Goal: Information Seeking & Learning: Learn about a topic

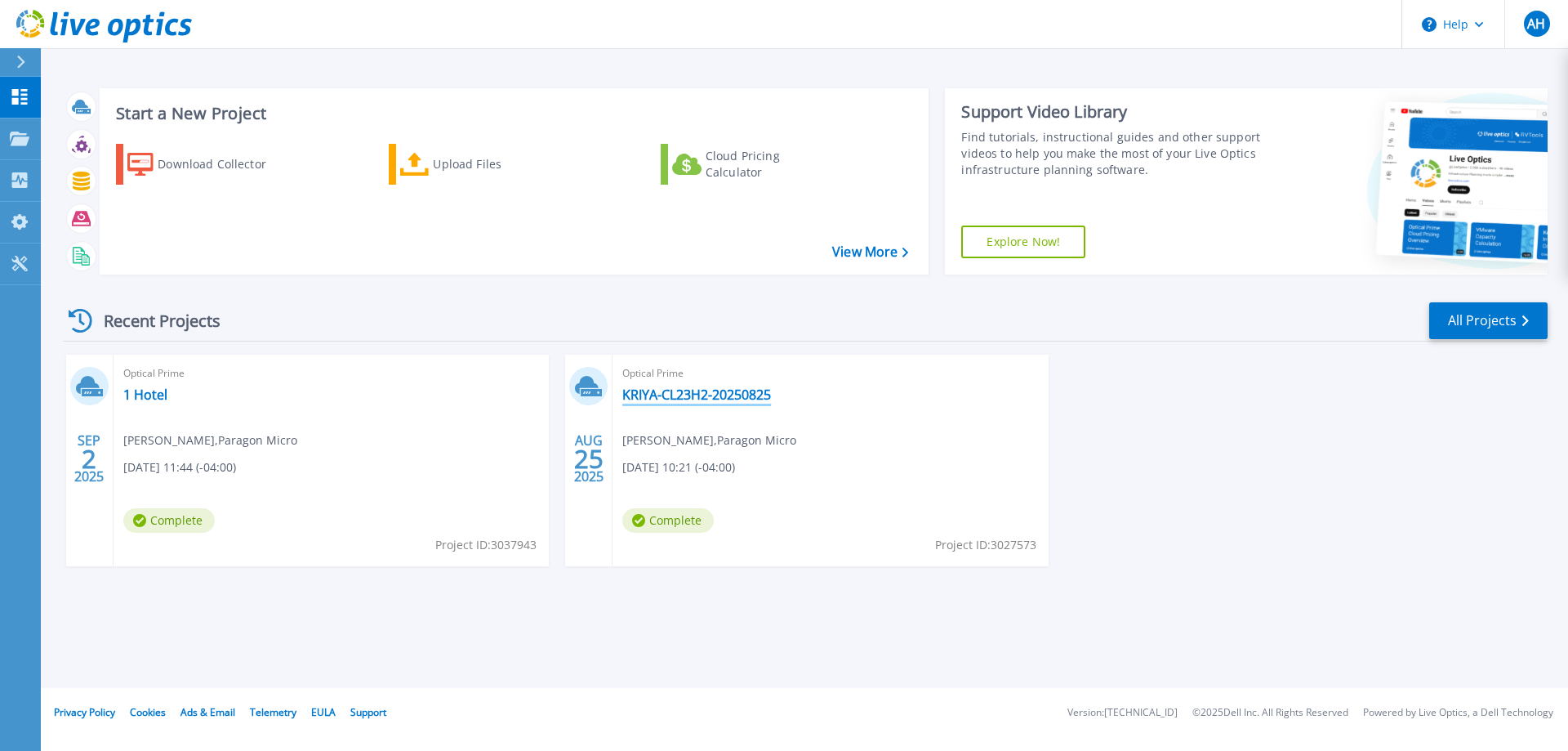
click at [688, 394] on link "KRIYA-CL23H2-20250825" at bounding box center [697, 394] width 149 height 16
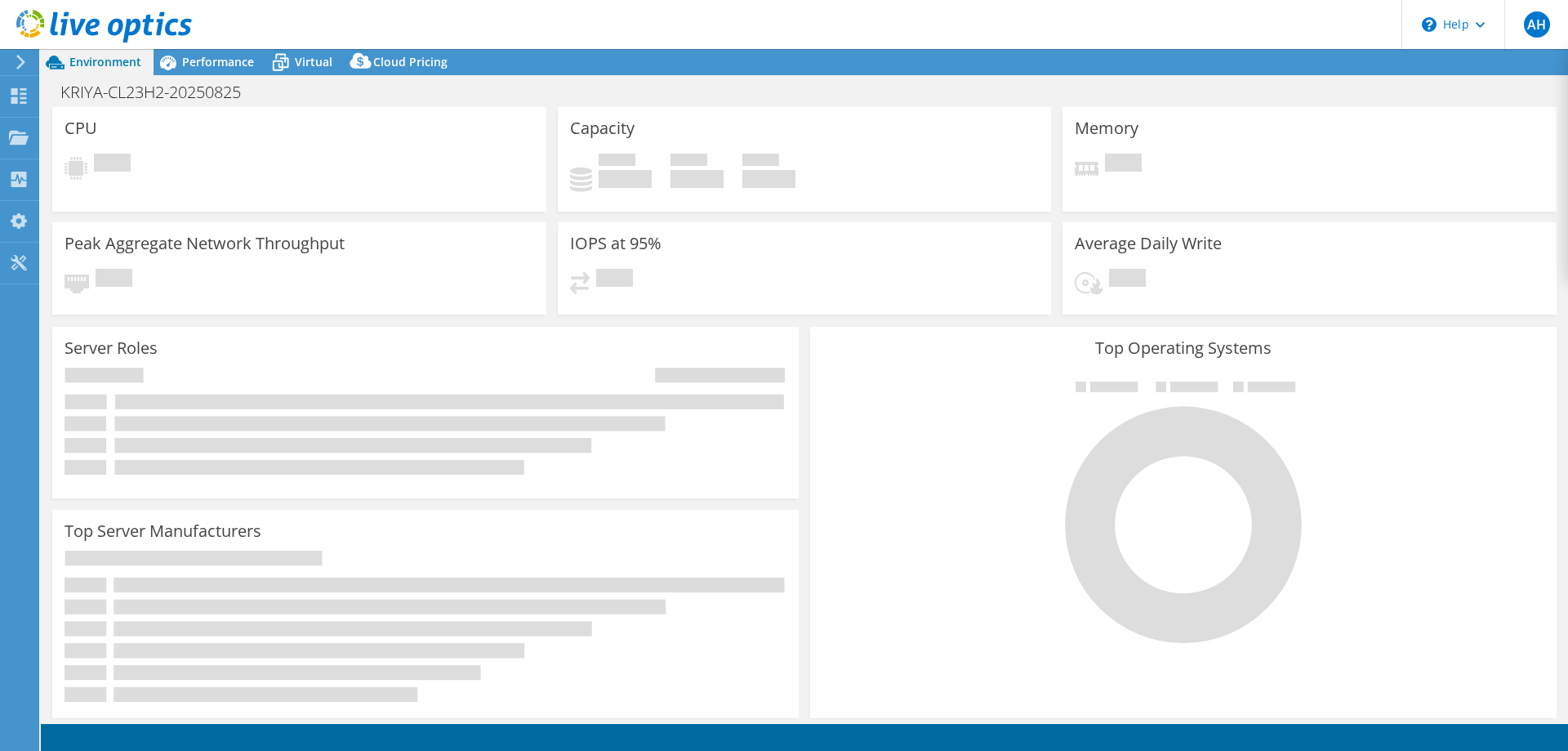
select select "USD"
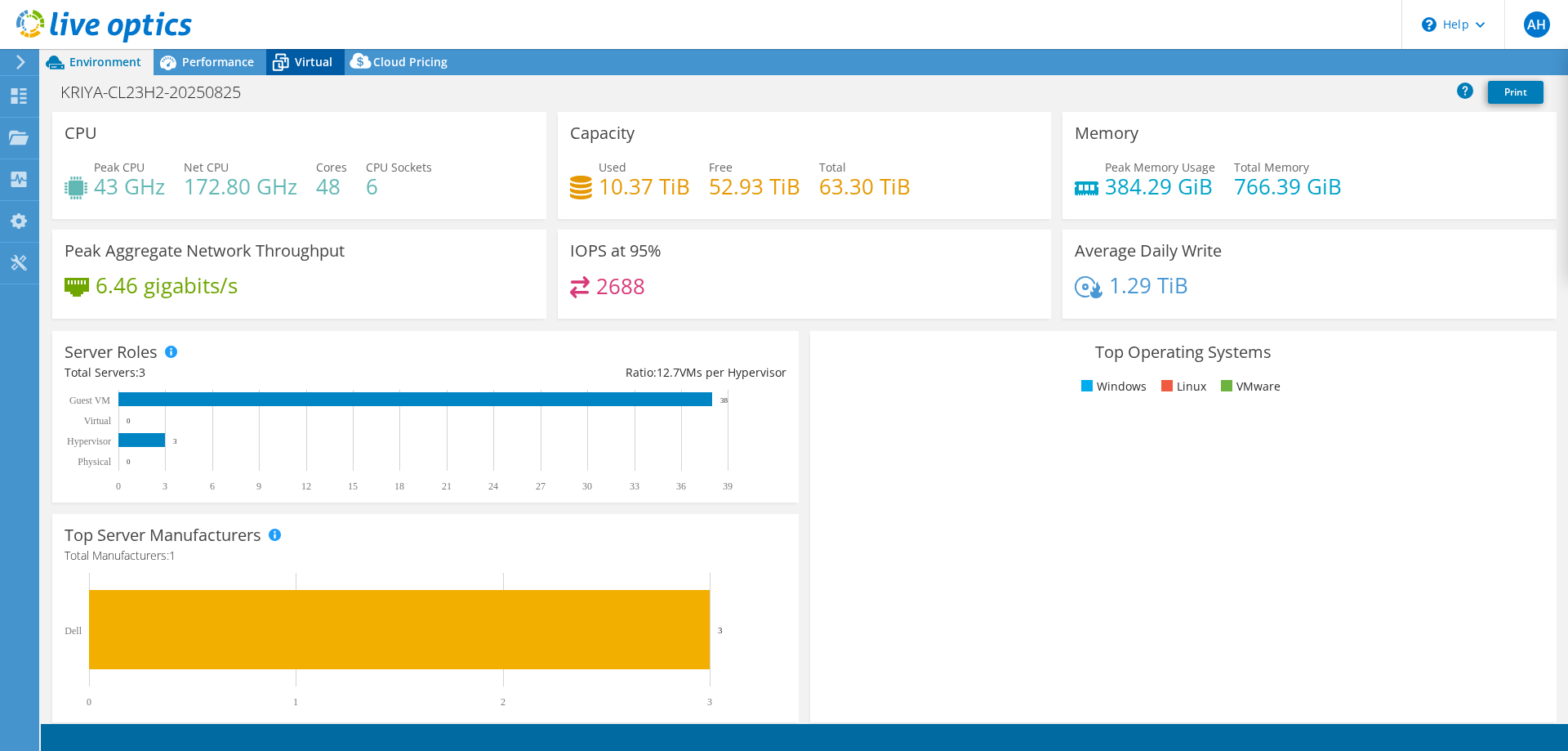
click at [296, 51] on div "Virtual" at bounding box center [305, 61] width 78 height 26
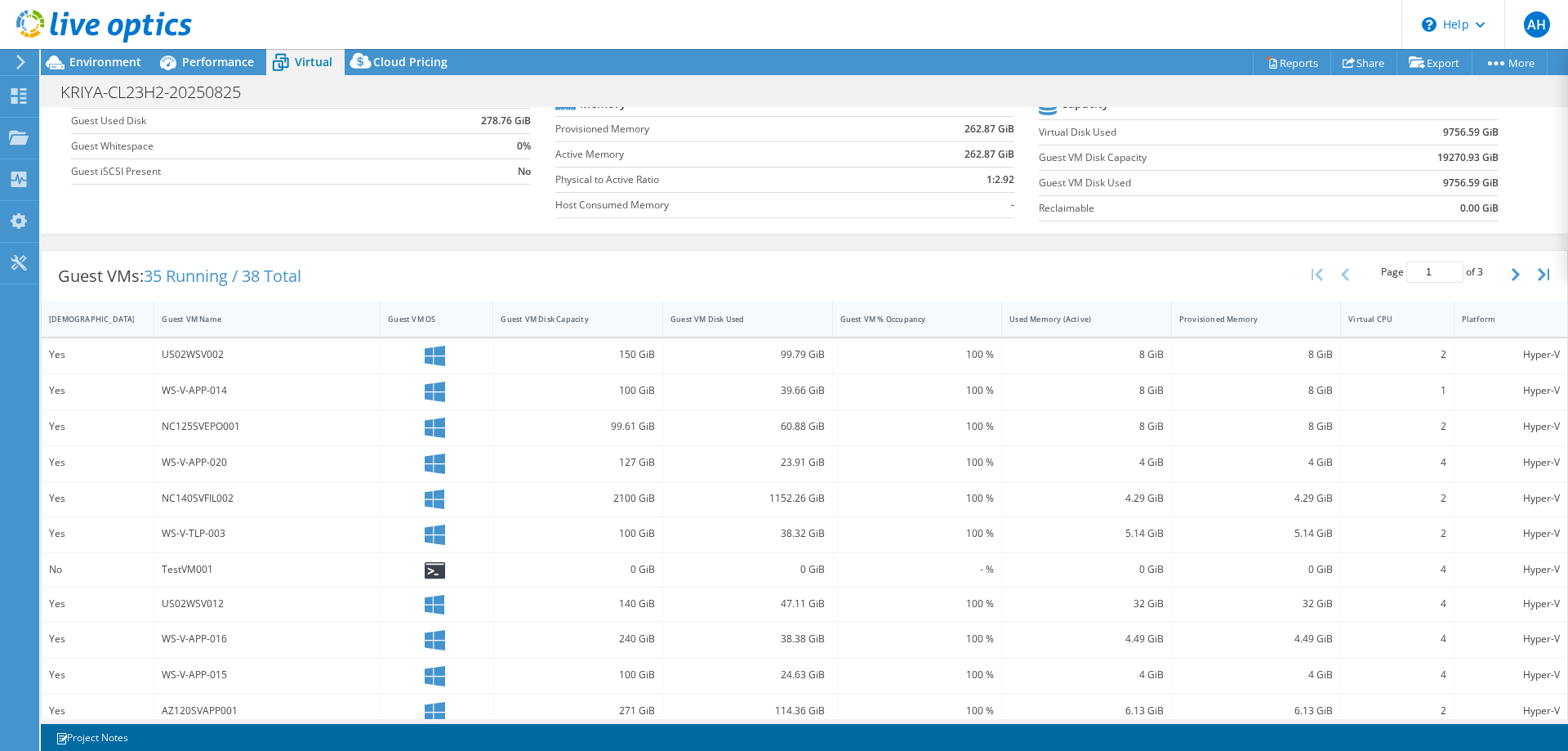
scroll to position [225, 0]
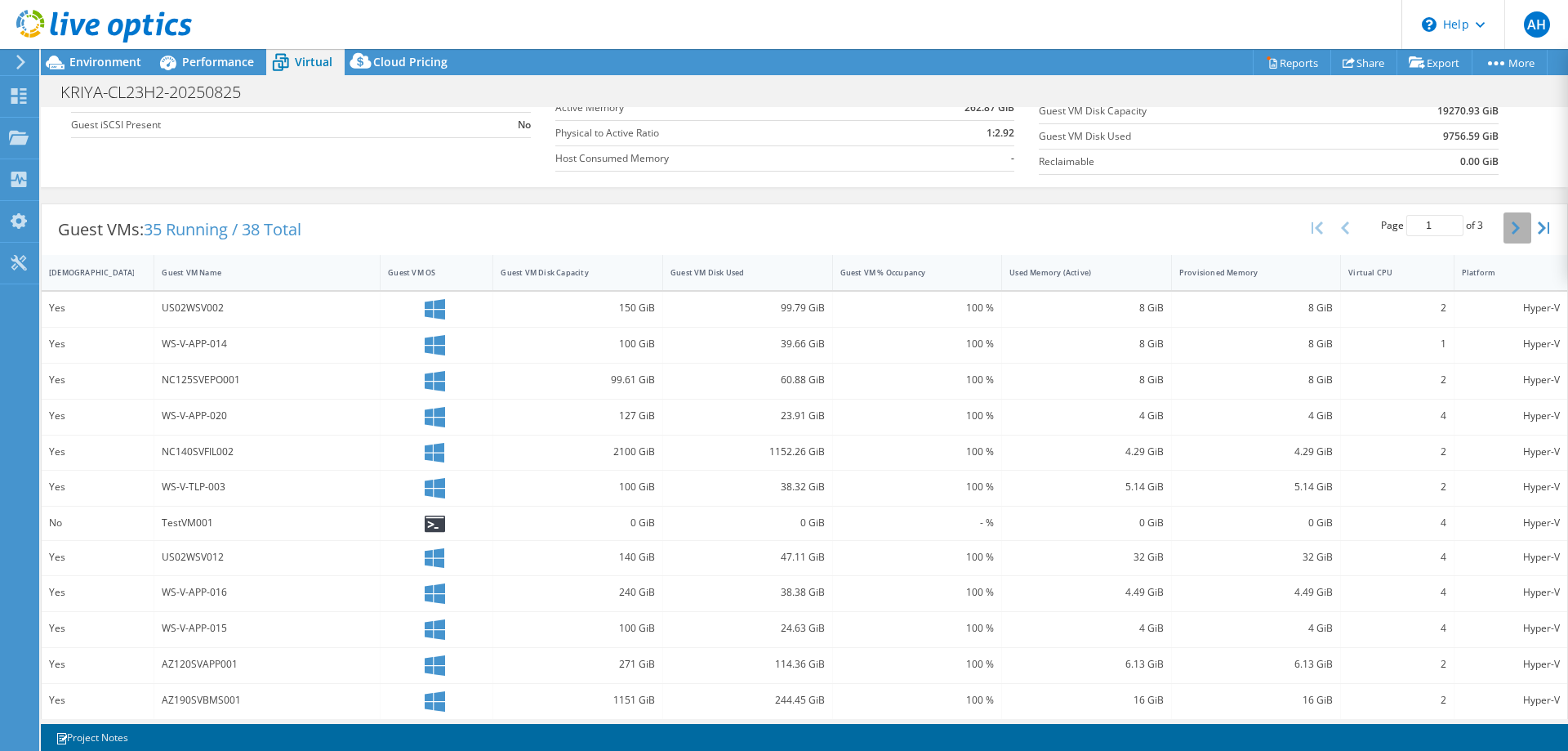
click at [1510, 225] on button "button" at bounding box center [1518, 228] width 28 height 31
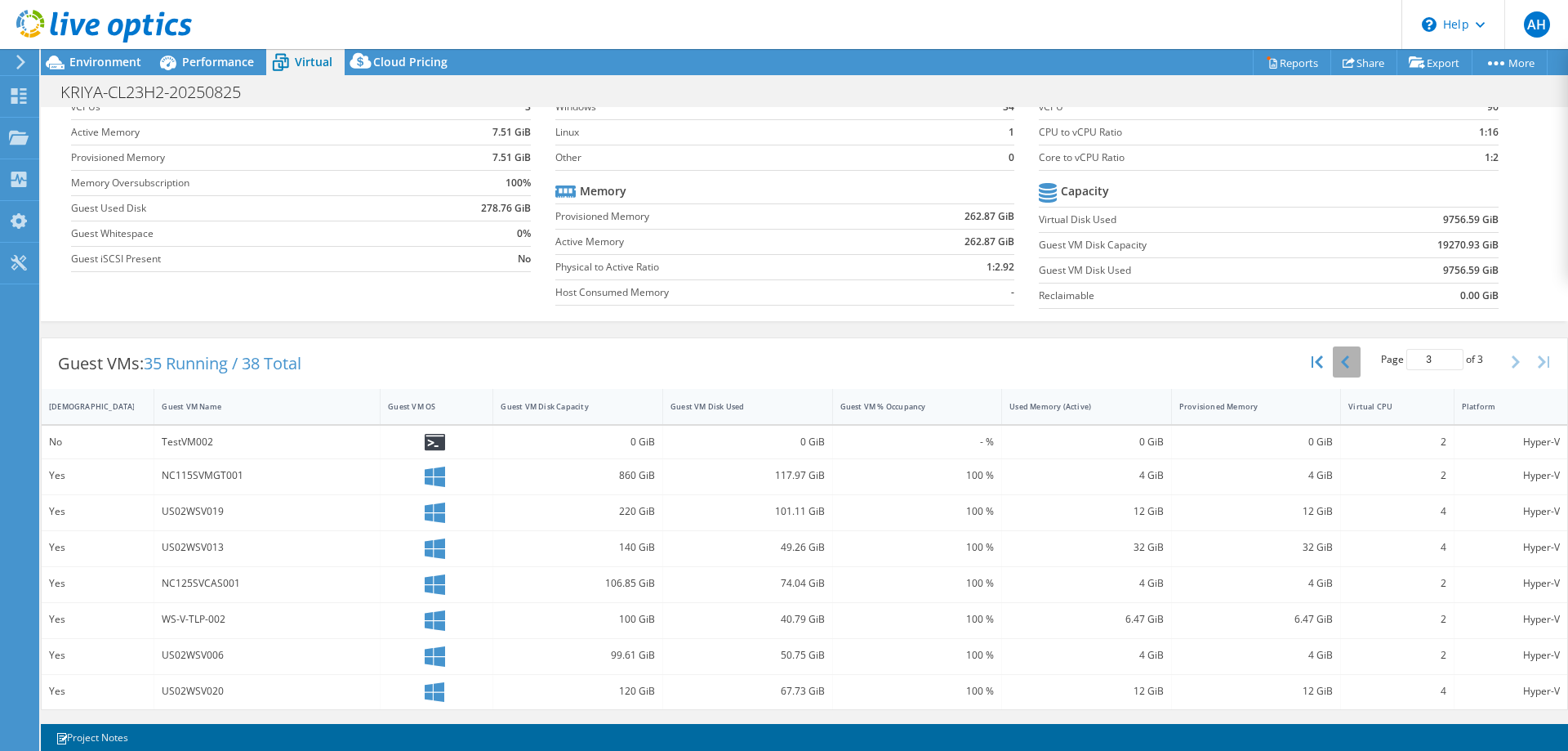
click at [1333, 366] on button "button" at bounding box center [1347, 362] width 28 height 31
click at [1341, 365] on icon "button" at bounding box center [1345, 362] width 8 height 14
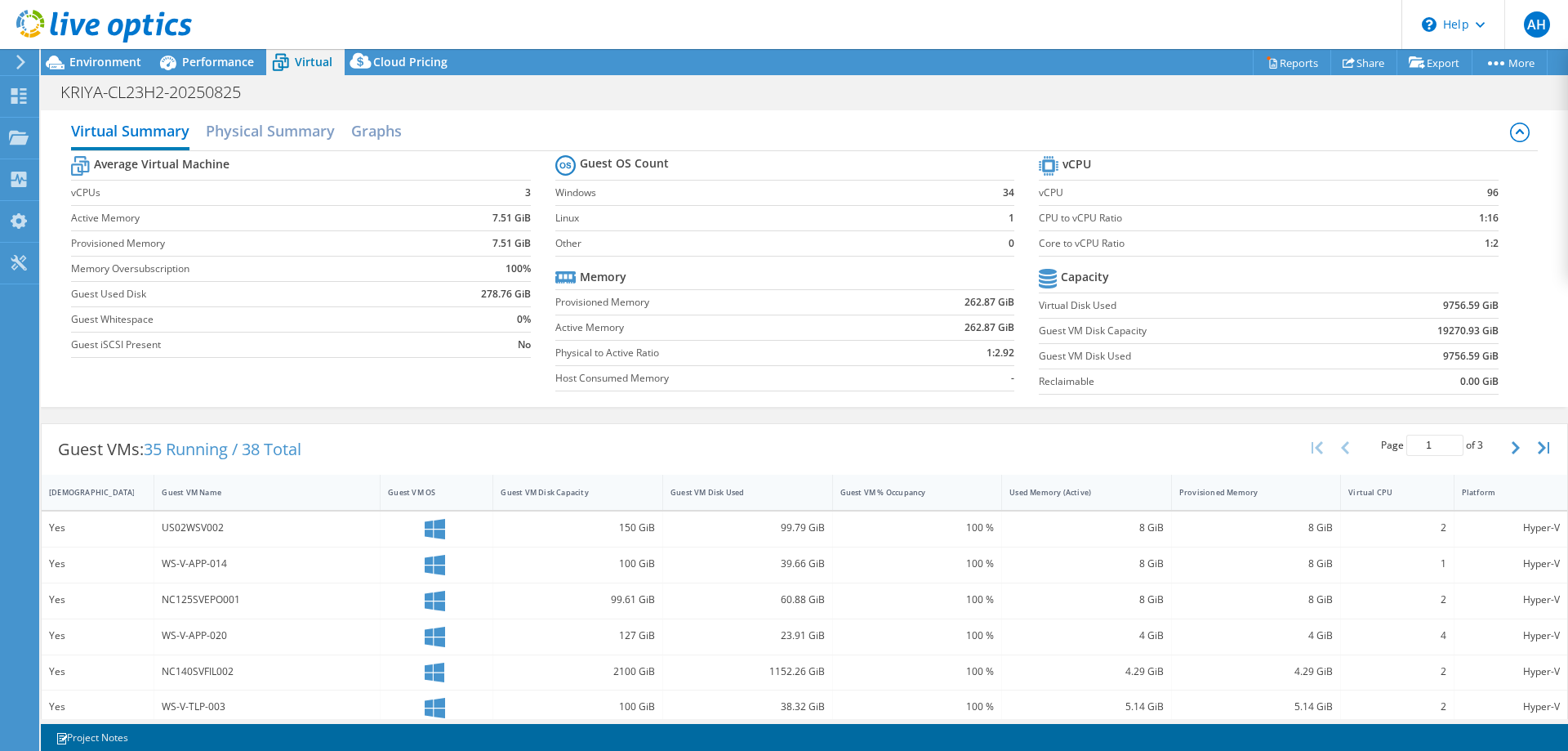
scroll to position [0, 0]
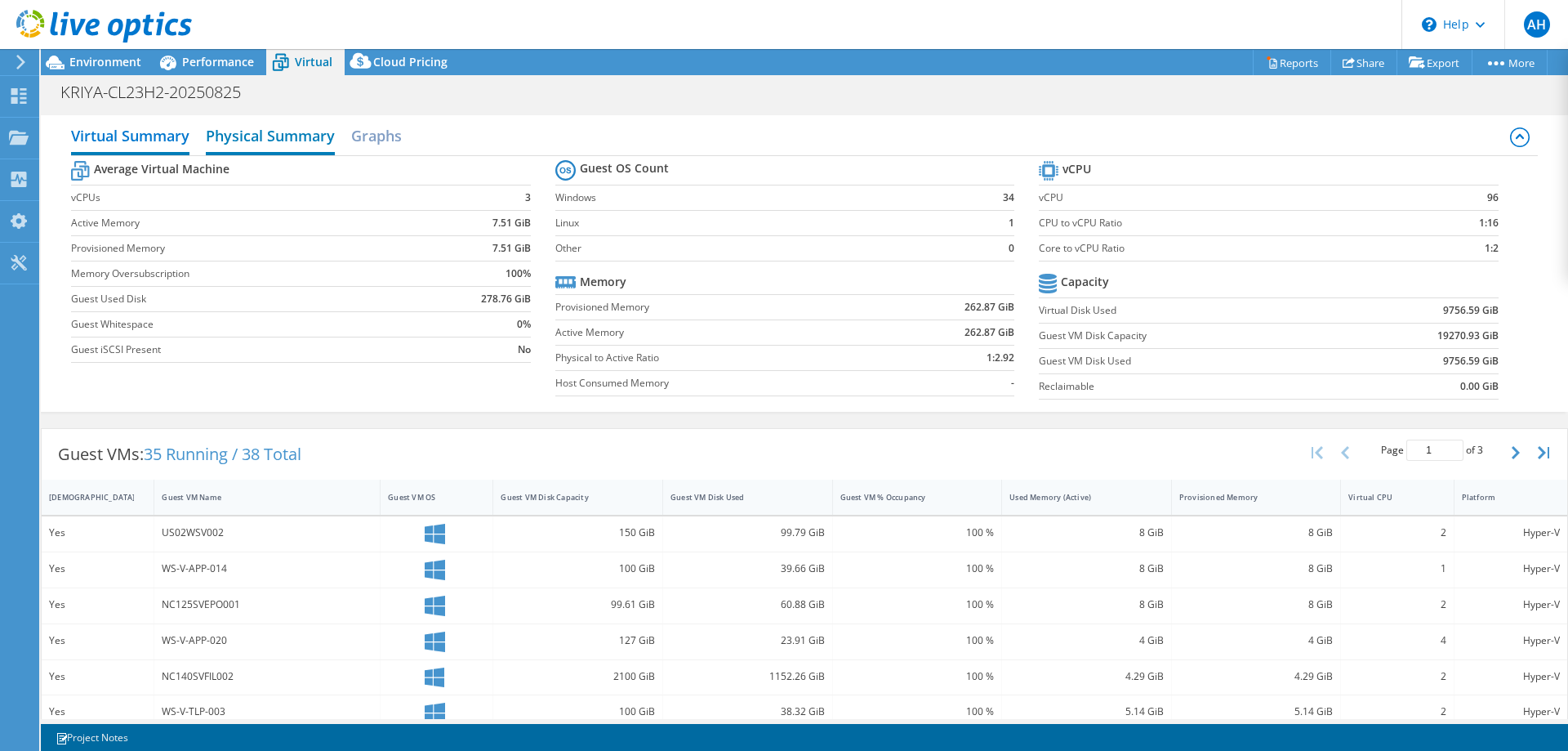
click at [300, 137] on h2 "Physical Summary" at bounding box center [270, 138] width 129 height 36
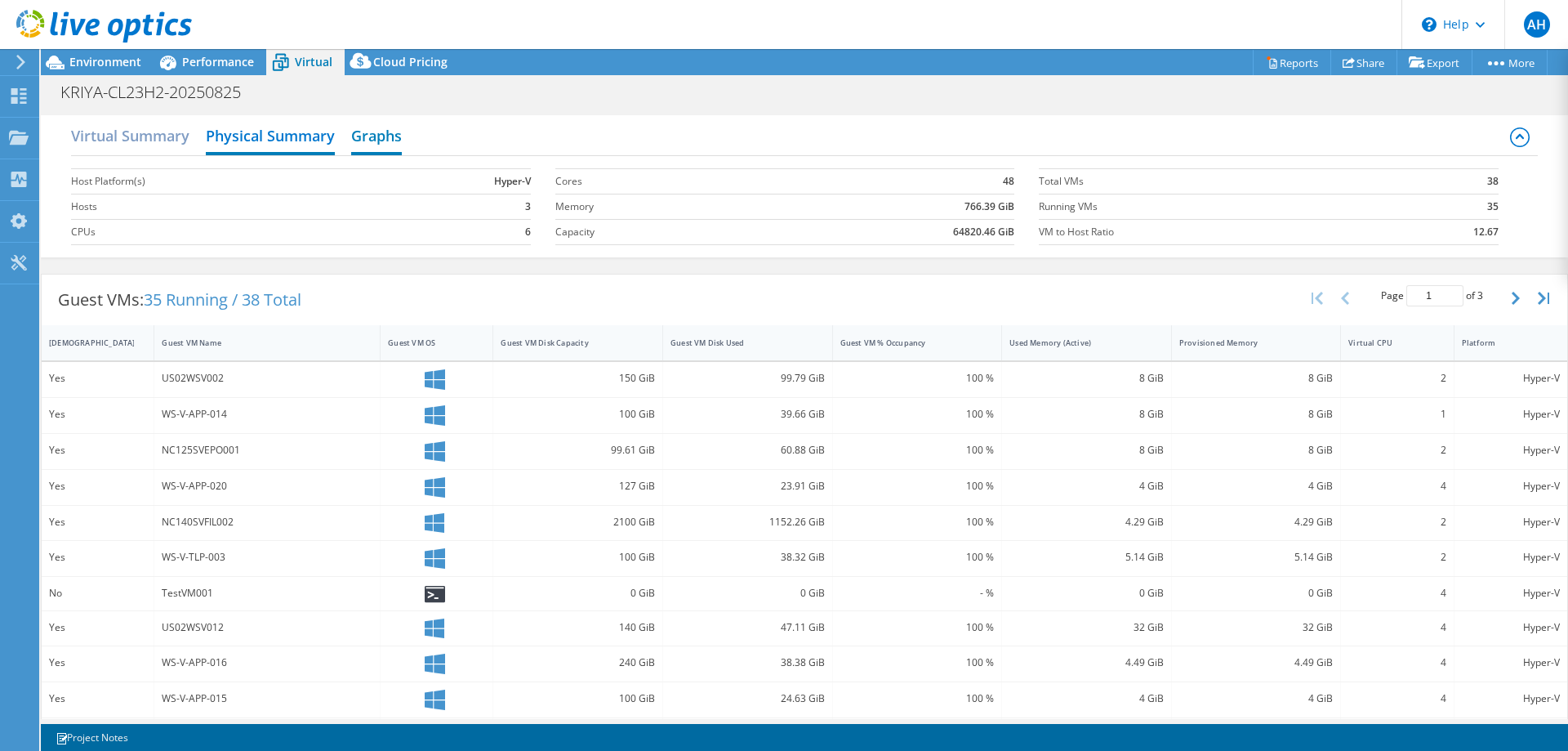
click at [364, 133] on h2 "Graphs" at bounding box center [376, 138] width 50 height 36
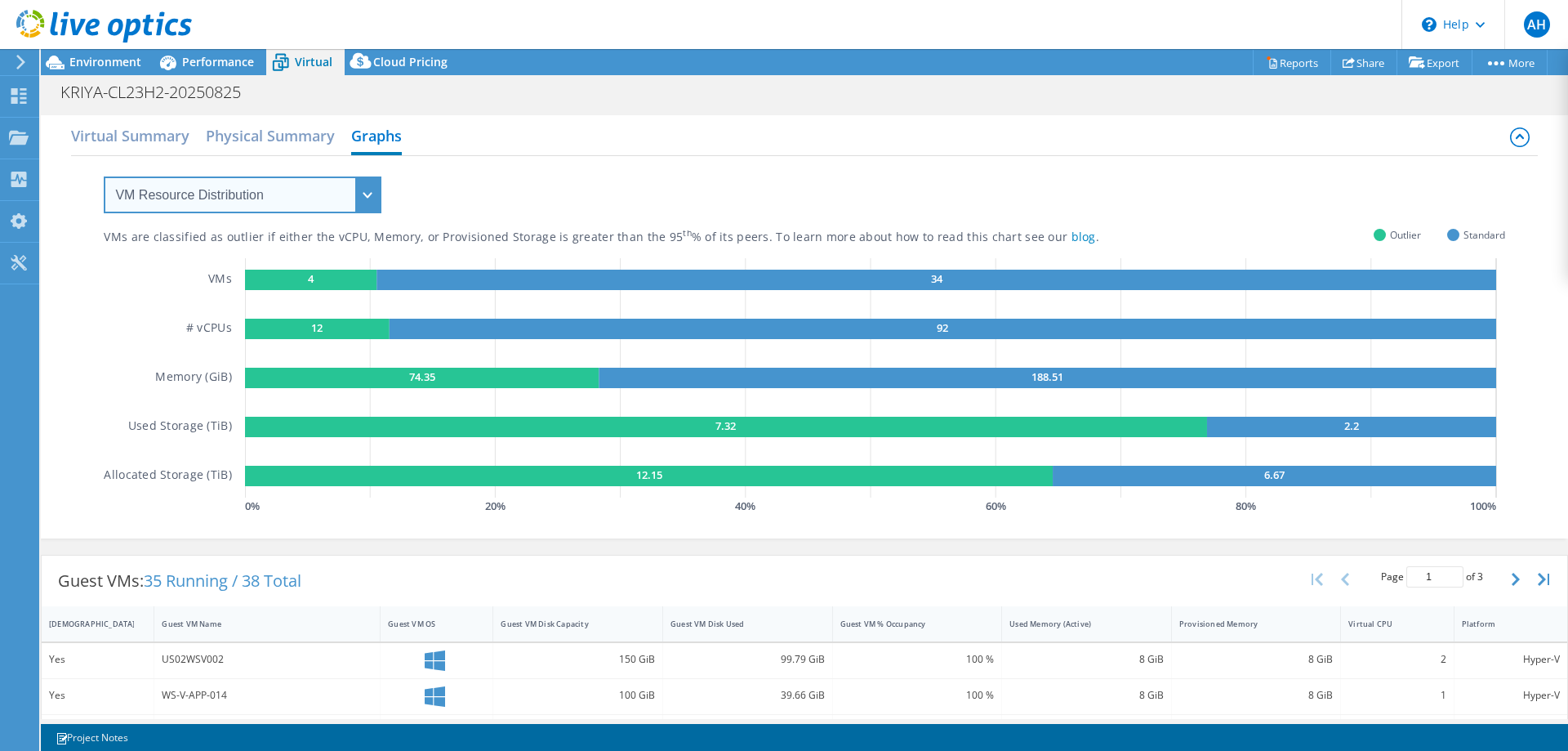
click at [364, 195] on select "VM Resource Distribution Provisioning Contrast Over Provisioning" at bounding box center [242, 195] width 278 height 37
click at [104, 176] on select "VM Resource Distribution Provisioning Contrast Over Provisioning" at bounding box center [242, 195] width 278 height 37
click at [484, 197] on div "VMs are classified as outlier if either the vCPU, Memory, or Provisioned Storag…" at bounding box center [804, 337] width 1401 height 362
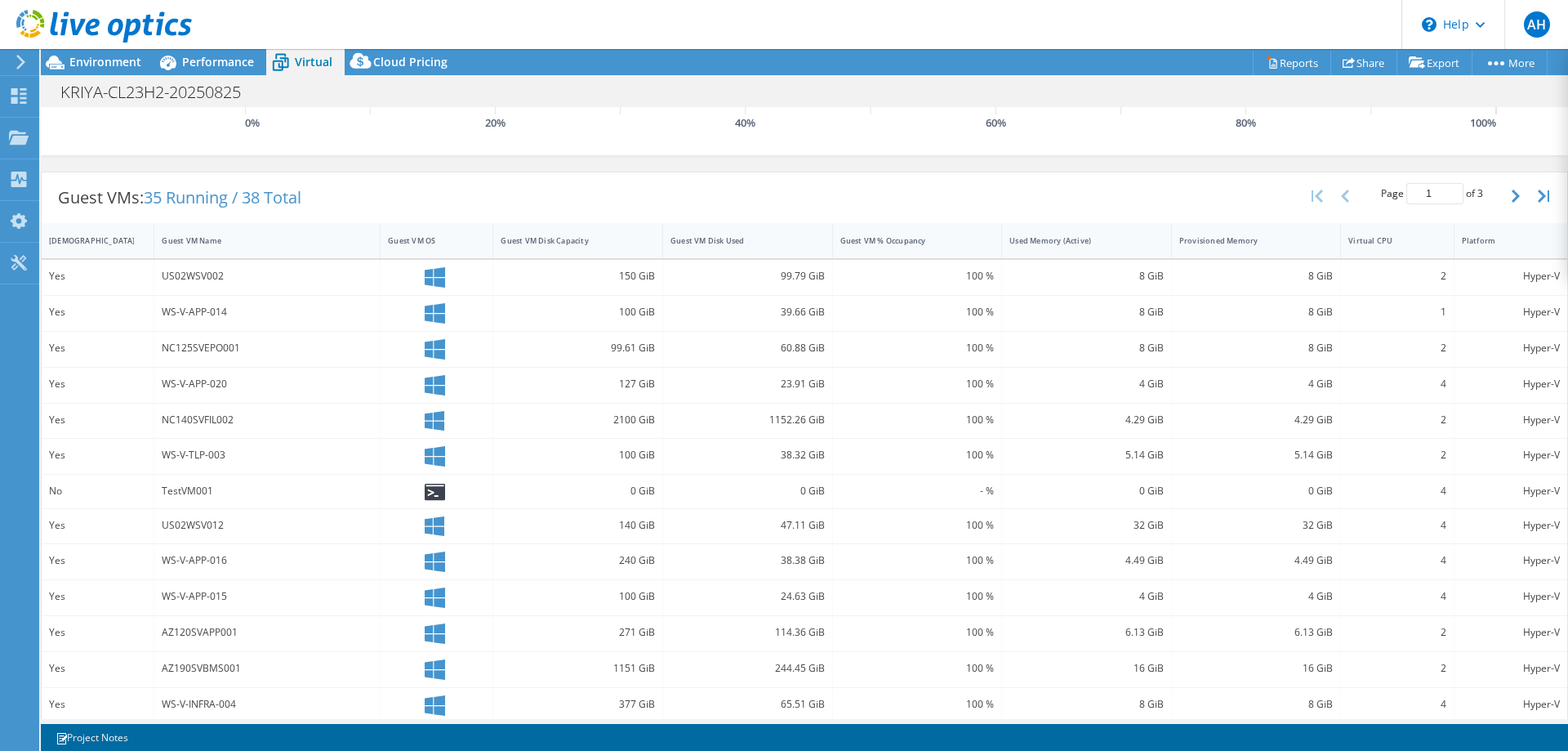
scroll to position [388, 0]
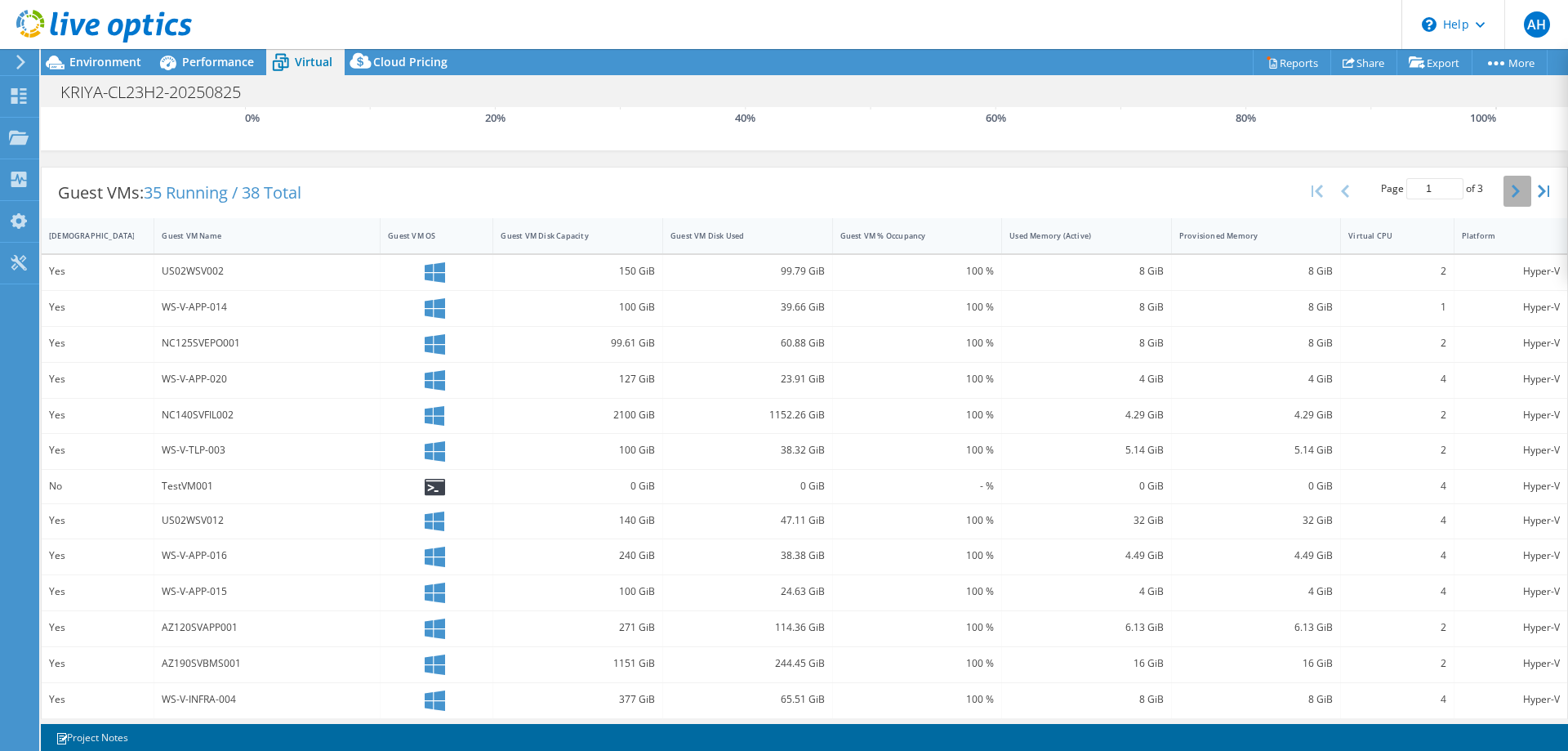
click at [1512, 190] on icon "button" at bounding box center [1516, 191] width 8 height 14
click at [1512, 189] on icon "button" at bounding box center [1516, 191] width 8 height 14
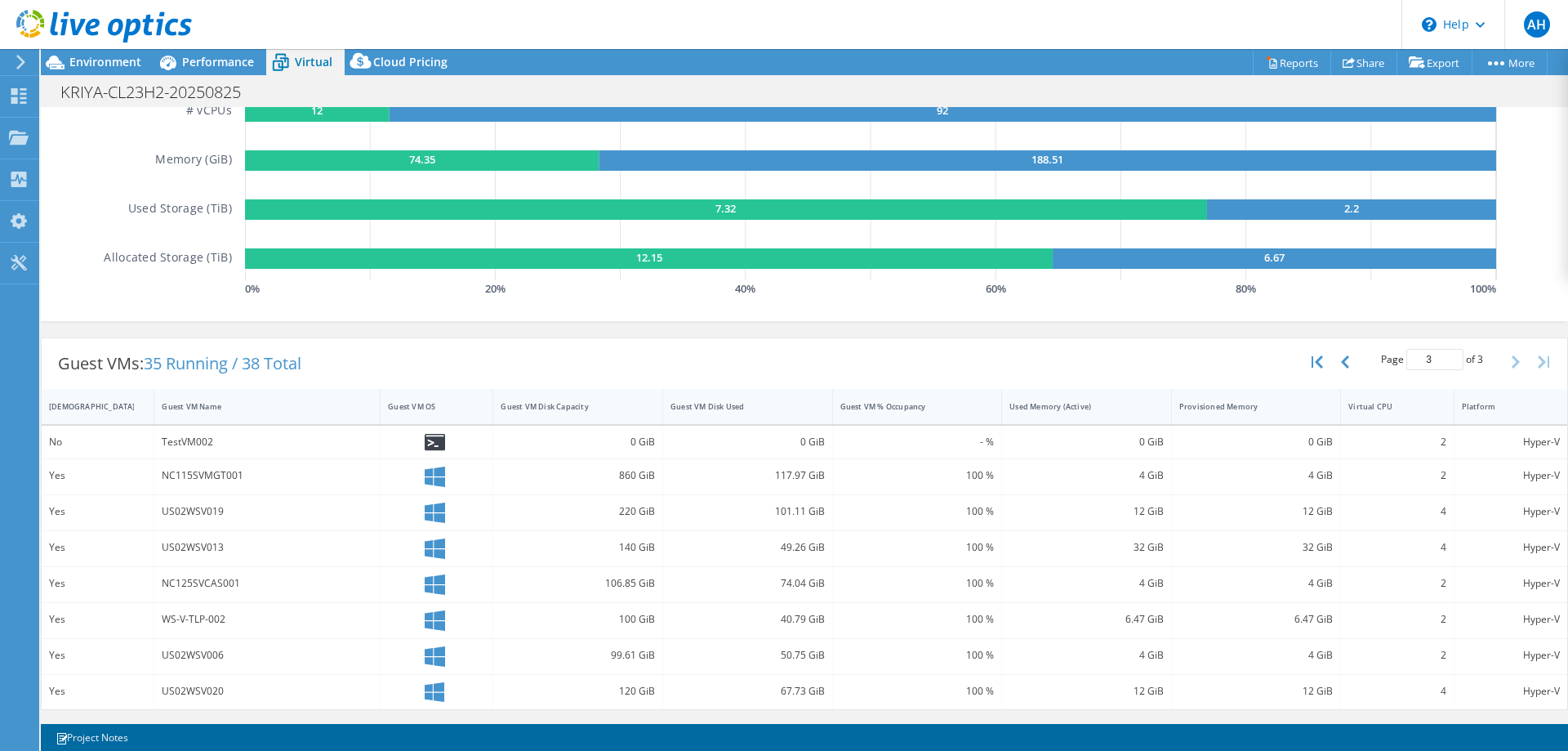
scroll to position [217, 0]
click at [1333, 367] on button "button" at bounding box center [1347, 362] width 28 height 31
click at [1341, 367] on icon "button" at bounding box center [1345, 362] width 8 height 14
type input "1"
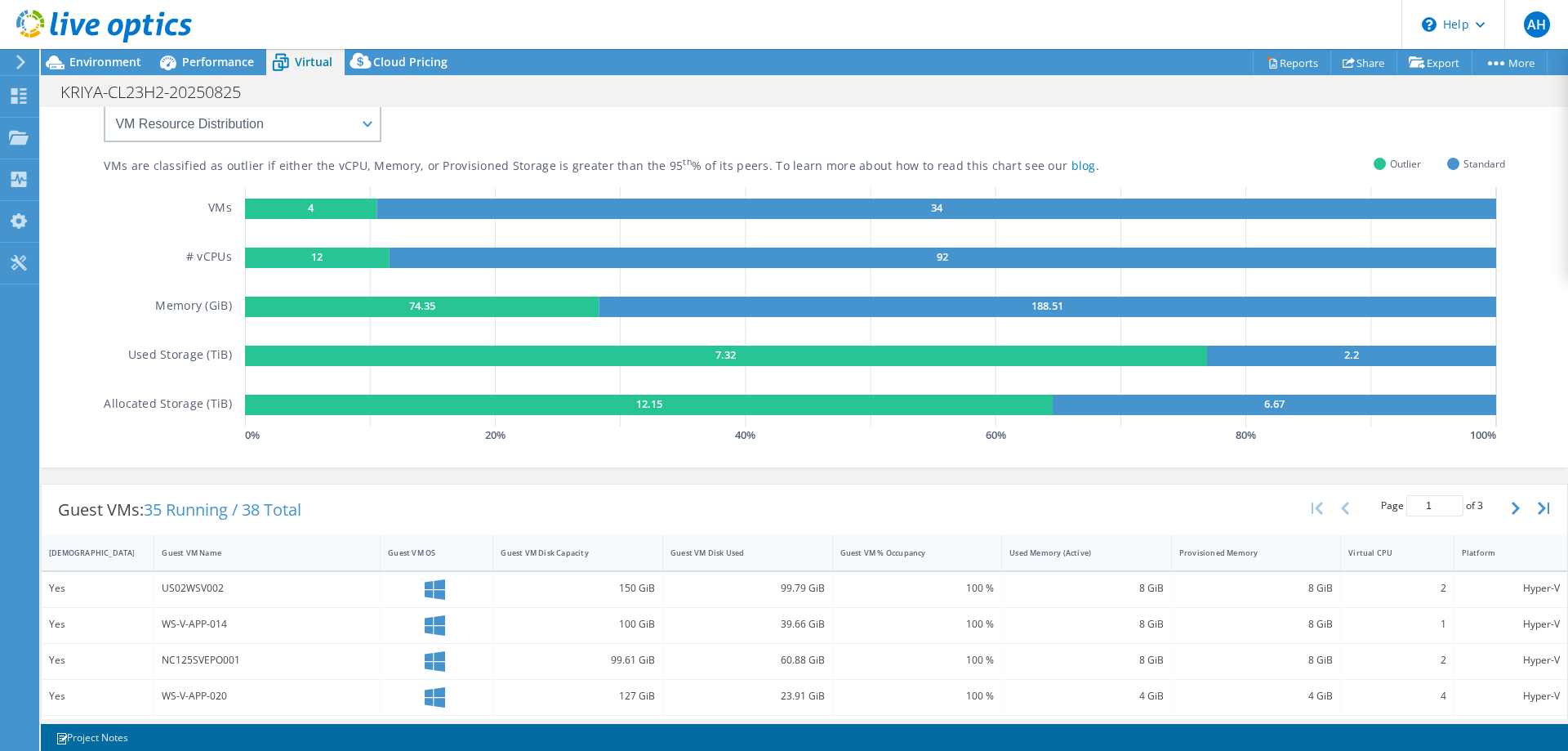
scroll to position [0, 0]
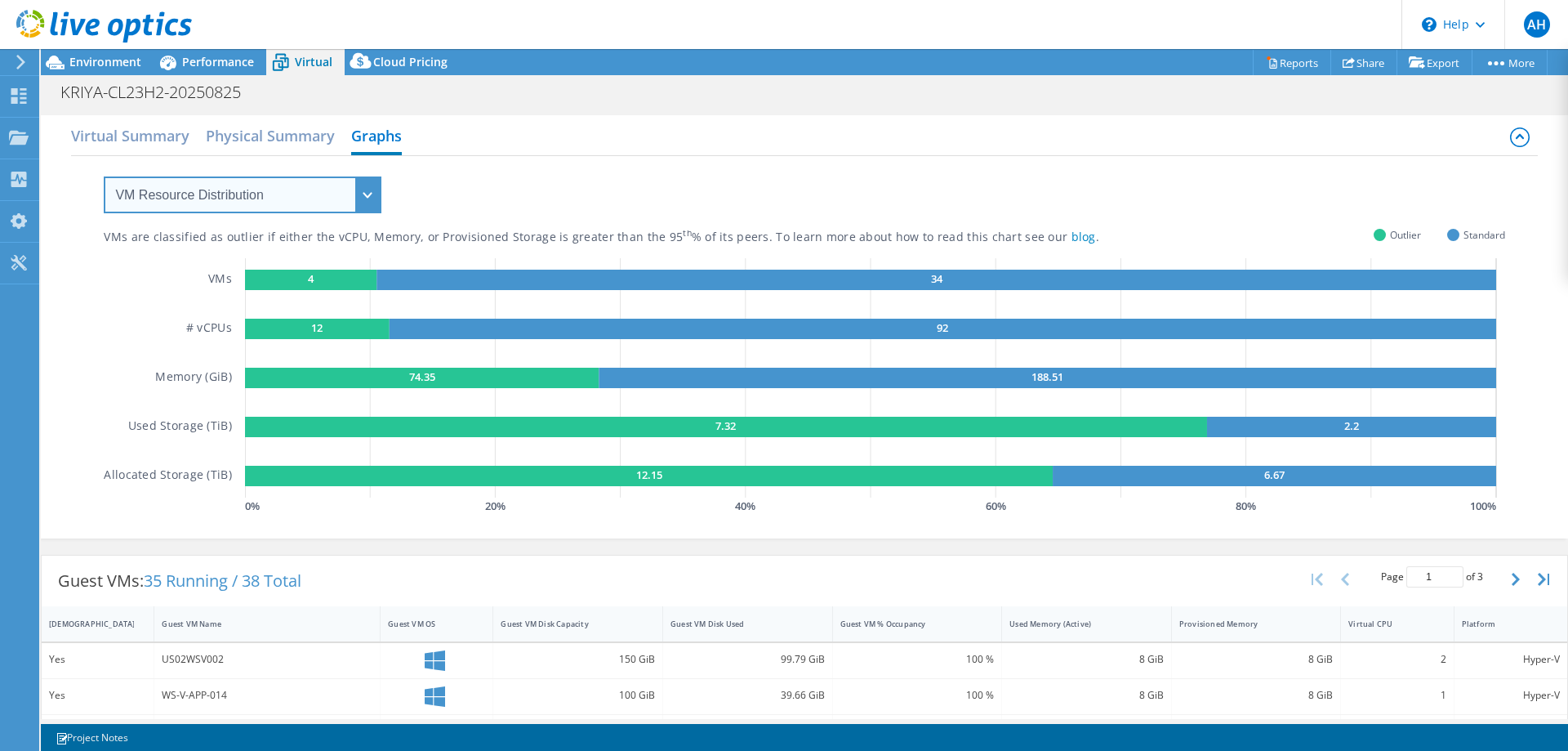
click at [367, 203] on select "VM Resource Distribution Provisioning Contrast Over Provisioning" at bounding box center [242, 195] width 278 height 37
select select "Provisioning Contrast"
click at [104, 176] on select "VM Resource Distribution Provisioning Contrast Over Provisioning" at bounding box center [242, 195] width 278 height 37
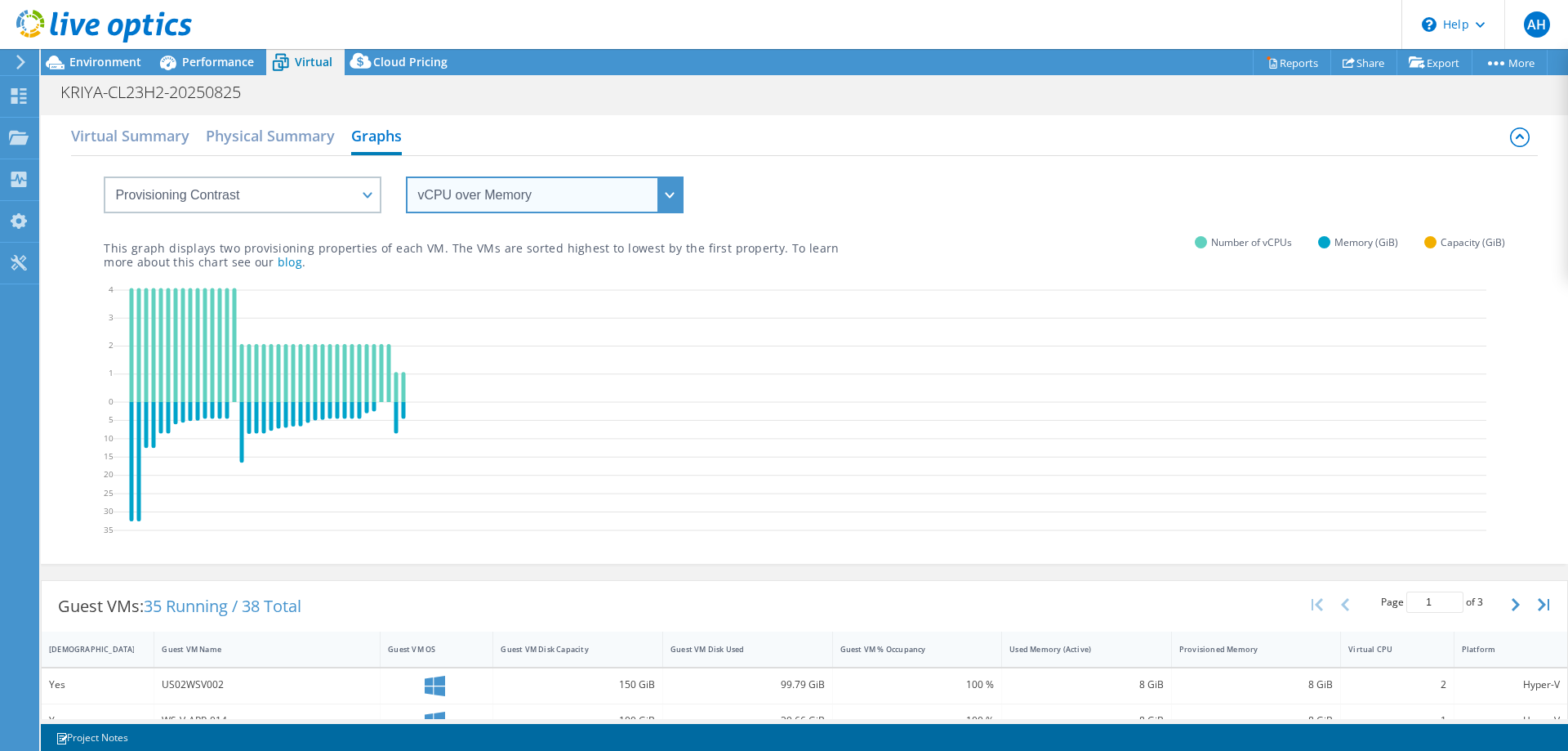
click at [483, 190] on select "vCPU over Memory vCPU over Capacity Memory over vCPU Memory over Capacity Capac…" at bounding box center [545, 195] width 278 height 37
select select "vCPU over Capacity"
click at [406, 176] on select "vCPU over Memory vCPU over Capacity Memory over vCPU Memory over Capacity Capac…" at bounding box center [545, 195] width 278 height 37
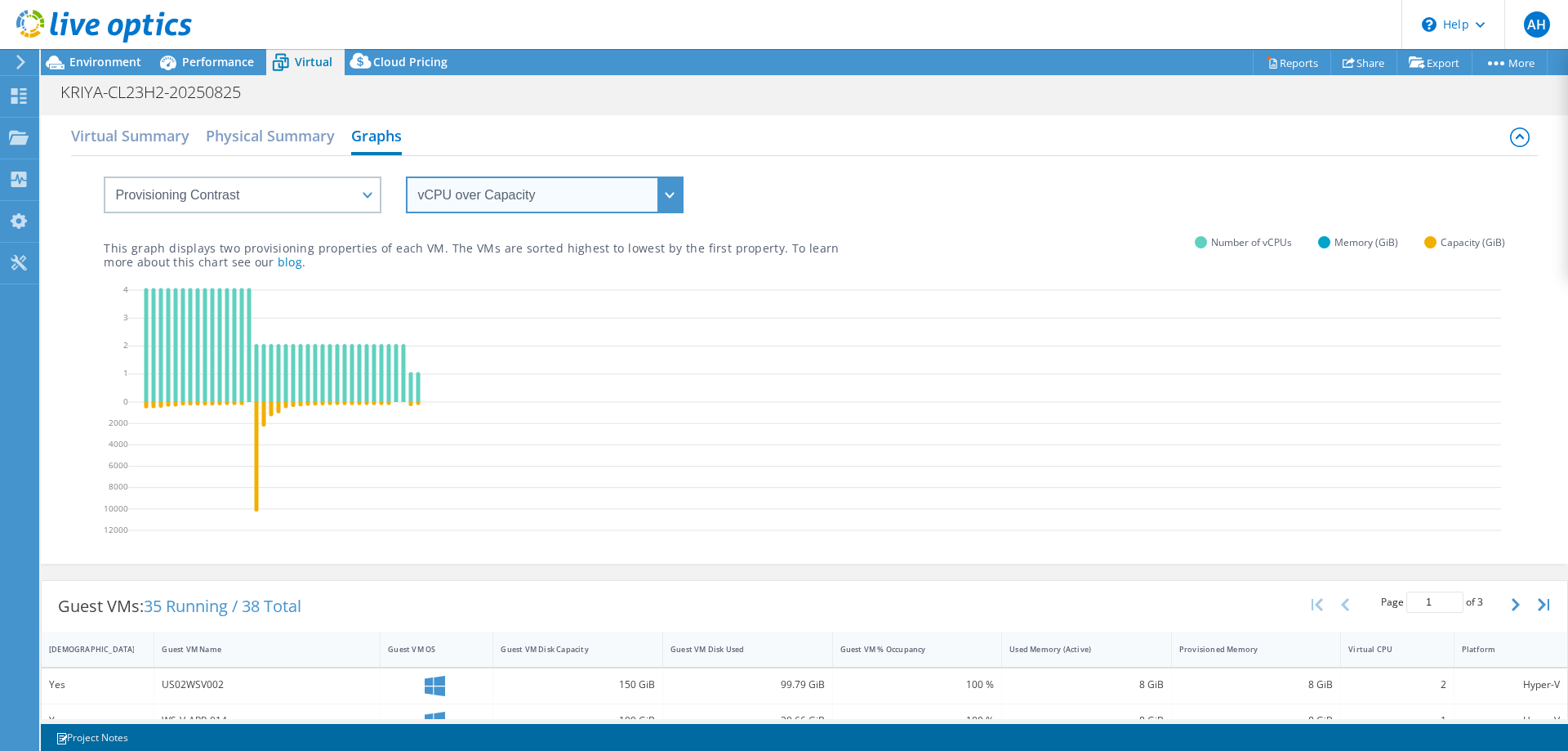
click at [526, 203] on select "vCPU over Memory vCPU over Capacity Memory over vCPU Memory over Capacity Capac…" at bounding box center [545, 195] width 278 height 37
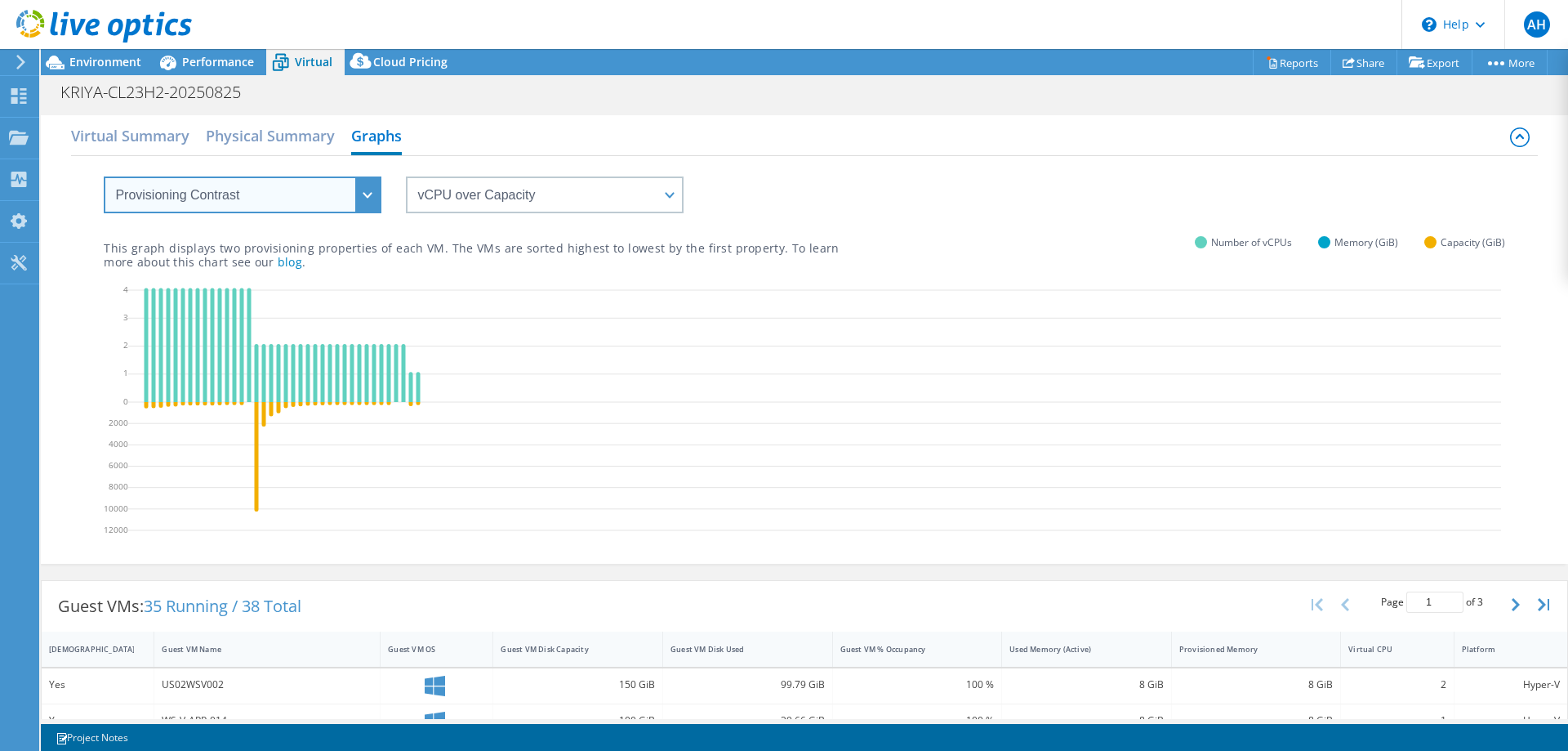
drag, startPoint x: 357, startPoint y: 181, endPoint x: 347, endPoint y: 190, distance: 13.5
click at [358, 181] on select "VM Resource Distribution Provisioning Contrast Over Provisioning" at bounding box center [242, 195] width 278 height 37
click at [104, 176] on select "VM Resource Distribution Provisioning Contrast Over Provisioning" at bounding box center [242, 195] width 278 height 37
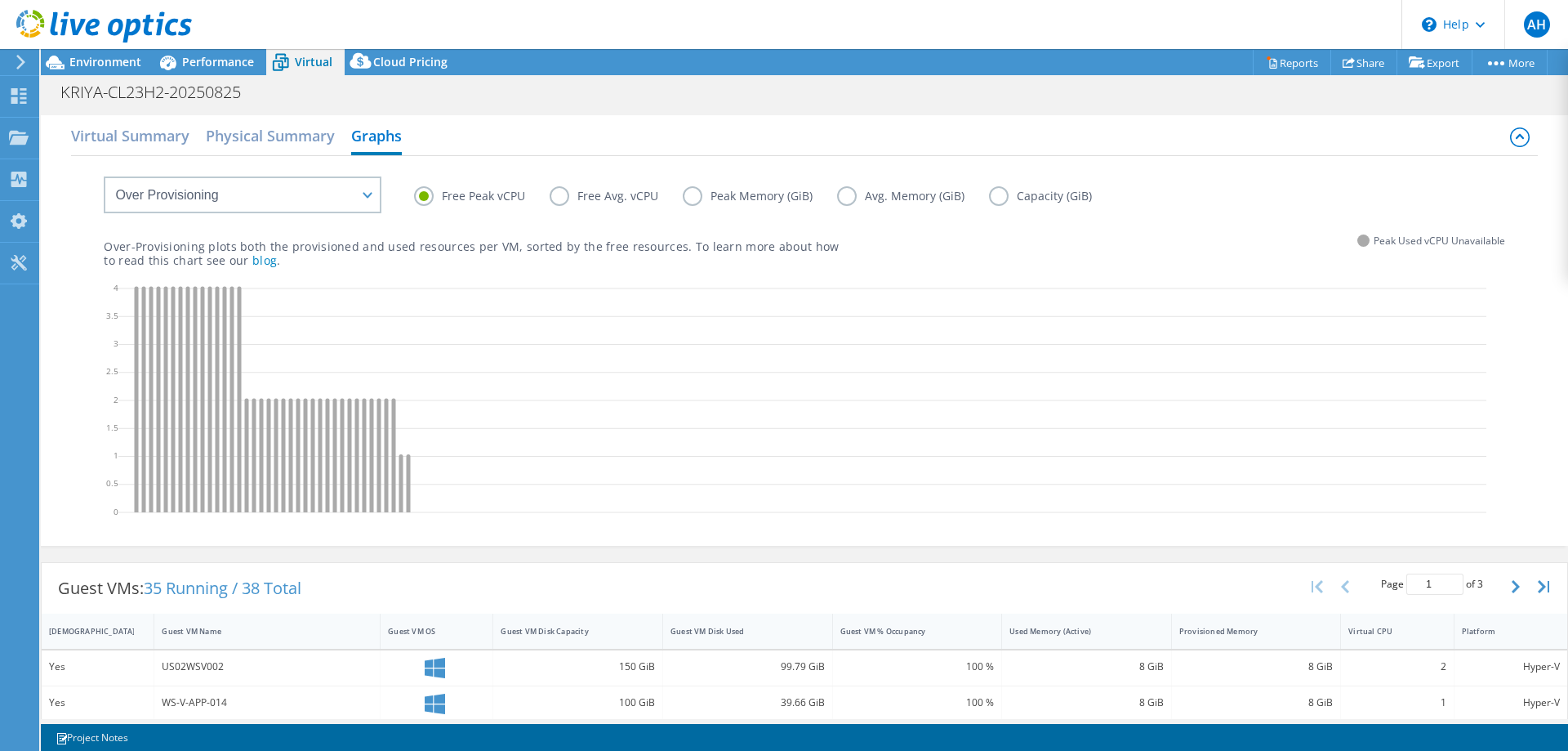
click at [553, 197] on label "Free Avg. vCPU" at bounding box center [617, 196] width 133 height 20
click at [0, 0] on input "Free Avg. vCPU" at bounding box center [0, 0] width 0 height 0
click at [686, 199] on label "Peak Memory (GiB)" at bounding box center [761, 196] width 155 height 20
click at [0, 0] on input "Peak Memory (GiB)" at bounding box center [0, 0] width 0 height 0
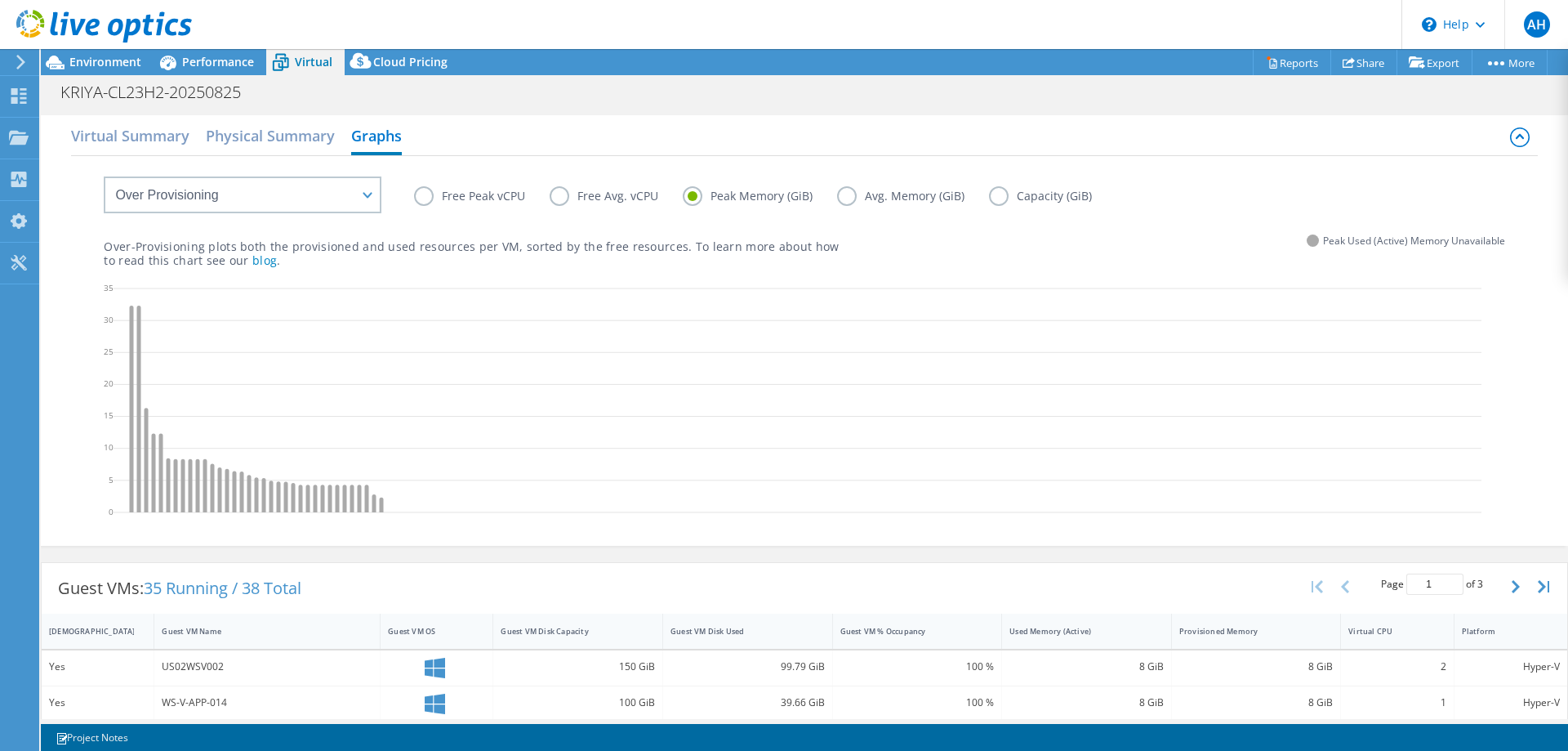
click at [844, 200] on label "Avg. Memory (GiB)" at bounding box center [913, 196] width 152 height 20
click at [0, 0] on input "Avg. Memory (GiB)" at bounding box center [0, 0] width 0 height 0
click at [1001, 194] on label "Capacity (GiB)" at bounding box center [1053, 196] width 128 height 20
click at [0, 0] on input "Capacity (GiB)" at bounding box center [0, 0] width 0 height 0
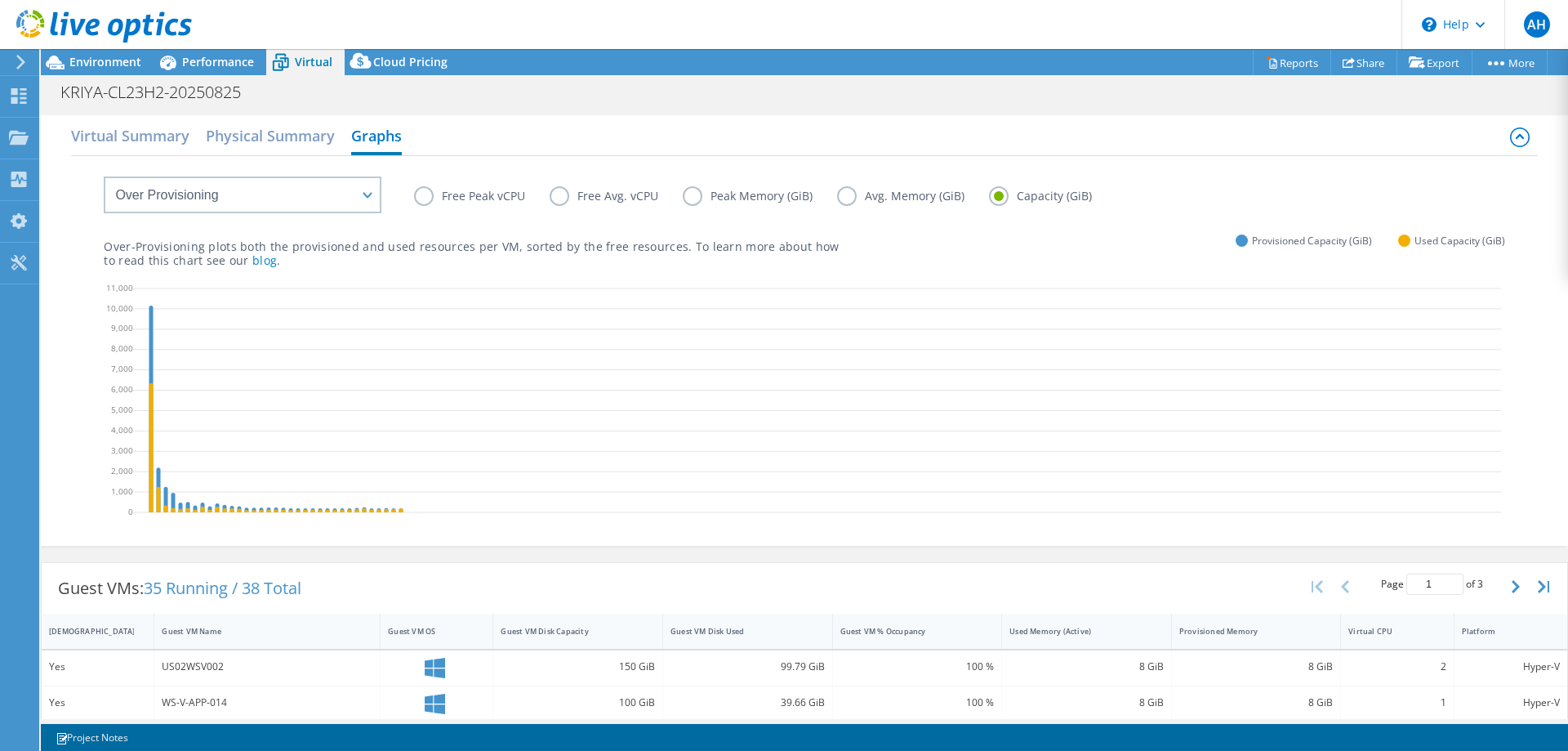
click at [428, 196] on label "Free Peak vCPU" at bounding box center [482, 196] width 136 height 20
click at [0, 0] on input "Free Peak vCPU" at bounding box center [0, 0] width 0 height 0
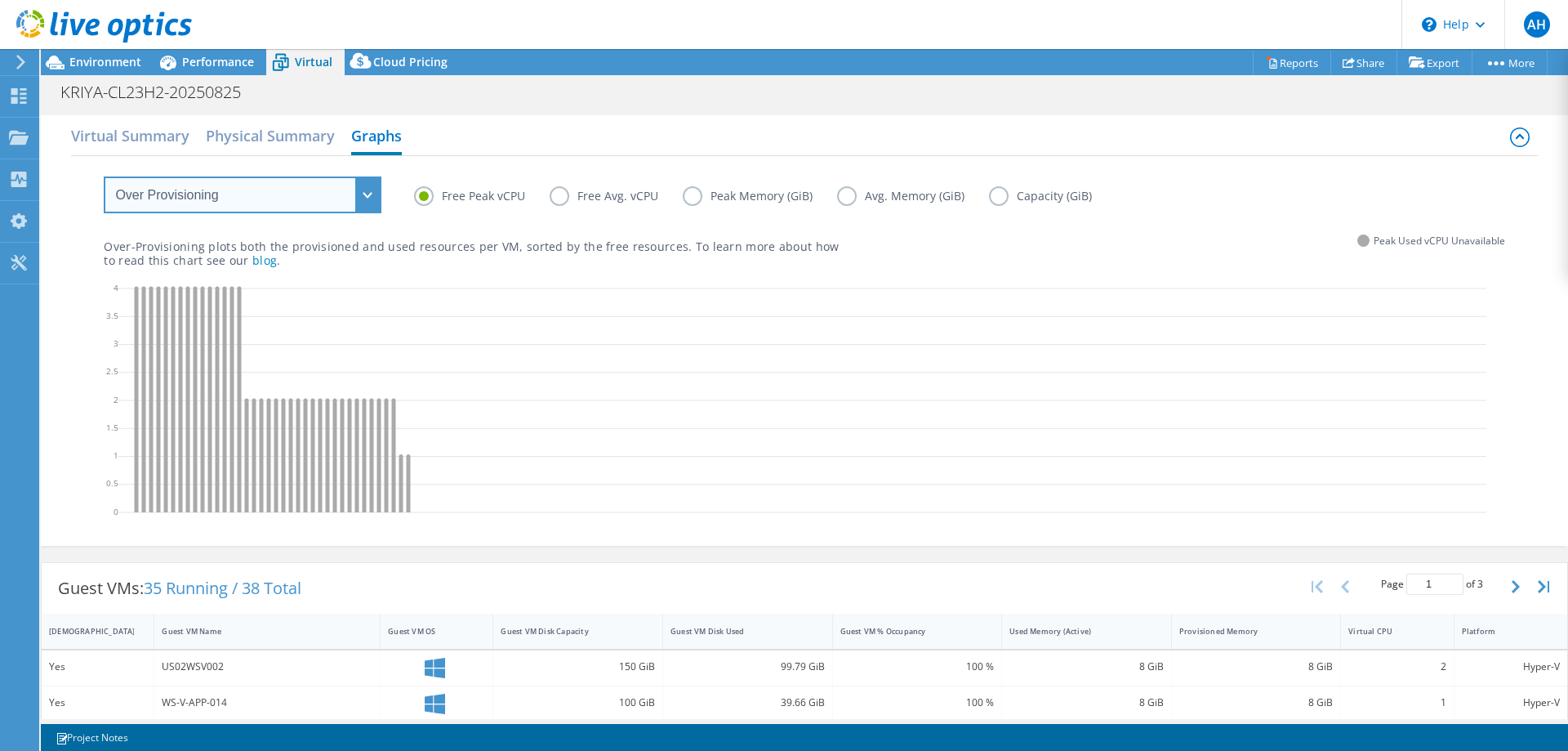
click at [378, 194] on select "VM Resource Distribution Provisioning Contrast Over Provisioning" at bounding box center [242, 195] width 278 height 37
select select "VM Resource Distribution"
click at [104, 176] on select "VM Resource Distribution Provisioning Contrast Over Provisioning" at bounding box center [242, 195] width 278 height 37
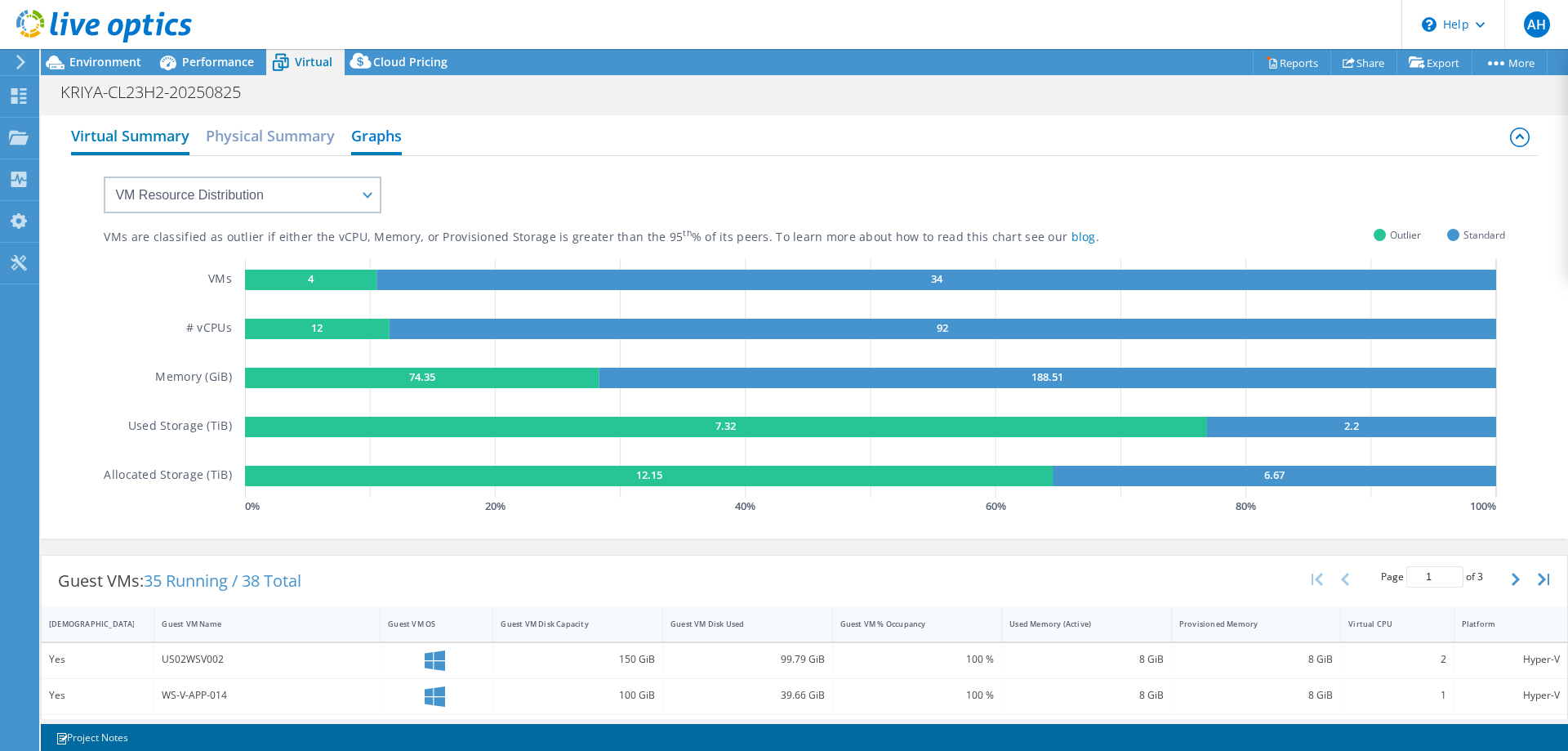
click at [158, 133] on h2 "Virtual Summary" at bounding box center [131, 138] width 119 height 36
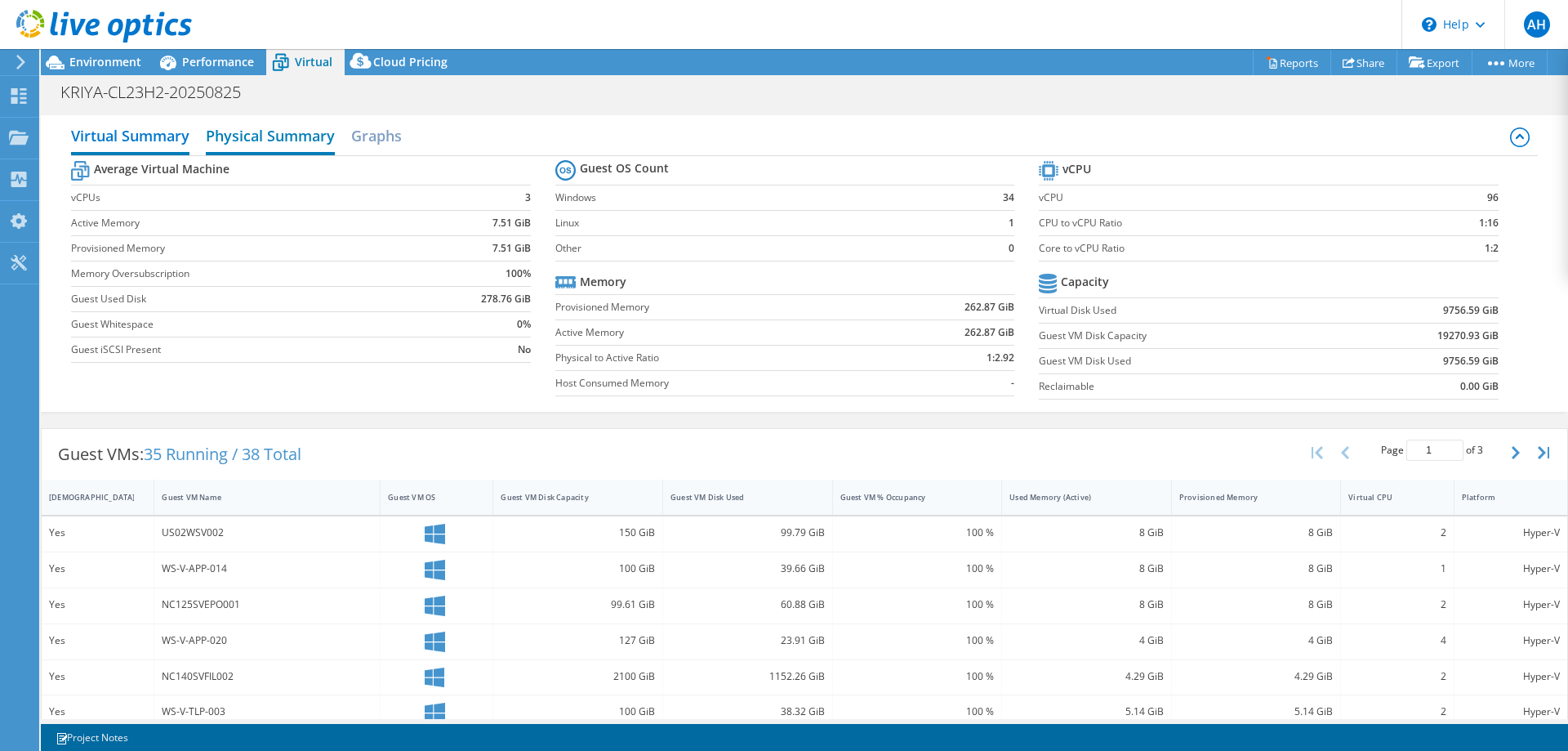
click at [269, 133] on h2 "Physical Summary" at bounding box center [270, 138] width 129 height 36
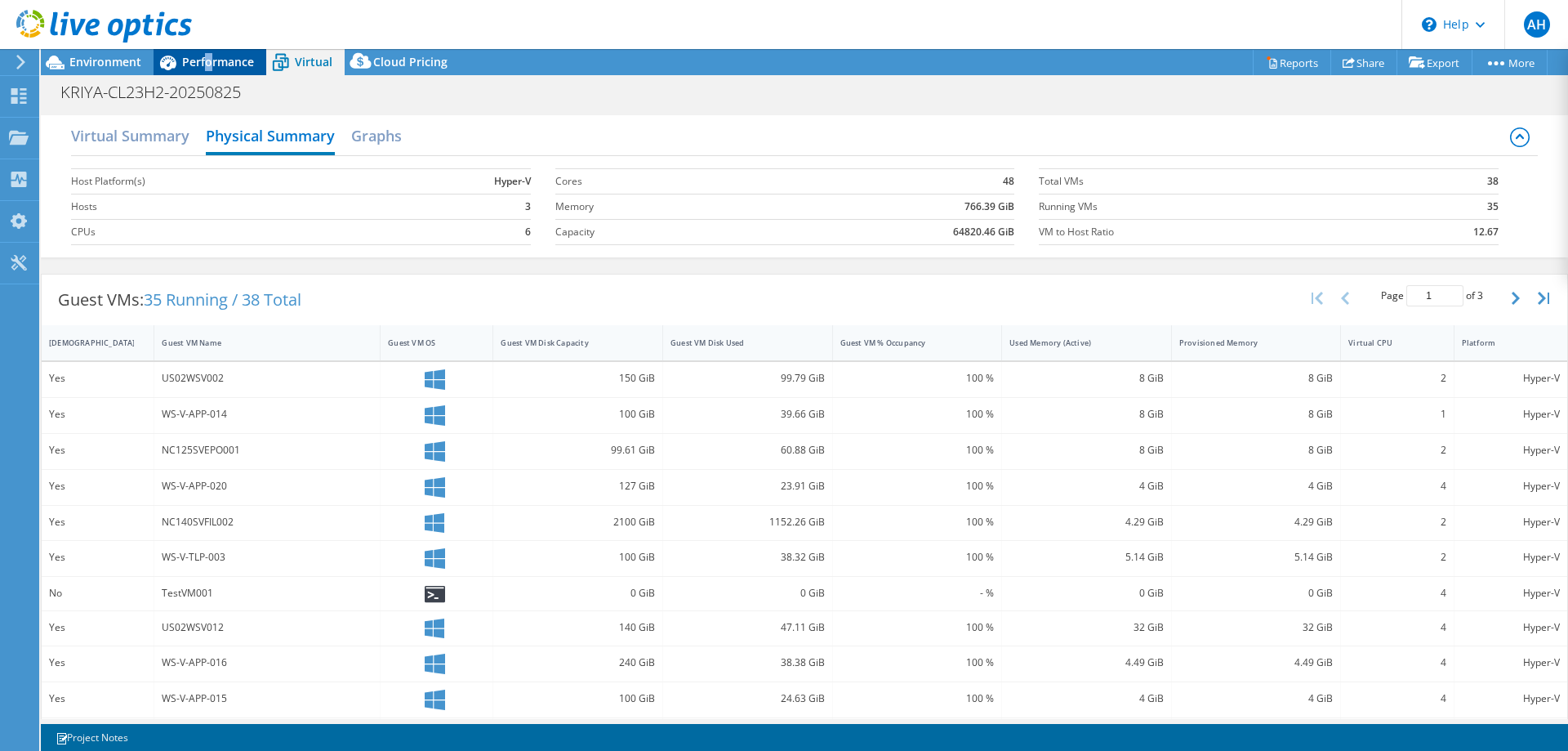
click at [209, 69] on div "Performance" at bounding box center [210, 61] width 113 height 26
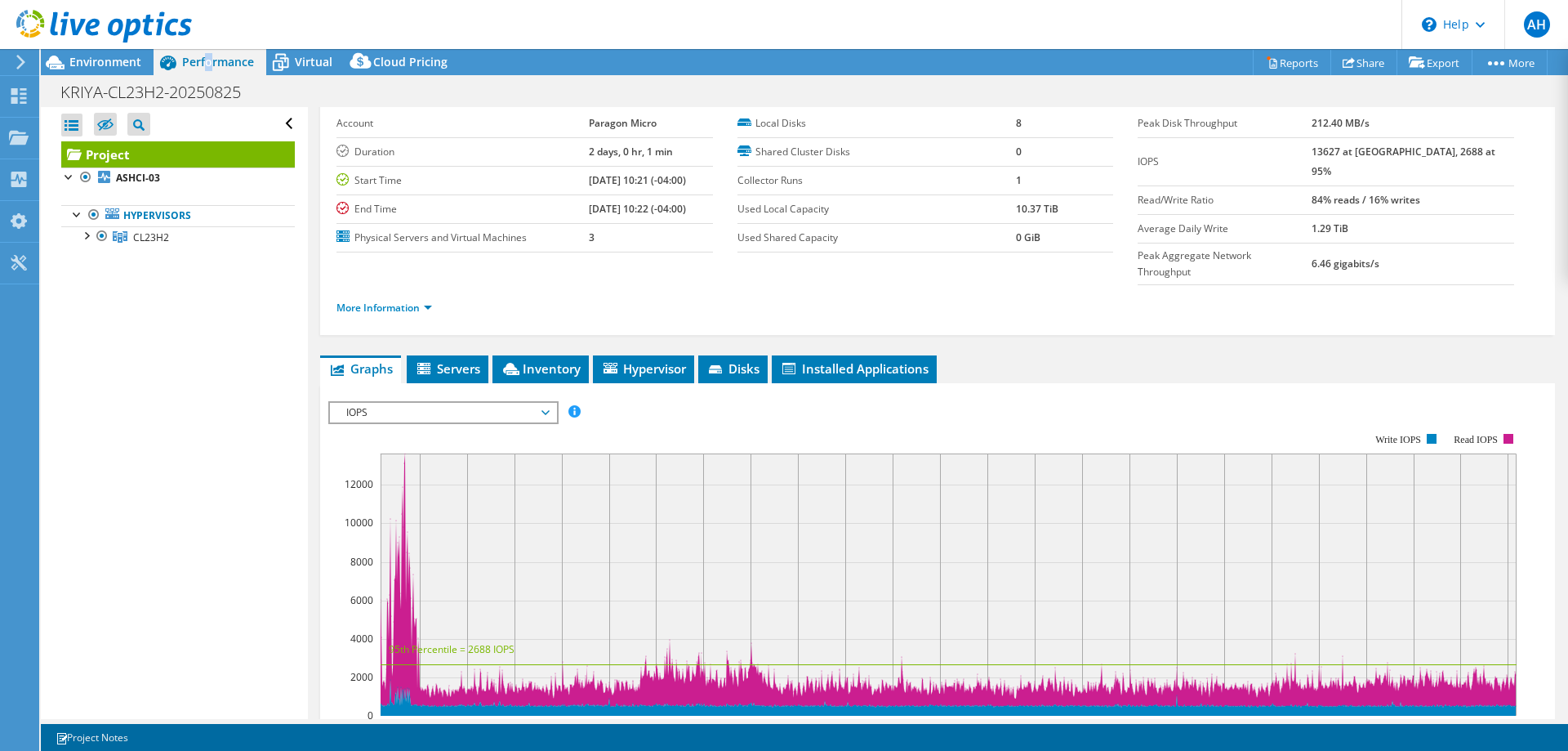
scroll to position [306, 0]
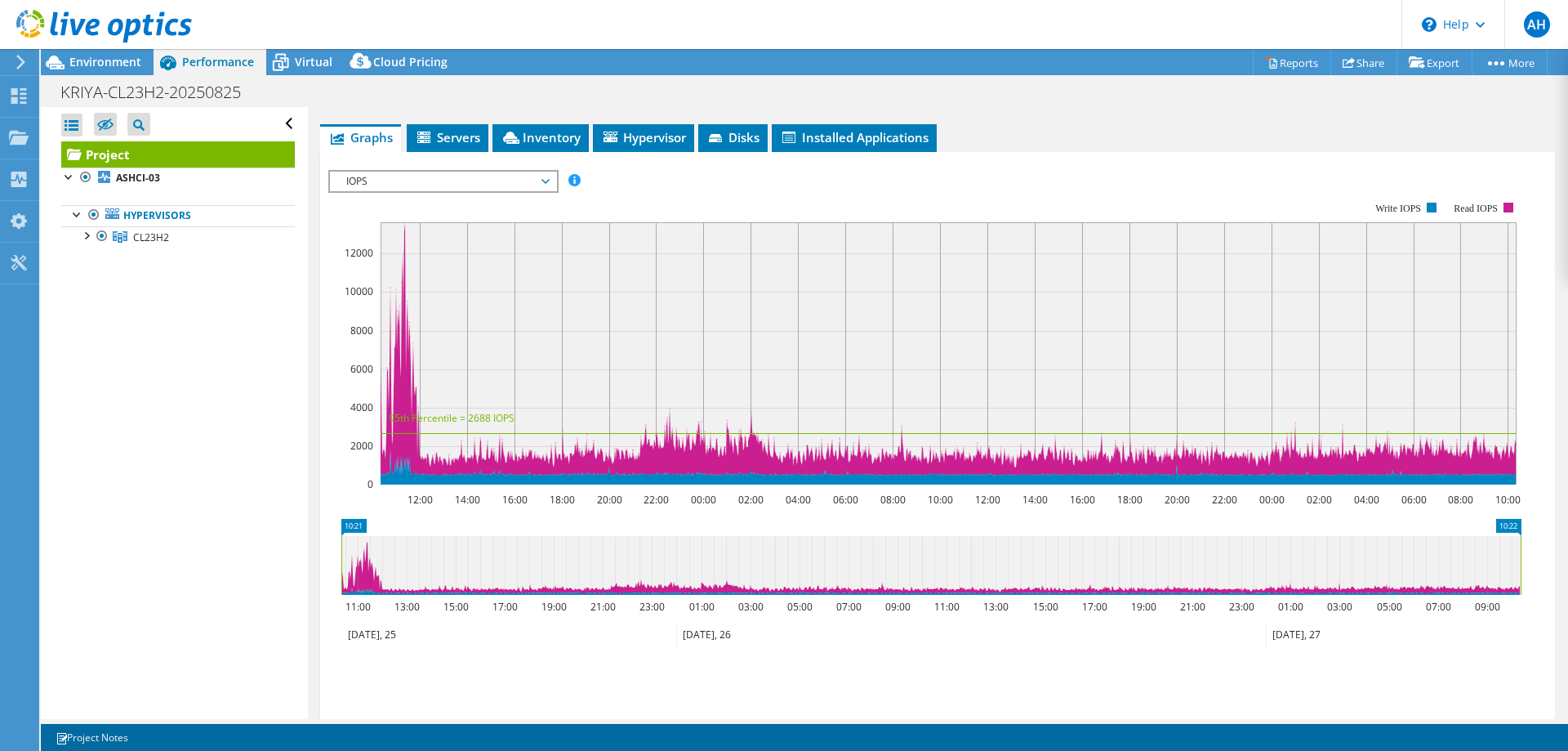
click at [248, 385] on div "Open All Close All Hide Excluded Nodes Project Tree Filter" at bounding box center [174, 413] width 266 height 612
click at [88, 234] on div at bounding box center [86, 234] width 16 height 16
click at [97, 258] on div at bounding box center [94, 256] width 16 height 16
click at [99, 321] on div at bounding box center [94, 321] width 16 height 16
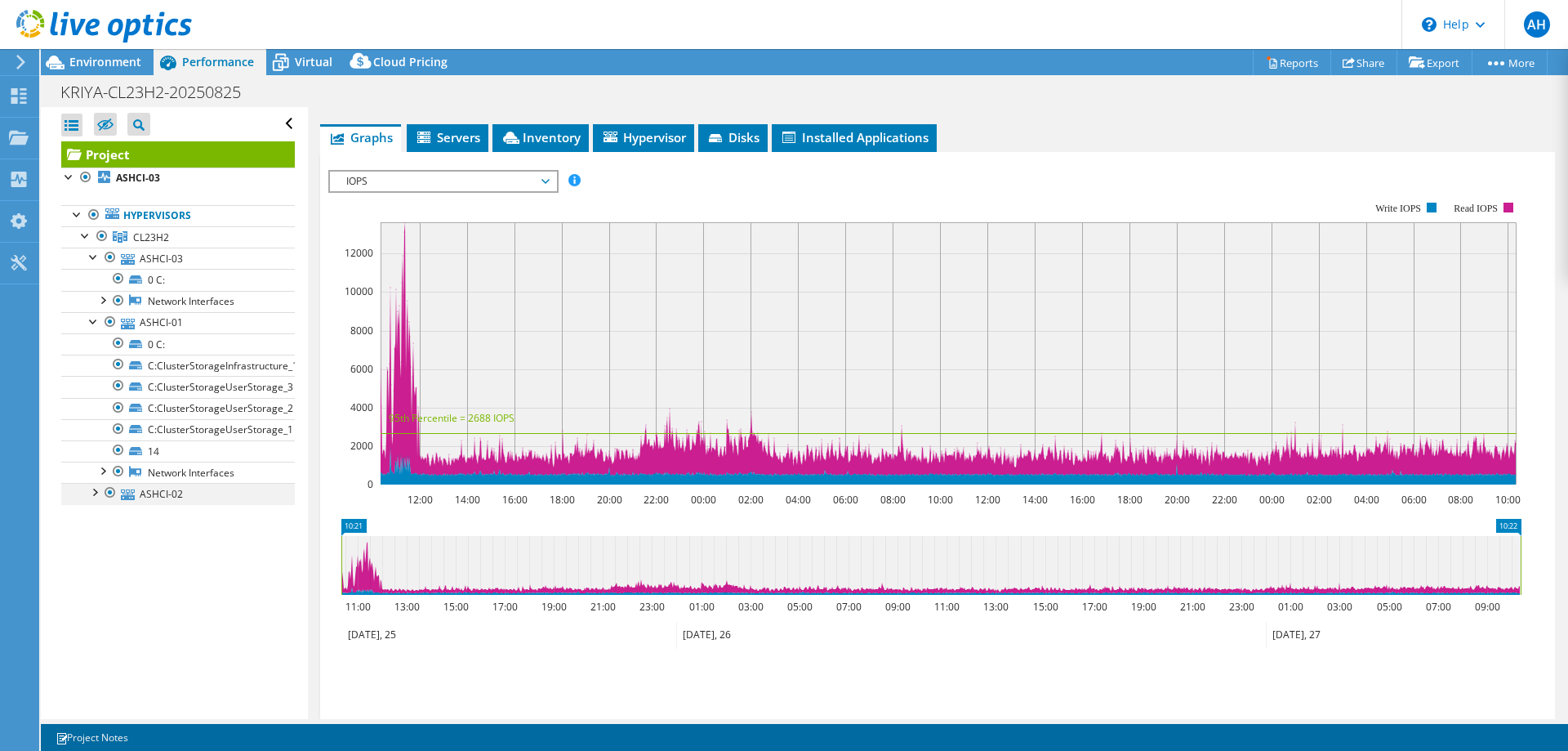
click at [95, 497] on div at bounding box center [94, 491] width 16 height 16
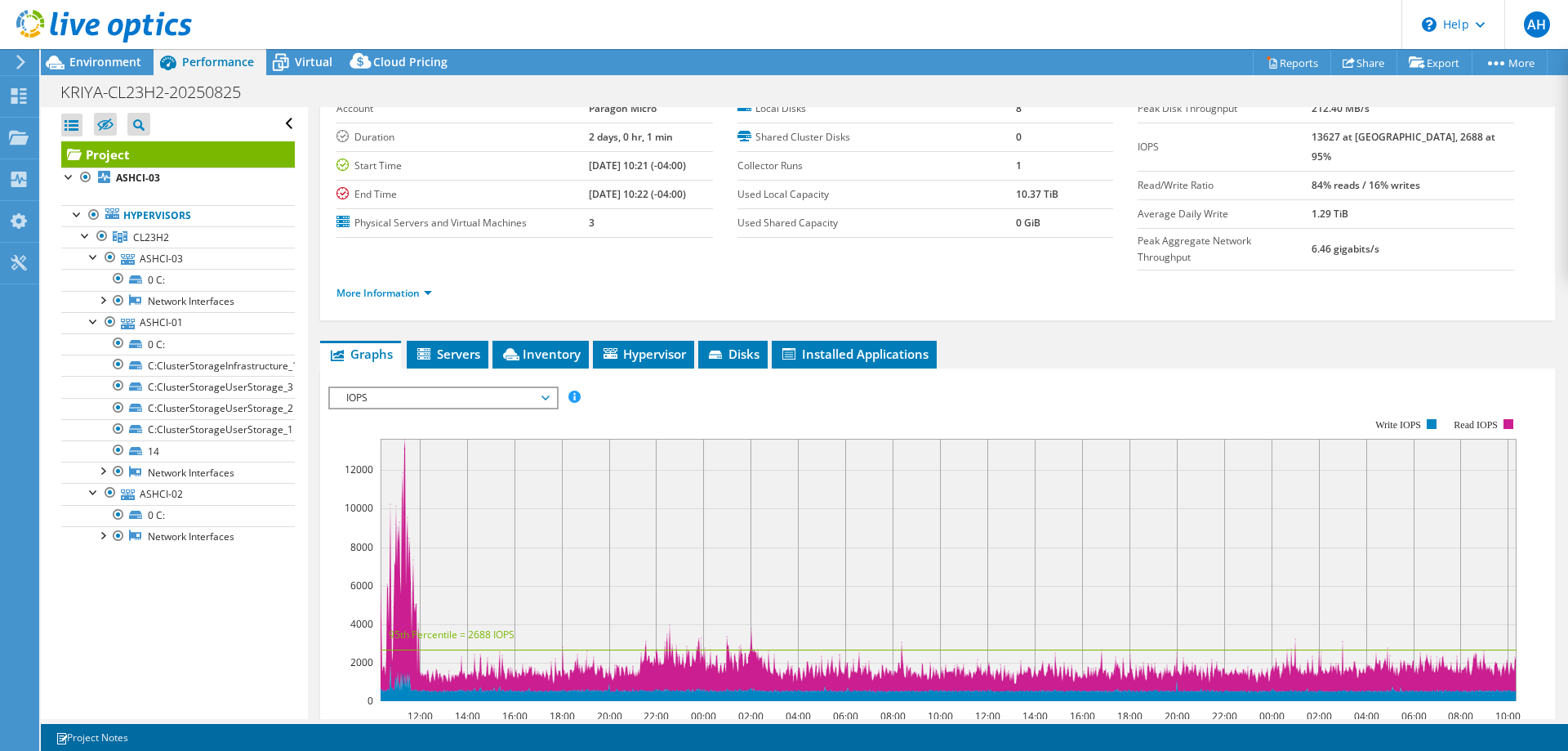
scroll to position [21, 0]
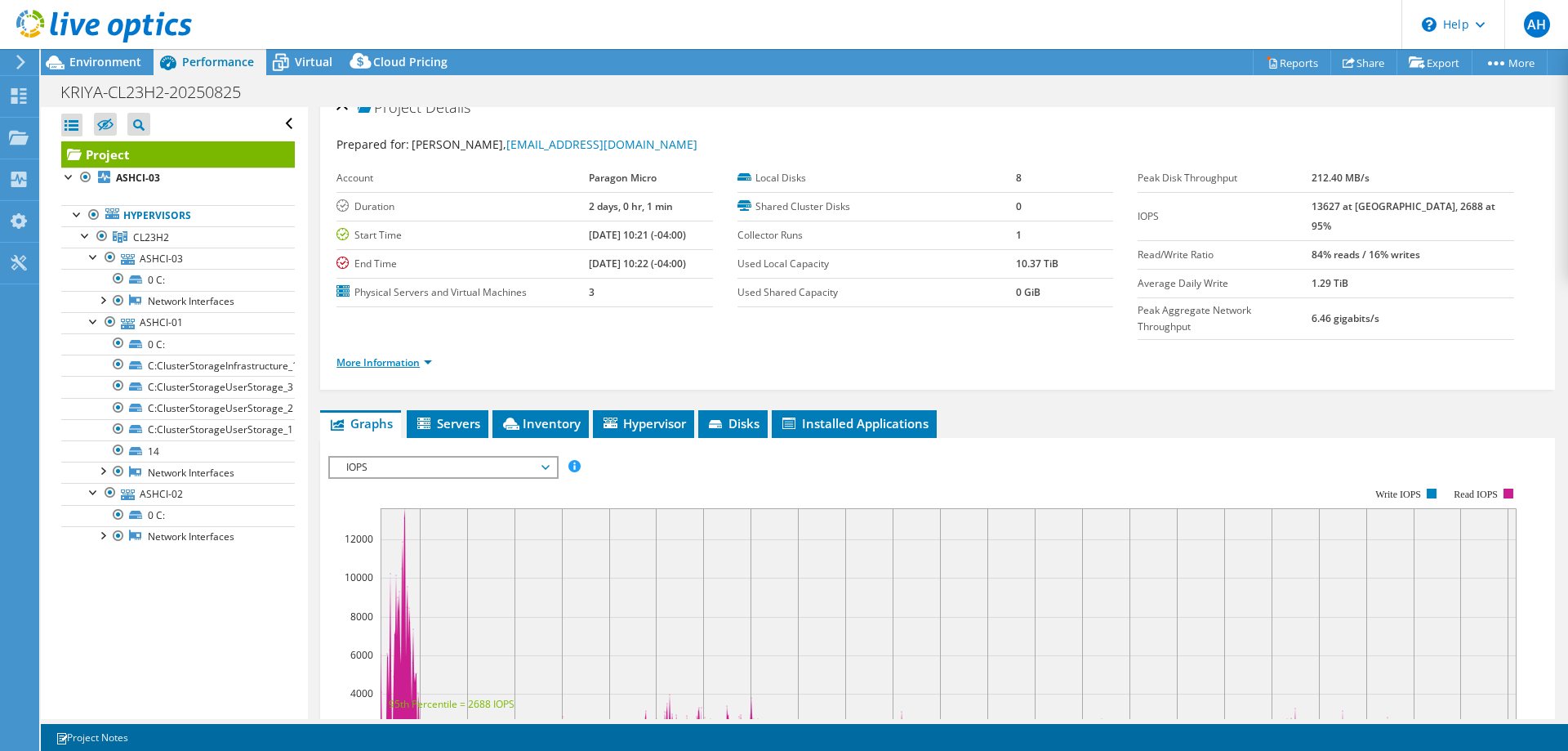
click at [430, 356] on link "More Information" at bounding box center [384, 362] width 95 height 14
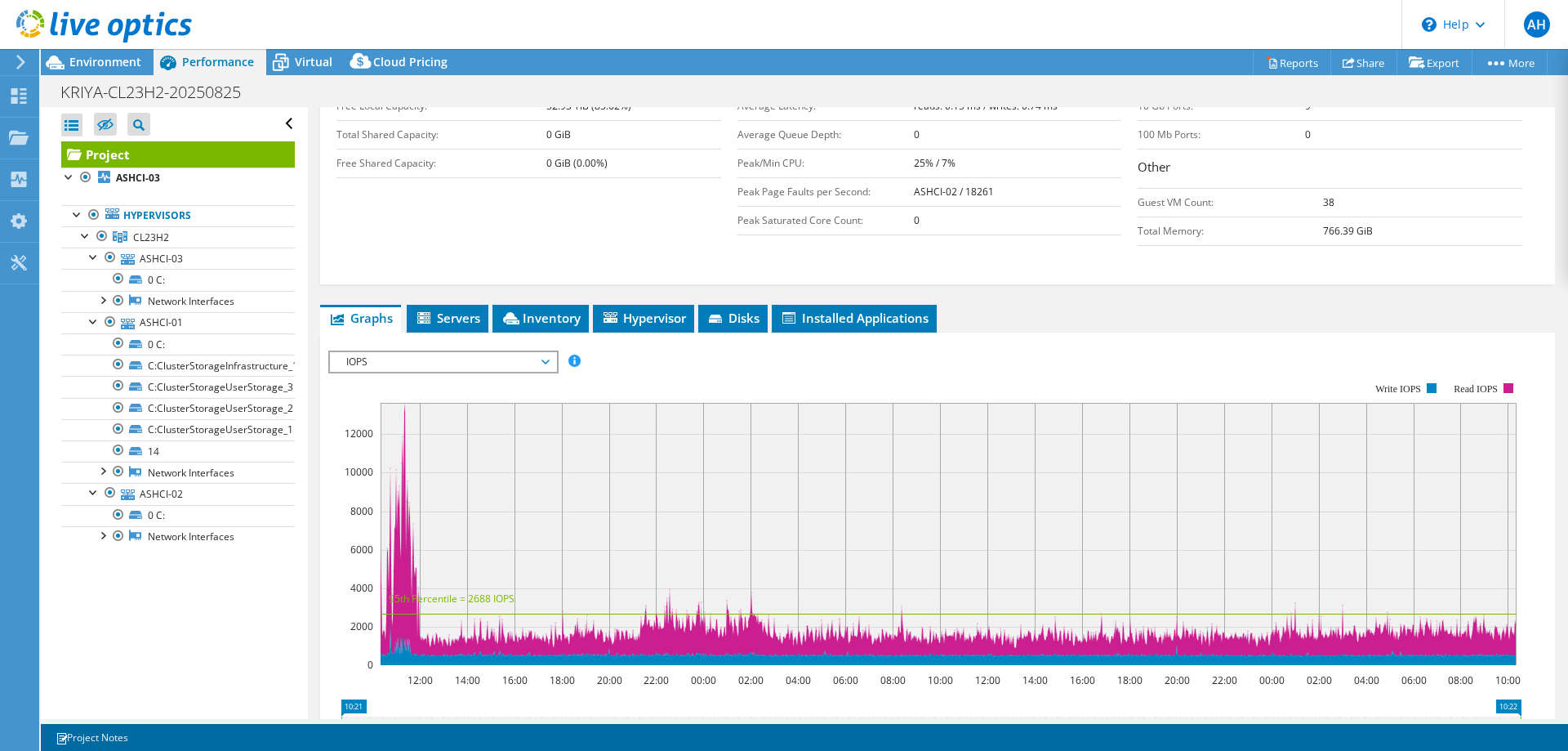
scroll to position [388, 0]
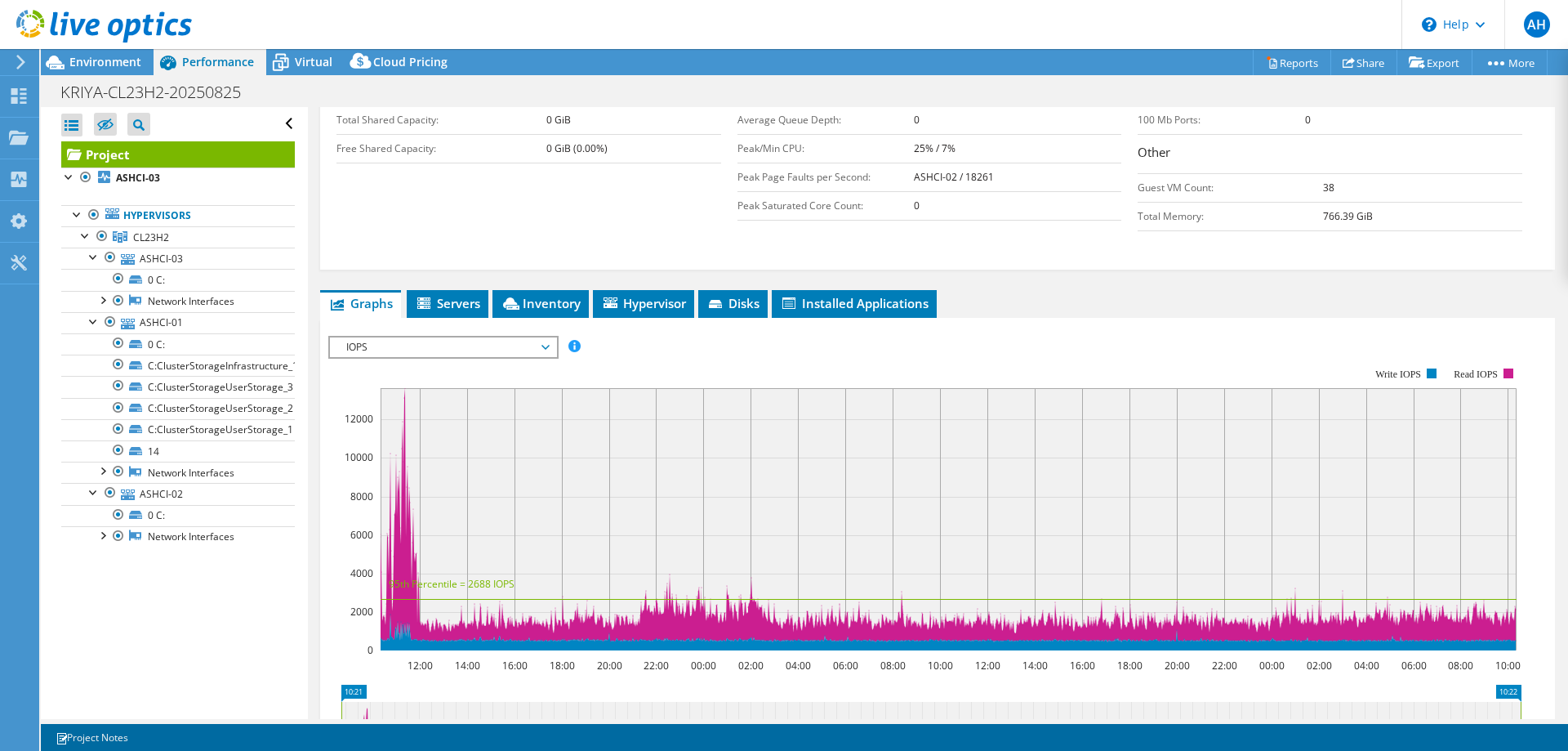
click at [464, 338] on span "IOPS" at bounding box center [443, 348] width 210 height 20
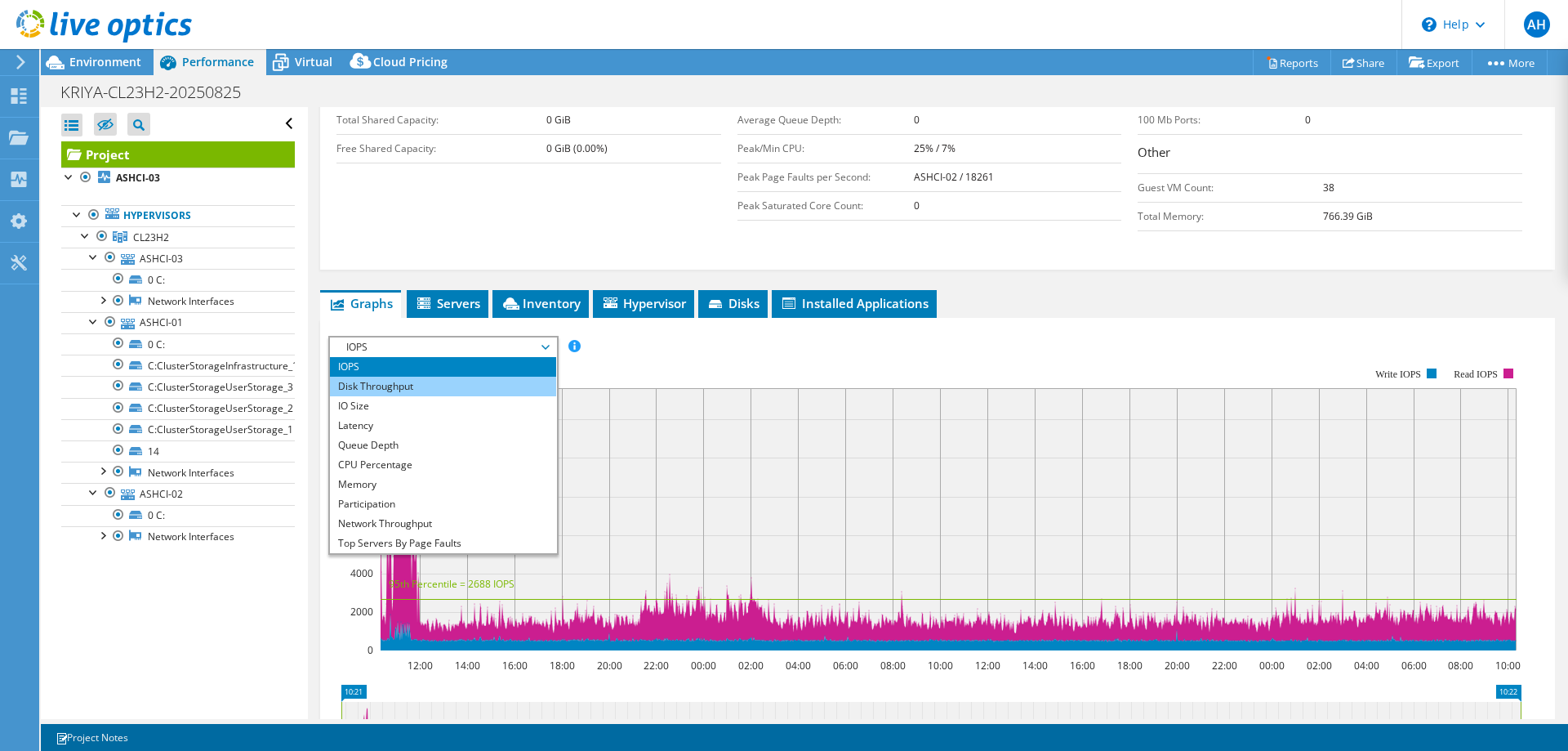
click at [412, 376] on li "Disk Throughput" at bounding box center [443, 386] width 226 height 20
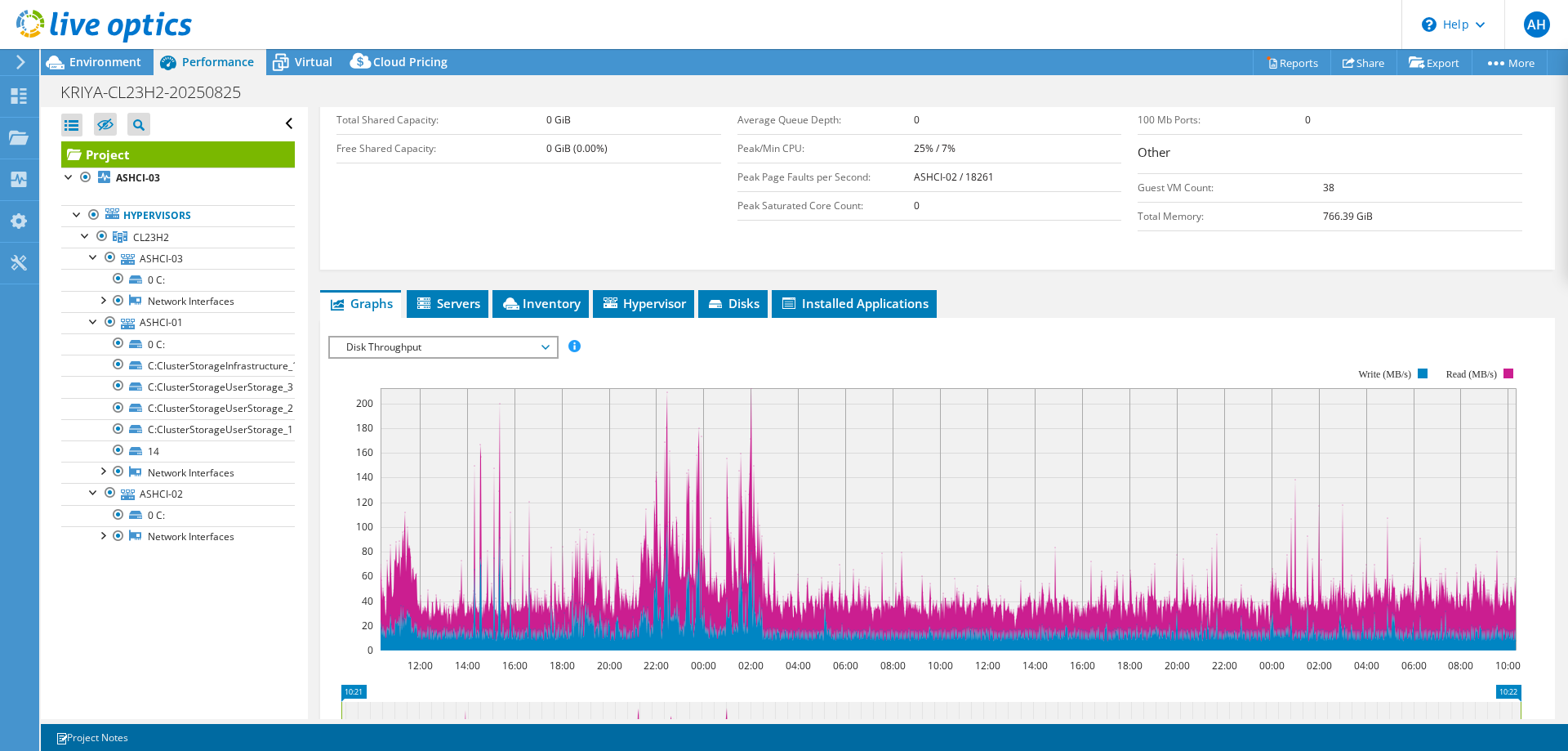
click at [428, 338] on span "Disk Throughput" at bounding box center [443, 348] width 210 height 20
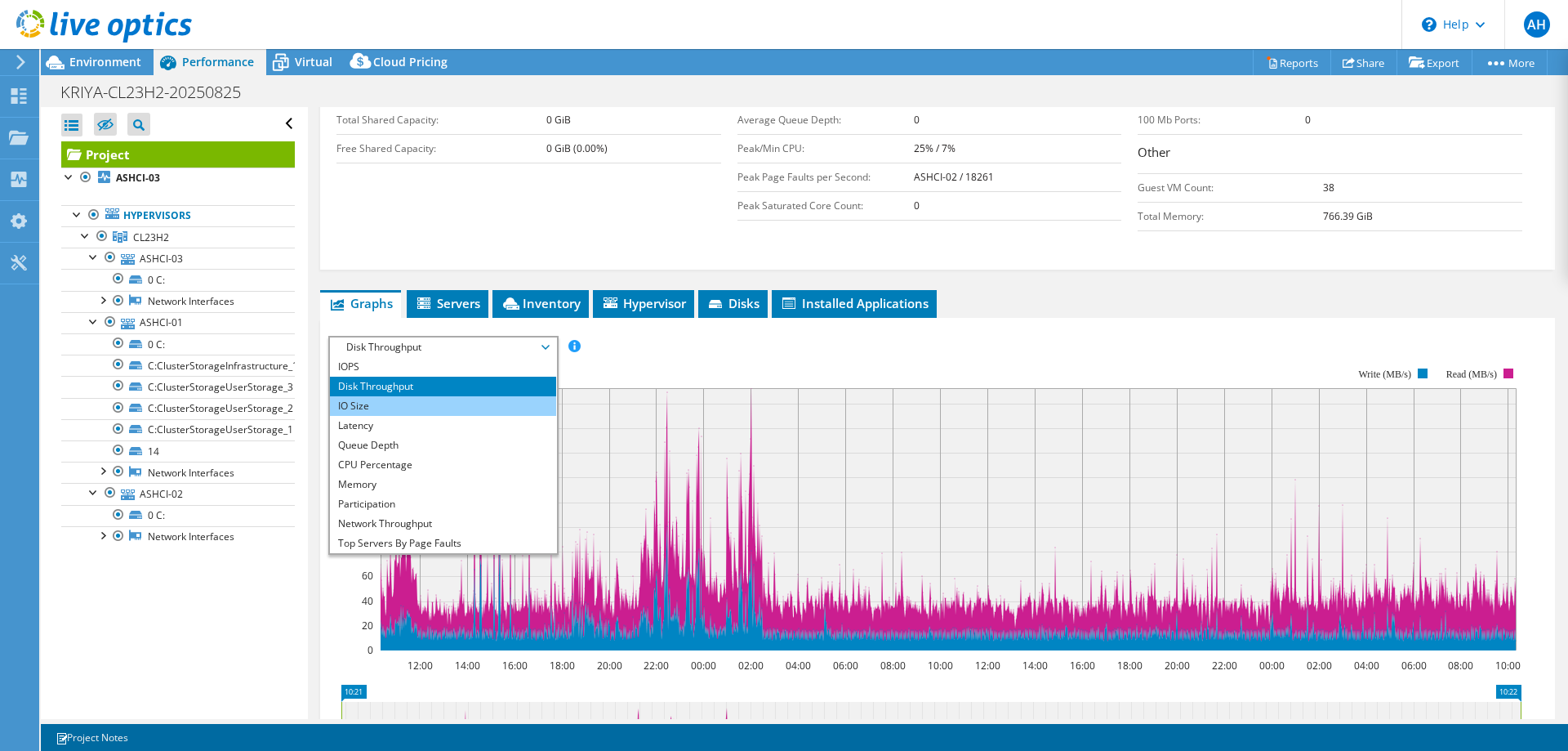
click at [413, 396] on li "IO Size" at bounding box center [443, 406] width 226 height 20
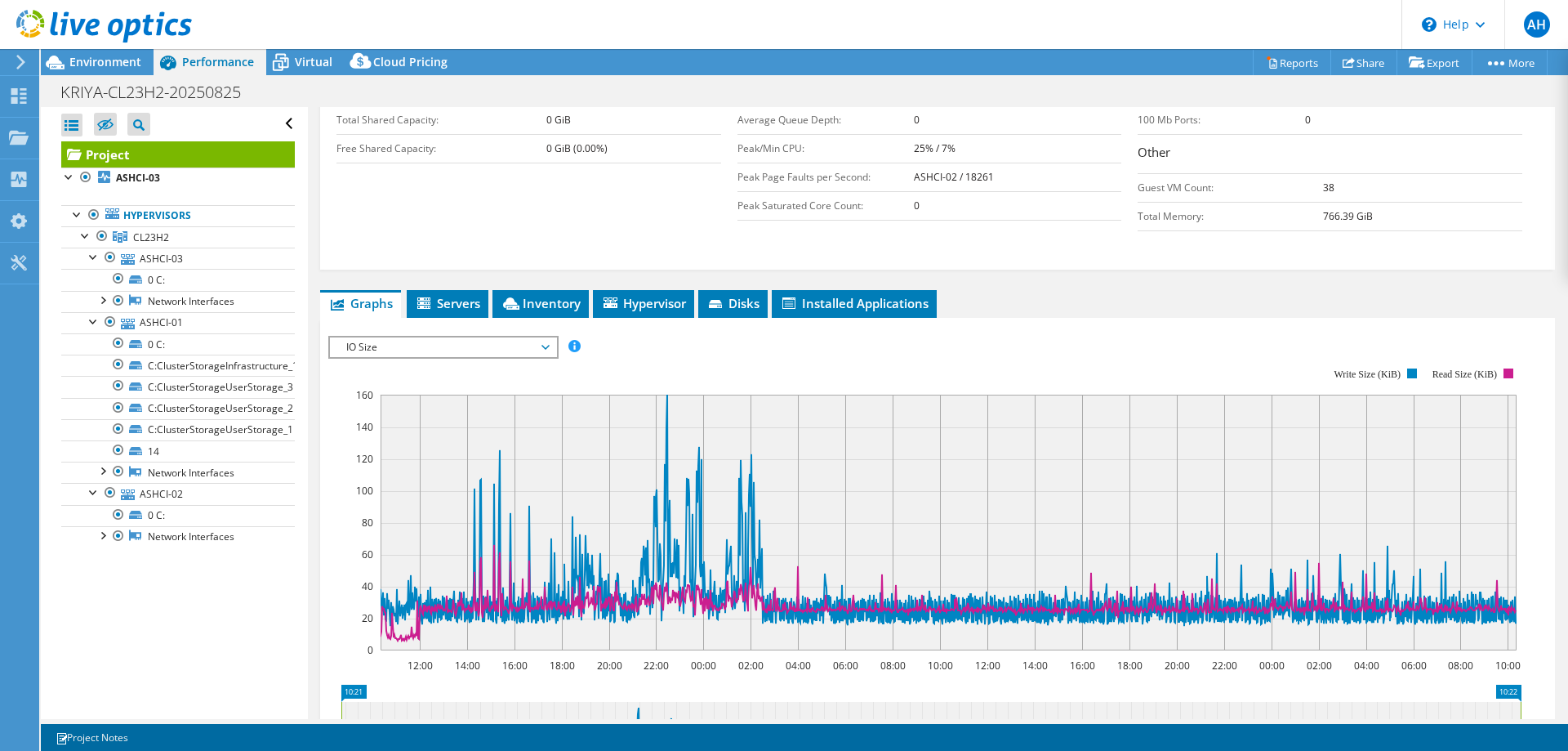
click at [441, 338] on span "IO Size" at bounding box center [443, 348] width 210 height 20
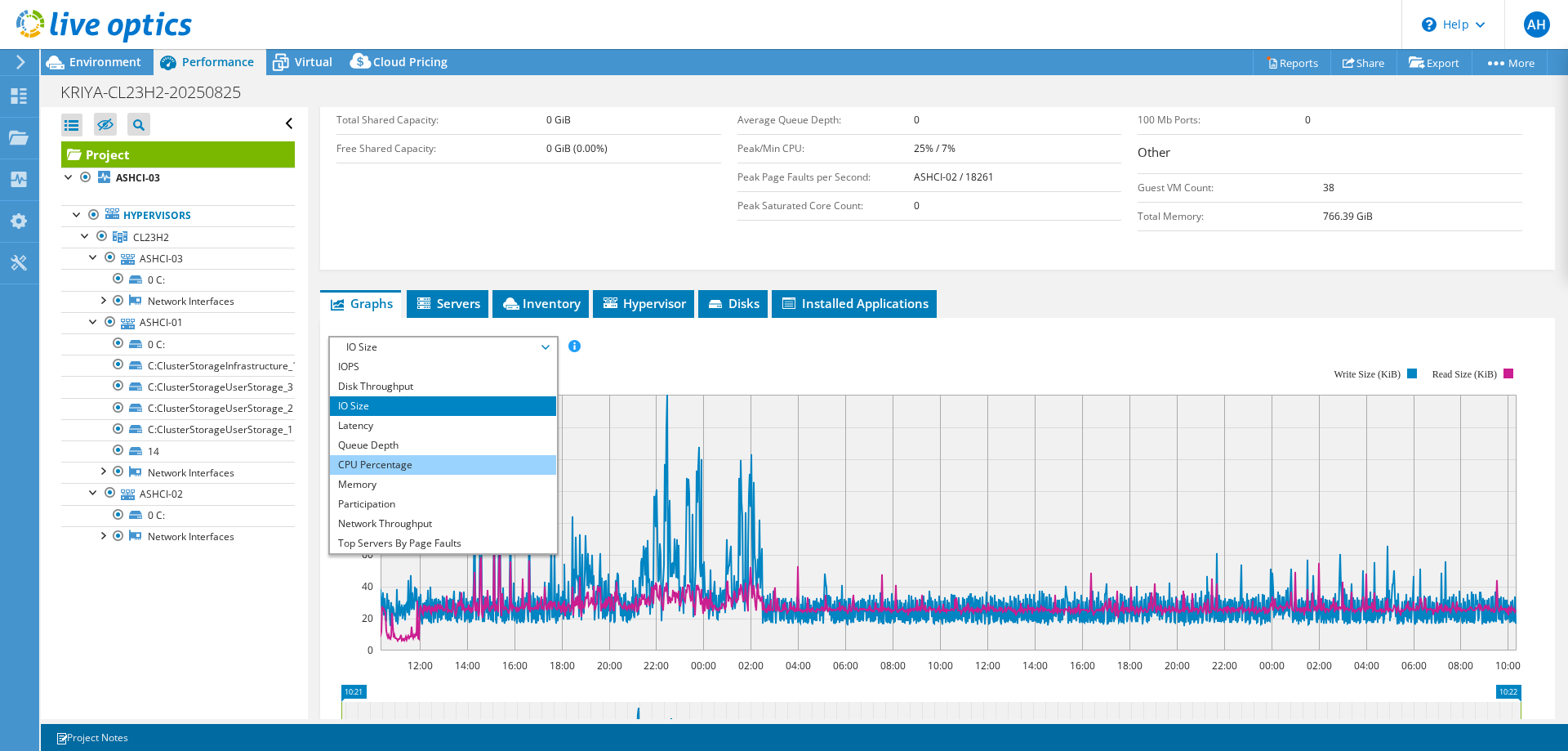
click at [407, 456] on li "CPU Percentage" at bounding box center [443, 466] width 226 height 20
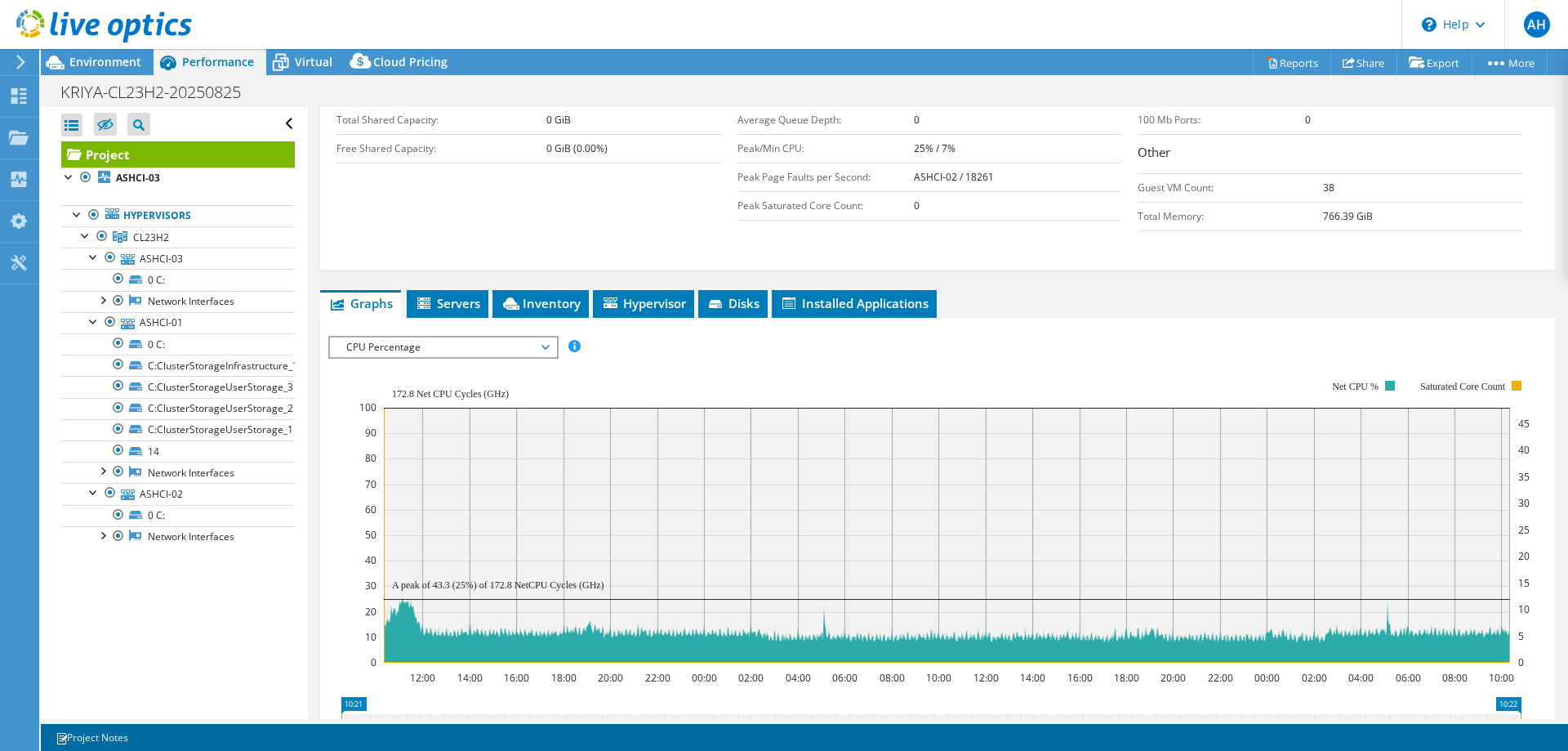
click at [456, 338] on span "CPU Percentage" at bounding box center [443, 348] width 210 height 20
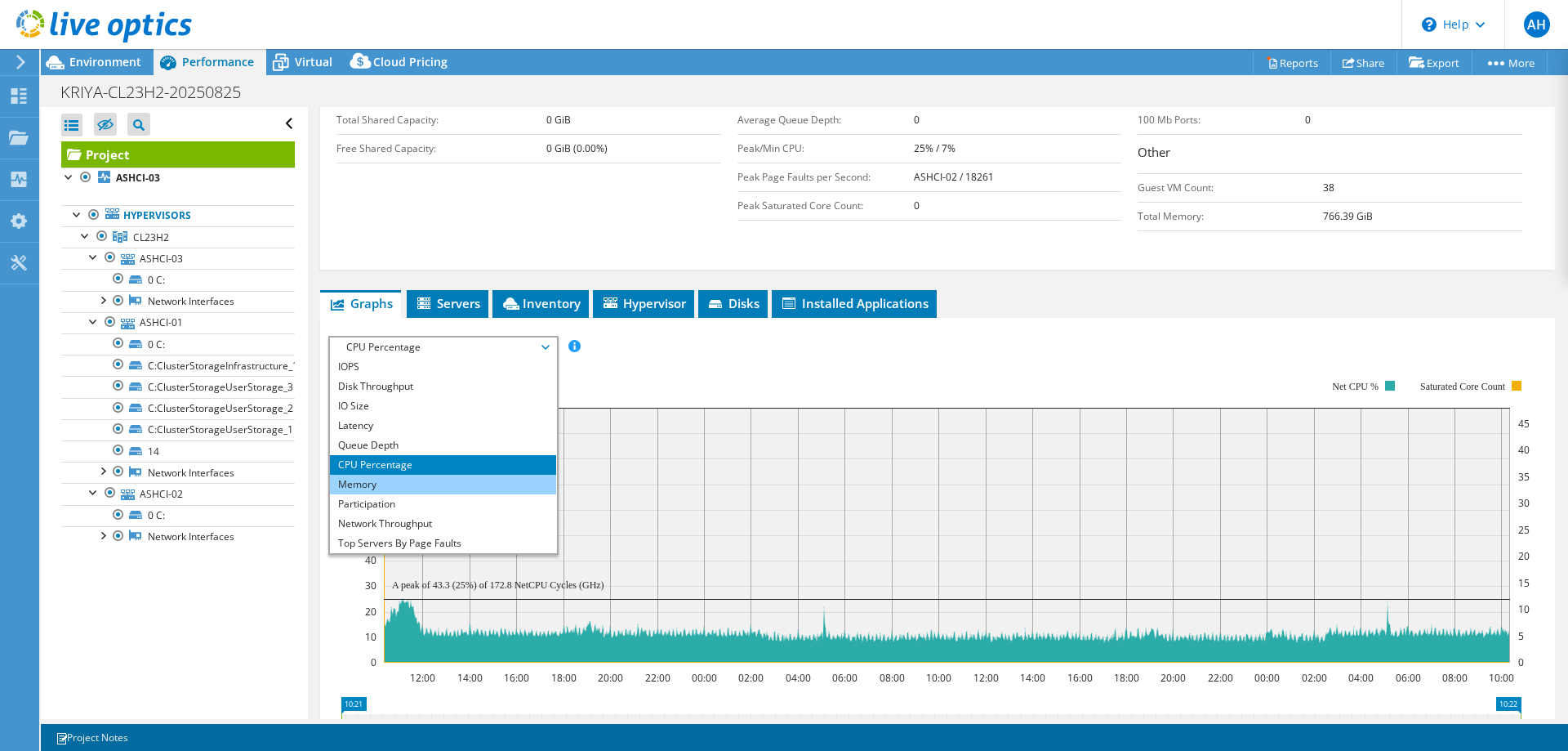
click at [409, 475] on li "Memory" at bounding box center [443, 484] width 226 height 20
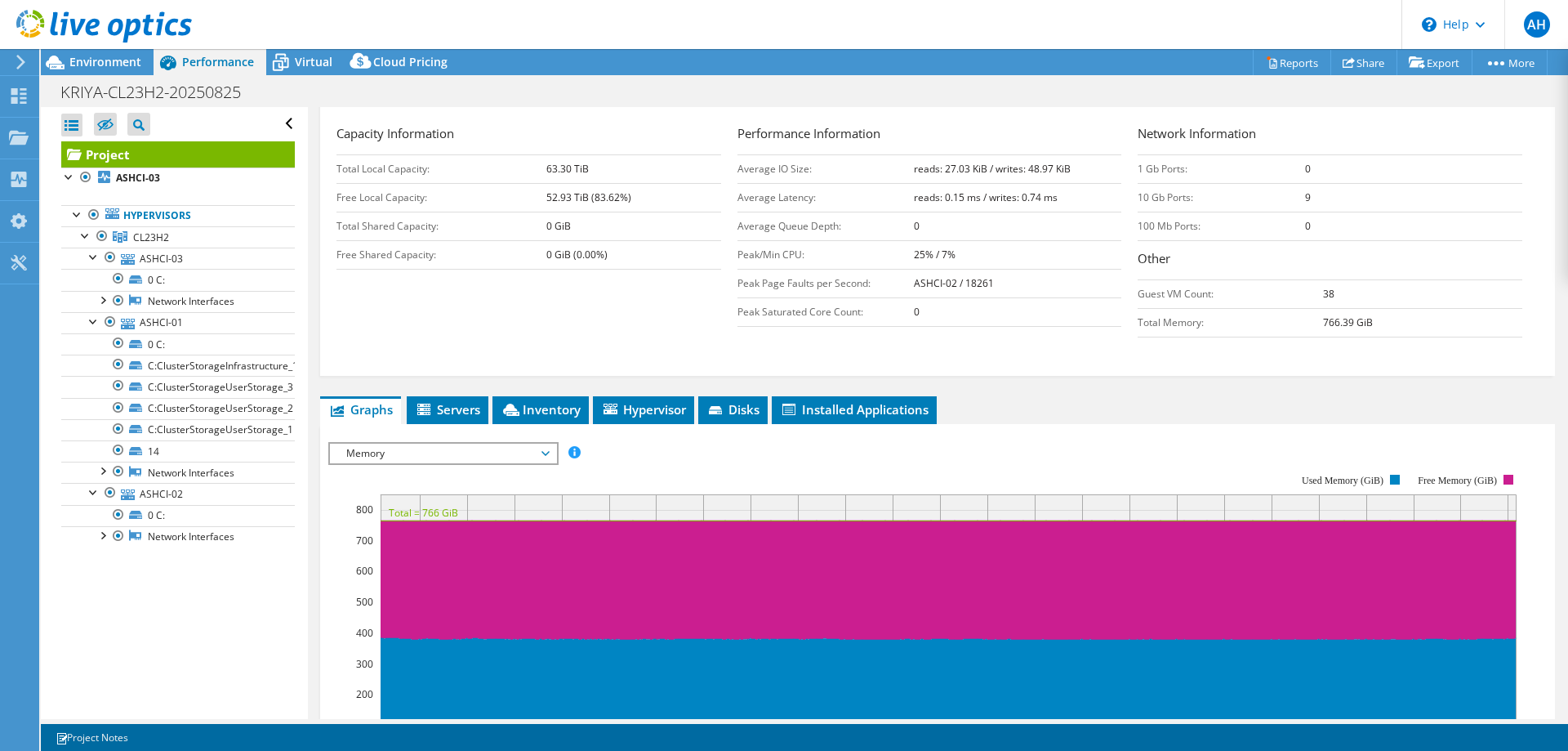
scroll to position [266, 0]
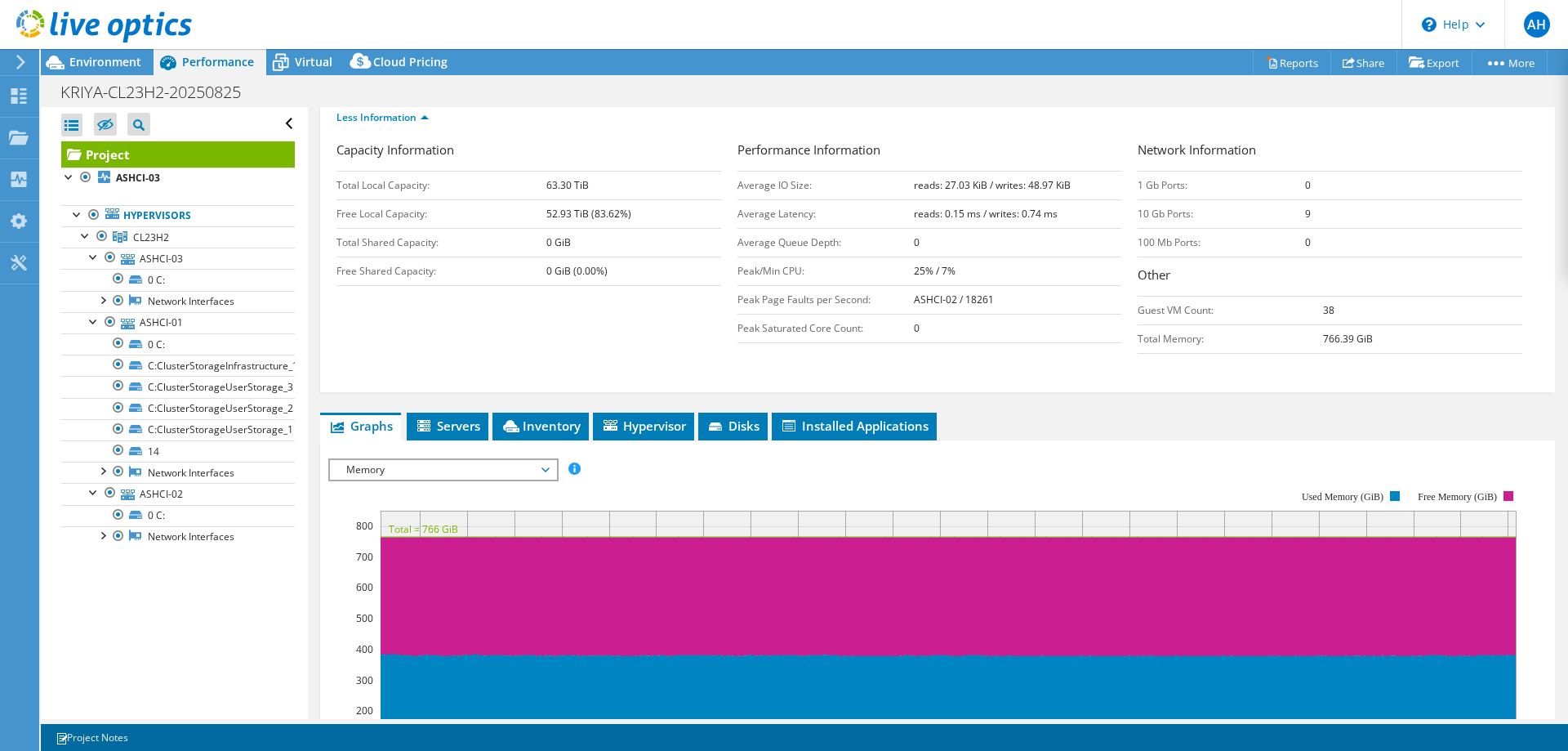
click at [413, 460] on span "Memory" at bounding box center [443, 470] width 210 height 20
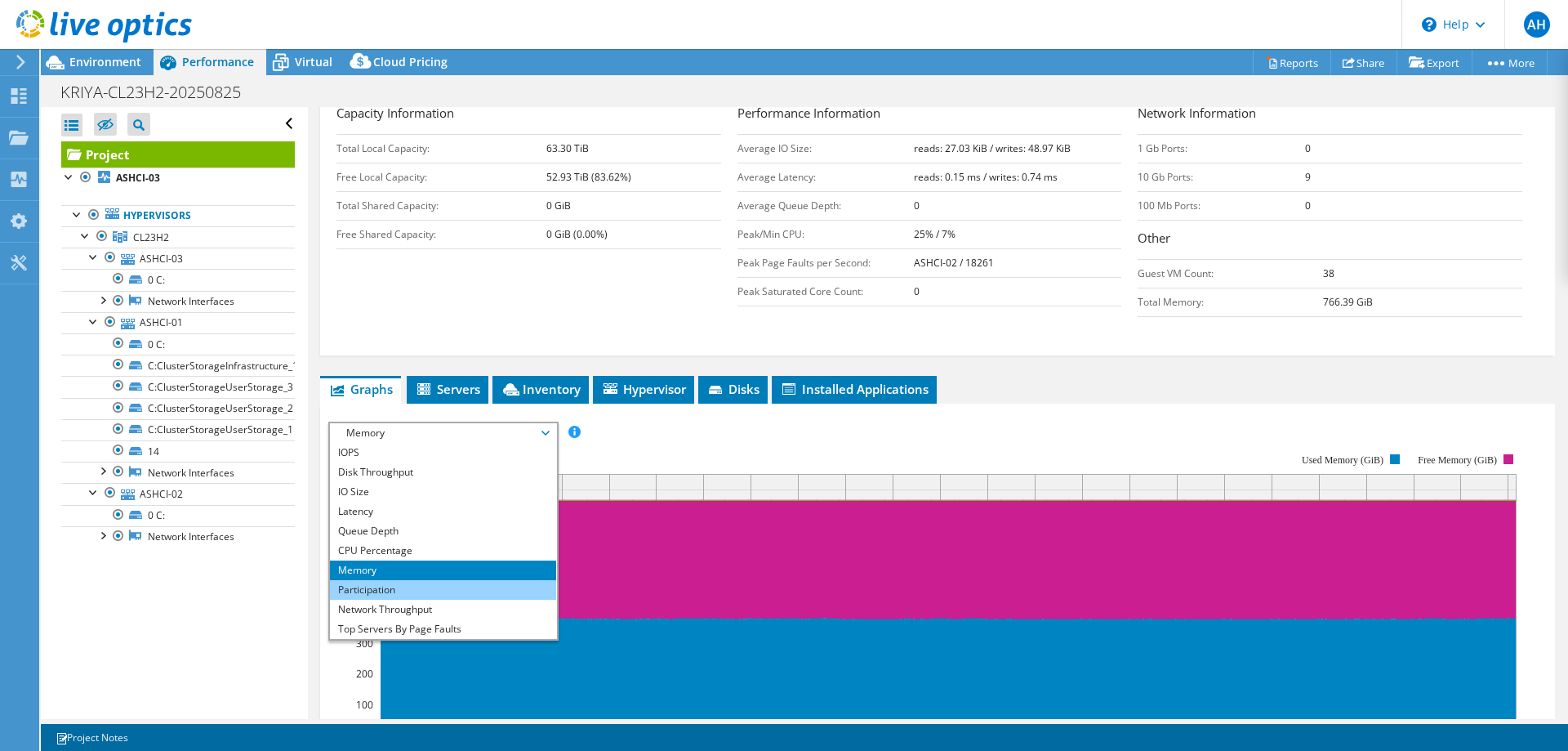
scroll to position [327, 0]
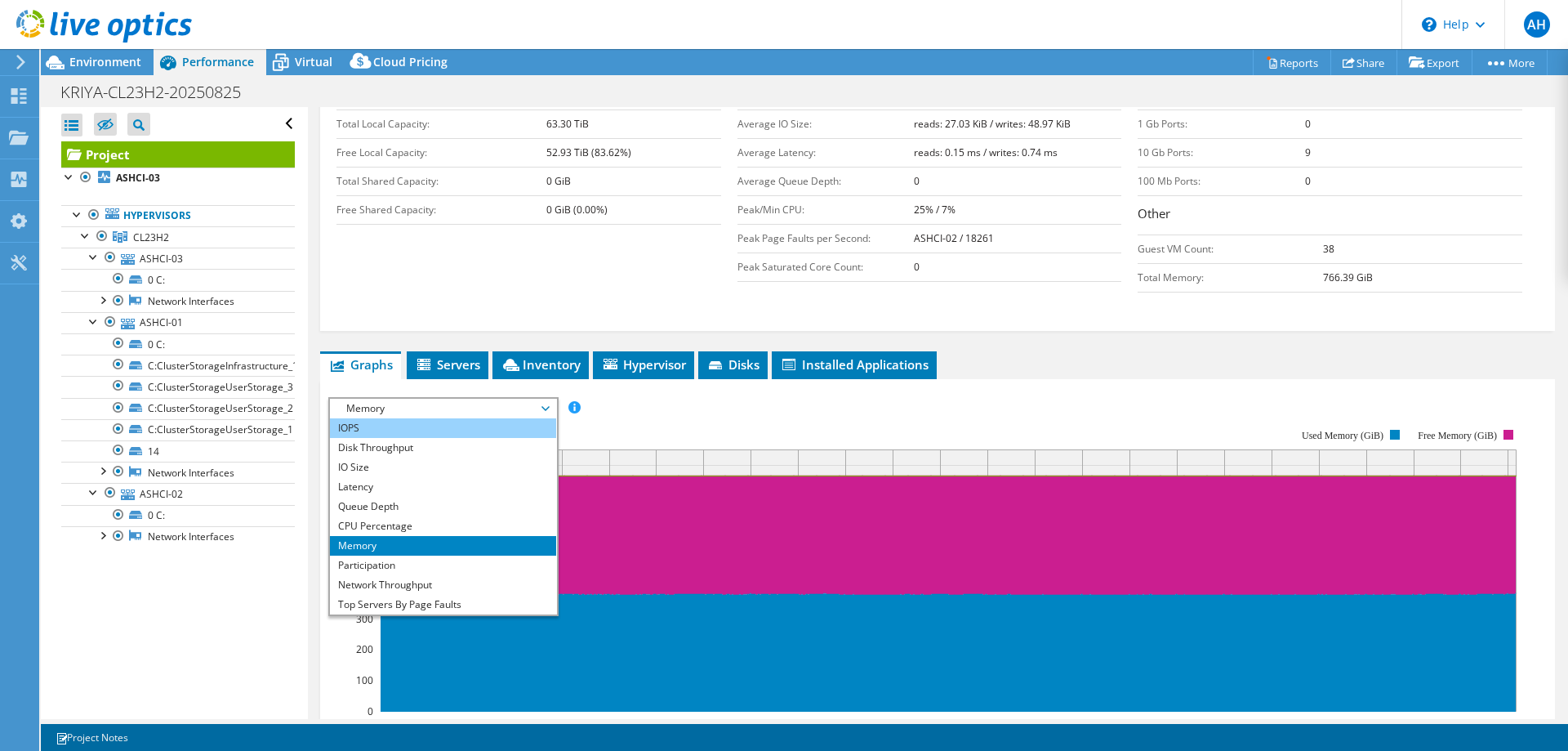
click at [409, 419] on li "IOPS" at bounding box center [443, 429] width 226 height 20
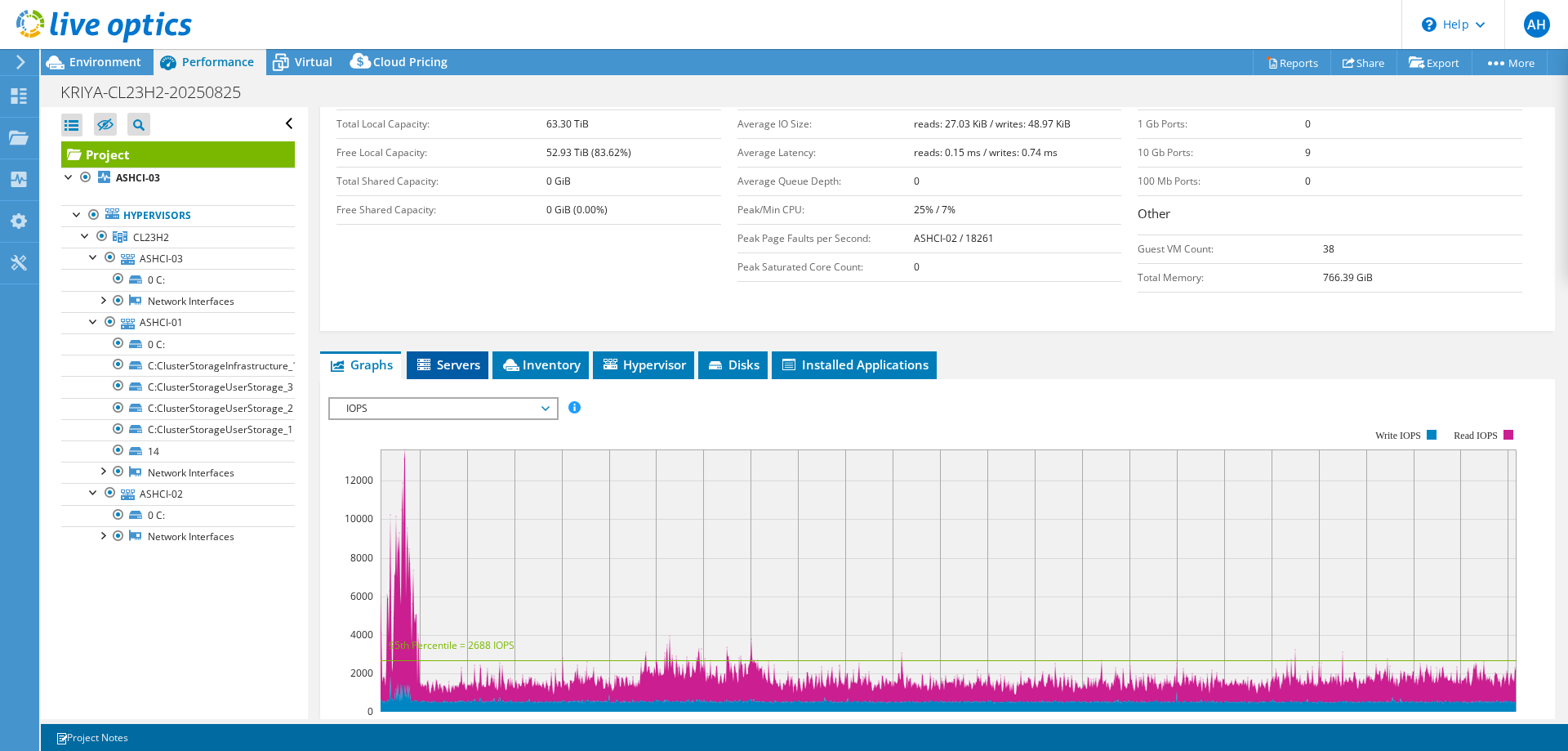
click at [441, 357] on span "Servers" at bounding box center [447, 365] width 66 height 16
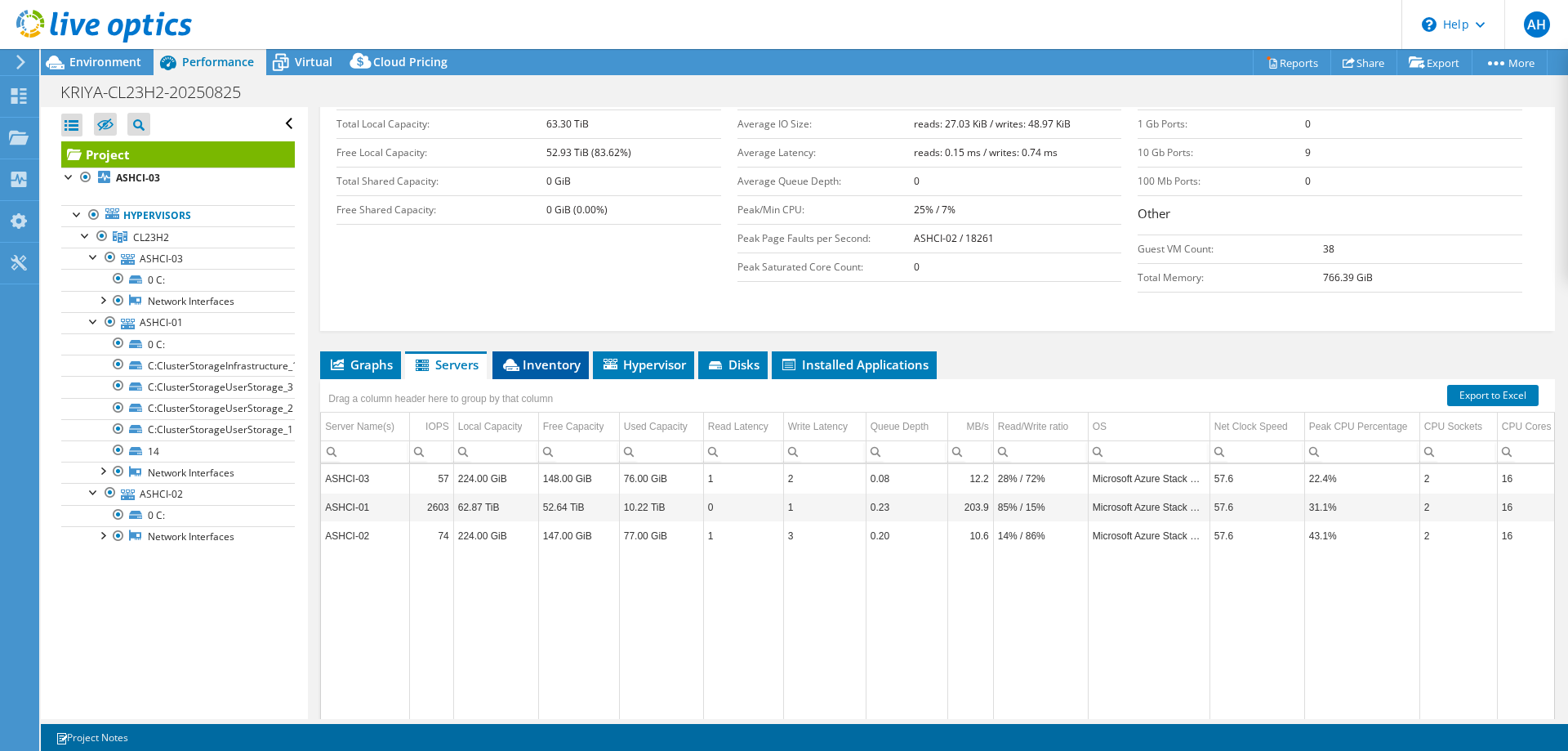
click at [549, 357] on span "Inventory" at bounding box center [540, 365] width 80 height 16
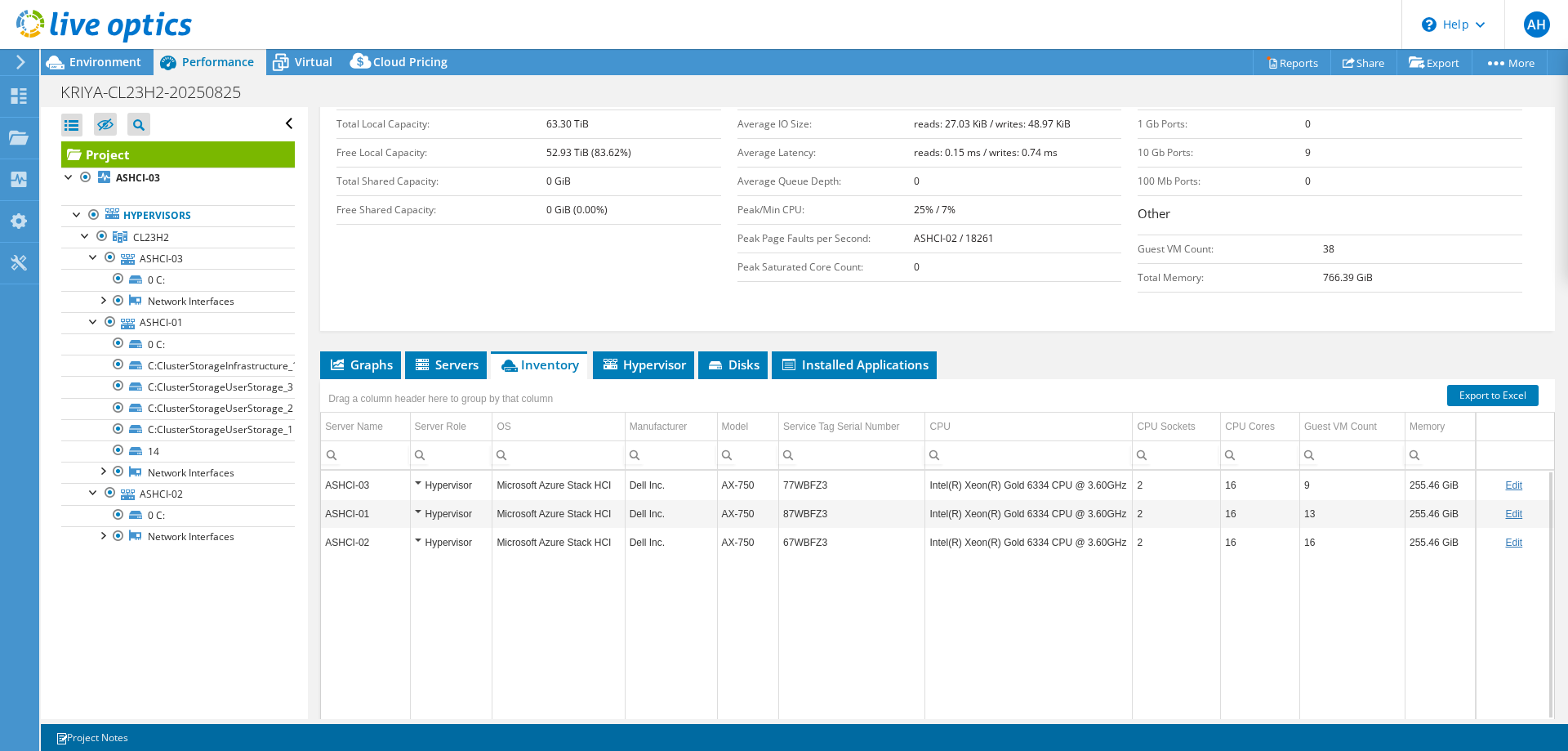
click at [419, 475] on div "Hypervisor" at bounding box center [452, 485] width 74 height 20
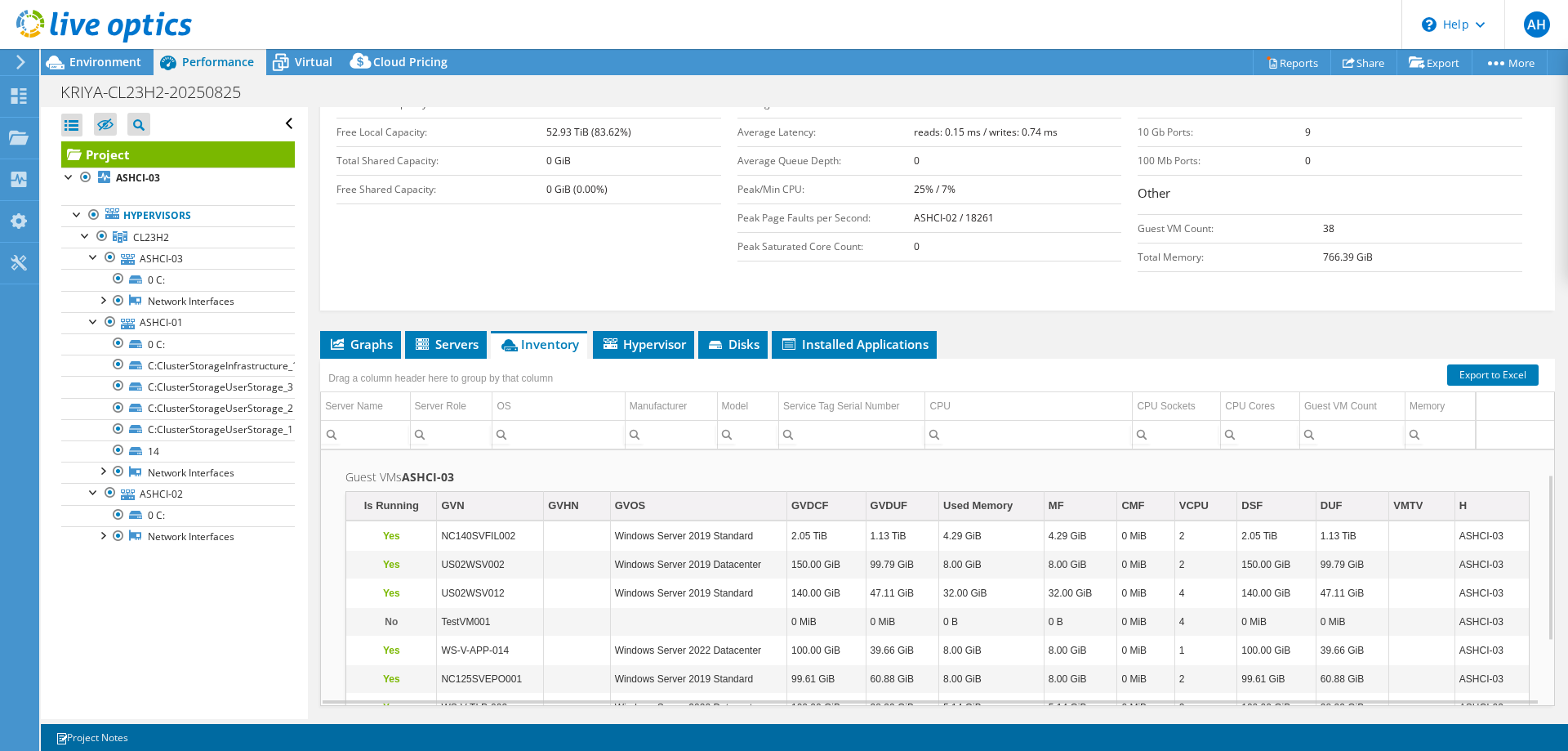
scroll to position [37, 0]
click at [669, 331] on li "Hypervisor" at bounding box center [644, 345] width 102 height 28
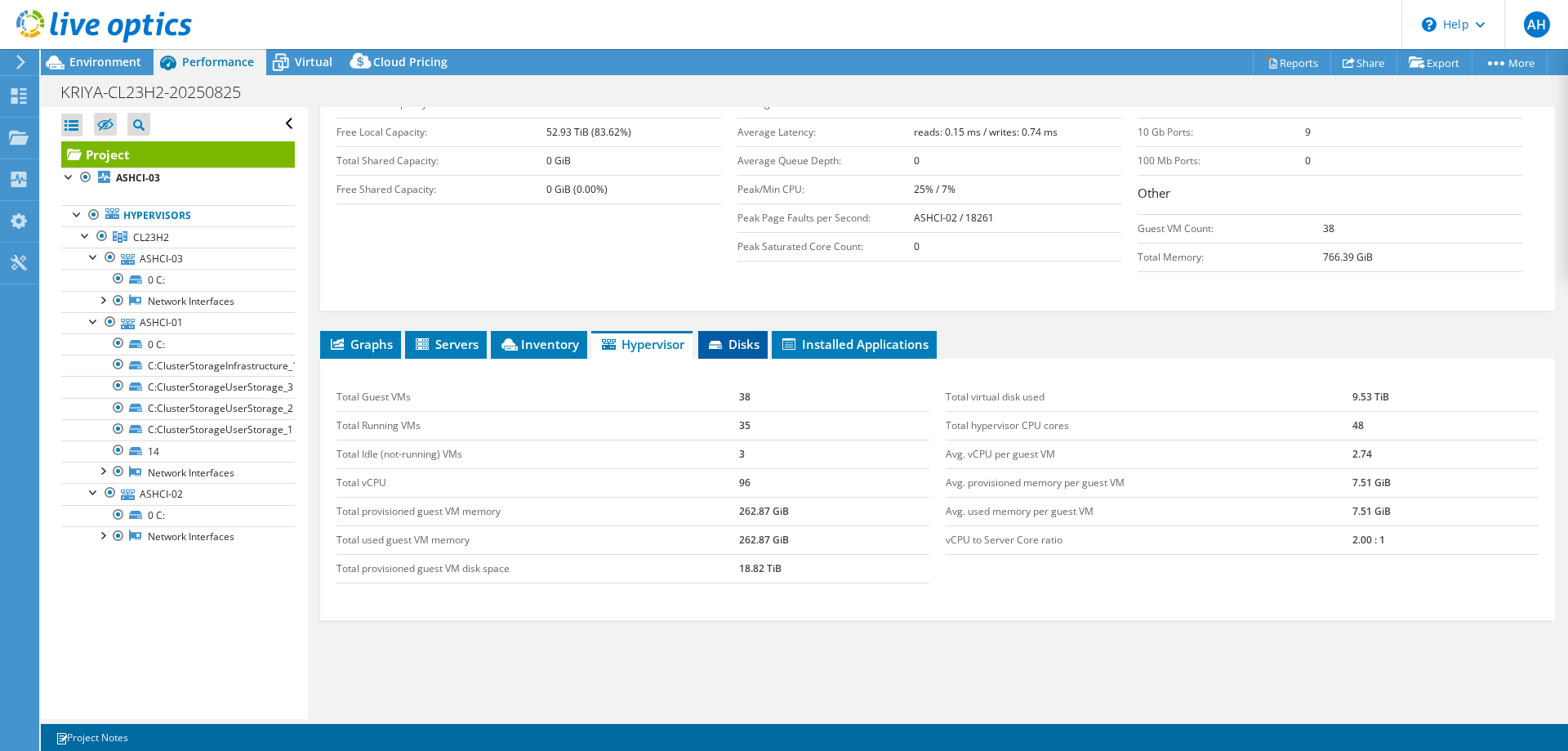
click at [739, 336] on span "Disks" at bounding box center [733, 344] width 53 height 16
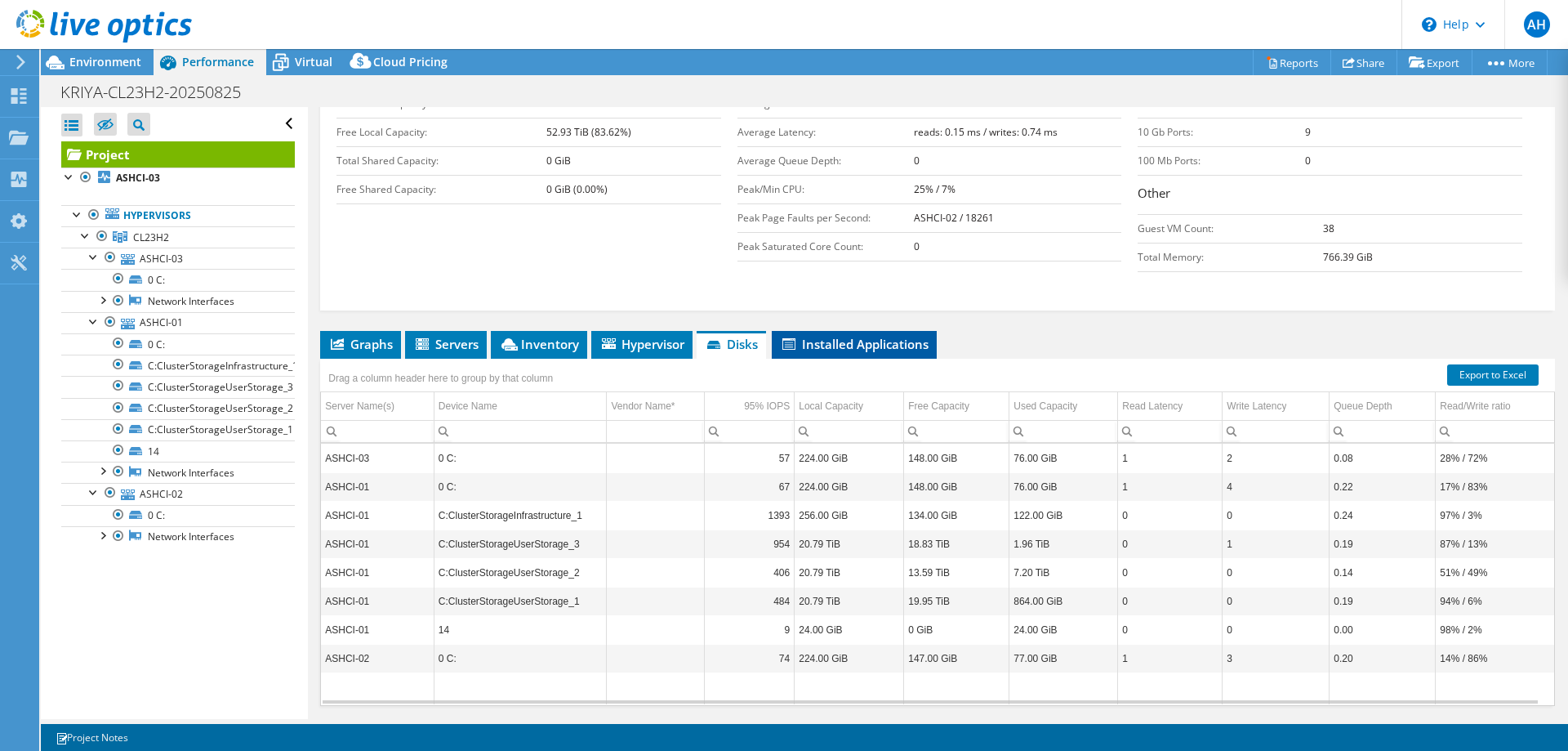
click at [857, 331] on li "Installed Applications" at bounding box center [854, 345] width 165 height 28
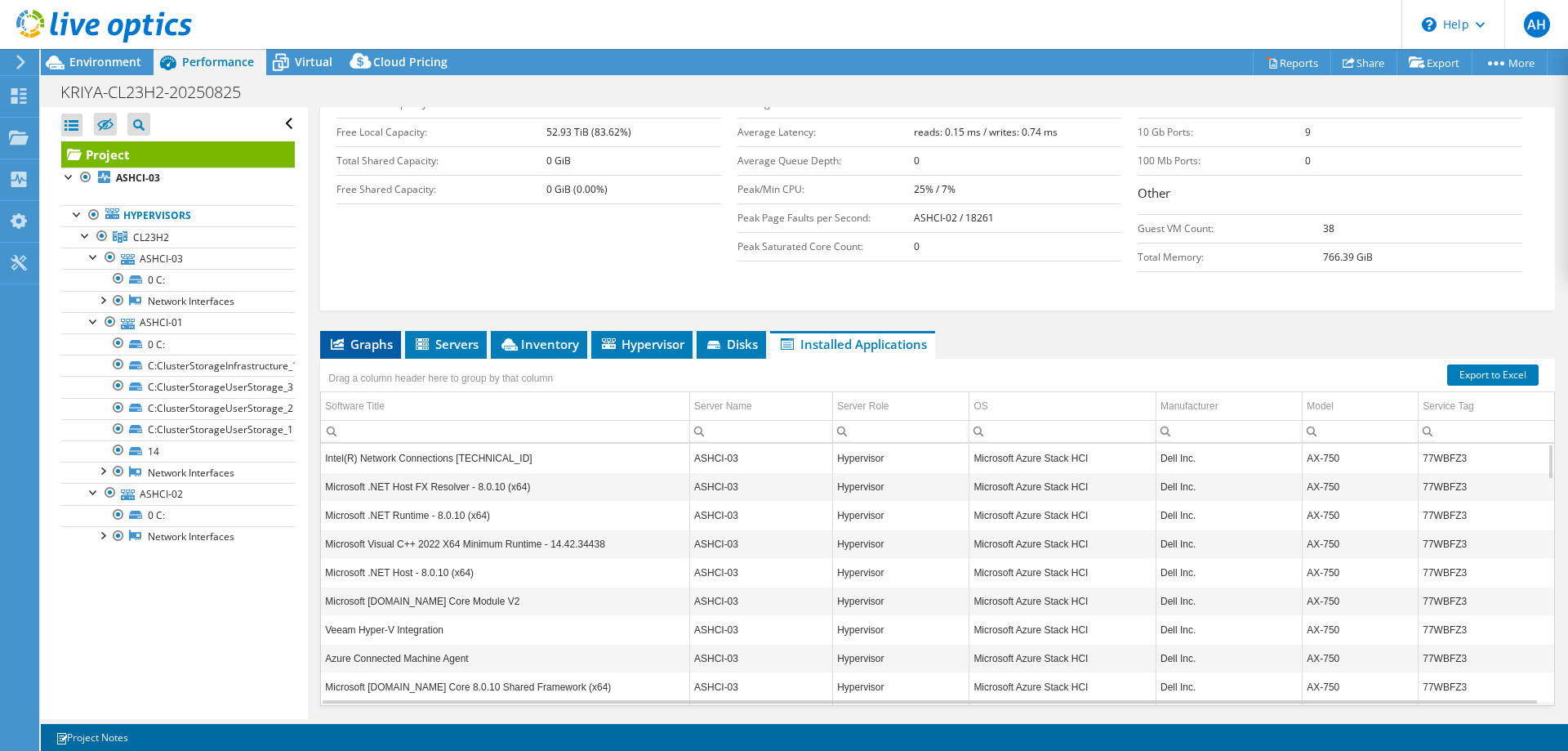
click at [344, 339] on icon at bounding box center [338, 344] width 14 height 12
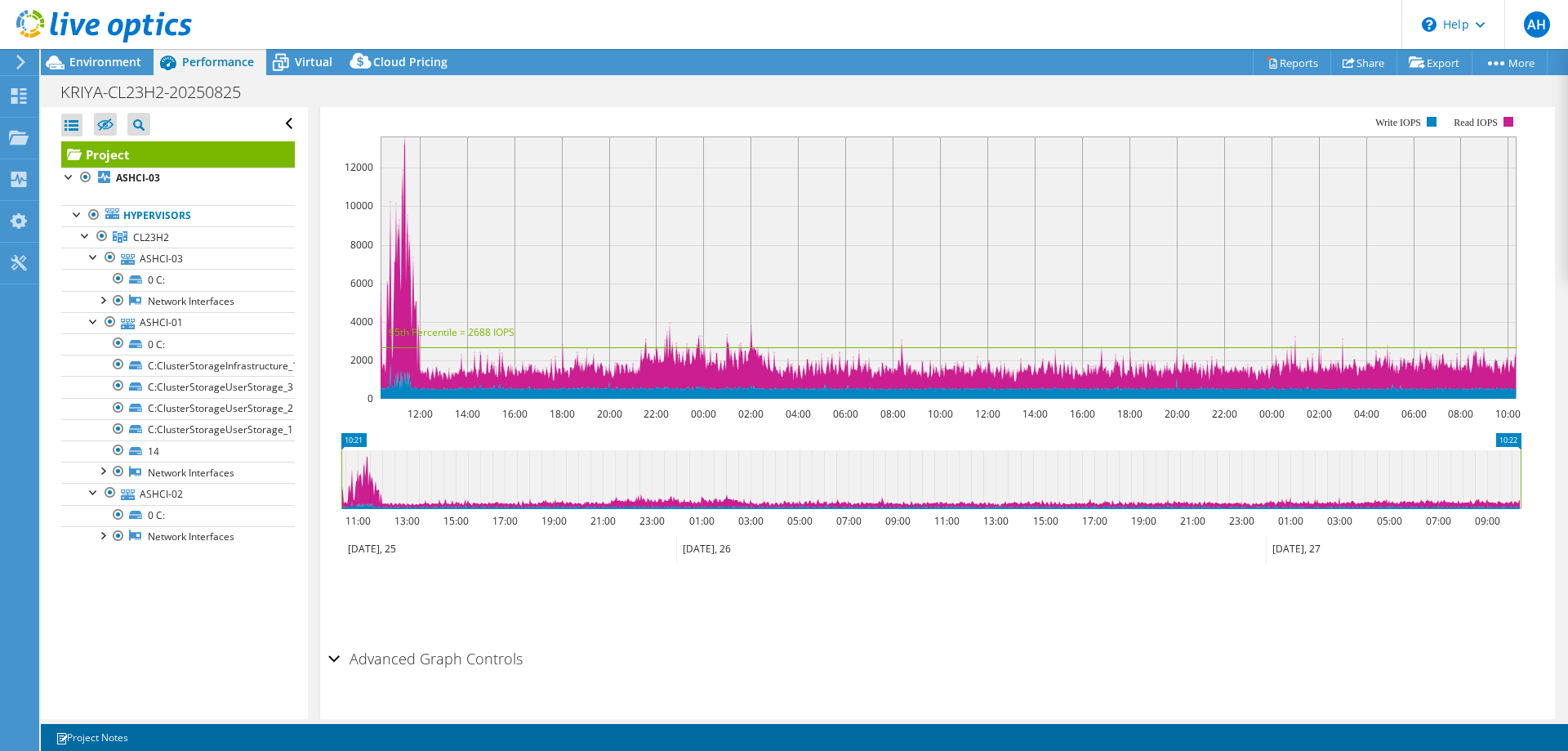
scroll to position [643, 0]
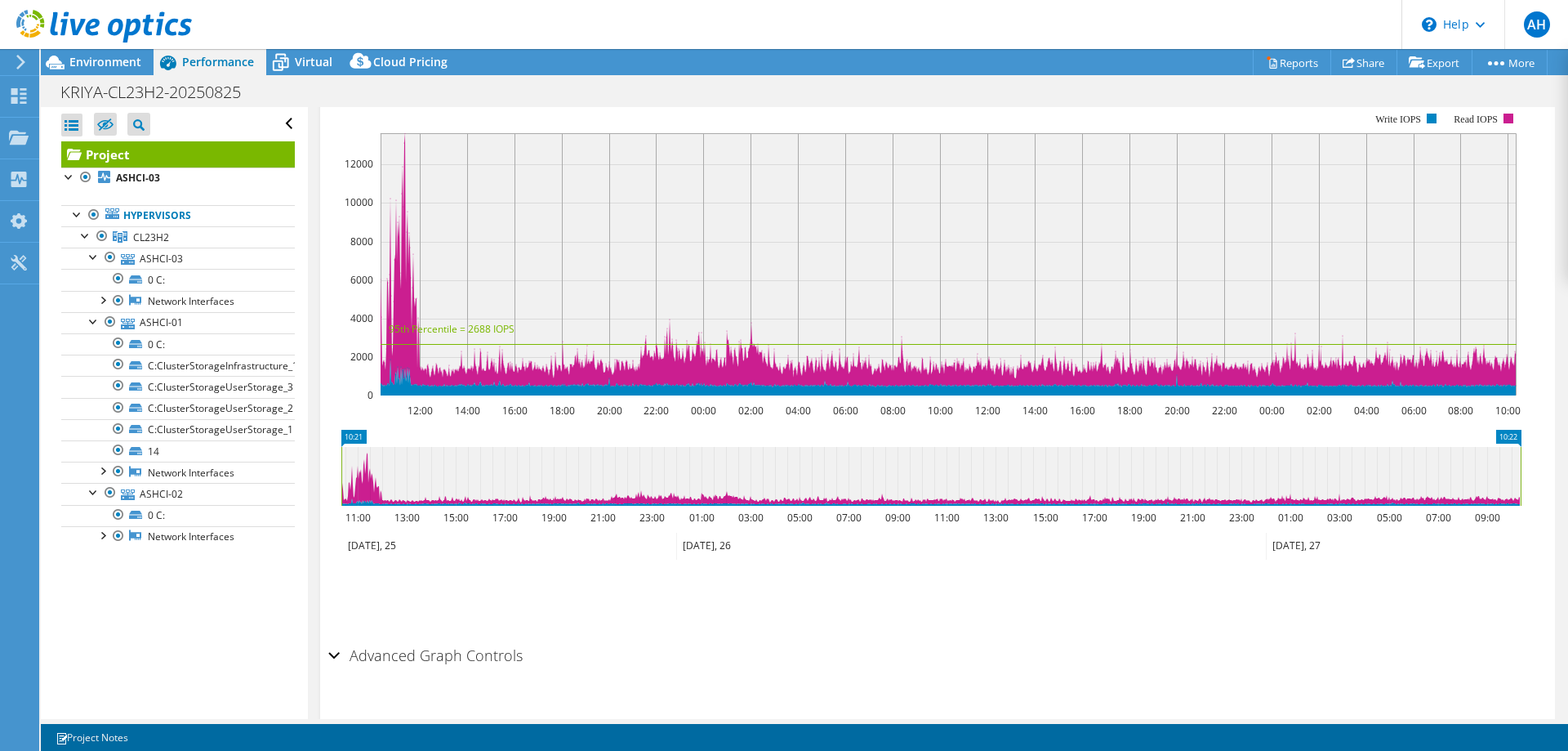
click at [333, 639] on div "Advanced Graph Controls" at bounding box center [938, 656] width 1219 height 35
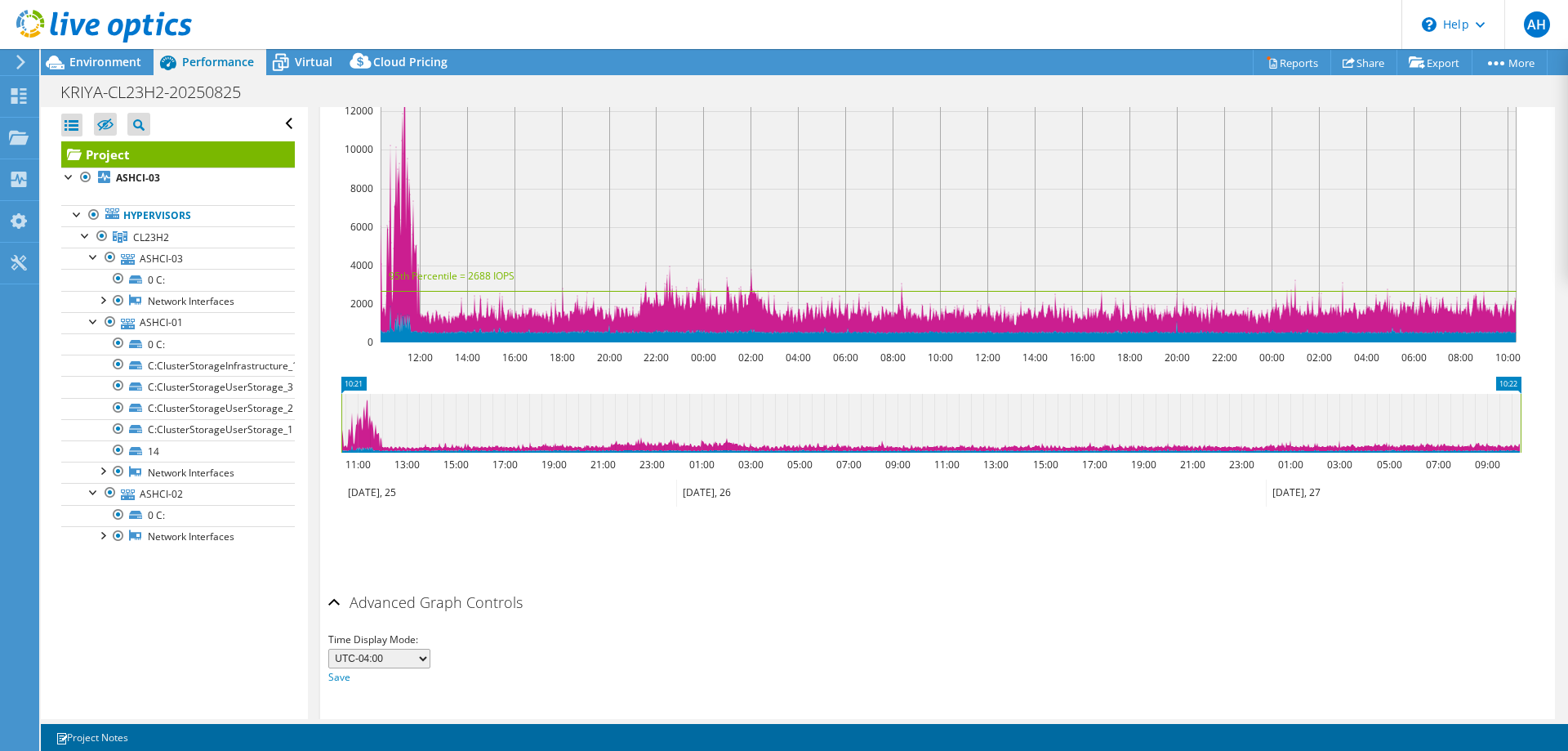
scroll to position [709, 0]
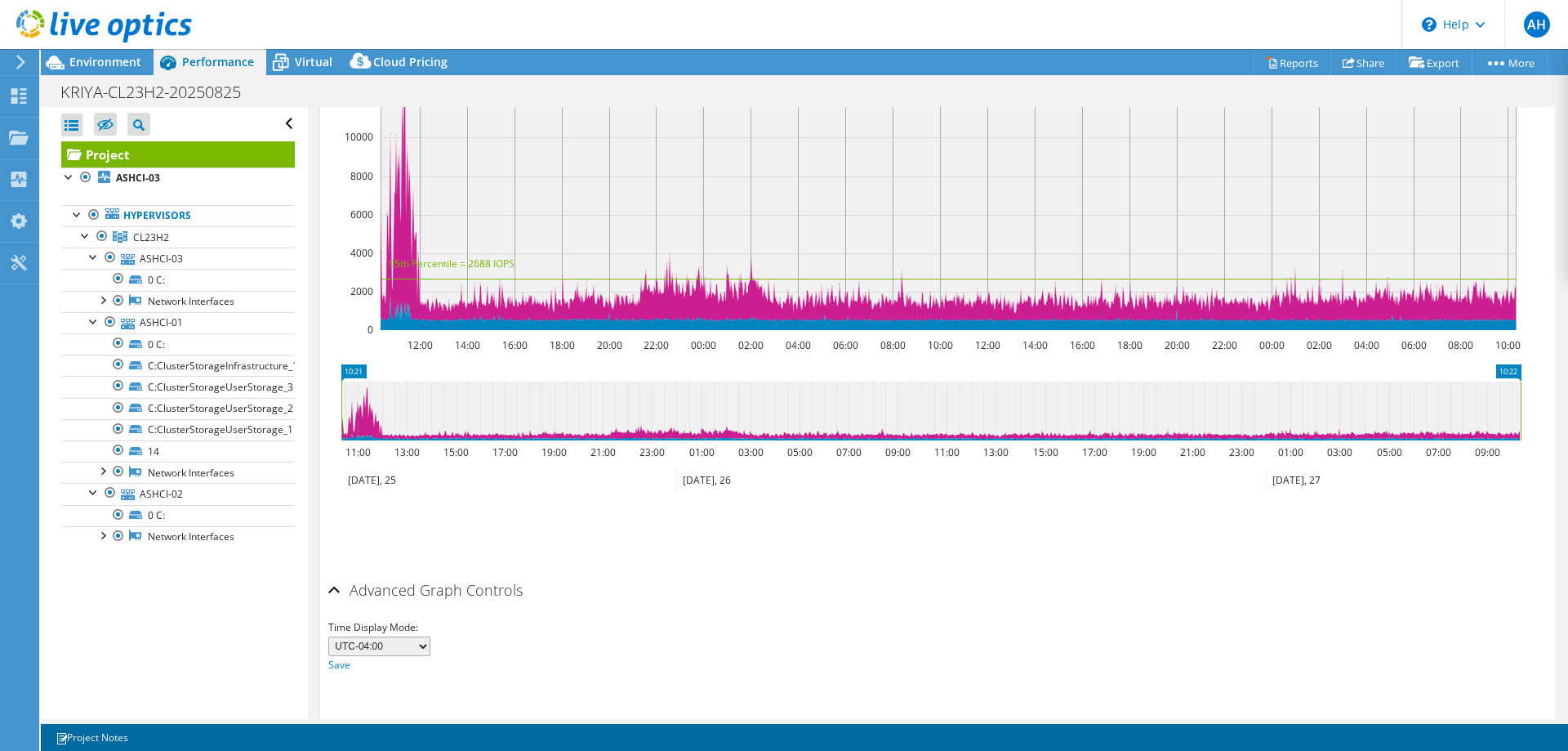
click at [337, 574] on div "Advanced Graph Controls" at bounding box center [938, 591] width 1219 height 35
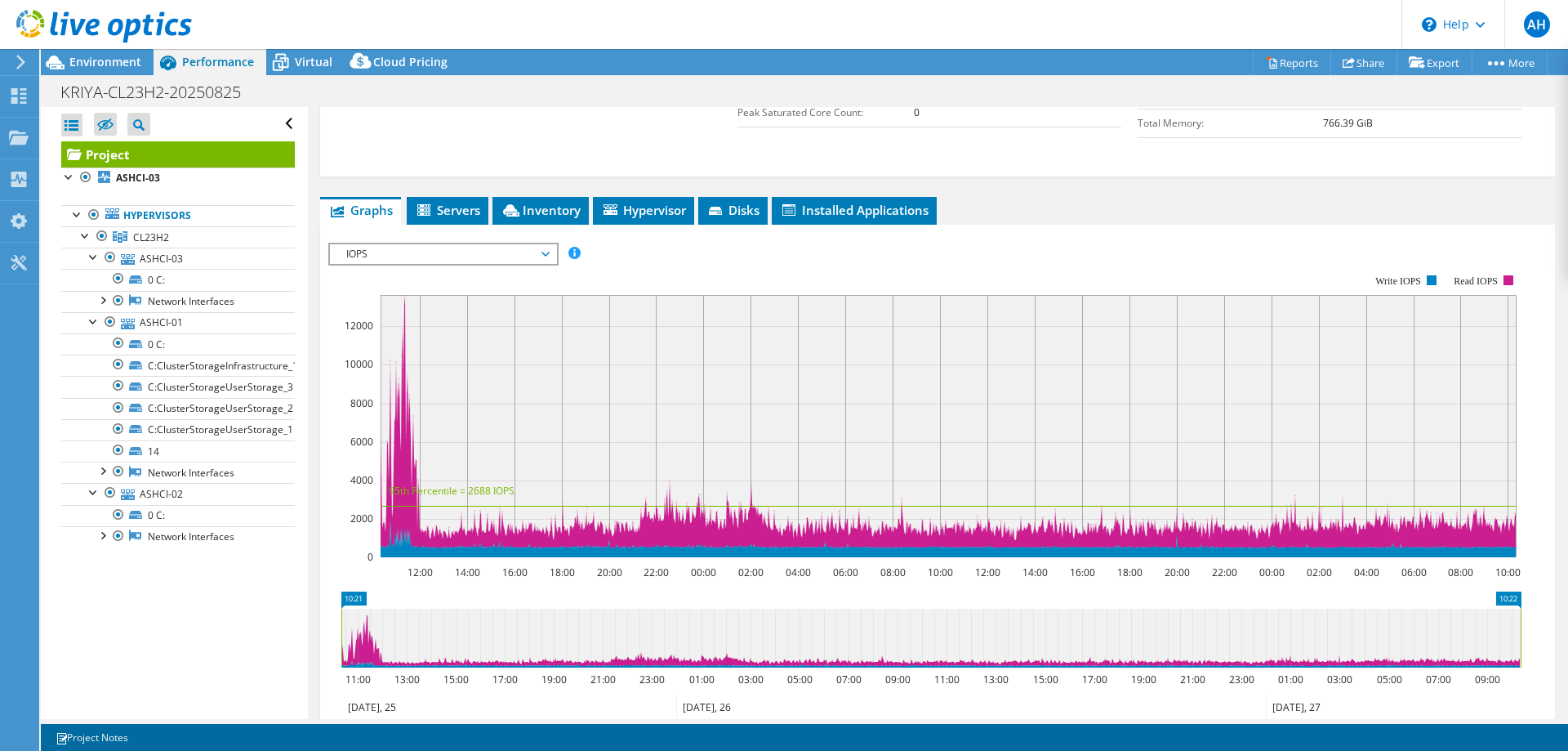
scroll to position [398, 0]
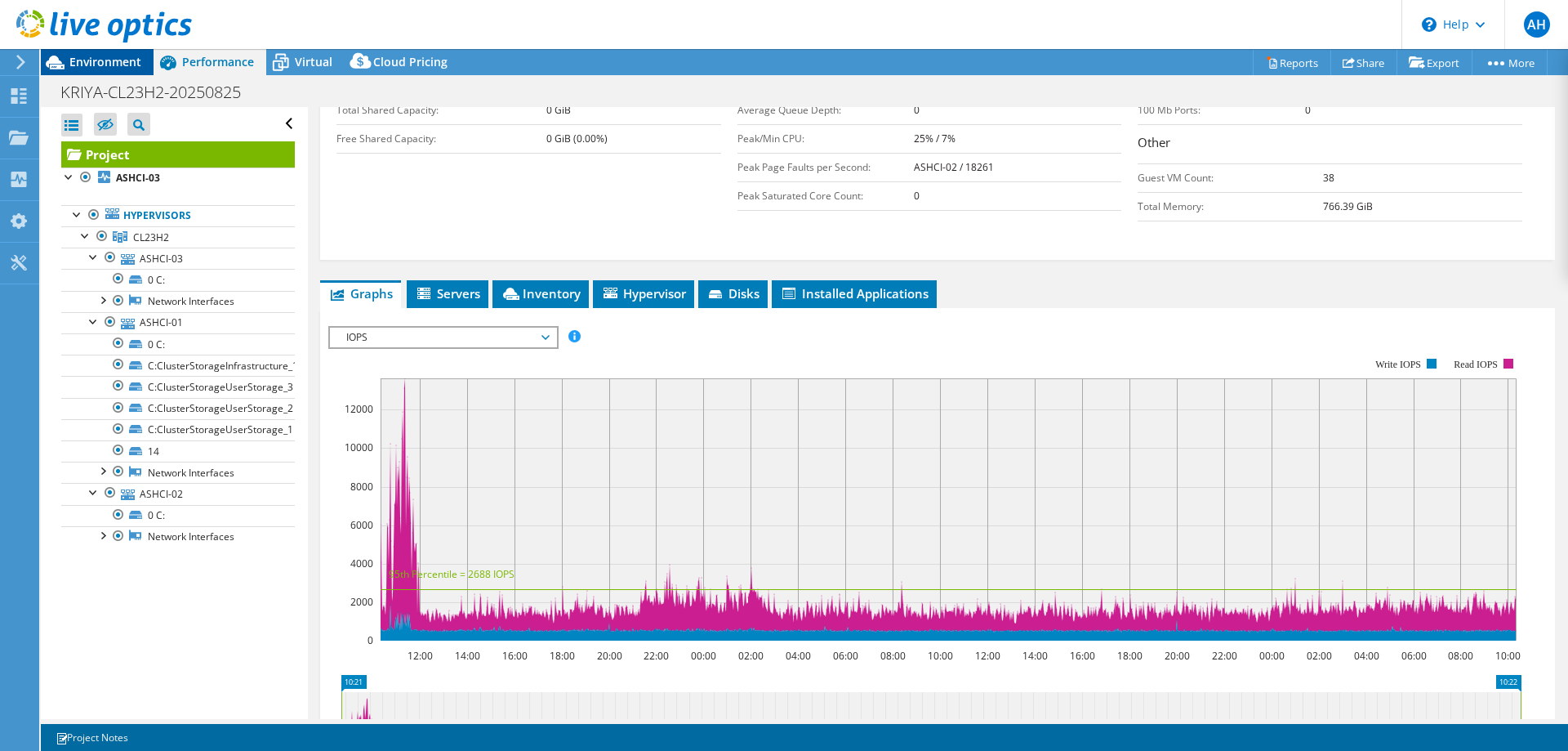
click at [95, 63] on span "Environment" at bounding box center [105, 61] width 72 height 15
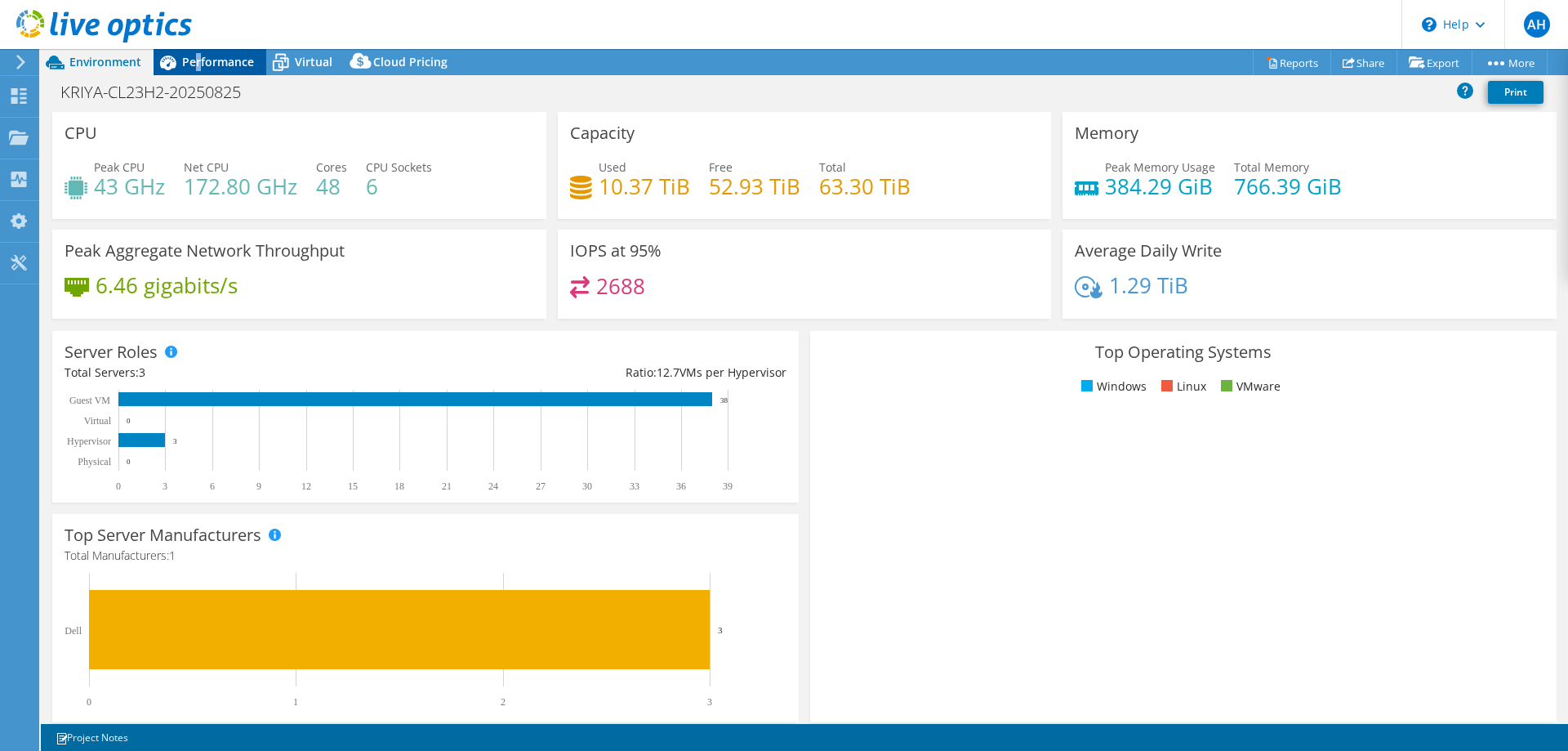
click at [199, 59] on span "Performance" at bounding box center [218, 61] width 72 height 15
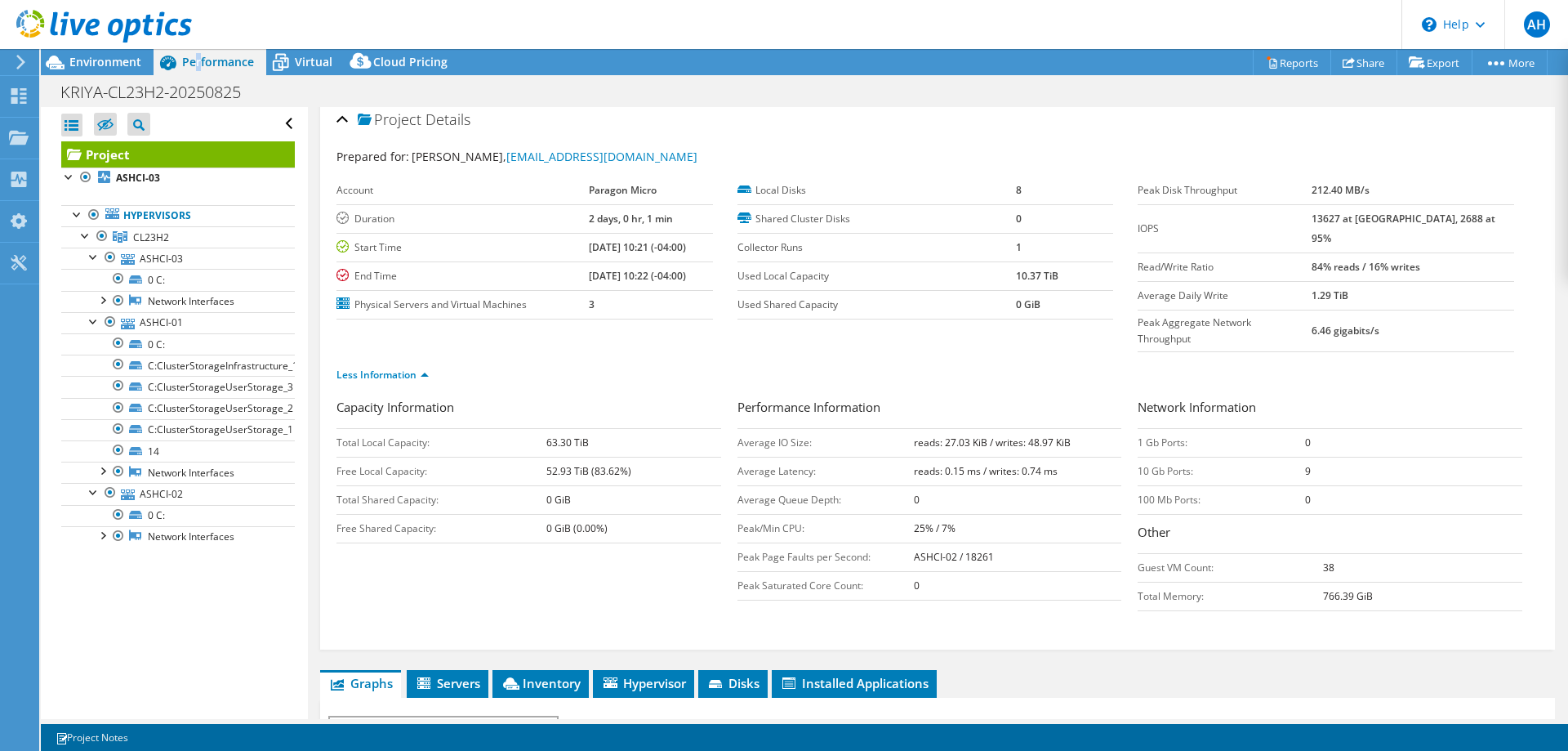
scroll to position [0, 0]
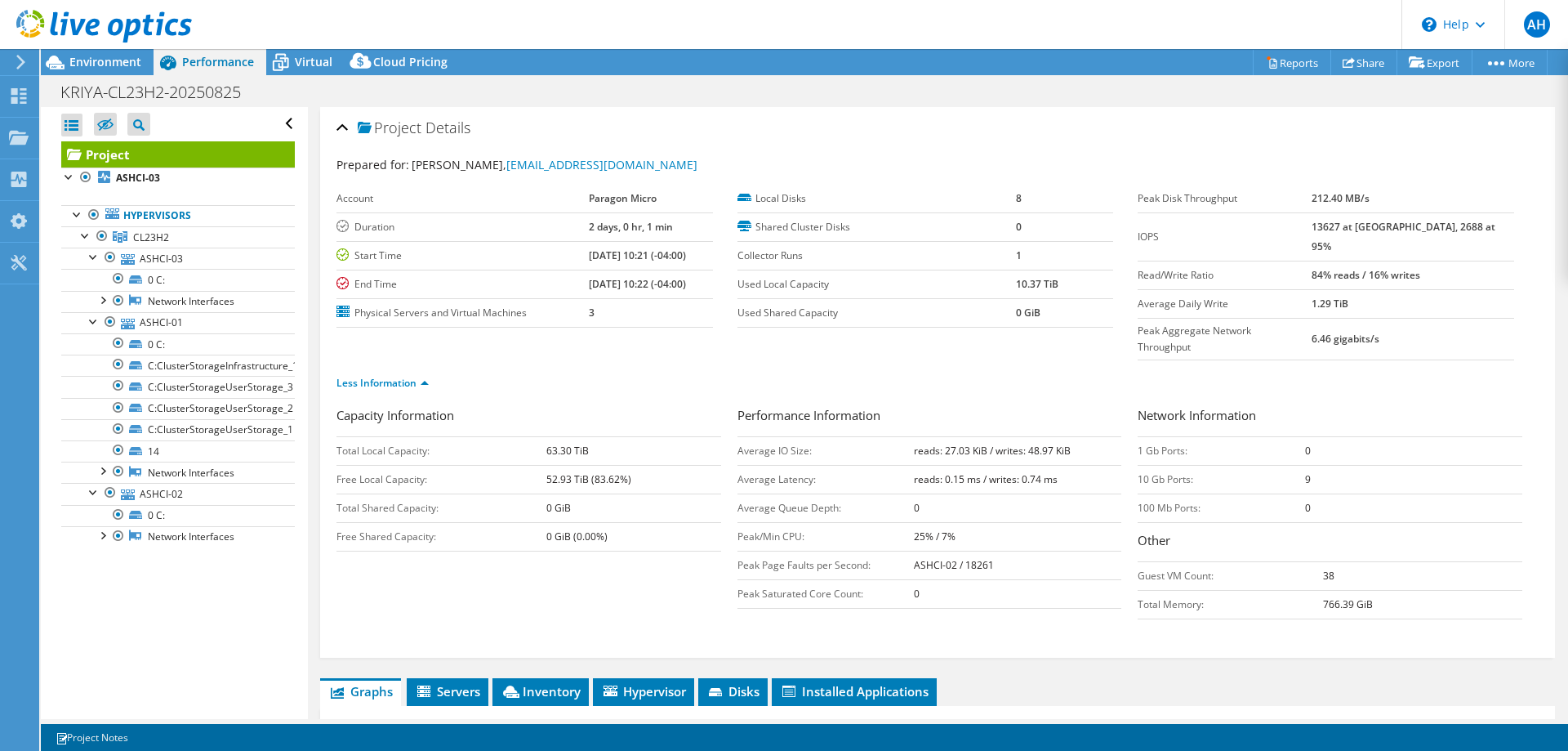
click at [277, 124] on div "Open All Close All Hide Excluded Nodes Project Tree Filter" at bounding box center [178, 124] width 234 height 34
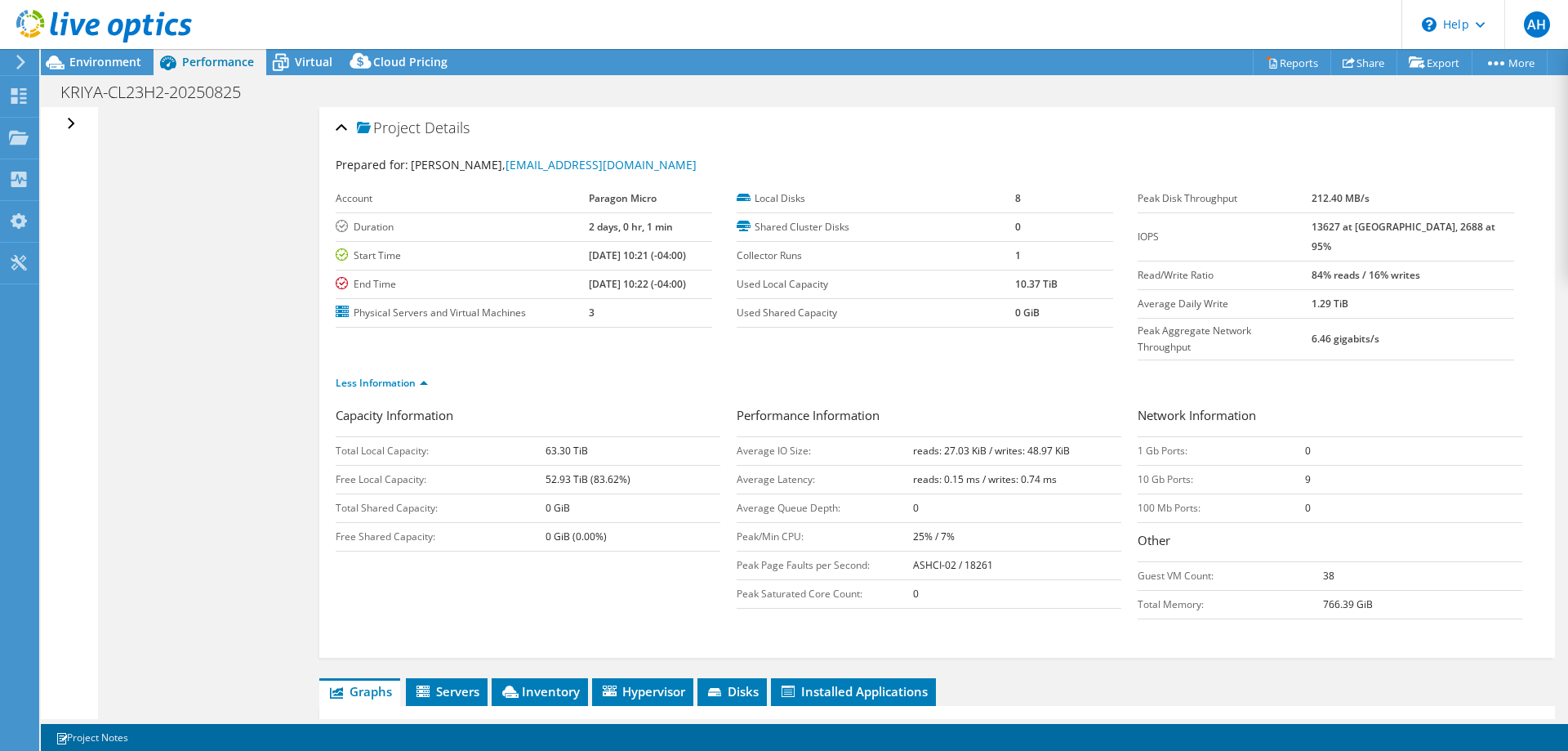
click at [67, 123] on div "Open All Close All Hide Excluded Nodes Project Tree Filter" at bounding box center [73, 124] width 23 height 34
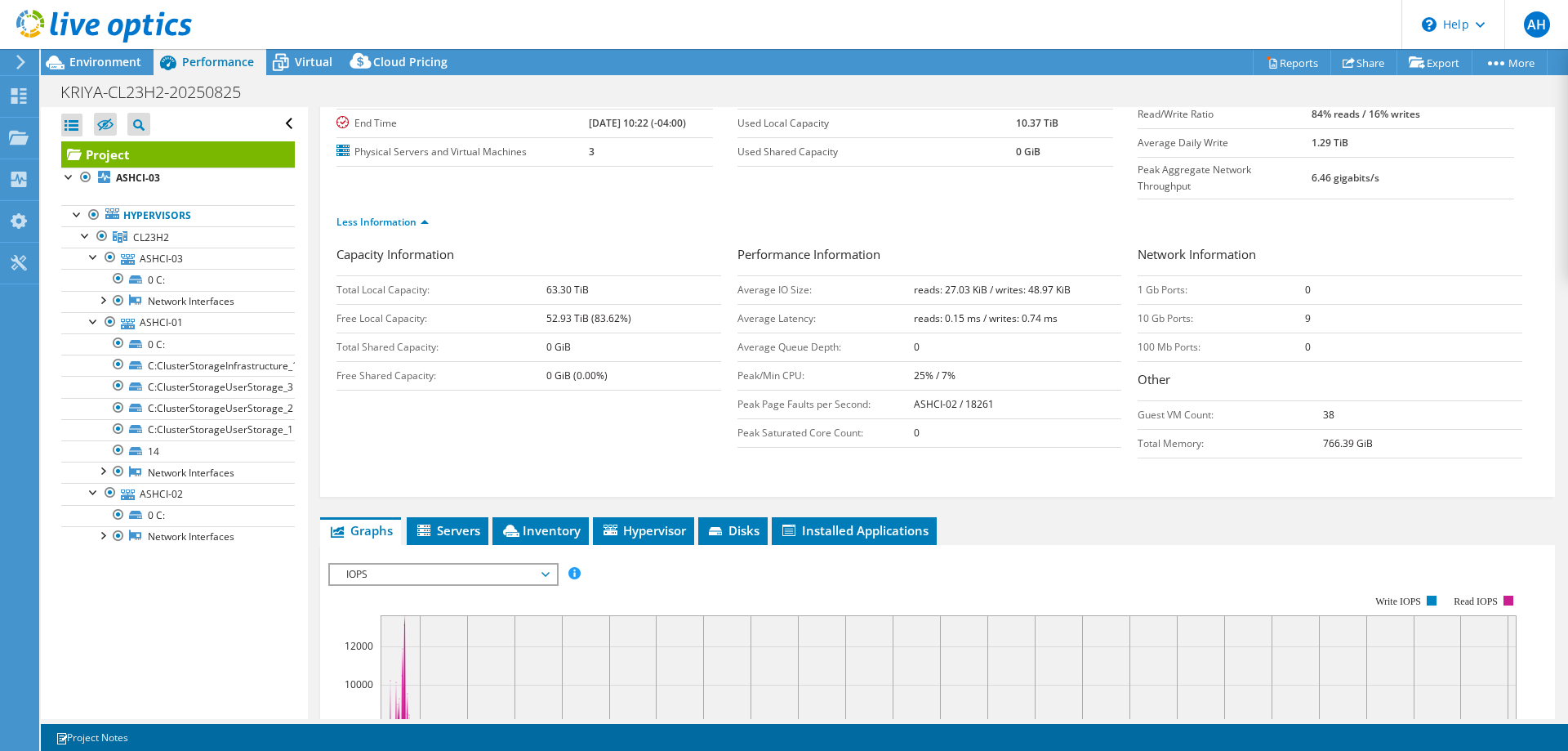
scroll to position [164, 0]
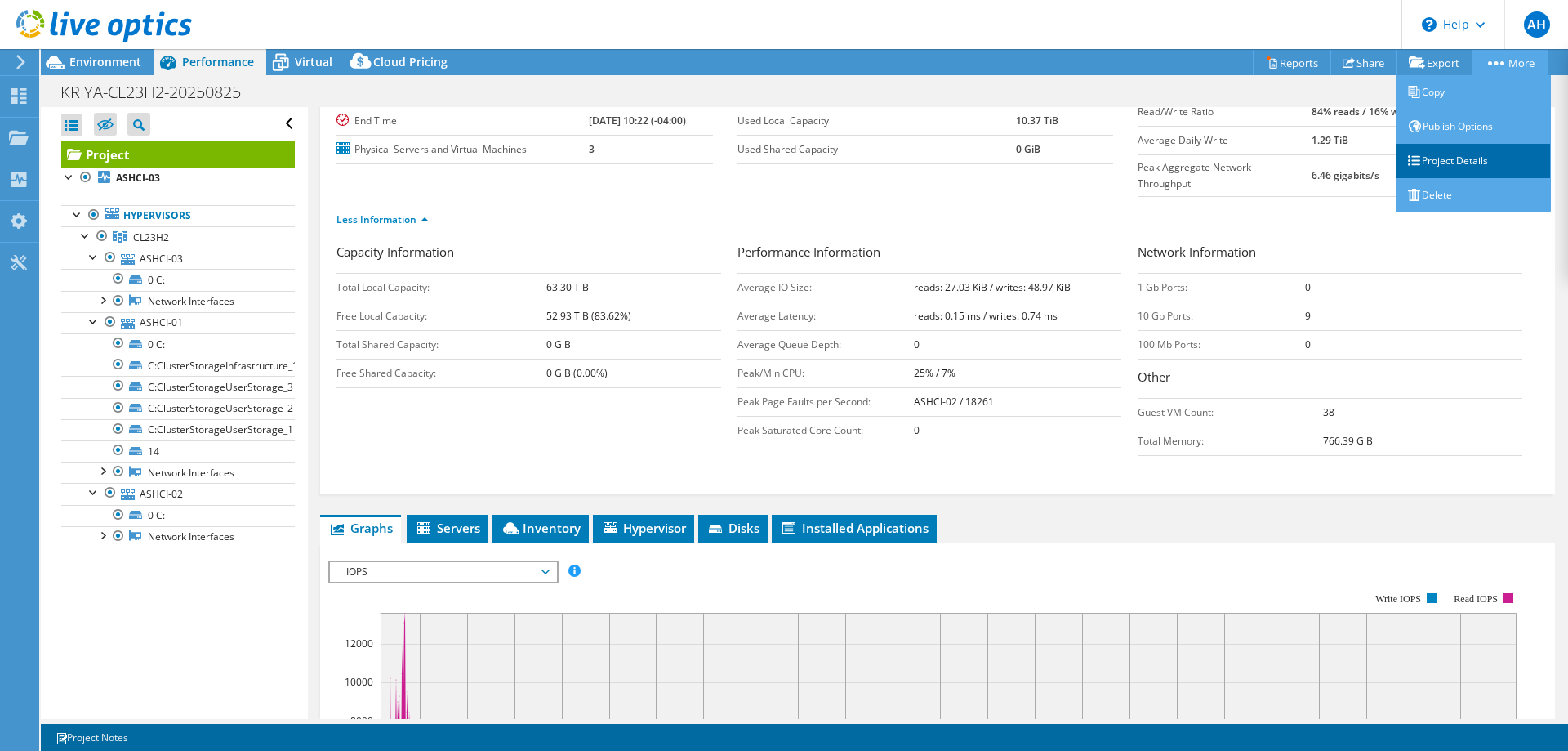
click at [1435, 162] on link "Project Details" at bounding box center [1473, 161] width 155 height 34
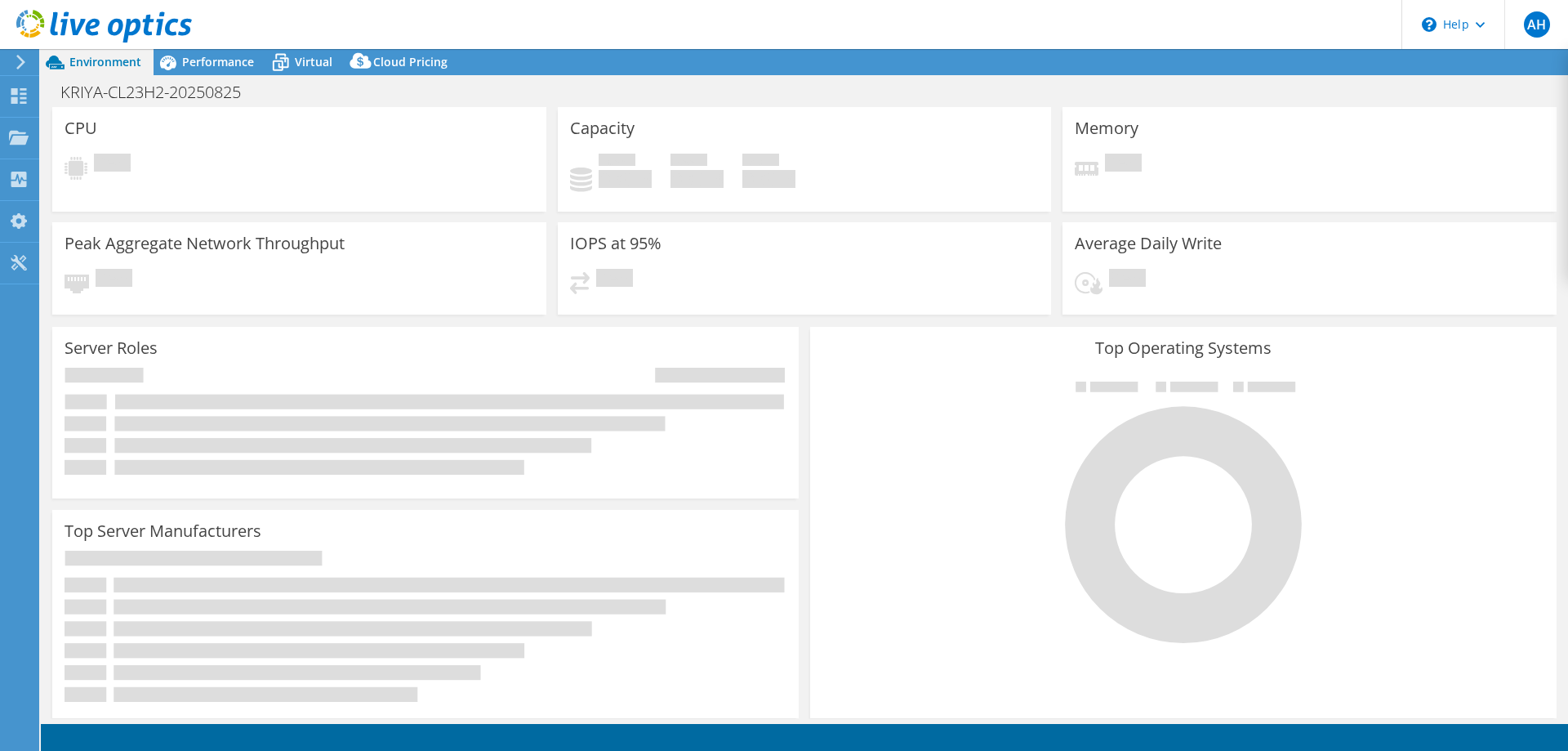
select select "USD"
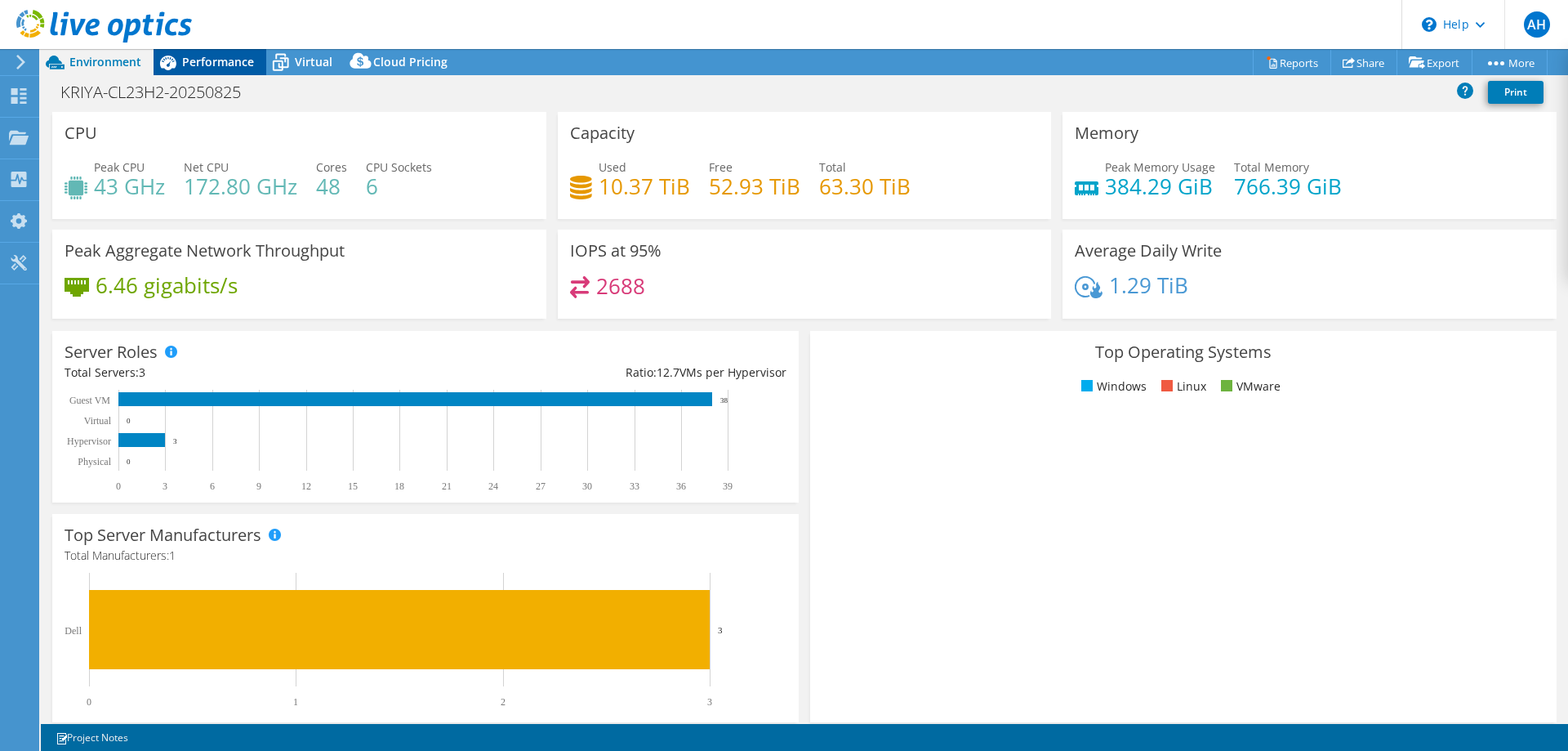
click at [193, 60] on span "Performance" at bounding box center [218, 61] width 72 height 15
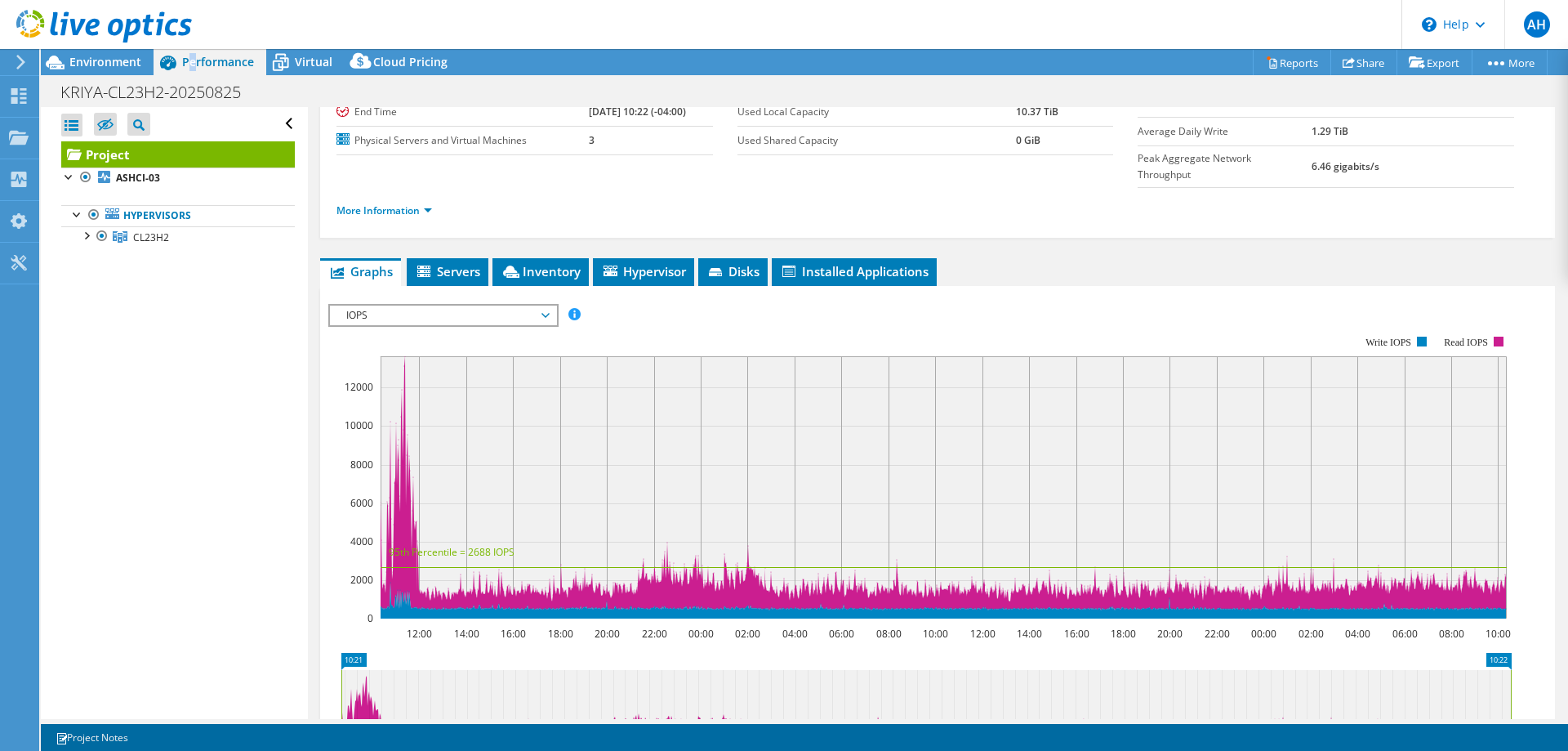
scroll to position [164, 0]
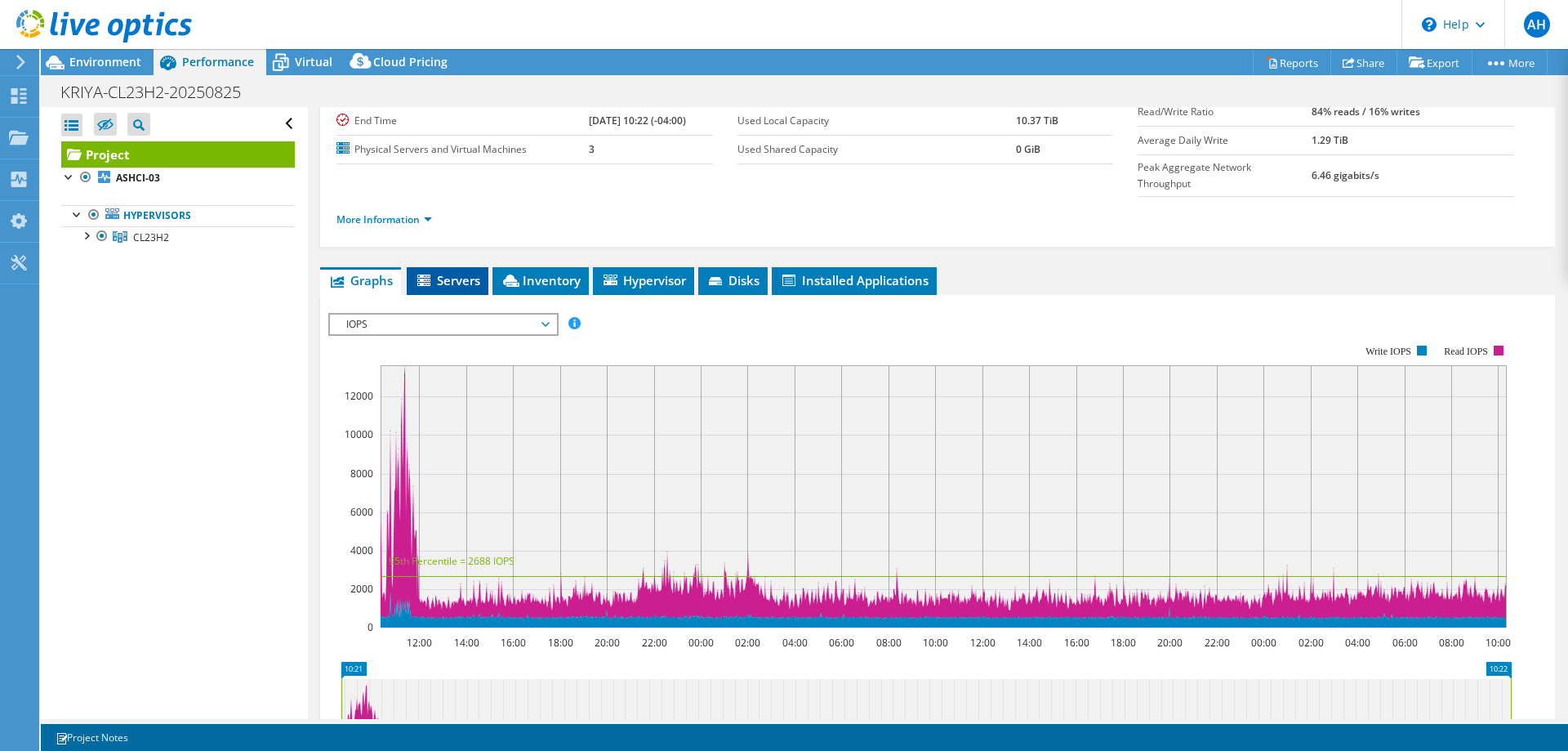
click at [462, 272] on span "Servers" at bounding box center [447, 280] width 66 height 16
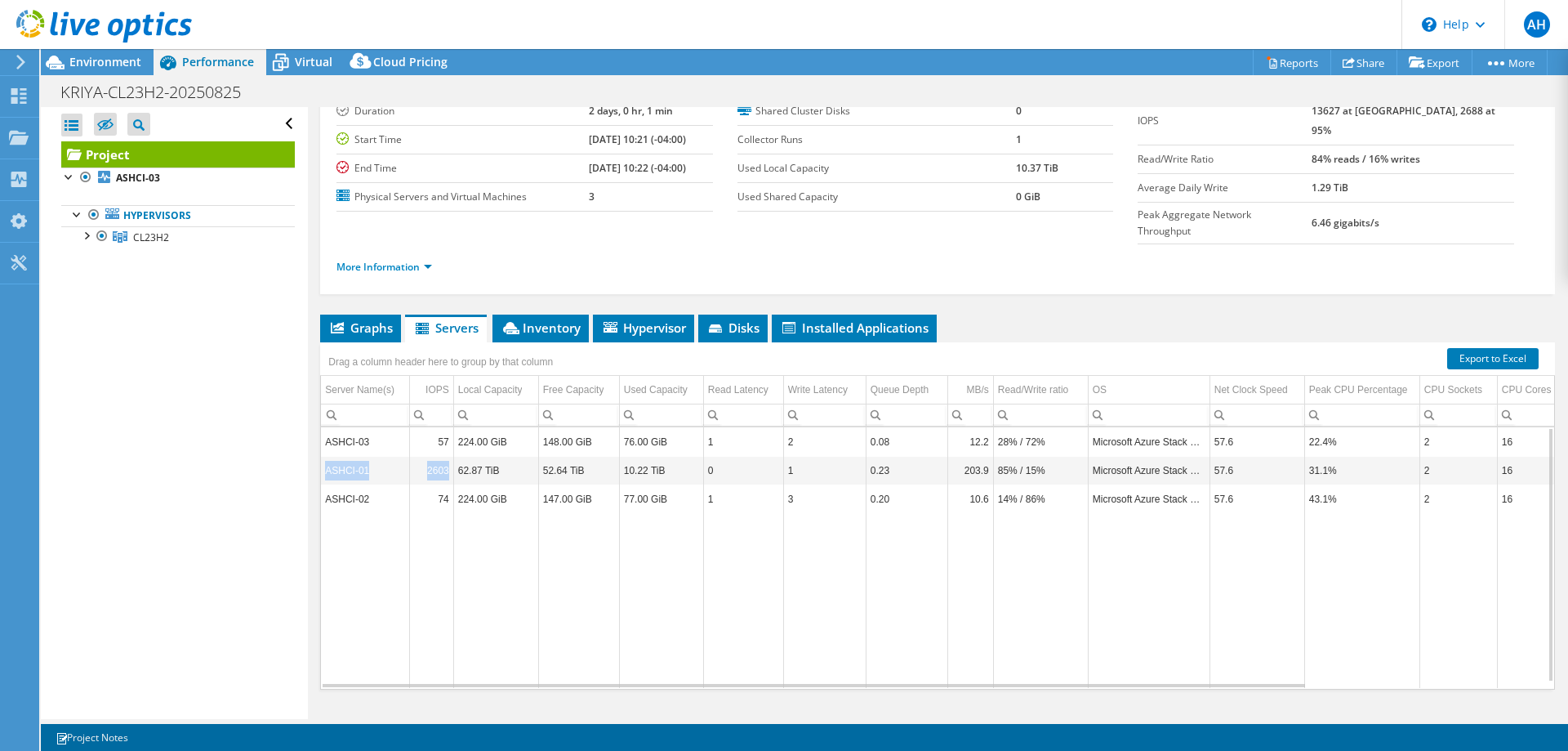
drag, startPoint x: 325, startPoint y: 438, endPoint x: 452, endPoint y: 440, distance: 127.0
click at [452, 456] on tr "ASHCI-01 2603 62.87 TiB 52.64 TiB 10.22 TiB 0 1 0.23 203.9 85% / 15% Microsoft …" at bounding box center [1077, 470] width 1513 height 29
click at [546, 320] on span "Inventory" at bounding box center [540, 328] width 80 height 16
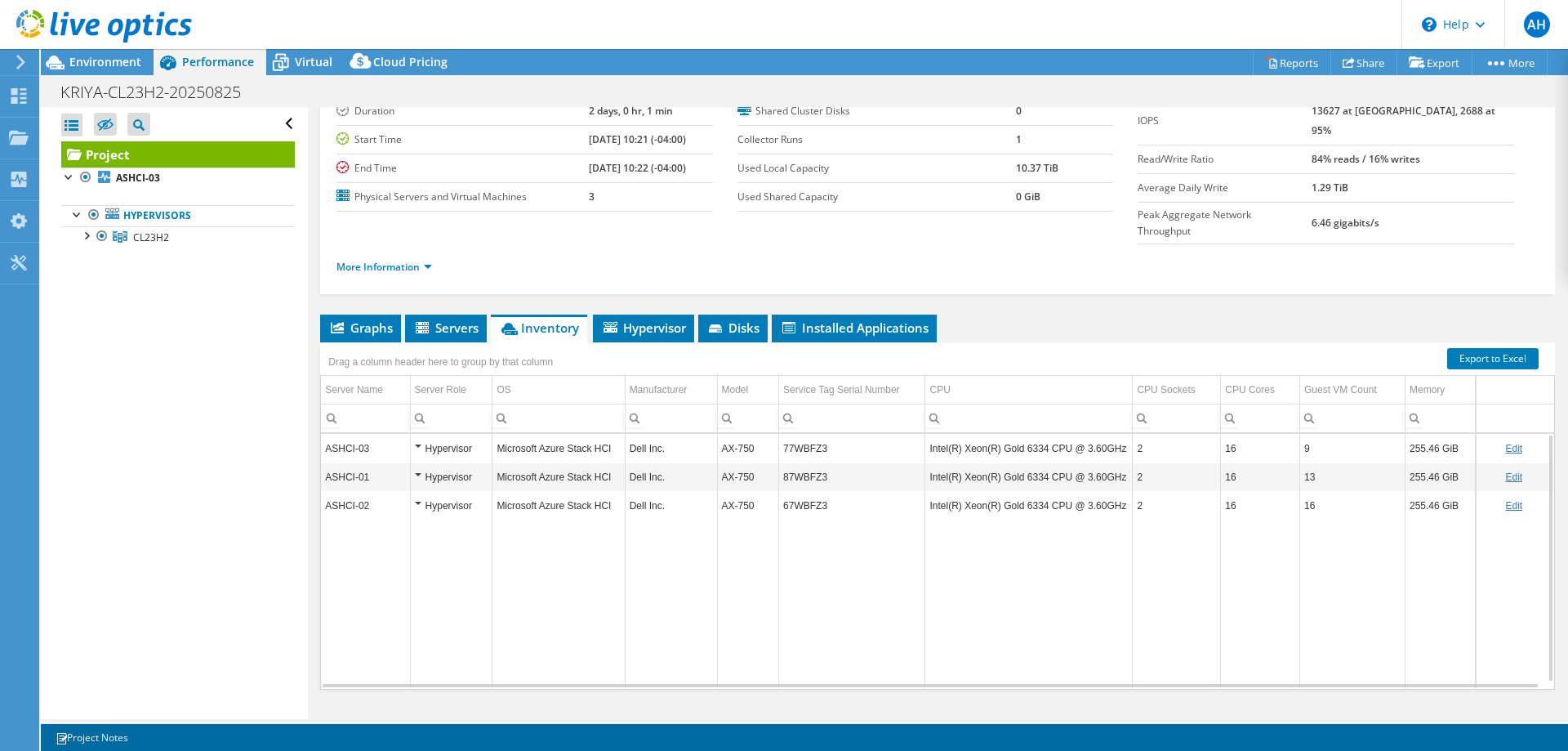
click at [415, 467] on div "Hypervisor" at bounding box center [452, 477] width 74 height 20
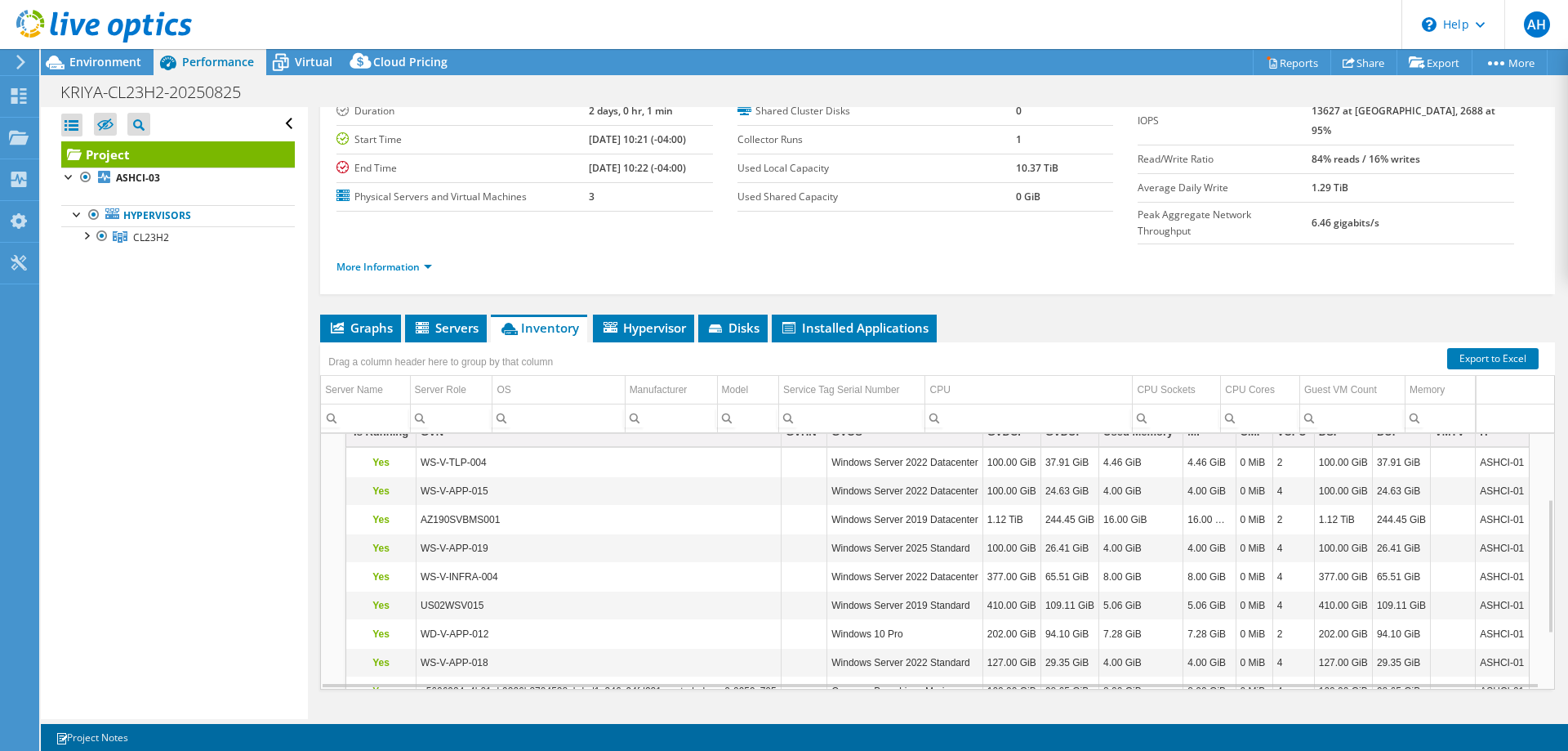
scroll to position [122, 0]
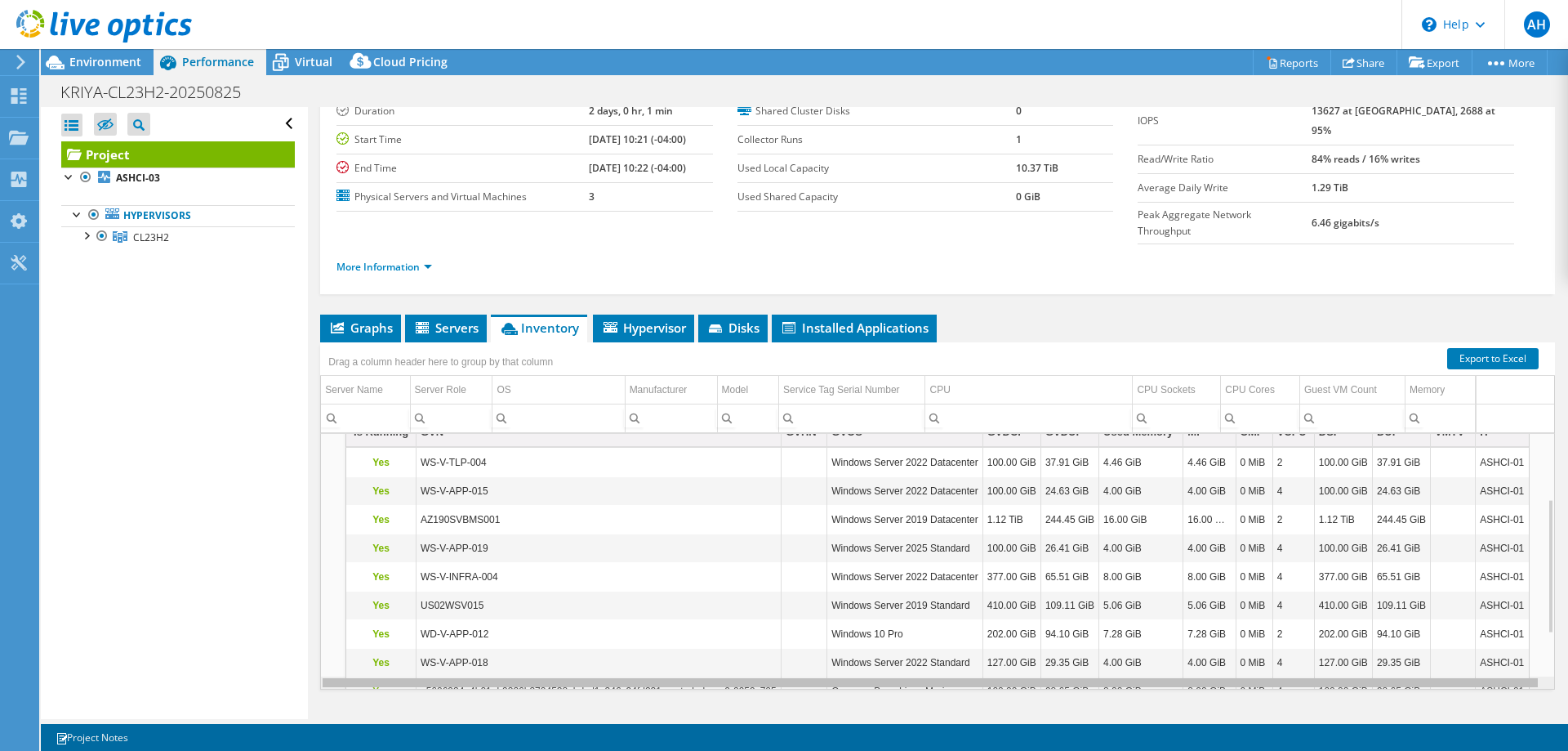
click at [552, 678] on div "Data grid" at bounding box center [930, 683] width 1215 height 9
drag, startPoint x: 596, startPoint y: 646, endPoint x: 1077, endPoint y: 658, distance: 481.1
click at [992, 639] on body "AH End User [PERSON_NAME] [EMAIL_ADDRESS][DOMAIN_NAME] Paragon Micro My Profile…" at bounding box center [784, 376] width 1568 height 751
click at [1122, 678] on div "Data grid" at bounding box center [933, 683] width 1215 height 9
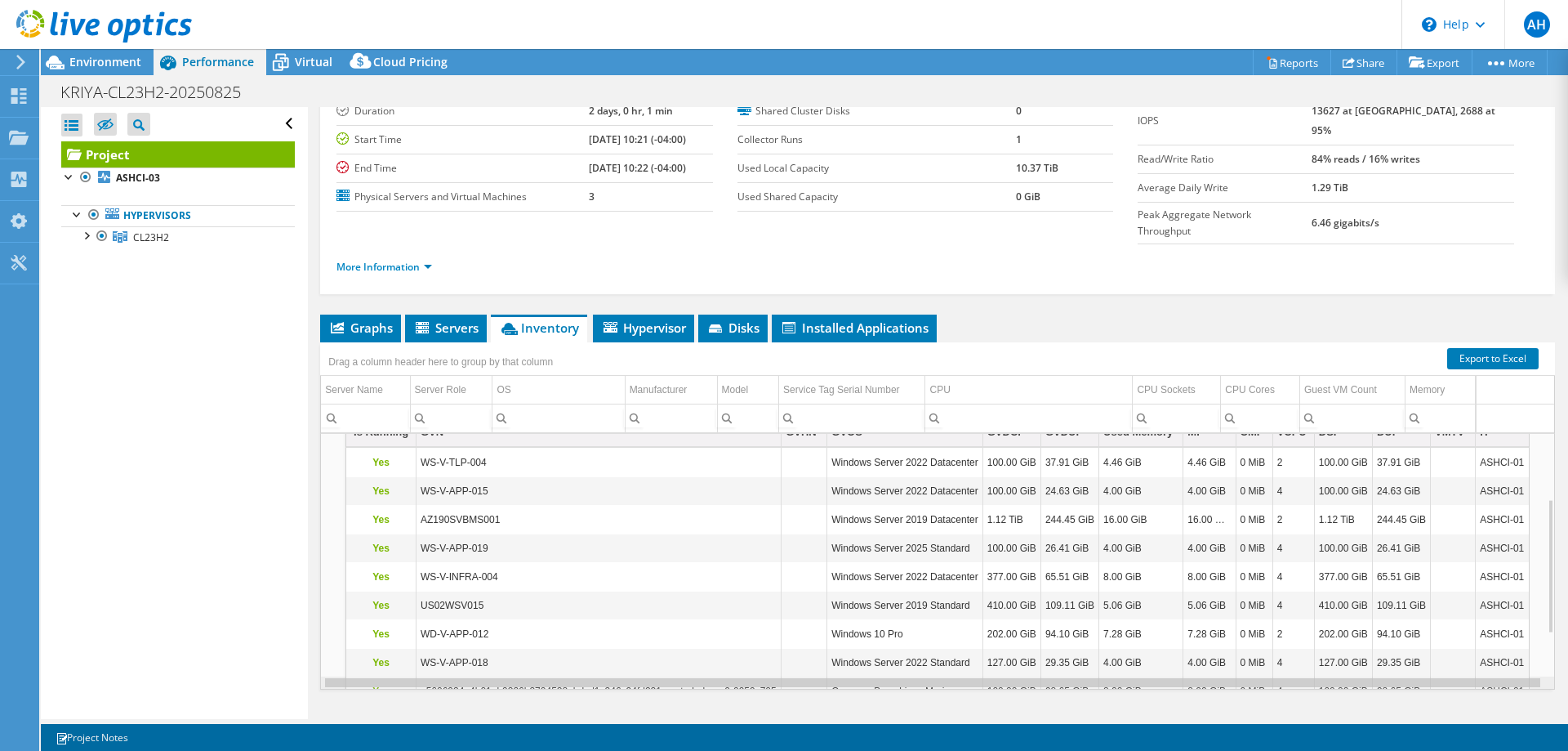
drag, startPoint x: 1263, startPoint y: 650, endPoint x: 1316, endPoint y: 643, distance: 53.5
click at [1265, 678] on div "Data grid" at bounding box center [933, 683] width 1215 height 9
drag, startPoint x: 1316, startPoint y: 643, endPoint x: 1338, endPoint y: 637, distance: 22.8
click at [1320, 642] on div "ASHCI-03 Hypervisor Microsoft Azure Stack HCI Dell Inc. AX-750 77WBFZ3 Intel(R)…" at bounding box center [938, 561] width 1235 height 257
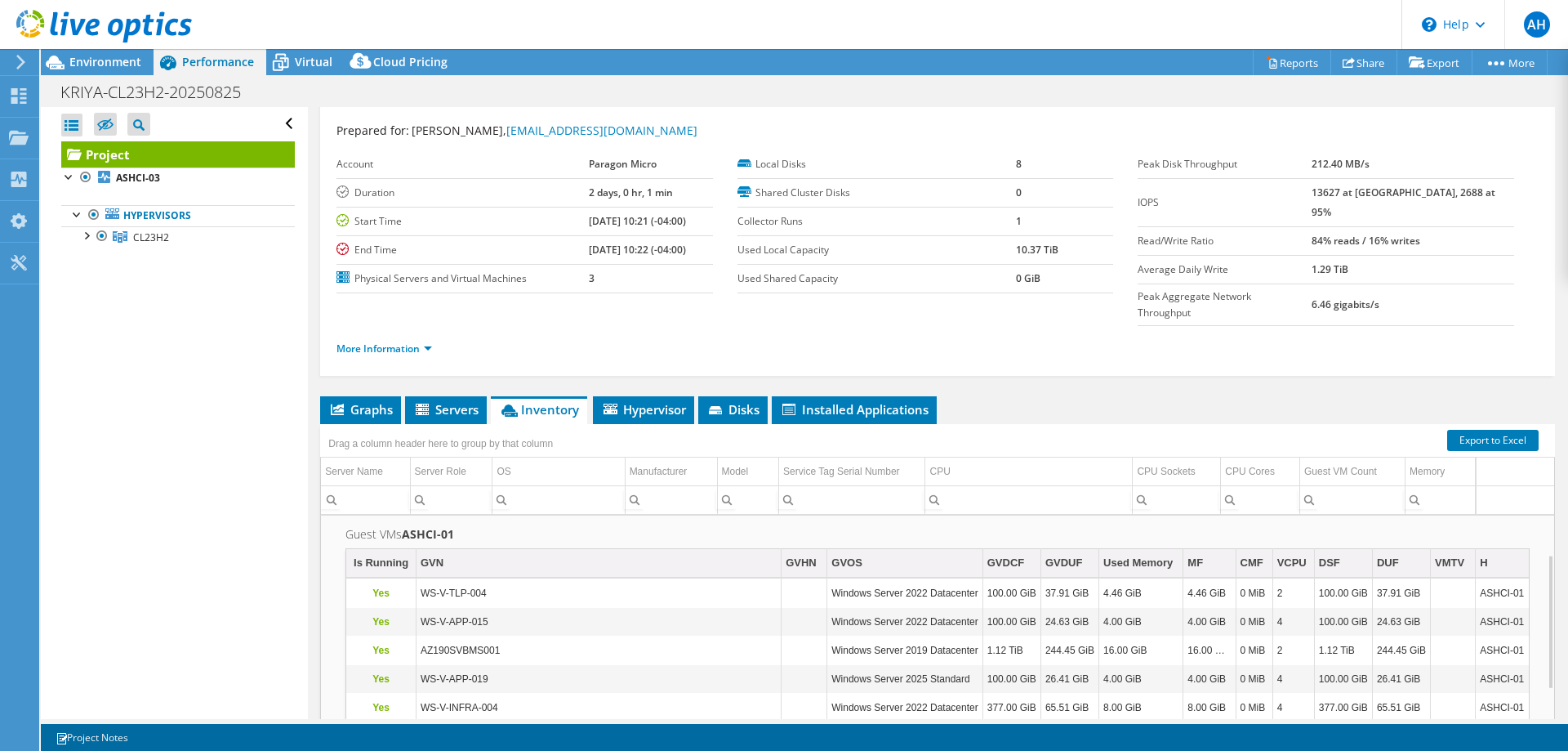
scroll to position [98, 3]
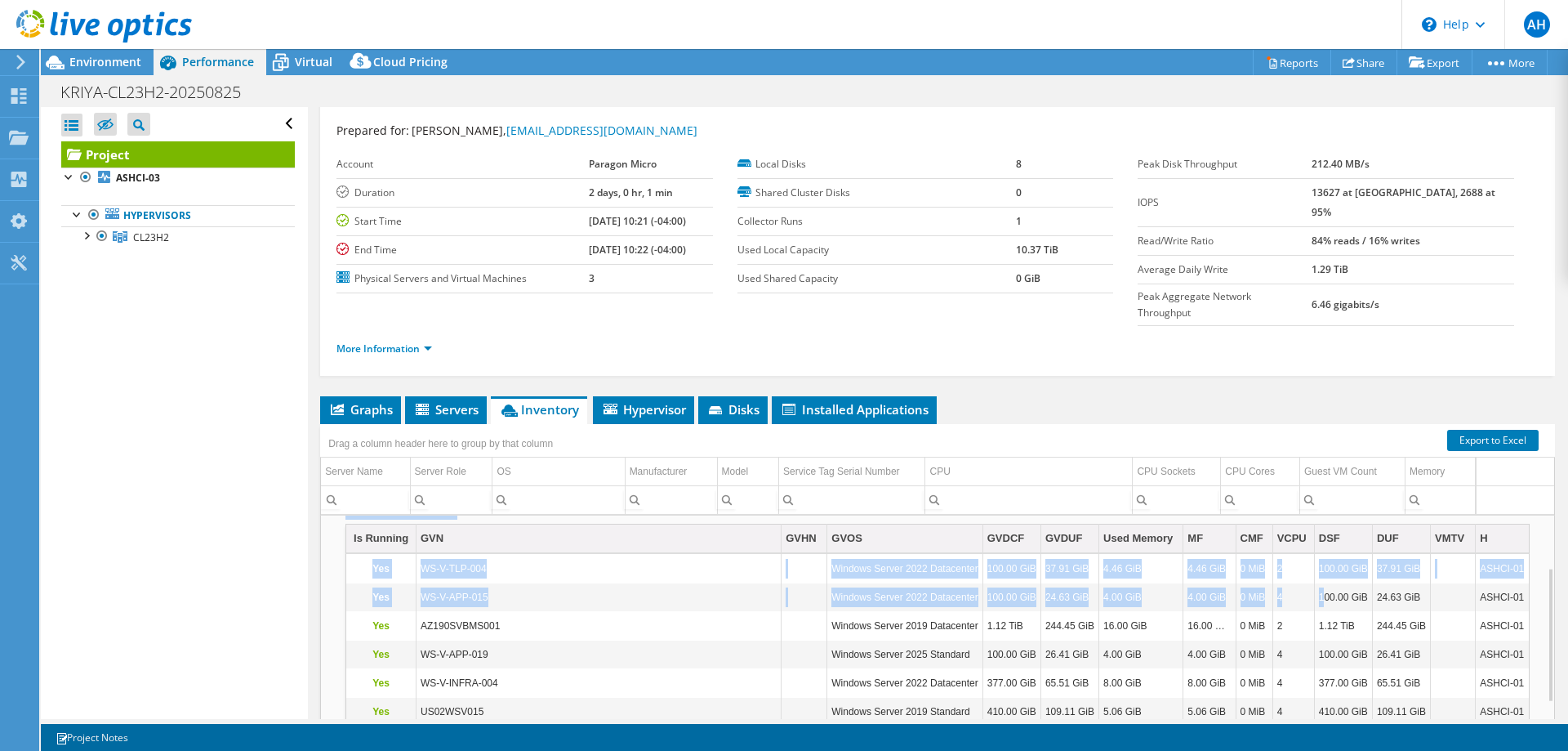
drag, startPoint x: 1323, startPoint y: 570, endPoint x: 1563, endPoint y: 564, distance: 240.1
click at [1563, 564] on article "Project Details Prepared for: [PERSON_NAME], [EMAIL_ADDRESS][DOMAIN_NAME] Accou…" at bounding box center [938, 413] width 1260 height 612
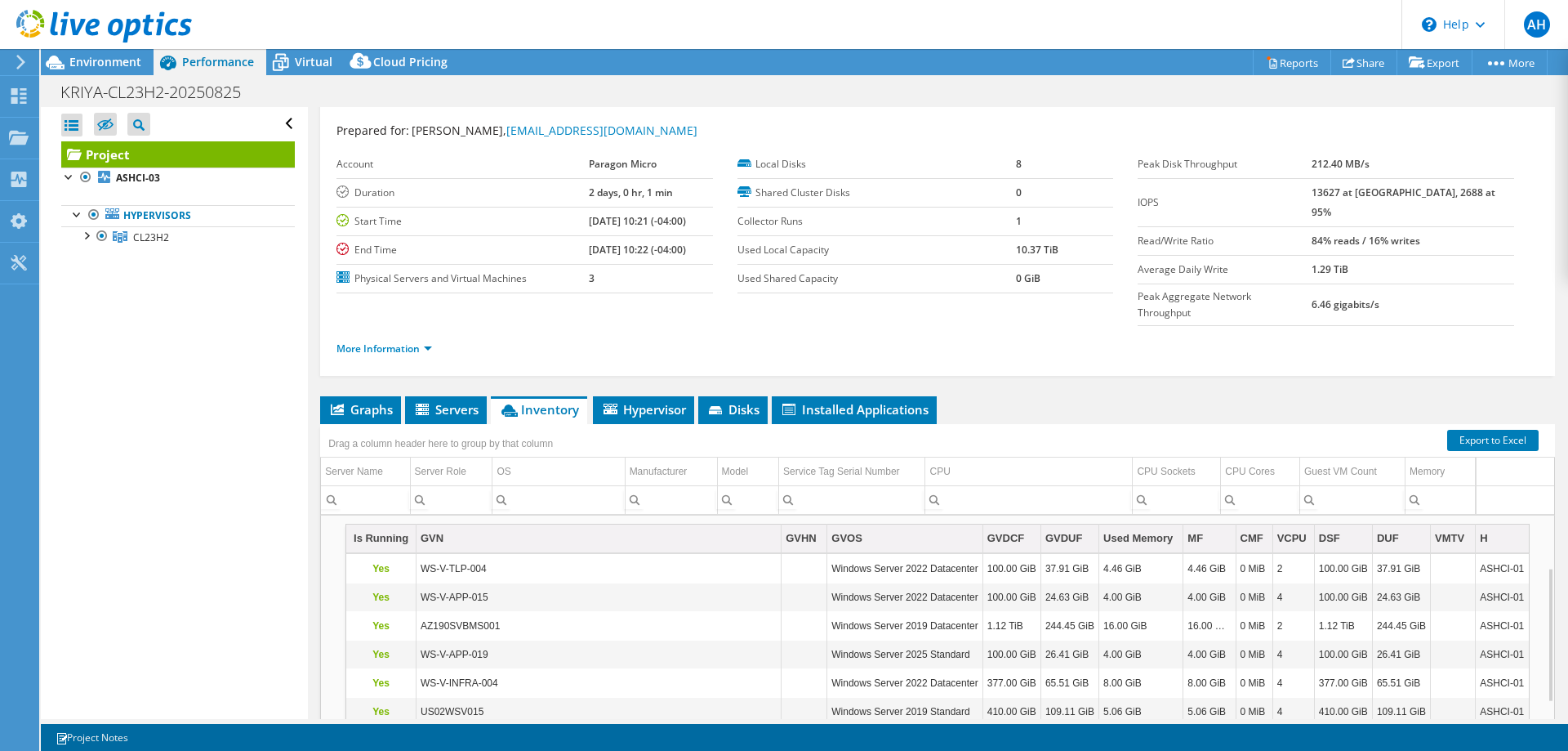
click at [1366, 584] on td "100.00 GiB" at bounding box center [1343, 598] width 58 height 29
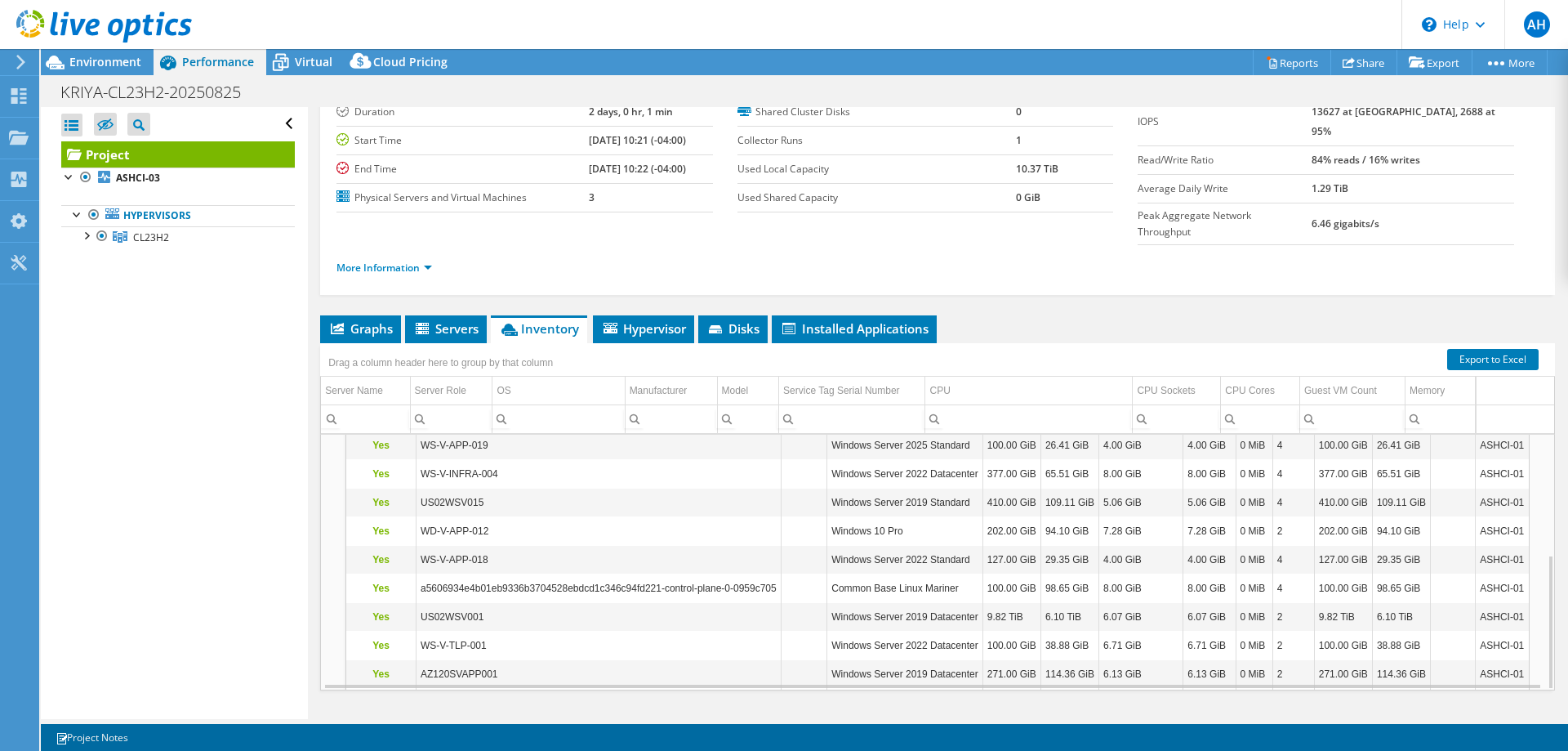
scroll to position [116, 0]
click at [434, 320] on span "Servers" at bounding box center [446, 328] width 66 height 16
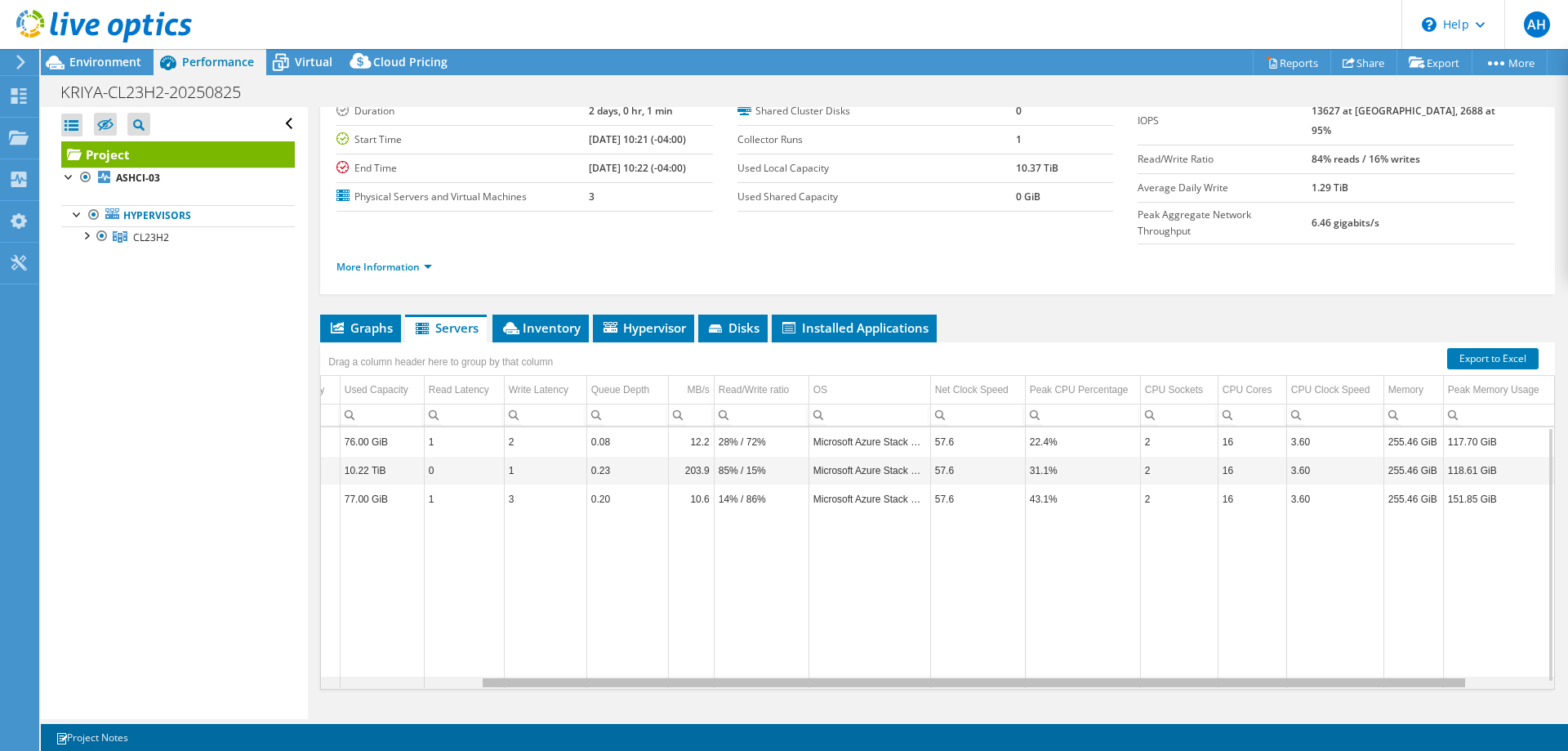
scroll to position [0, 0]
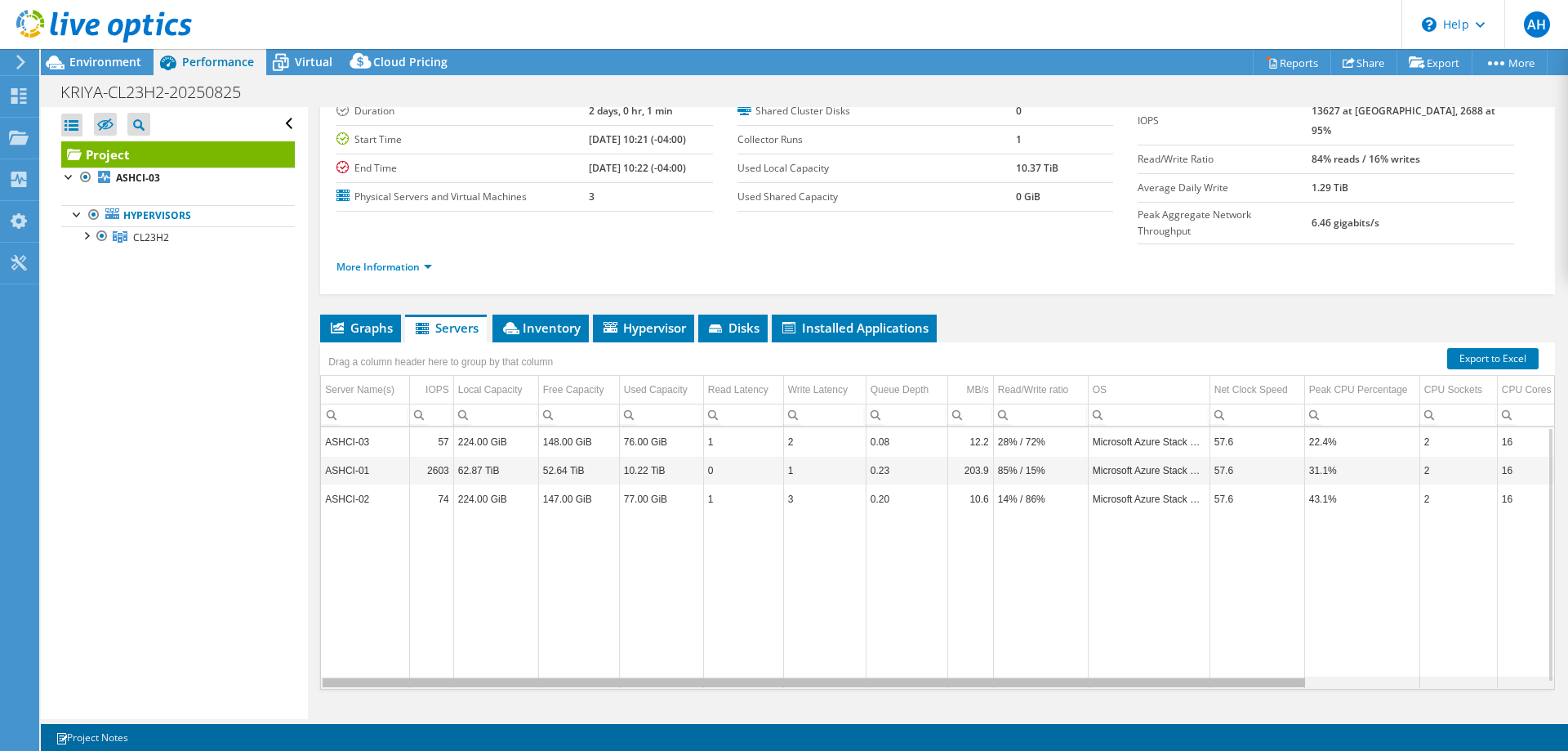
drag, startPoint x: 1262, startPoint y: 651, endPoint x: 903, endPoint y: 560, distance: 370.4
click at [1002, 588] on body "AH End User [PERSON_NAME] [EMAIL_ADDRESS][DOMAIN_NAME] Paragon Micro My Profile…" at bounding box center [784, 376] width 1568 height 751
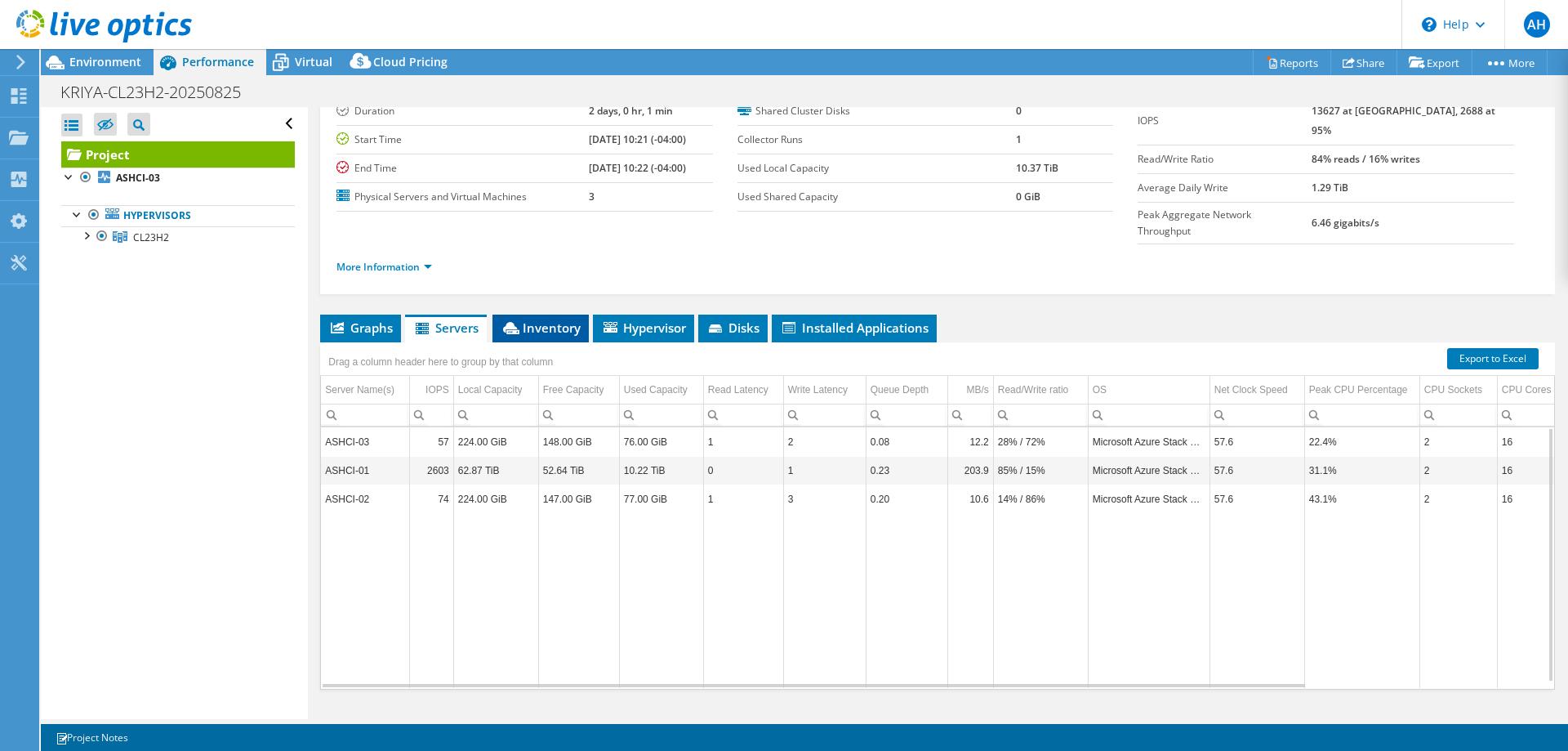
click at [541, 320] on span "Inventory" at bounding box center [540, 328] width 80 height 16
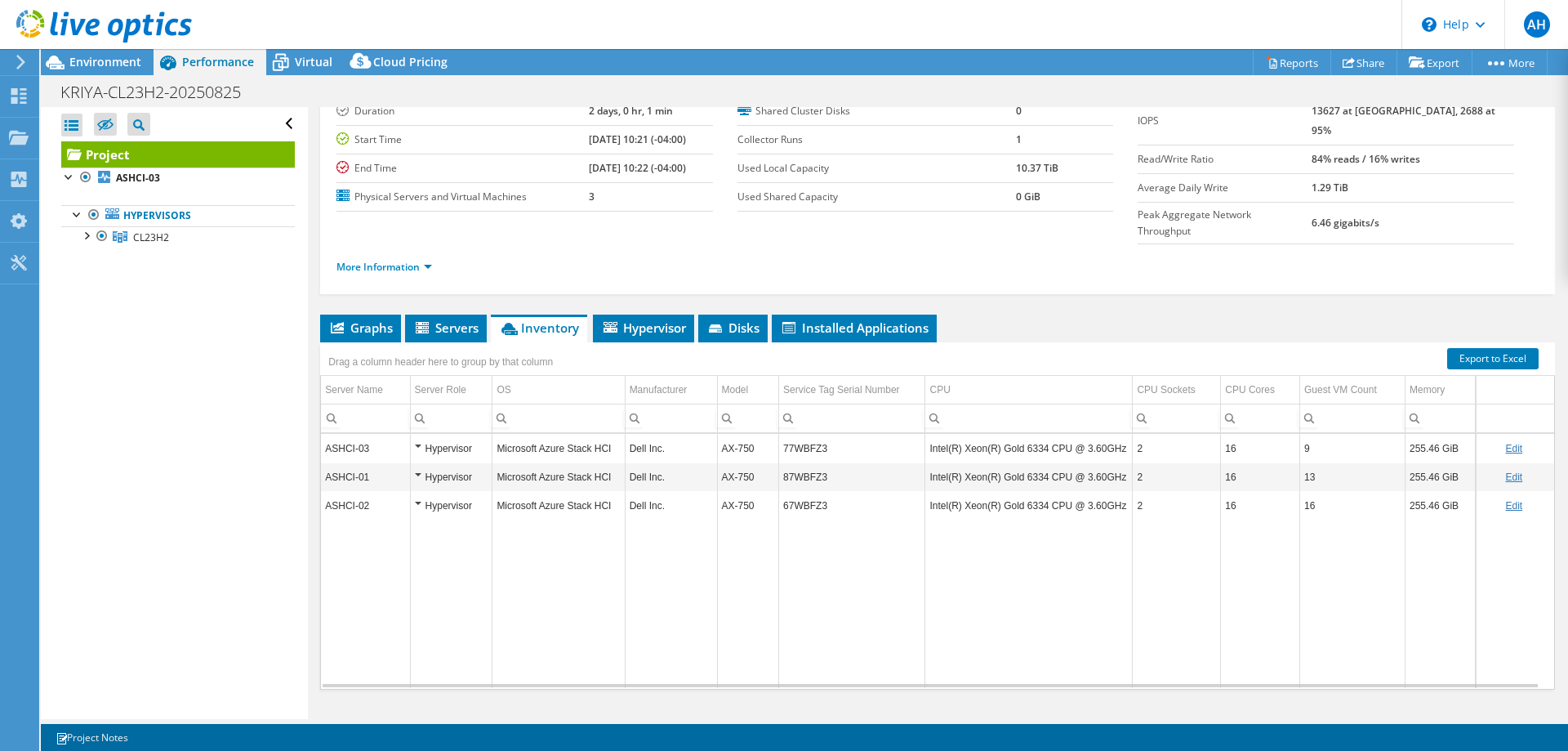
click at [416, 467] on div "Hypervisor" at bounding box center [452, 477] width 74 height 20
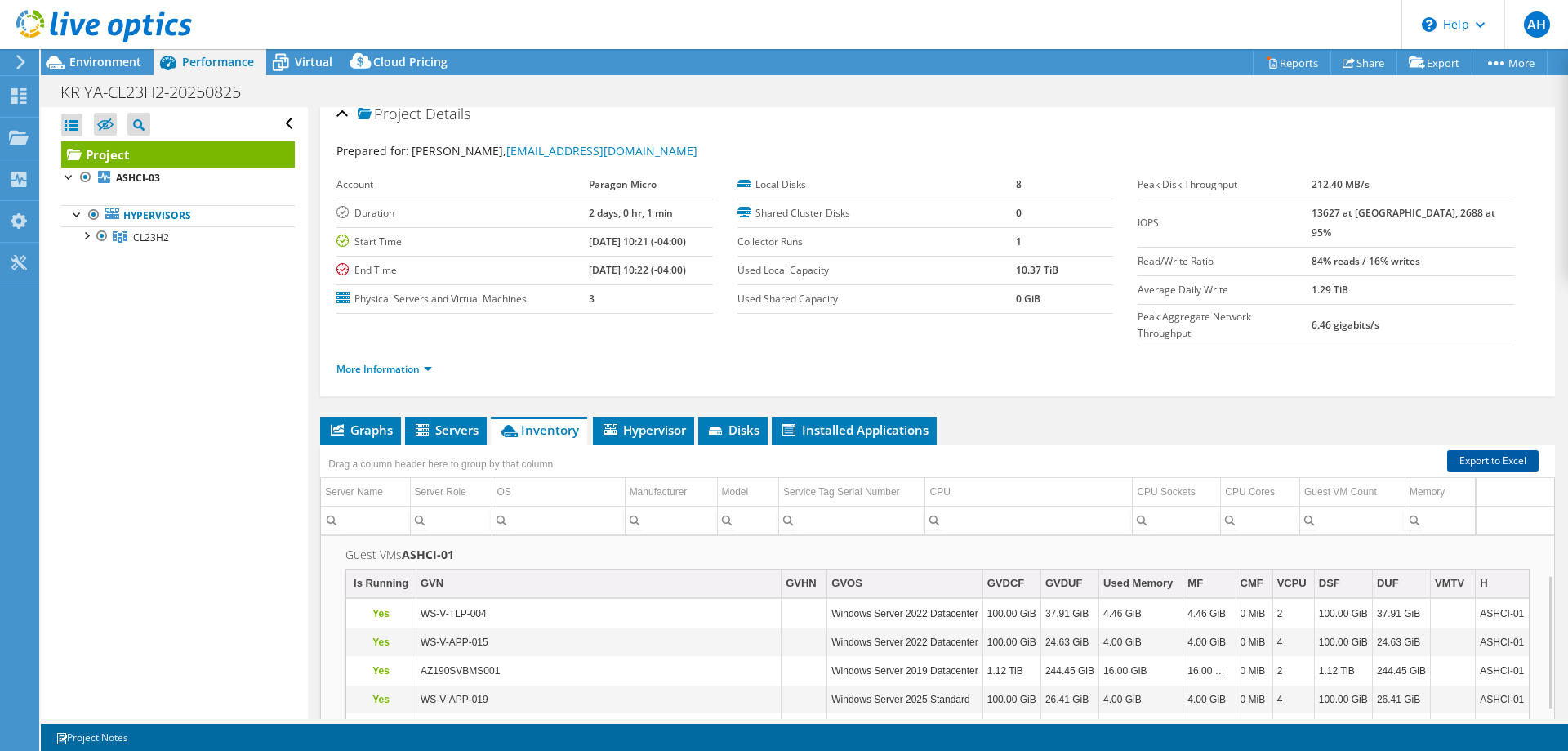
click at [1479, 450] on link "Export to Excel" at bounding box center [1493, 461] width 92 height 22
click at [221, 412] on div "Open All Close All Hide Excluded Nodes Project Tree Filter" at bounding box center [174, 413] width 266 height 612
drag, startPoint x: 87, startPoint y: 229, endPoint x: 85, endPoint y: 240, distance: 11.2
click at [87, 230] on div at bounding box center [86, 234] width 16 height 16
click at [95, 280] on div at bounding box center [94, 277] width 16 height 16
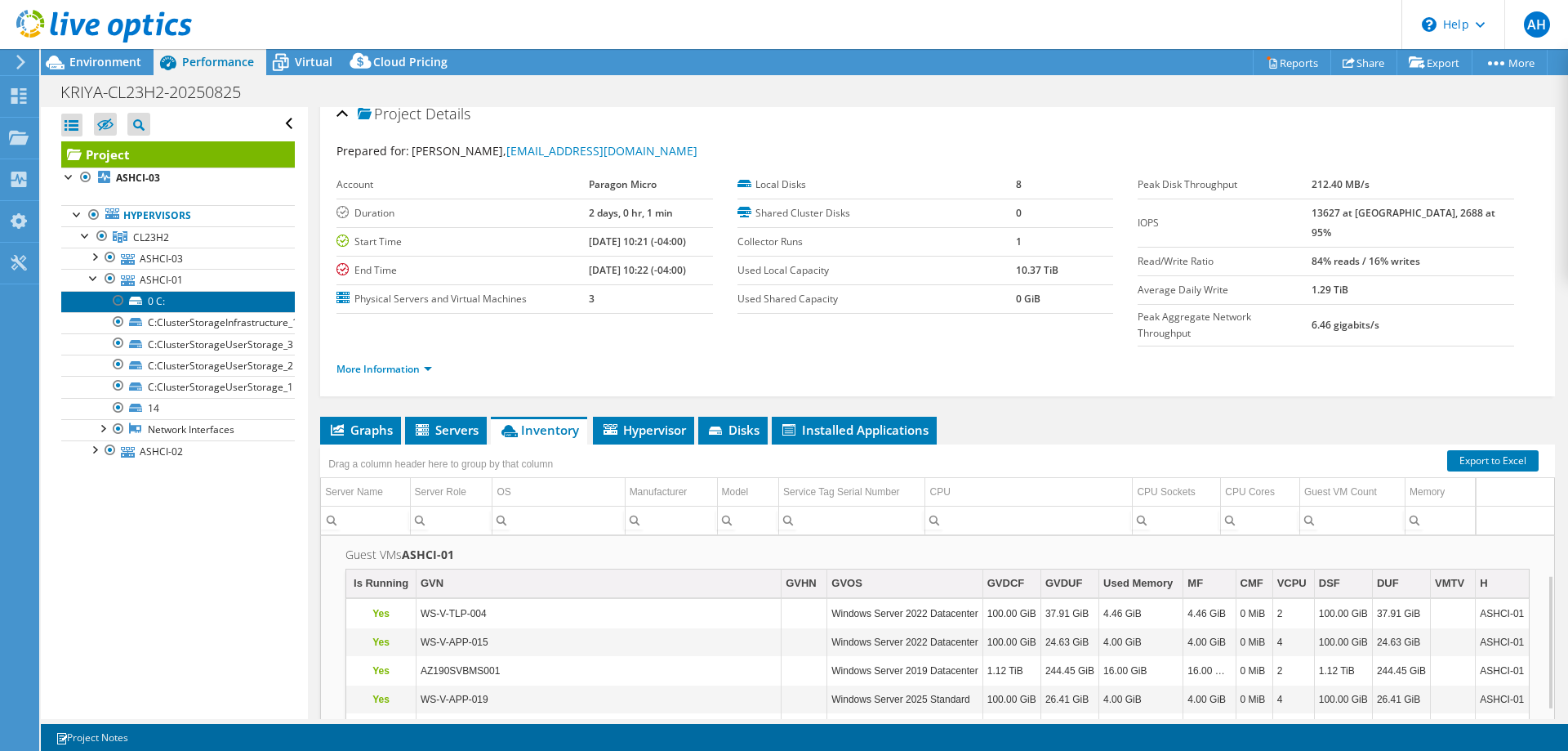
click at [158, 301] on link "0 C:" at bounding box center [178, 302] width 234 height 22
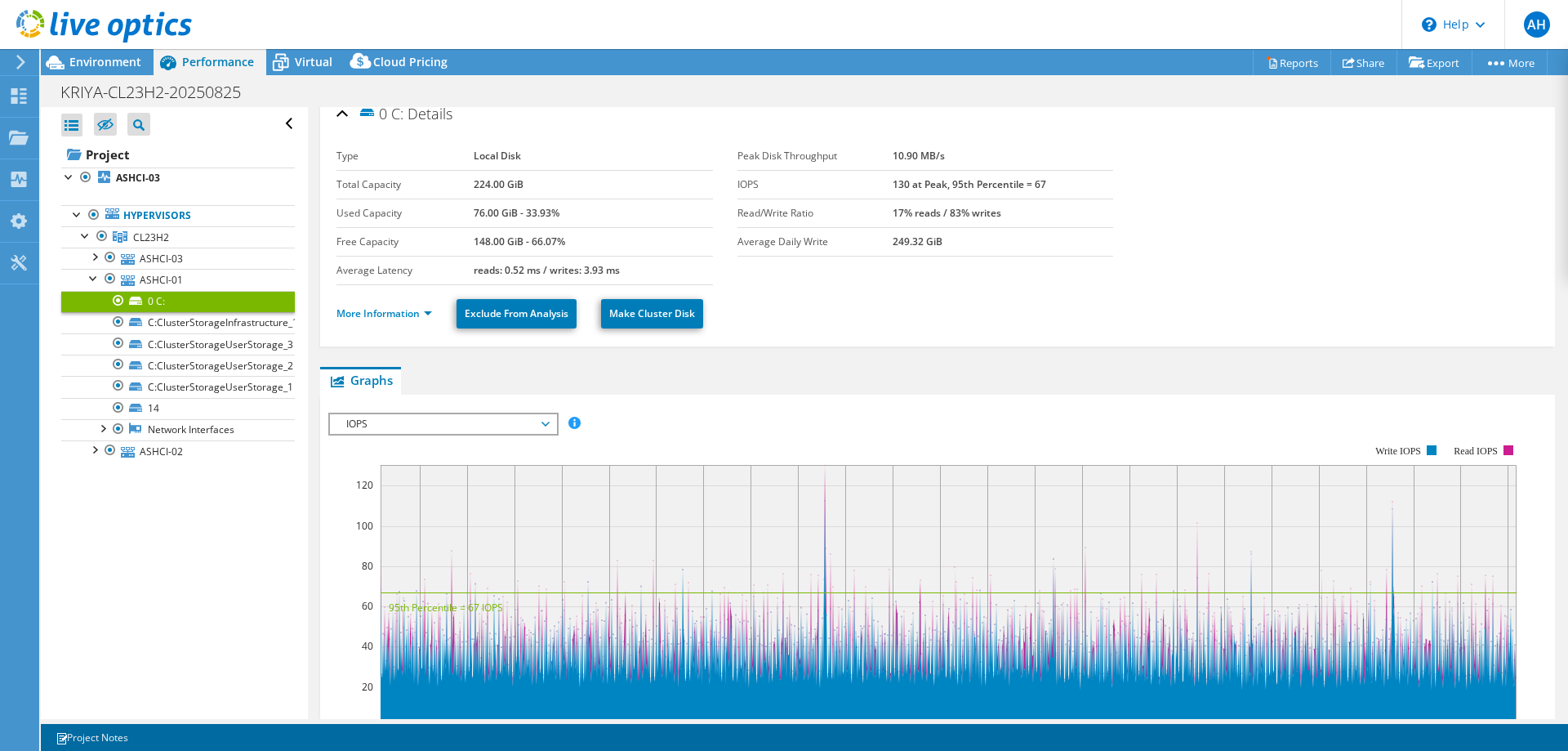
click at [159, 301] on link "0 C:" at bounding box center [178, 302] width 234 height 22
click at [175, 321] on link "C:ClusterStorageInfrastructure_1" at bounding box center [178, 323] width 234 height 22
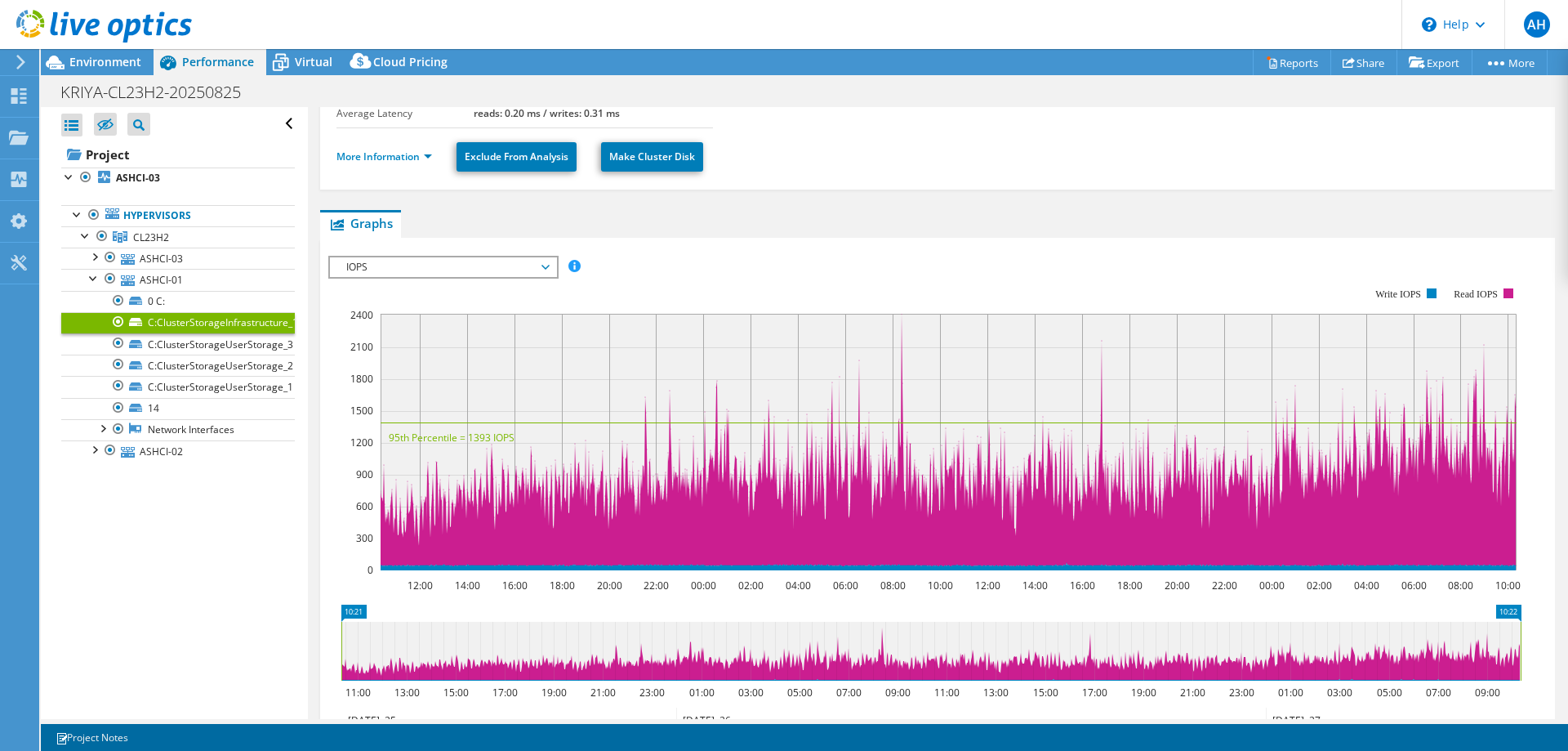
scroll to position [177, 0]
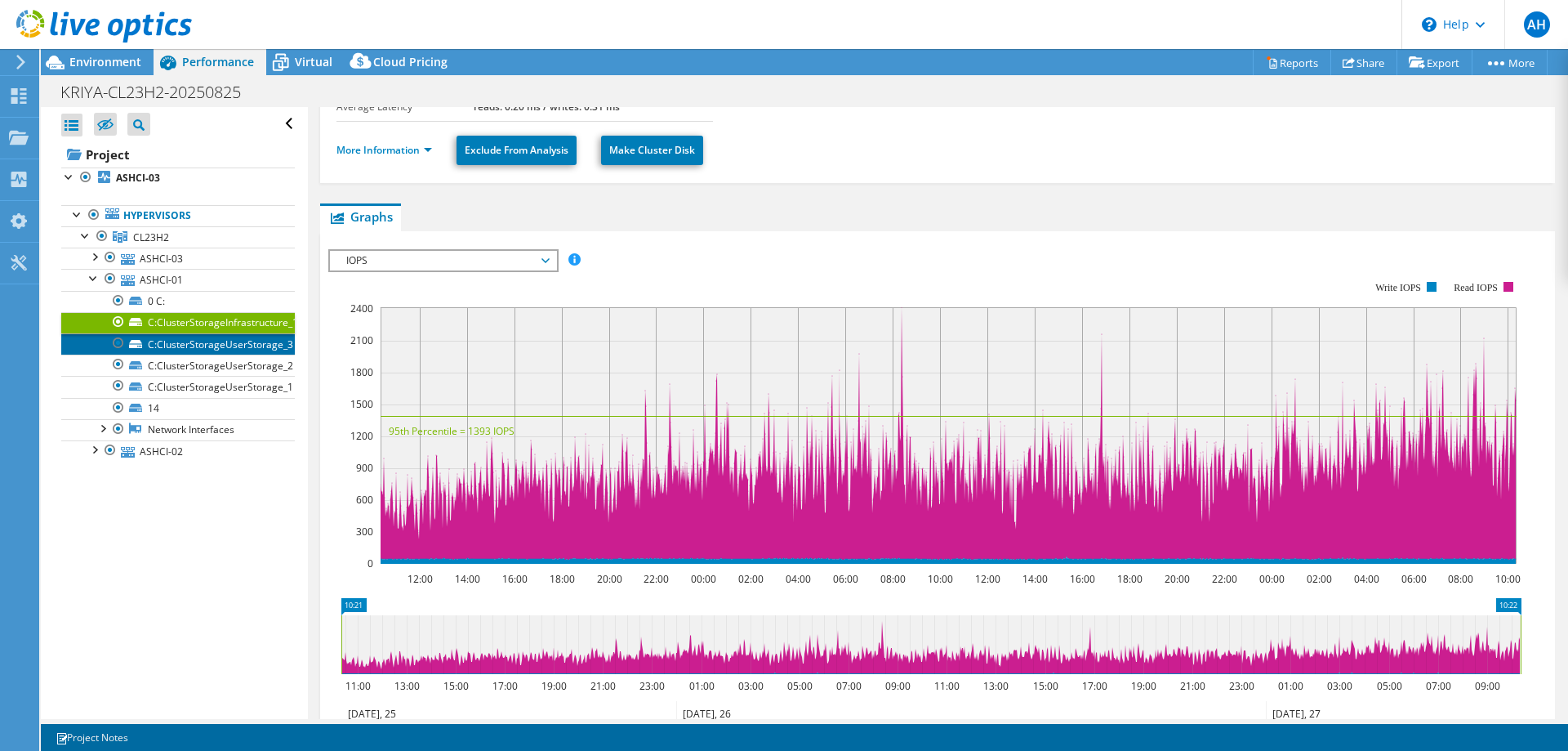
click at [175, 341] on link "C:ClusterStorageUserStorage_3" at bounding box center [178, 344] width 234 height 22
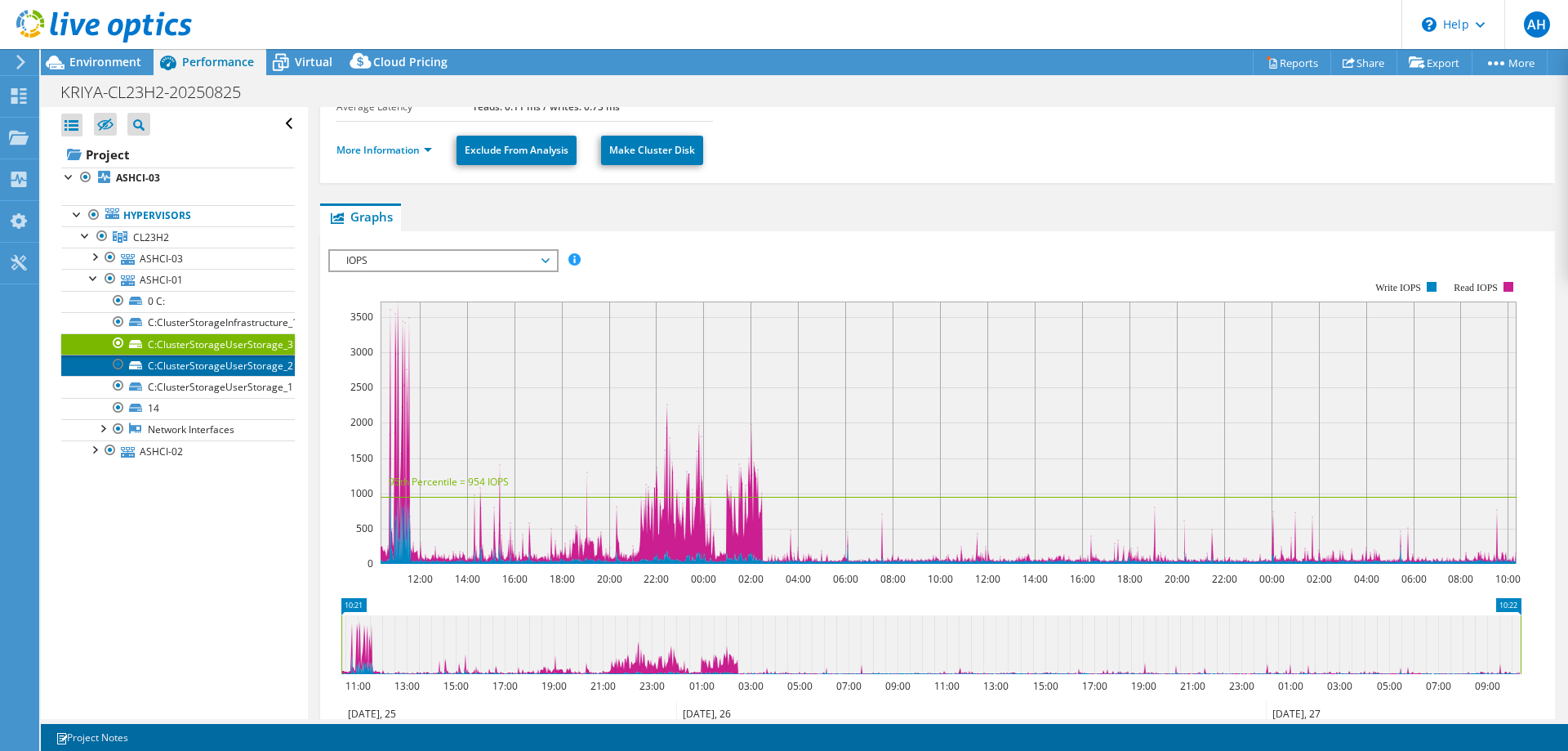
click at [181, 365] on link "C:ClusterStorageUserStorage_2" at bounding box center [178, 366] width 234 height 22
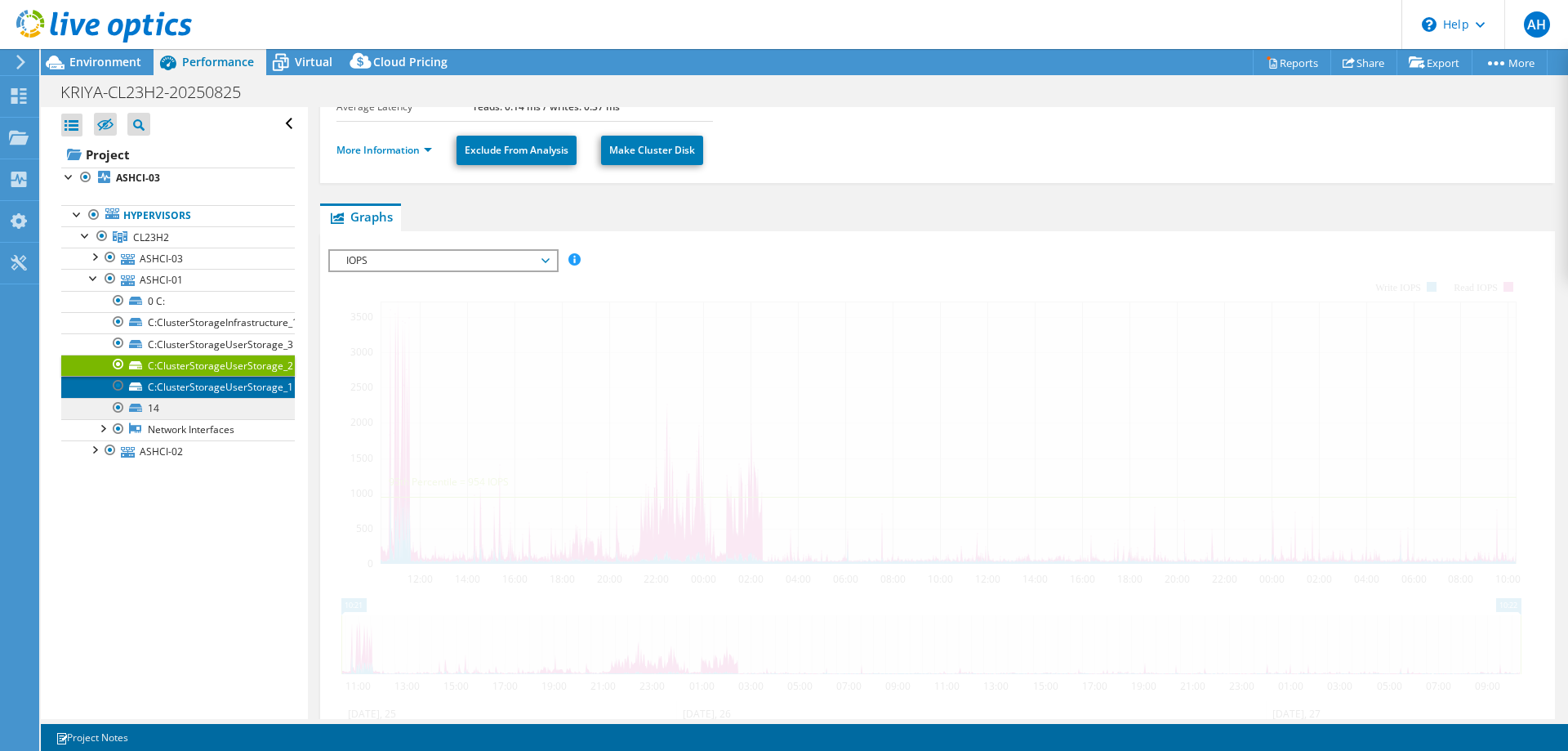
click at [185, 386] on link "C:ClusterStorageUserStorage_1" at bounding box center [178, 386] width 234 height 22
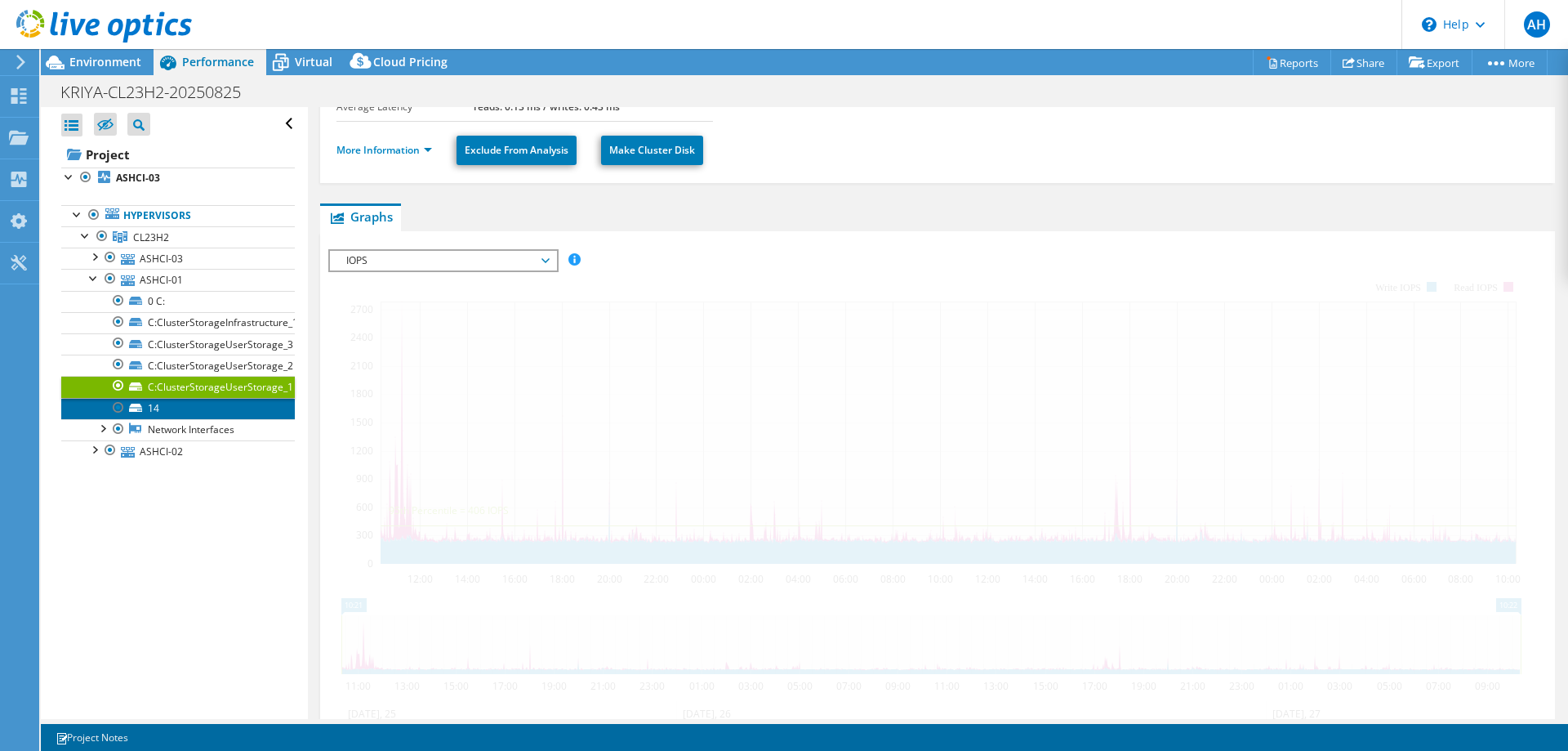
click at [159, 408] on link "14" at bounding box center [178, 409] width 234 height 22
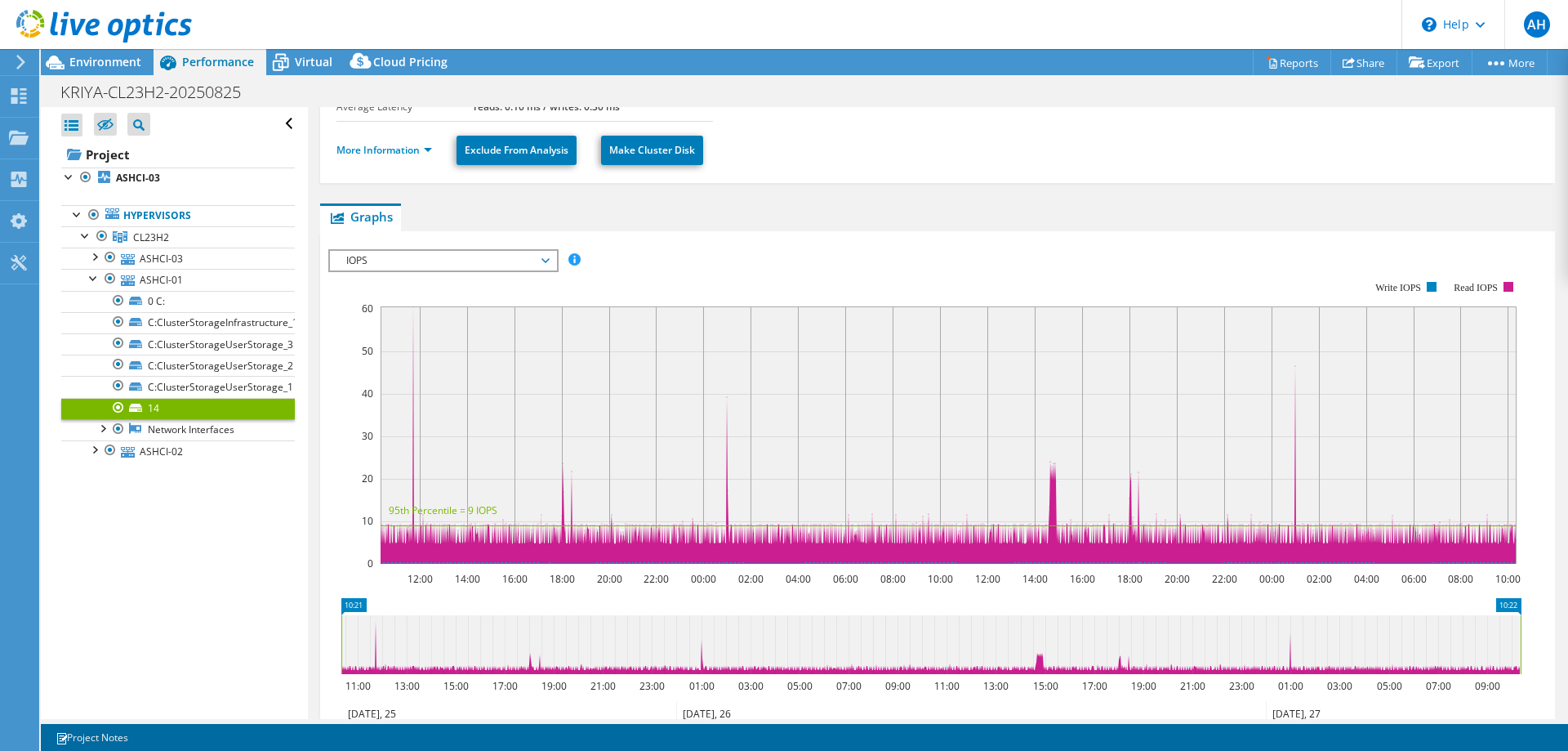
scroll to position [0, 0]
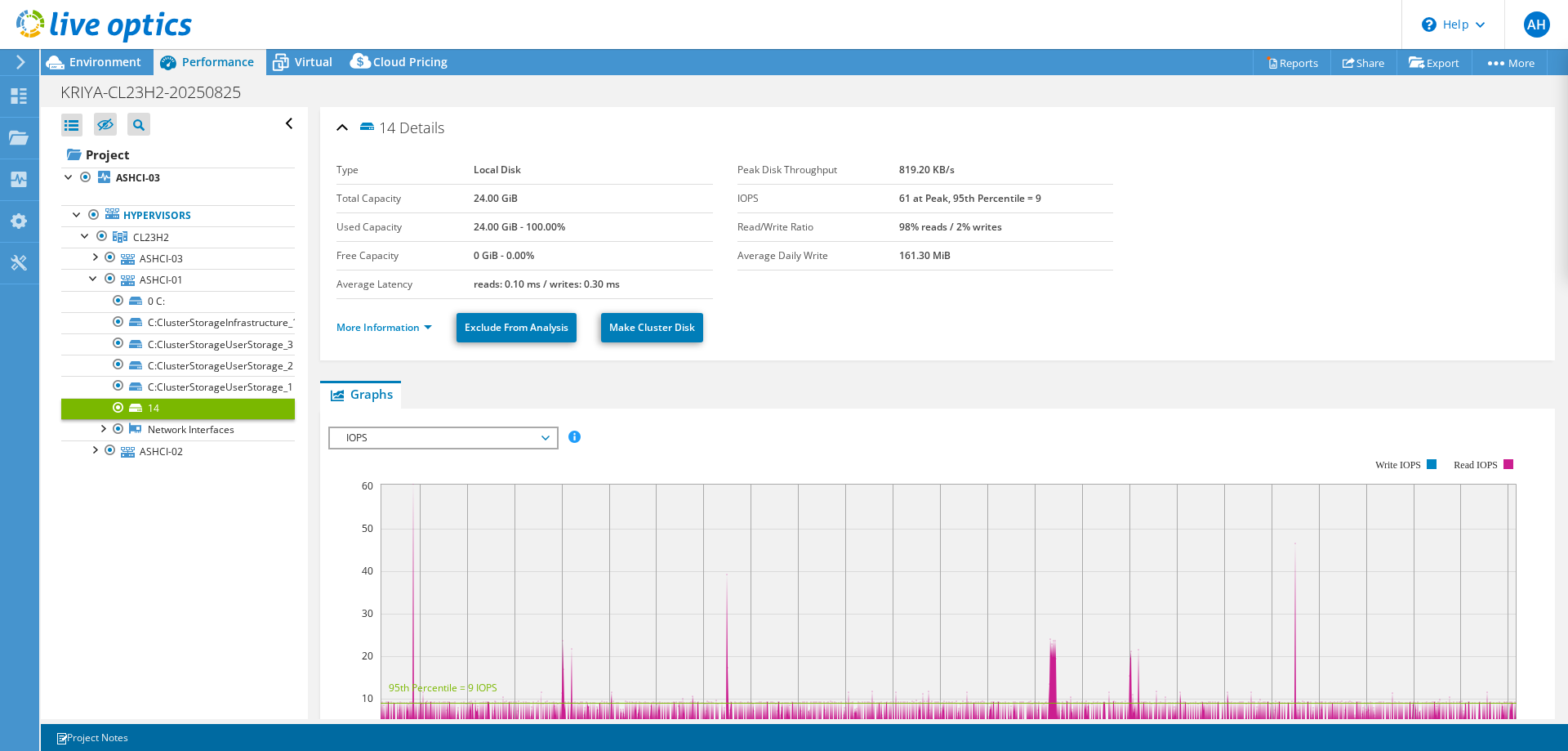
click at [409, 135] on span "Details" at bounding box center [422, 128] width 45 height 20
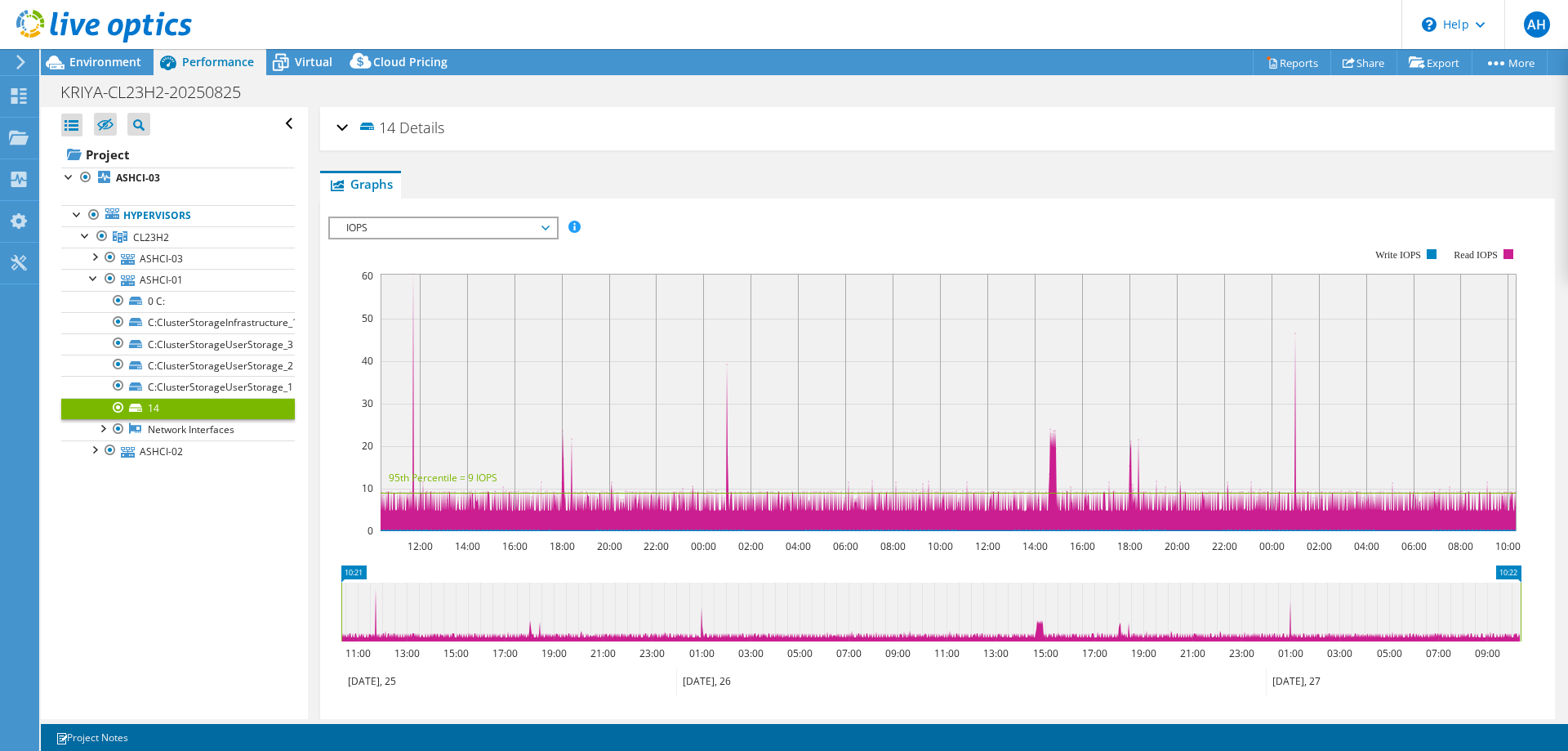
click at [410, 126] on span "Details" at bounding box center [422, 128] width 45 height 20
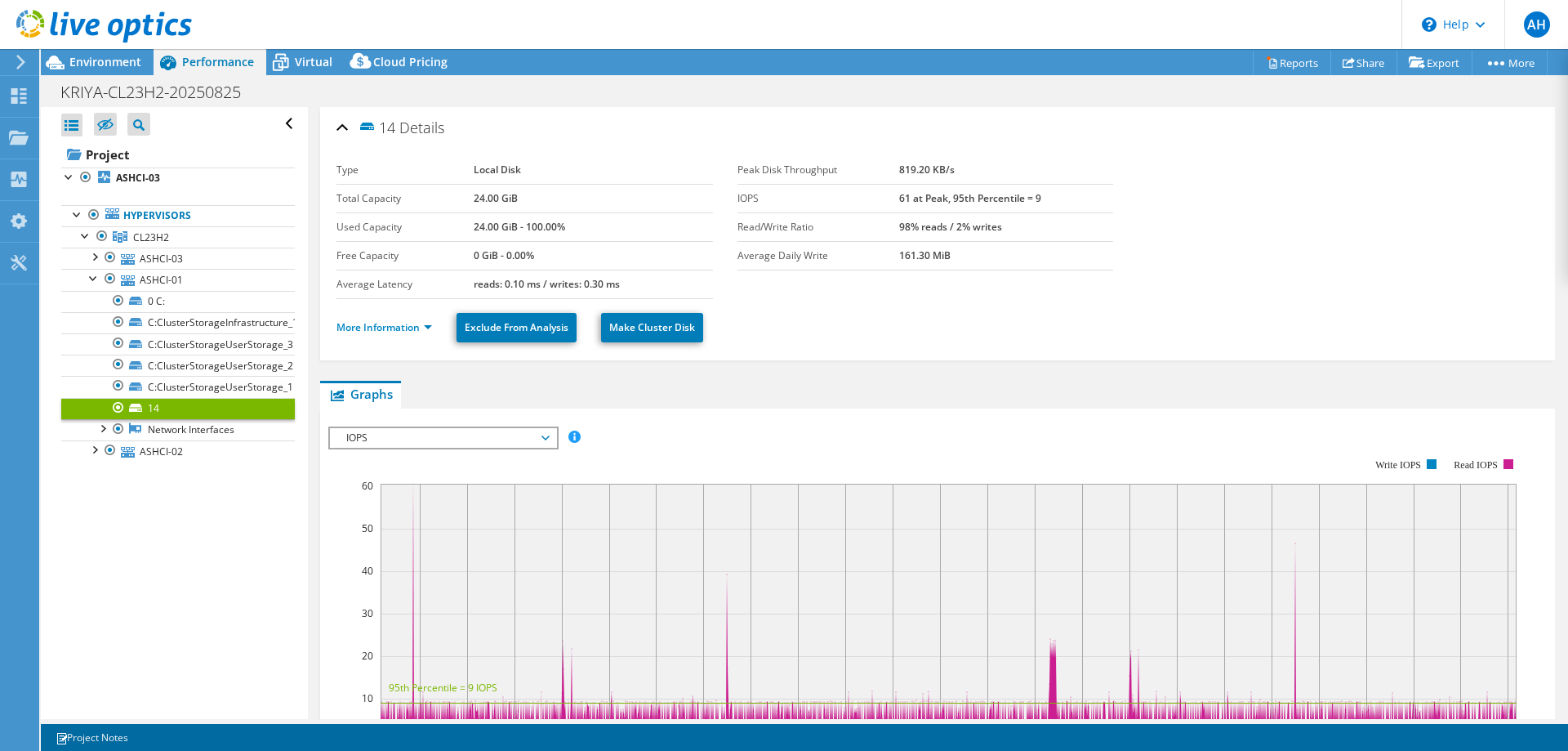
click at [405, 334] on li "More Information" at bounding box center [389, 328] width 105 height 18
click at [523, 327] on link "Exclude From Analysis" at bounding box center [516, 328] width 120 height 30
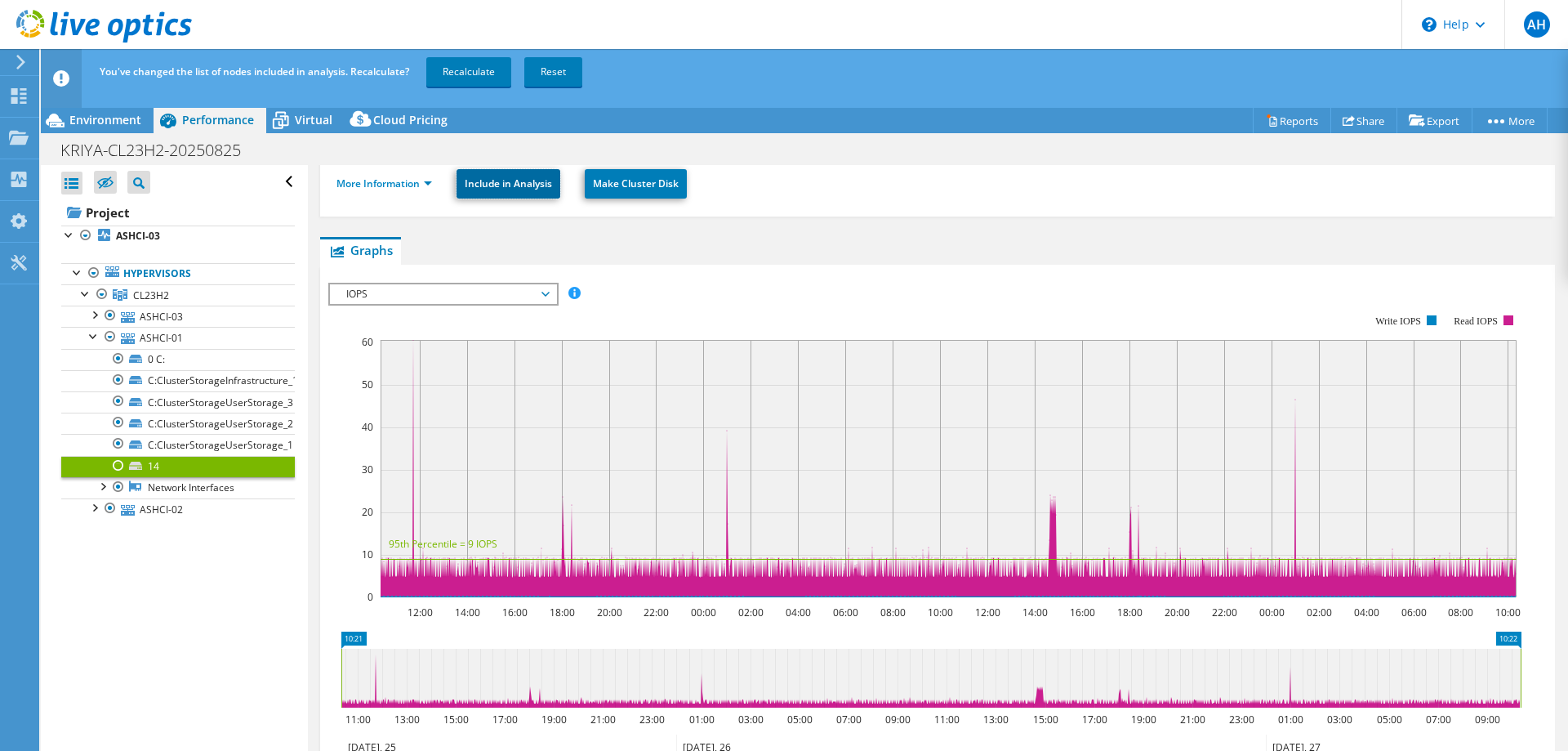
scroll to position [245, 0]
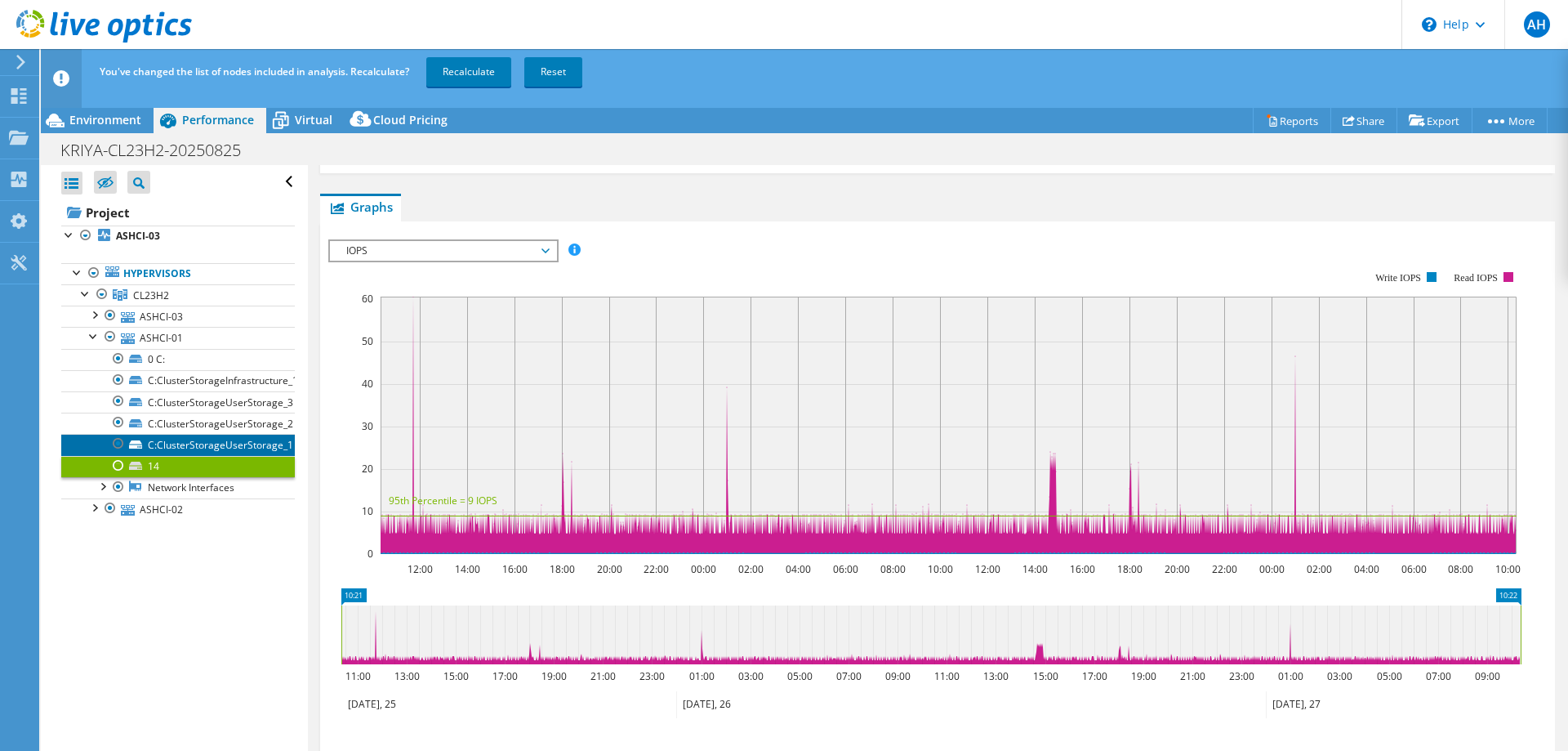
click at [158, 445] on link "C:ClusterStorageUserStorage_1" at bounding box center [178, 445] width 234 height 22
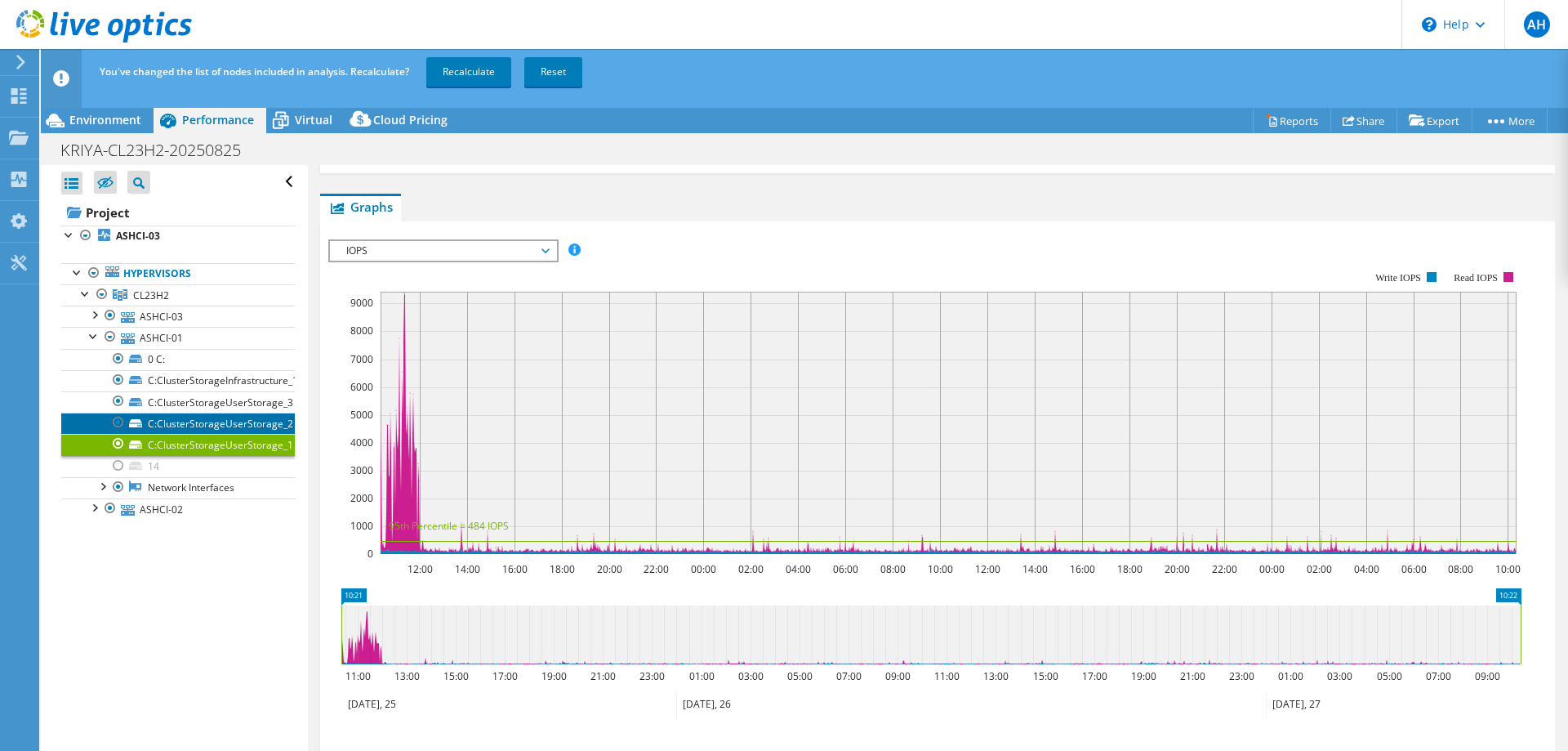
click at [184, 419] on link "C:ClusterStorageUserStorage_2" at bounding box center [178, 423] width 234 height 22
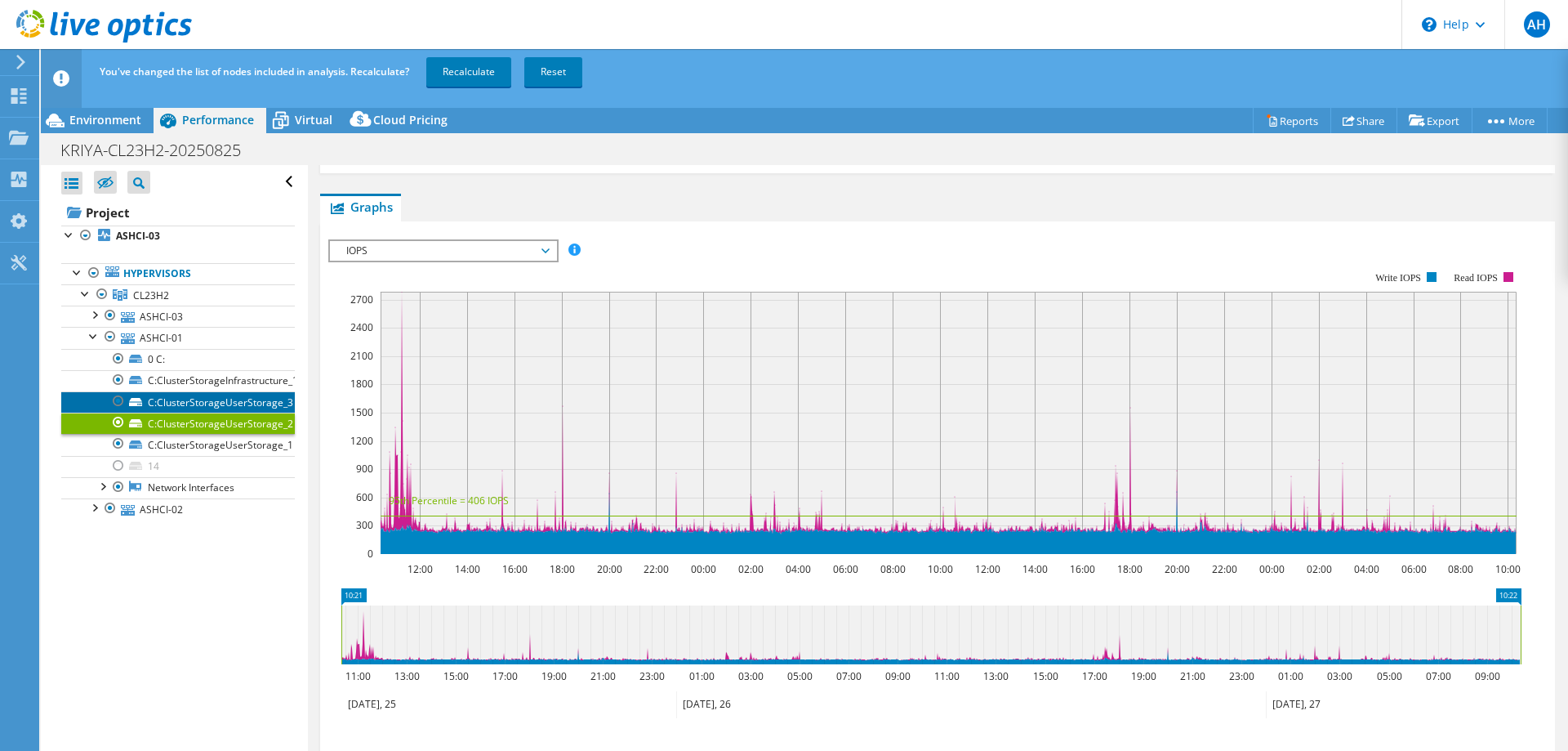
click at [185, 399] on link "C:ClusterStorageUserStorage_3" at bounding box center [178, 403] width 234 height 22
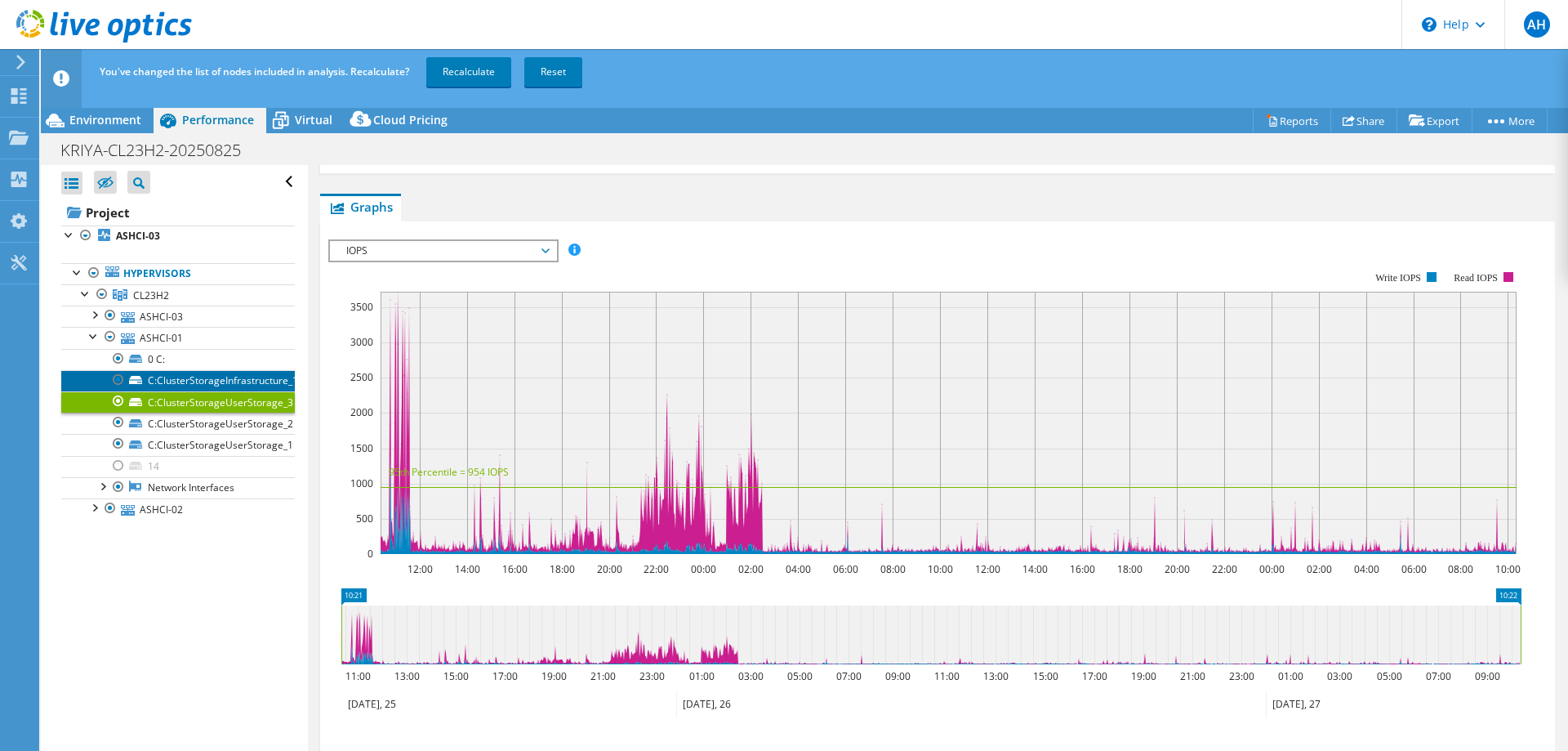
click at [186, 379] on link "C:ClusterStorageInfrastructure_1" at bounding box center [178, 381] width 234 height 22
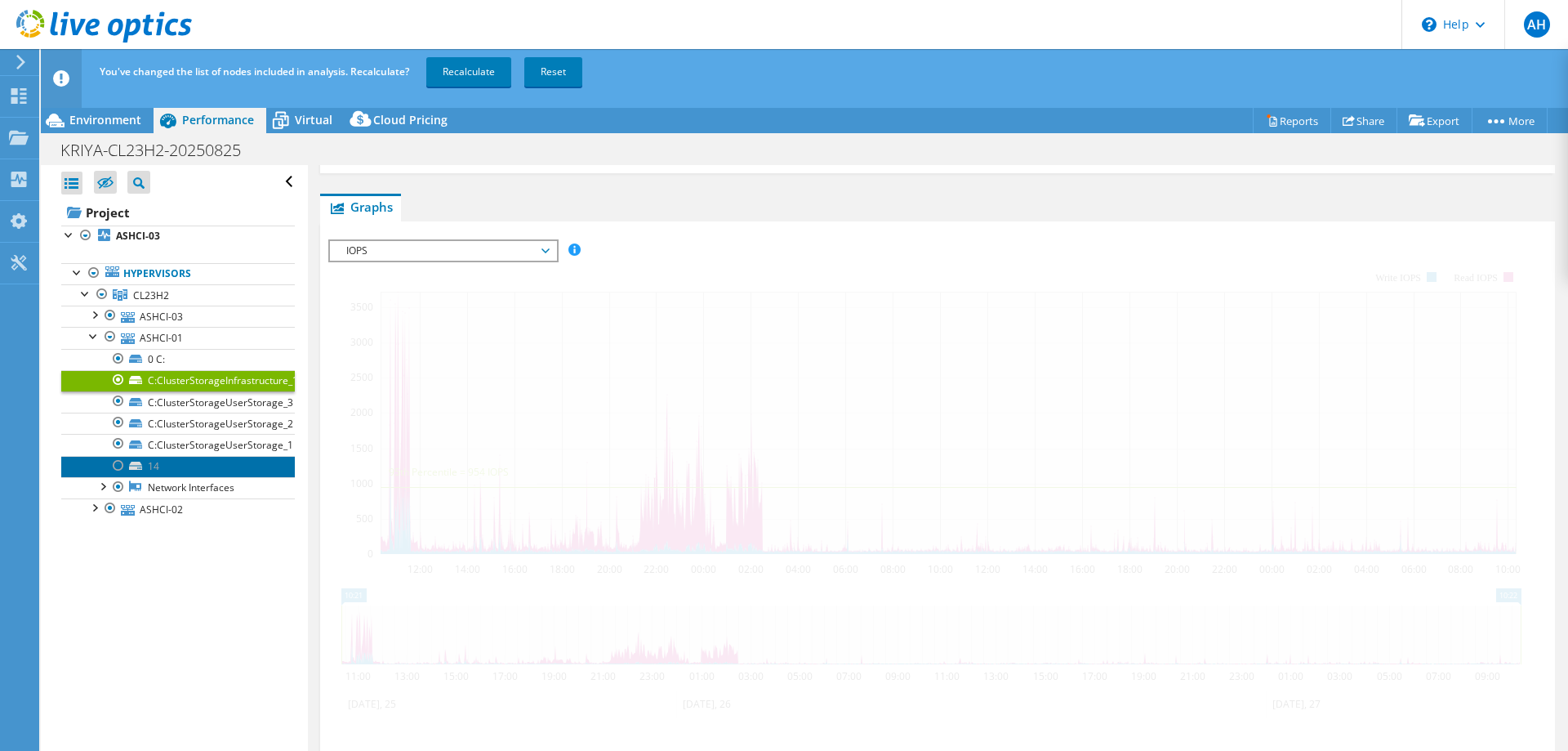
click at [185, 464] on link "14" at bounding box center [178, 466] width 234 height 22
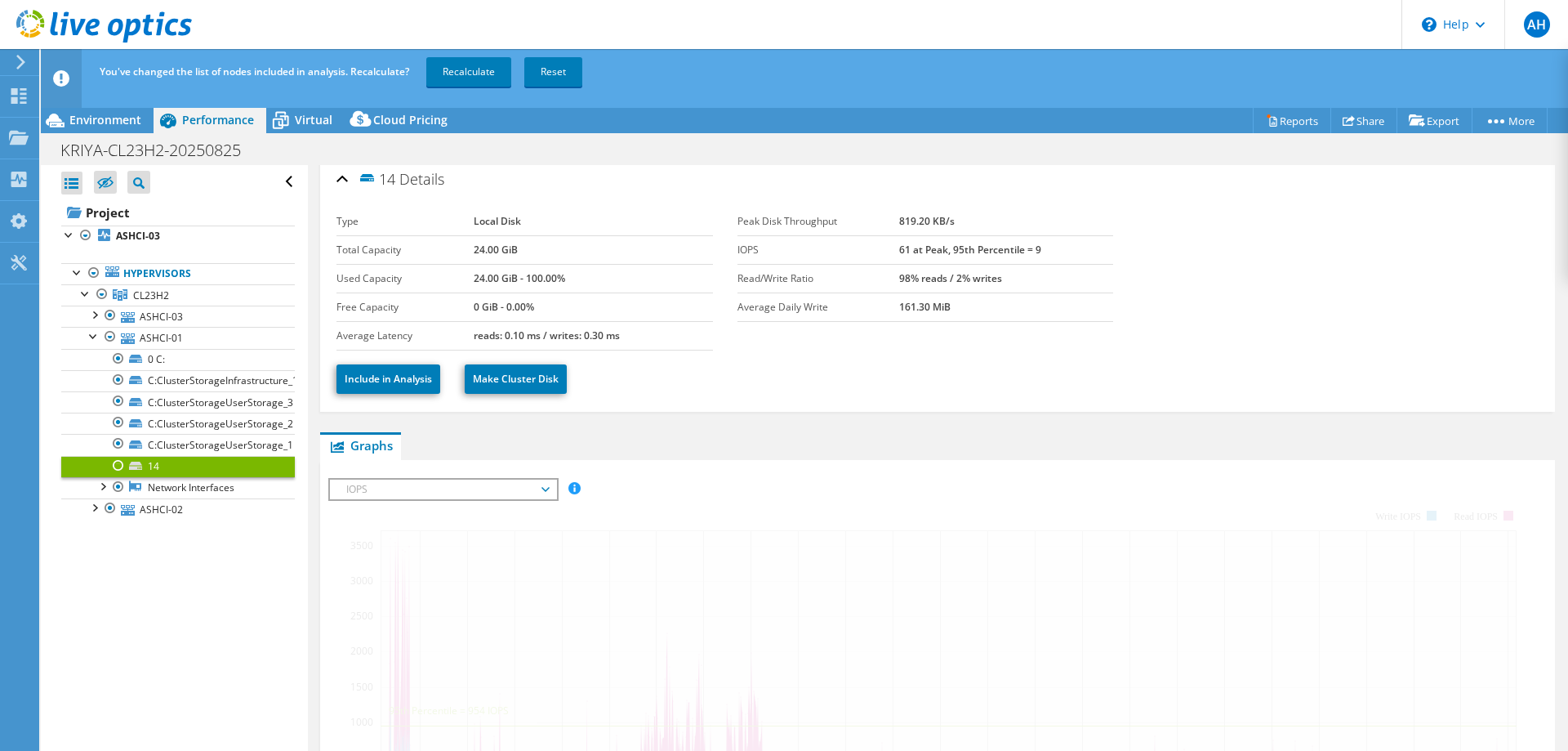
scroll to position [0, 0]
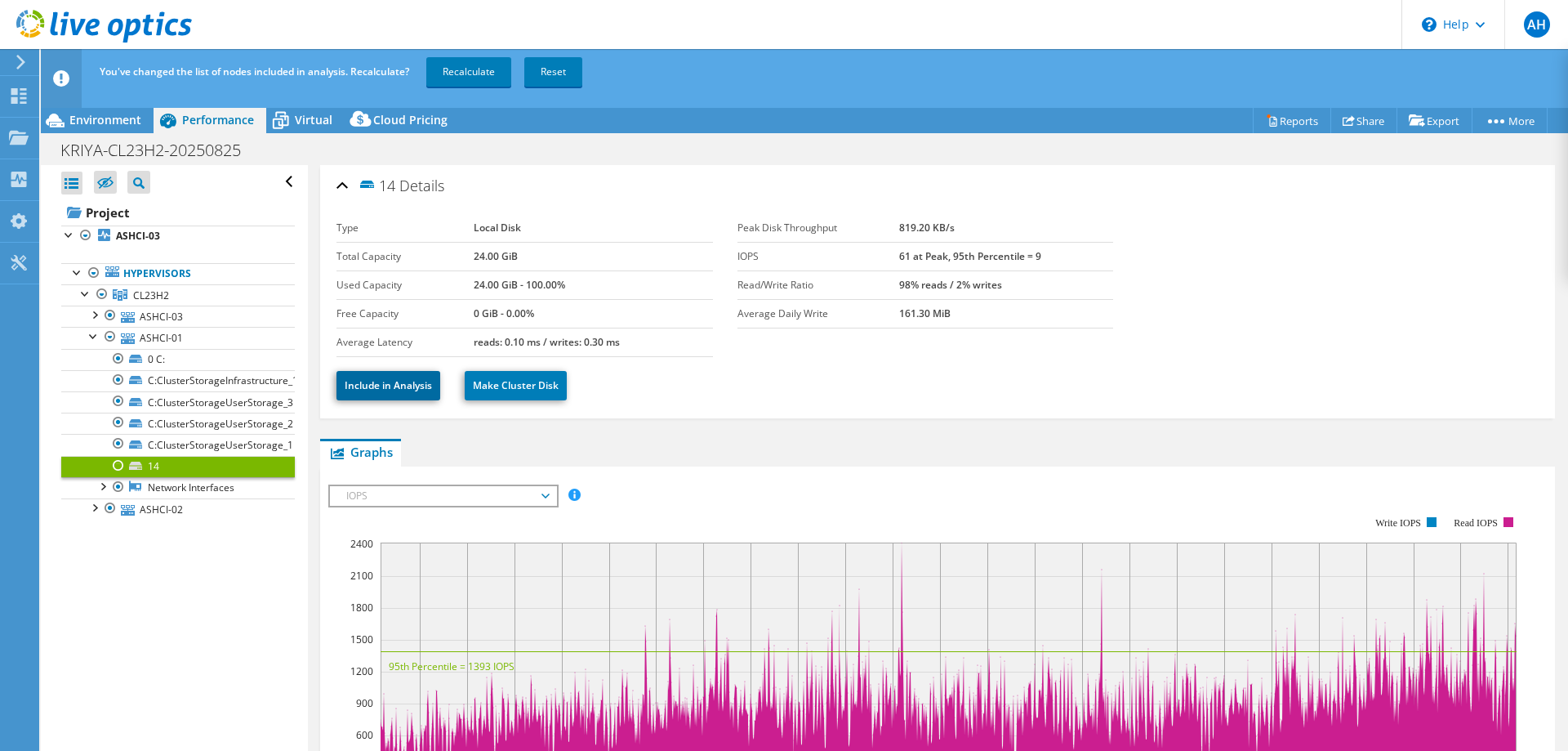
click at [393, 389] on link "Include in Analysis" at bounding box center [388, 385] width 104 height 30
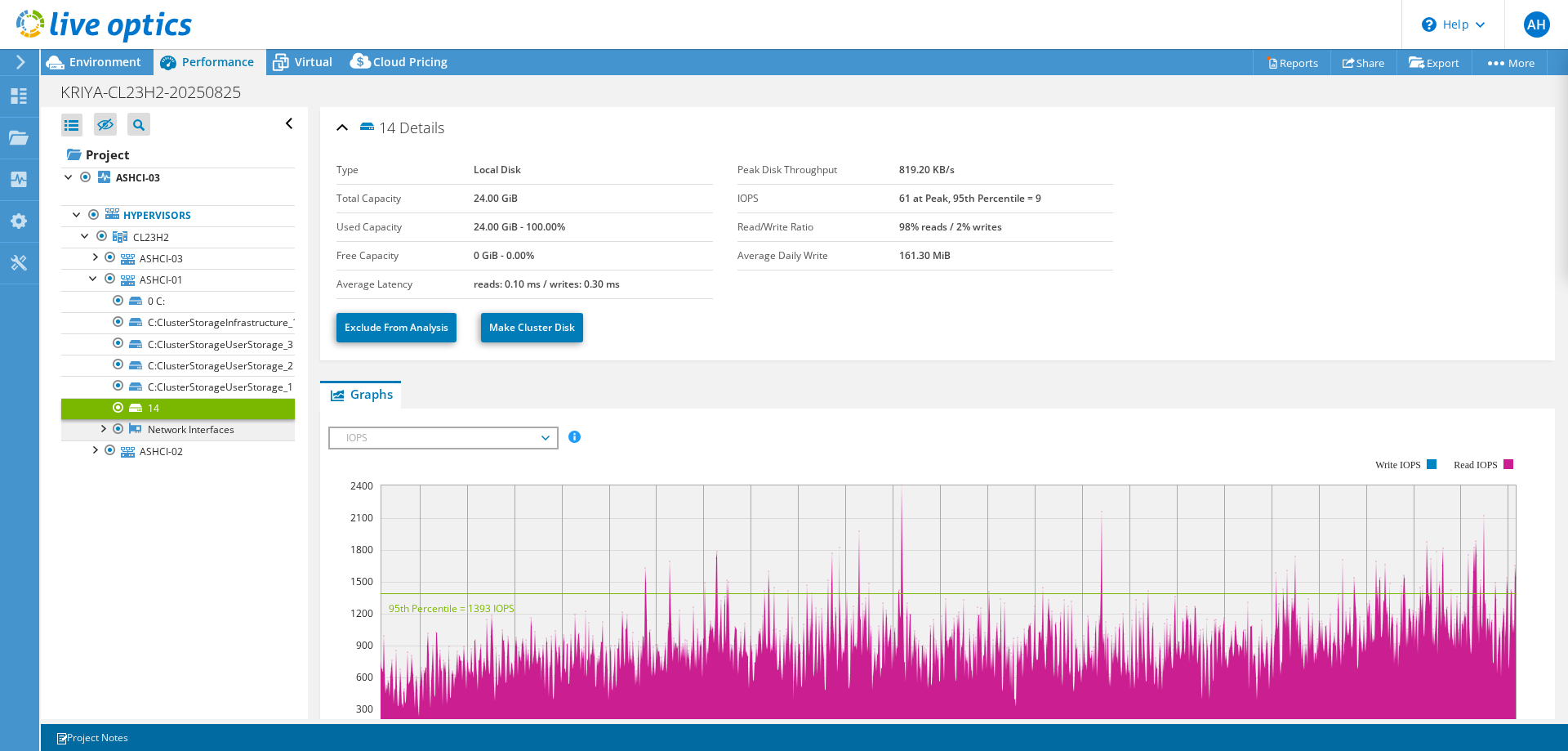
click at [174, 434] on link "Network Interfaces" at bounding box center [178, 430] width 234 height 22
click at [182, 376] on link "C:ClusterStorageUserStorage_1" at bounding box center [178, 386] width 234 height 22
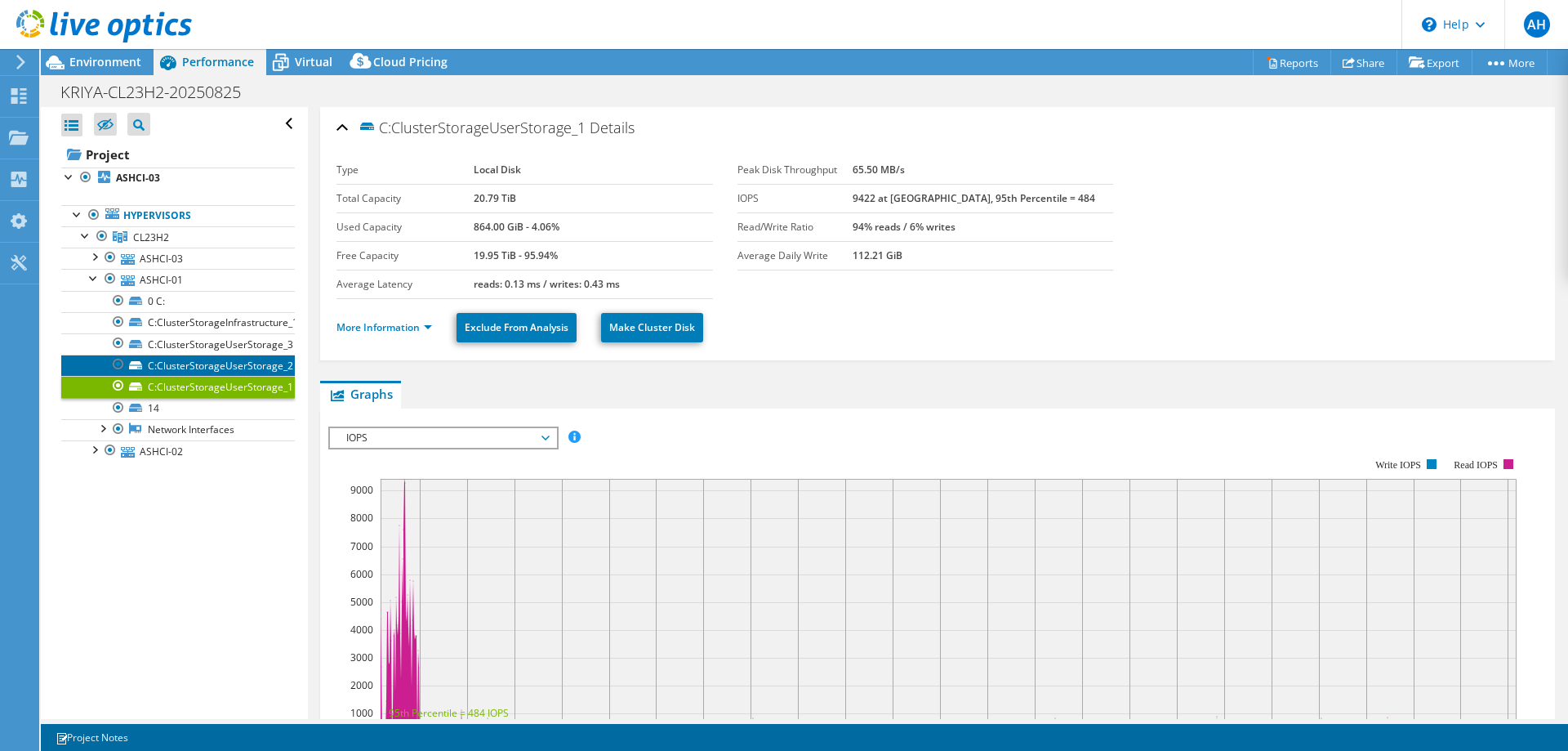
click at [180, 361] on link "C:ClusterStorageUserStorage_2" at bounding box center [178, 366] width 234 height 22
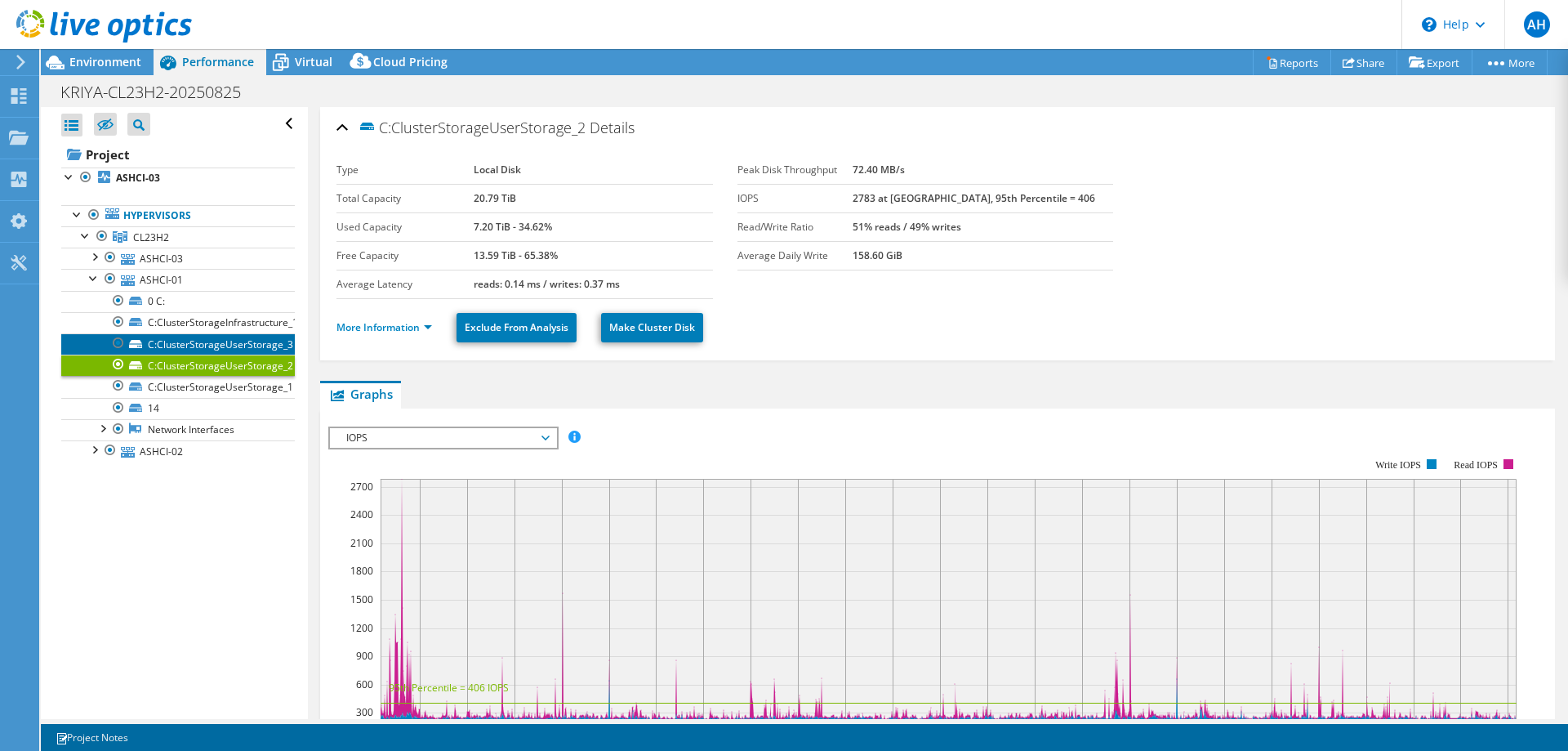
click at [180, 347] on link "C:ClusterStorageUserStorage_3" at bounding box center [178, 344] width 234 height 22
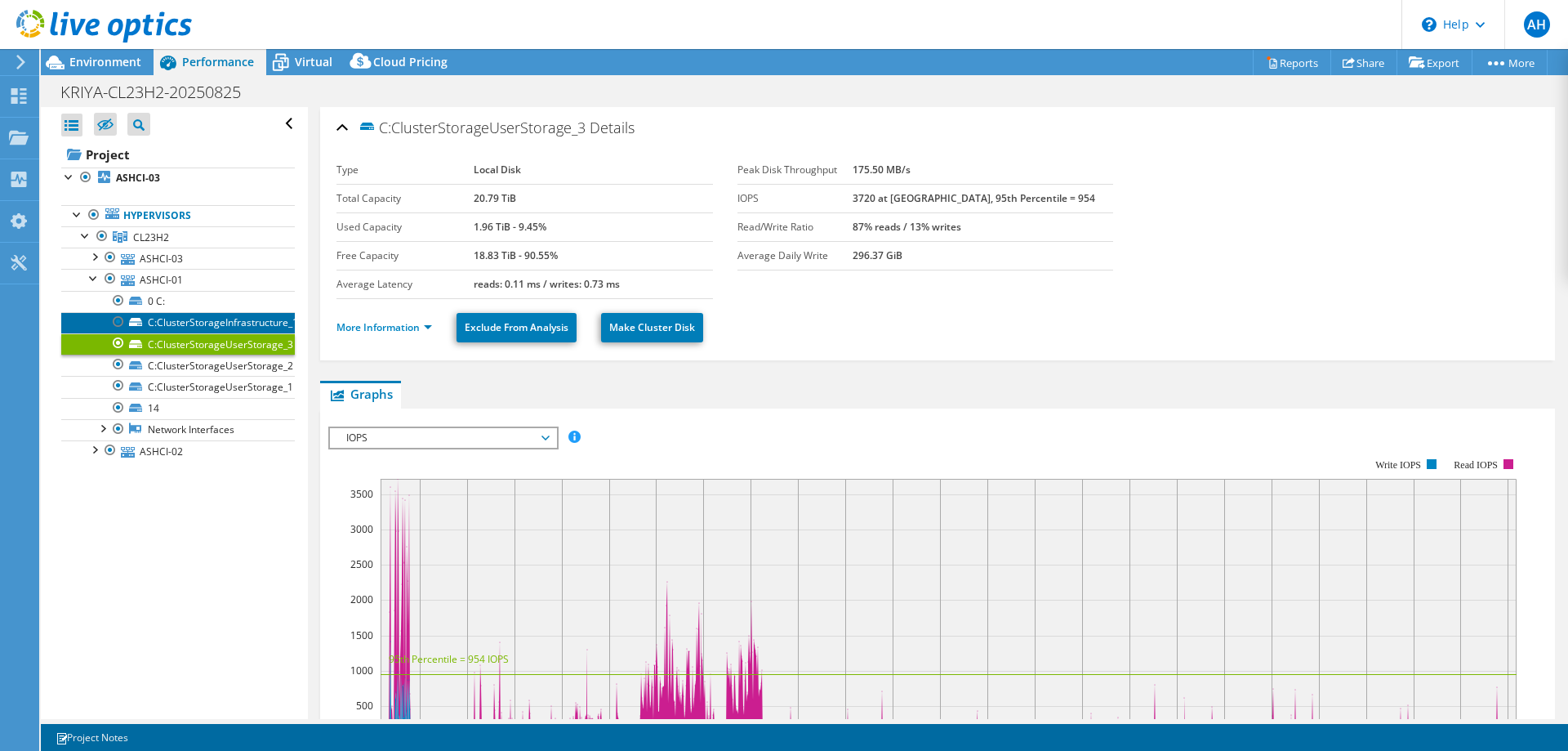
click at [192, 315] on link "C:ClusterStorageInfrastructure_1" at bounding box center [178, 323] width 234 height 22
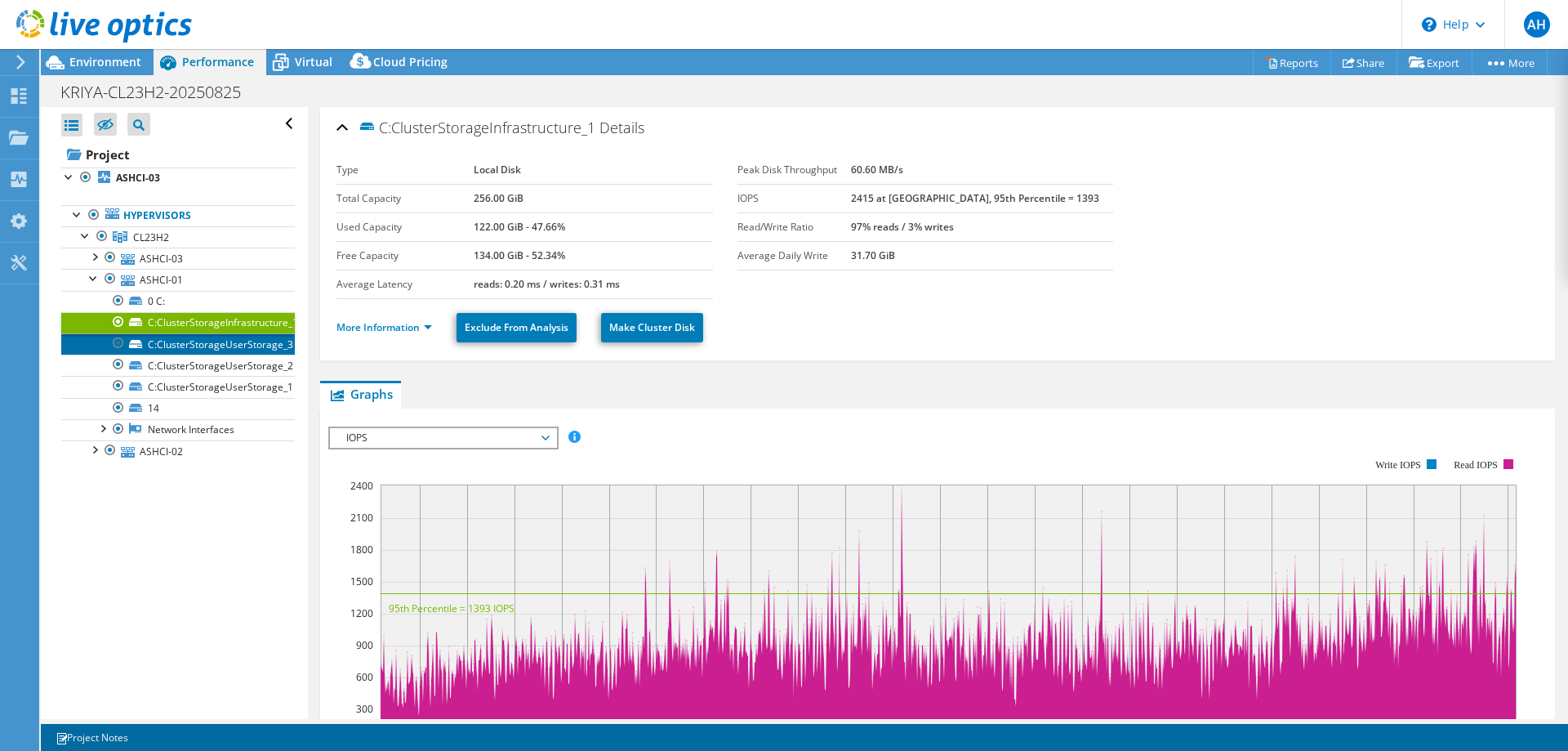
click at [253, 351] on link "C:ClusterStorageUserStorage_3" at bounding box center [178, 344] width 234 height 22
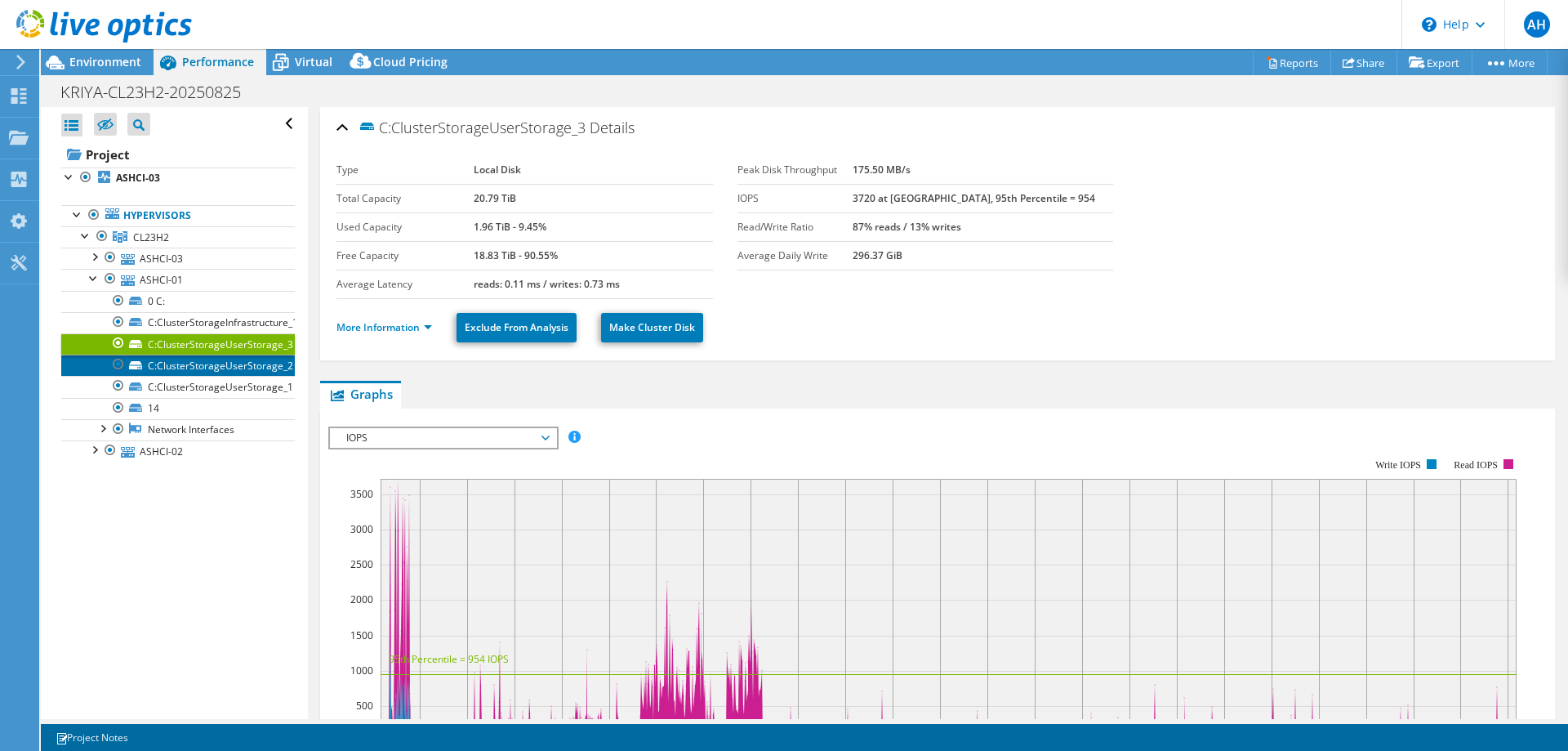
click at [250, 360] on link "C:ClusterStorageUserStorage_2" at bounding box center [178, 366] width 234 height 22
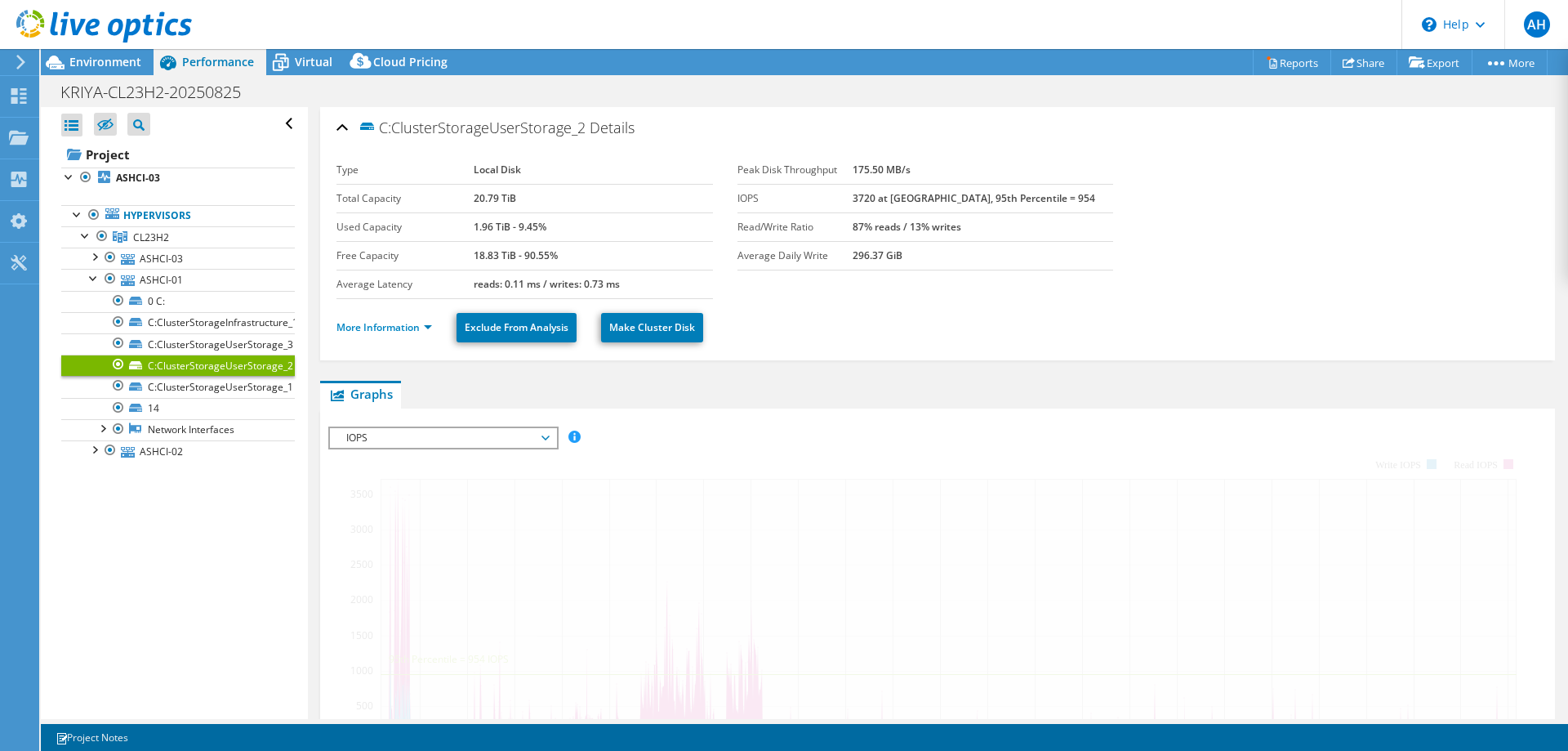
click at [246, 372] on link "C:ClusterStorageUserStorage_2" at bounding box center [178, 366] width 234 height 22
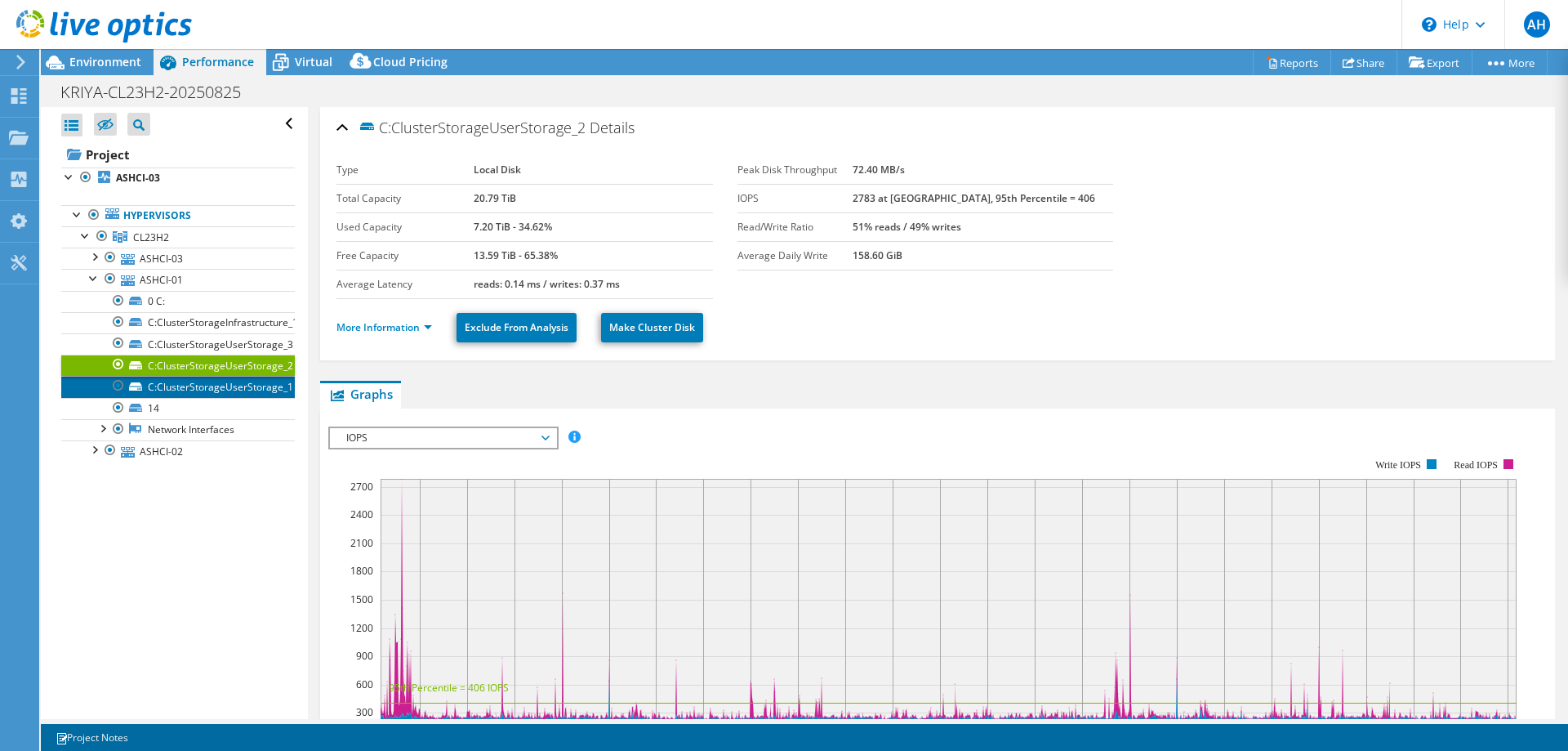
click at [239, 386] on link "C:ClusterStorageUserStorage_1" at bounding box center [178, 386] width 234 height 22
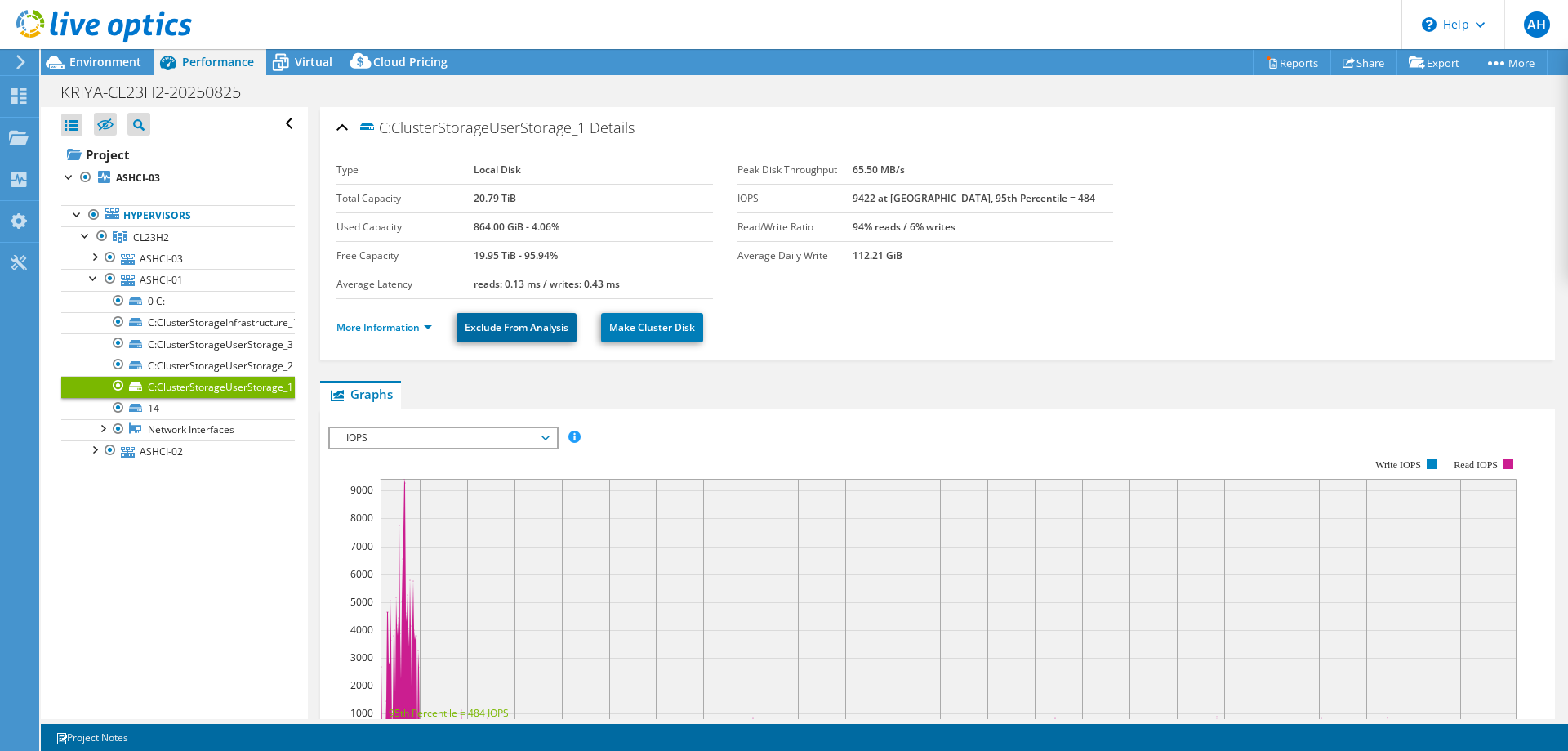
click at [518, 330] on link "Exclude From Analysis" at bounding box center [516, 328] width 120 height 30
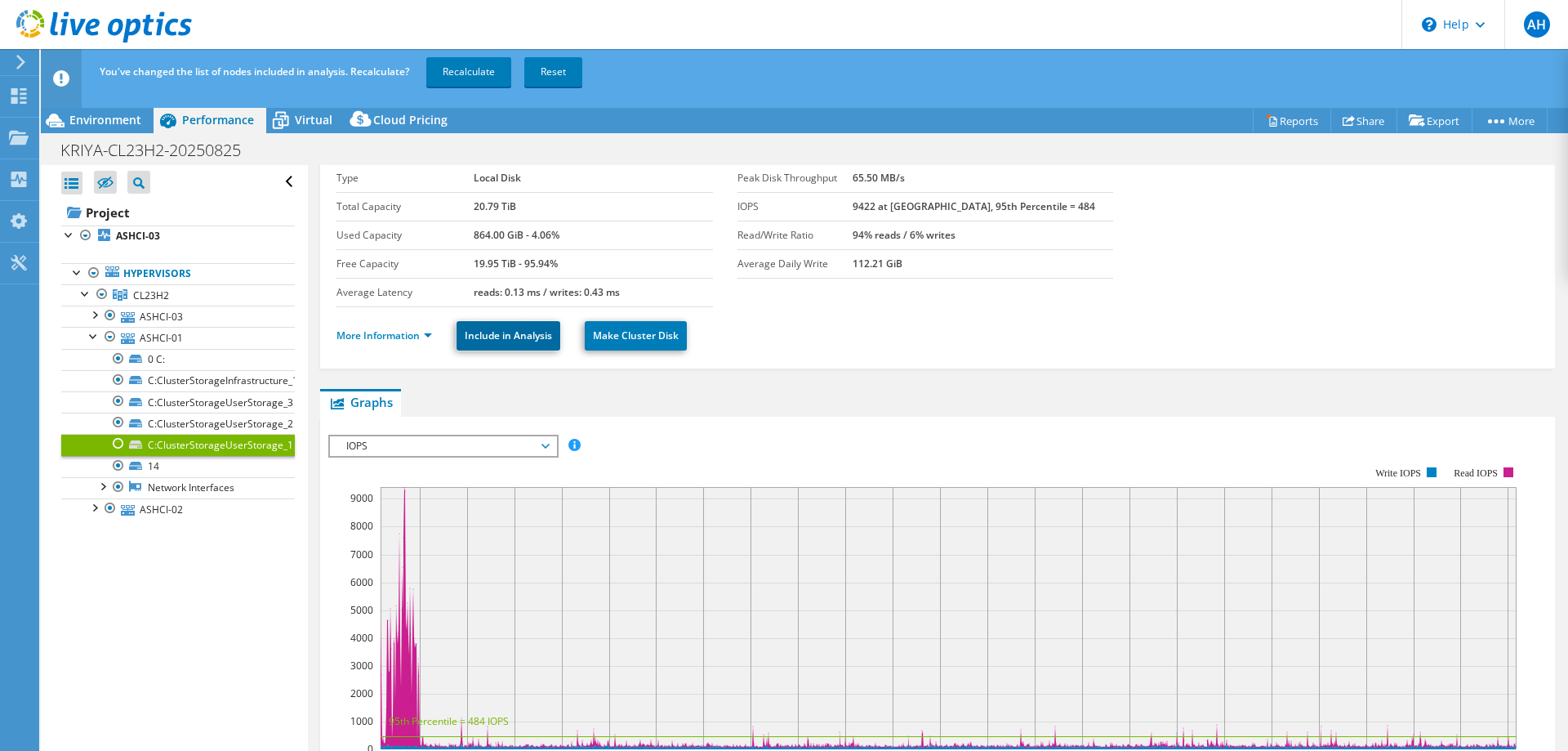
scroll to position [184, 0]
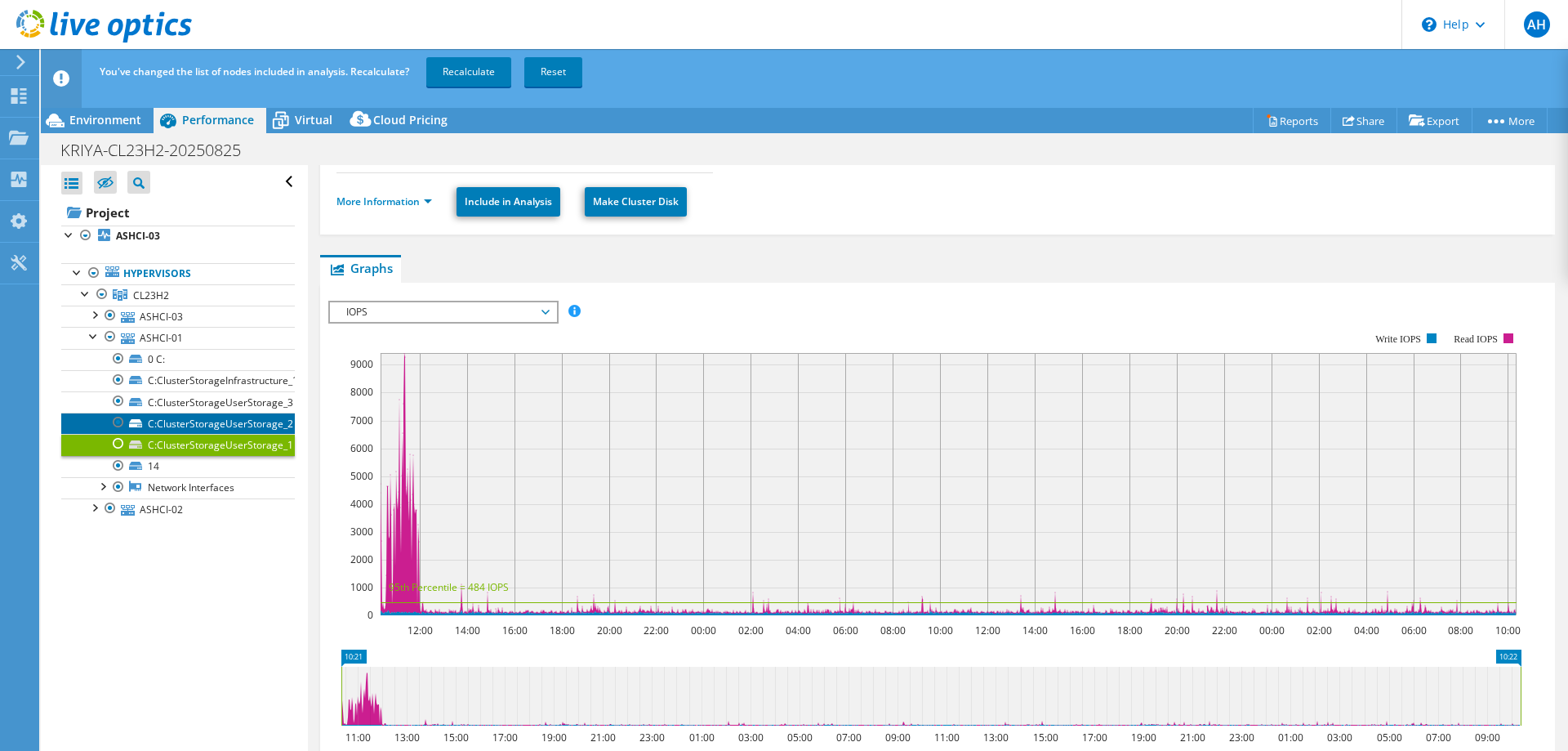
click at [174, 418] on link "C:ClusterStorageUserStorage_2" at bounding box center [178, 423] width 234 height 22
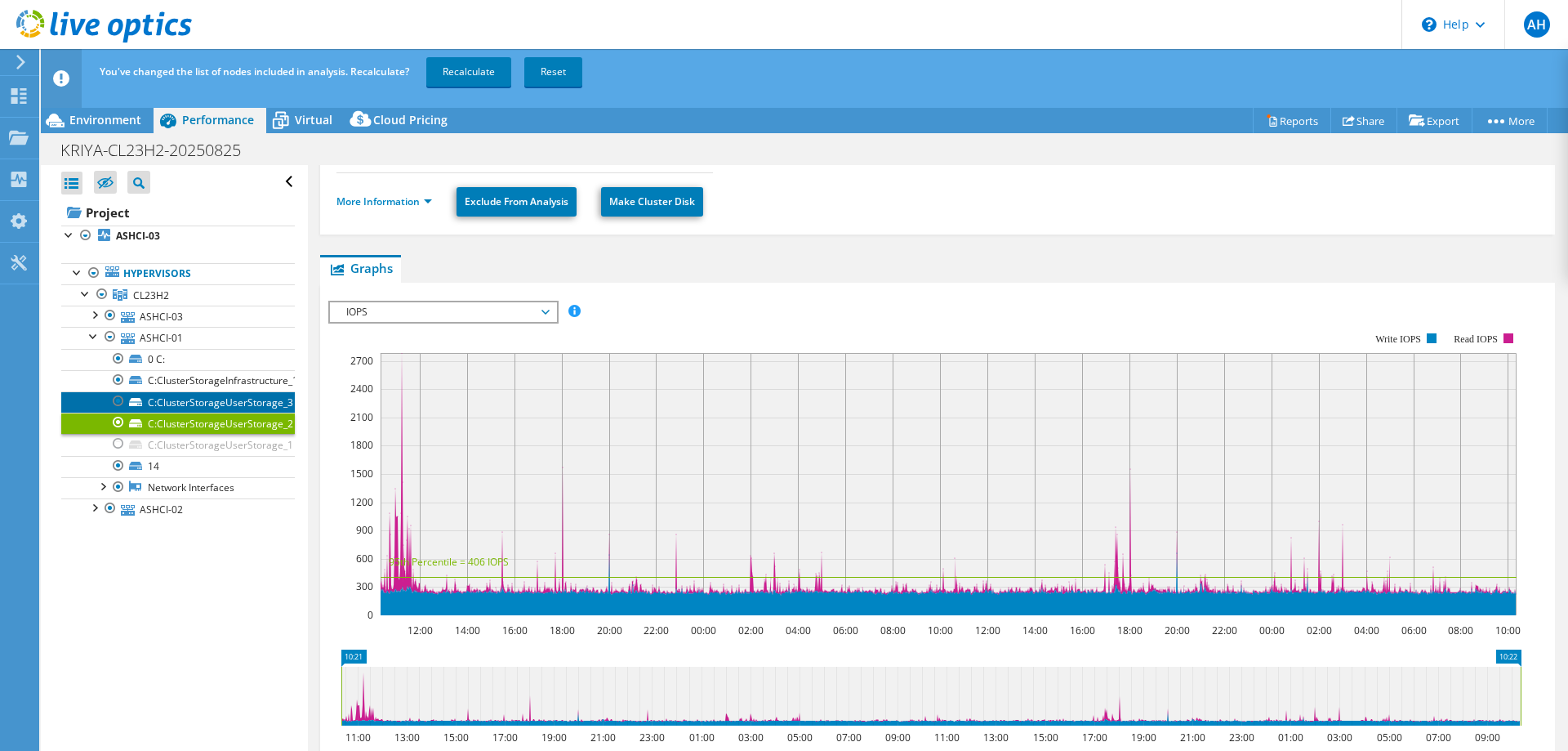
click at [175, 401] on link "C:ClusterStorageUserStorage_3" at bounding box center [178, 403] width 234 height 22
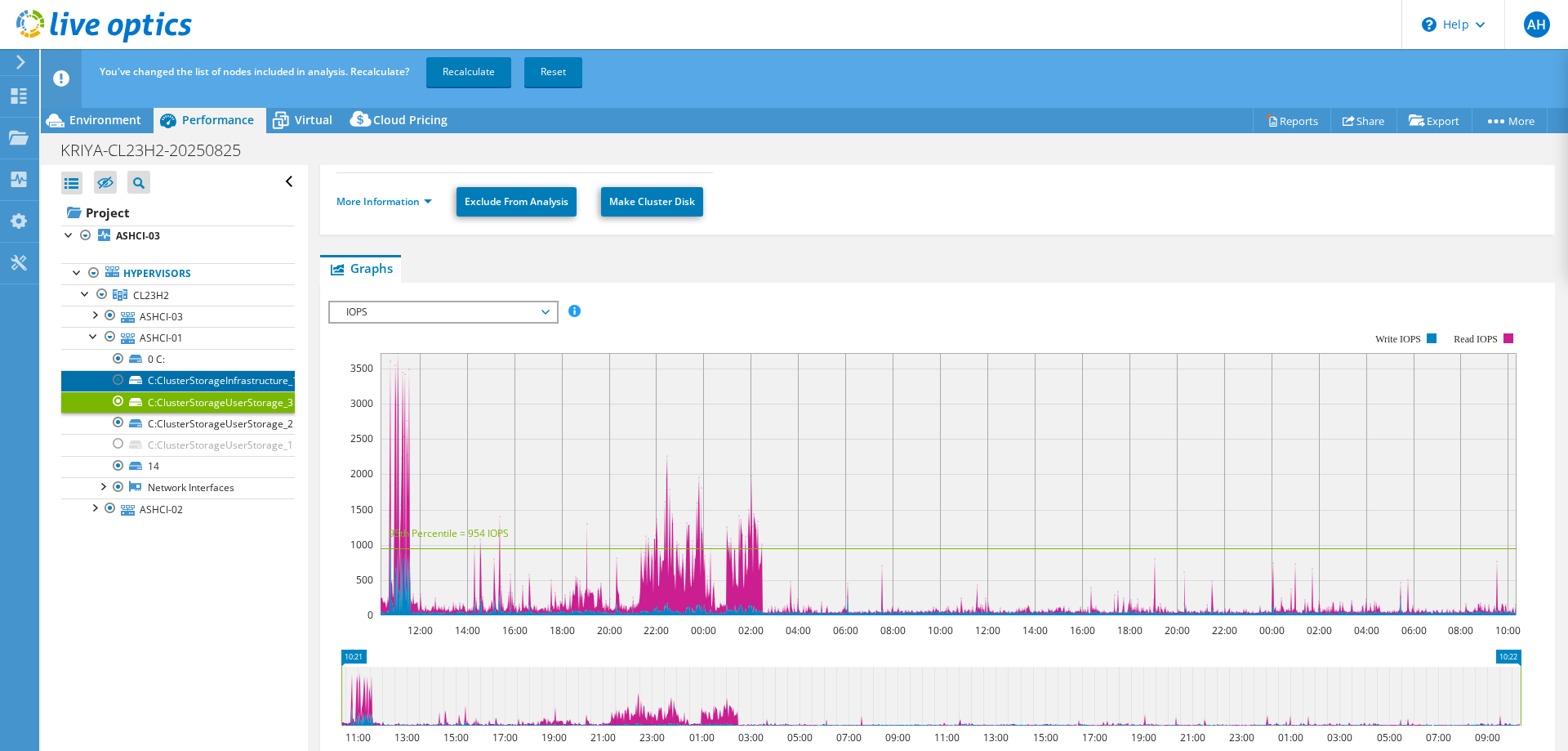
click at [177, 385] on link "C:ClusterStorageInfrastructure_1" at bounding box center [178, 381] width 234 height 22
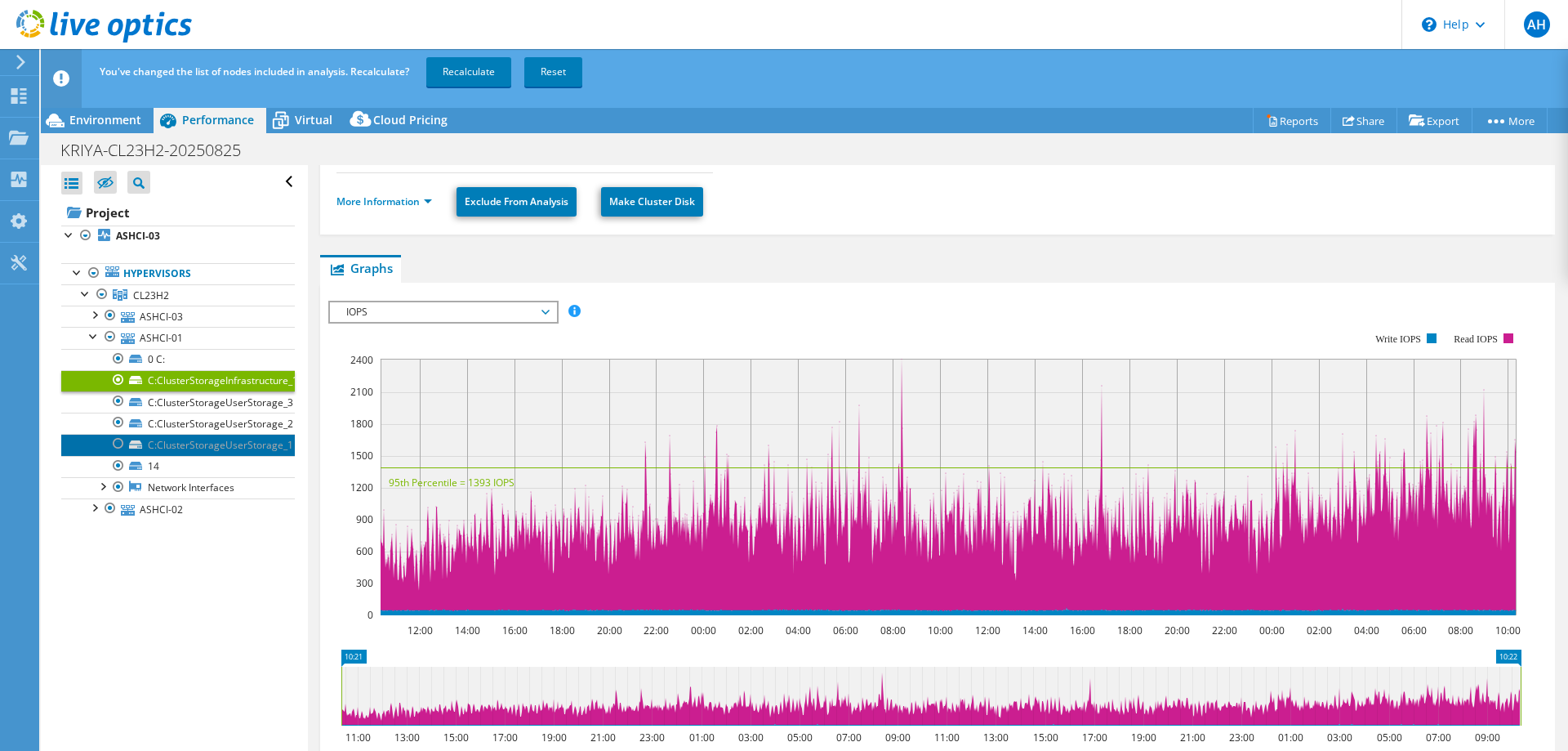
click at [175, 442] on link "C:ClusterStorageUserStorage_1" at bounding box center [178, 445] width 234 height 22
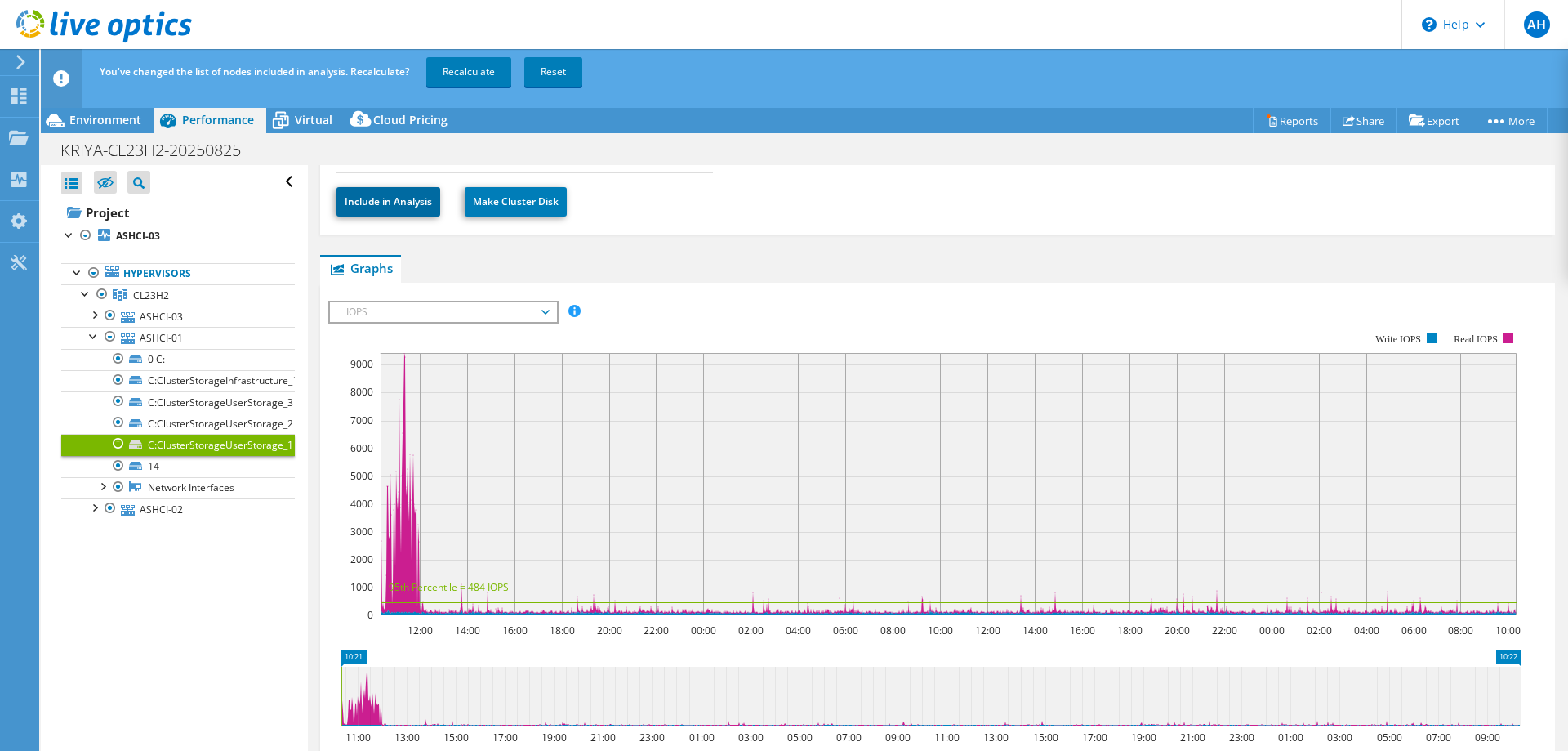
click at [405, 199] on link "Include in Analysis" at bounding box center [388, 202] width 104 height 30
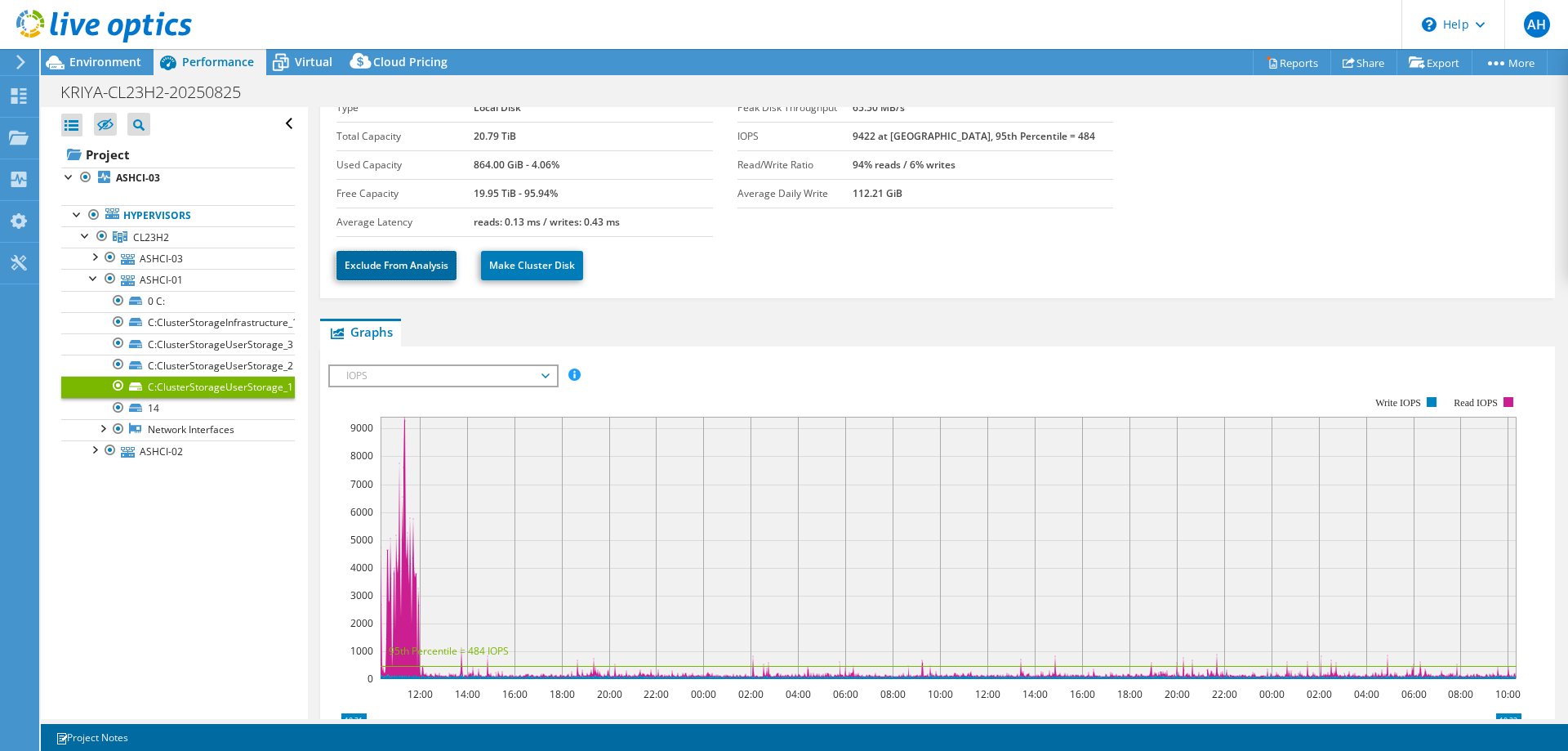
scroll to position [0, 0]
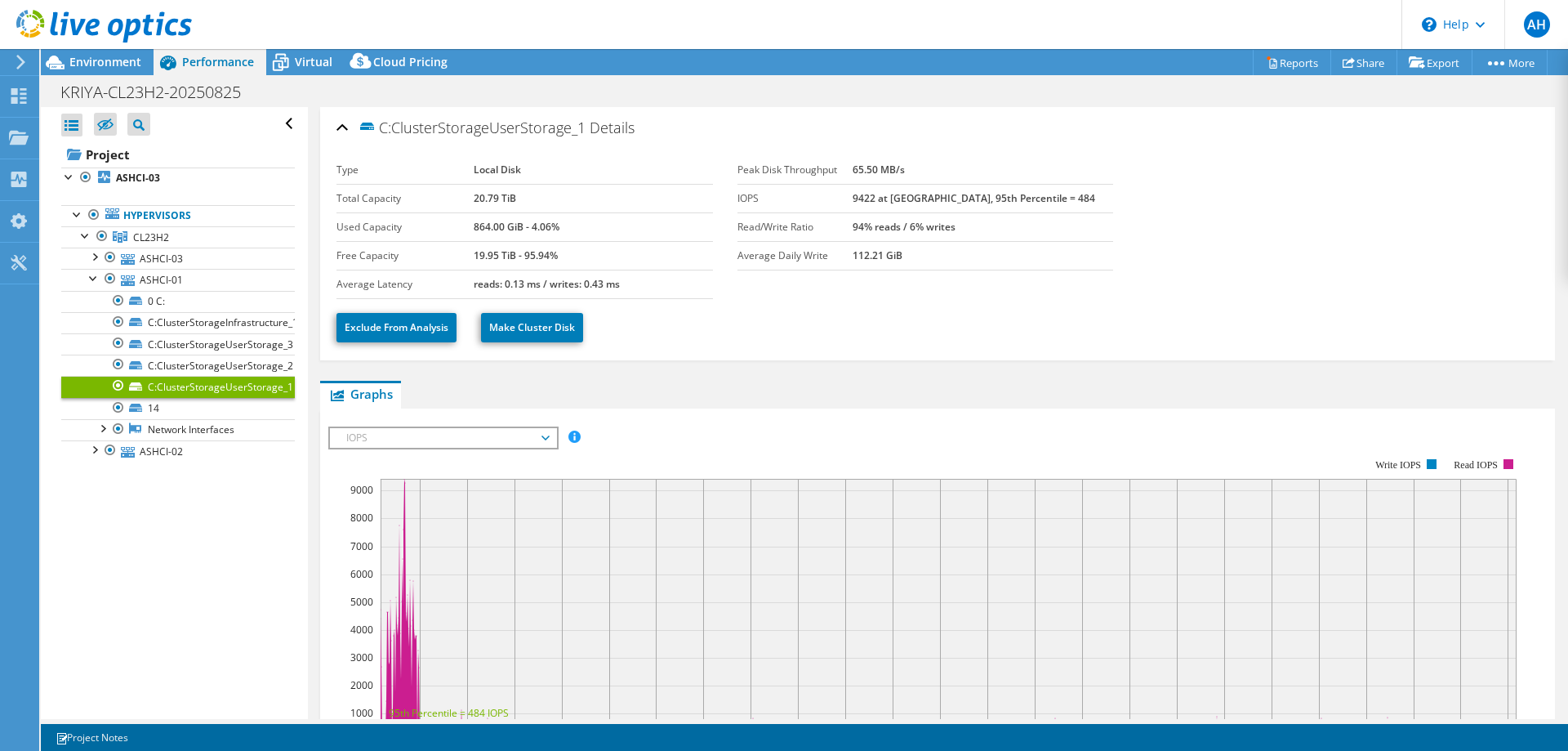
click at [545, 442] on span "IOPS" at bounding box center [443, 439] width 210 height 20
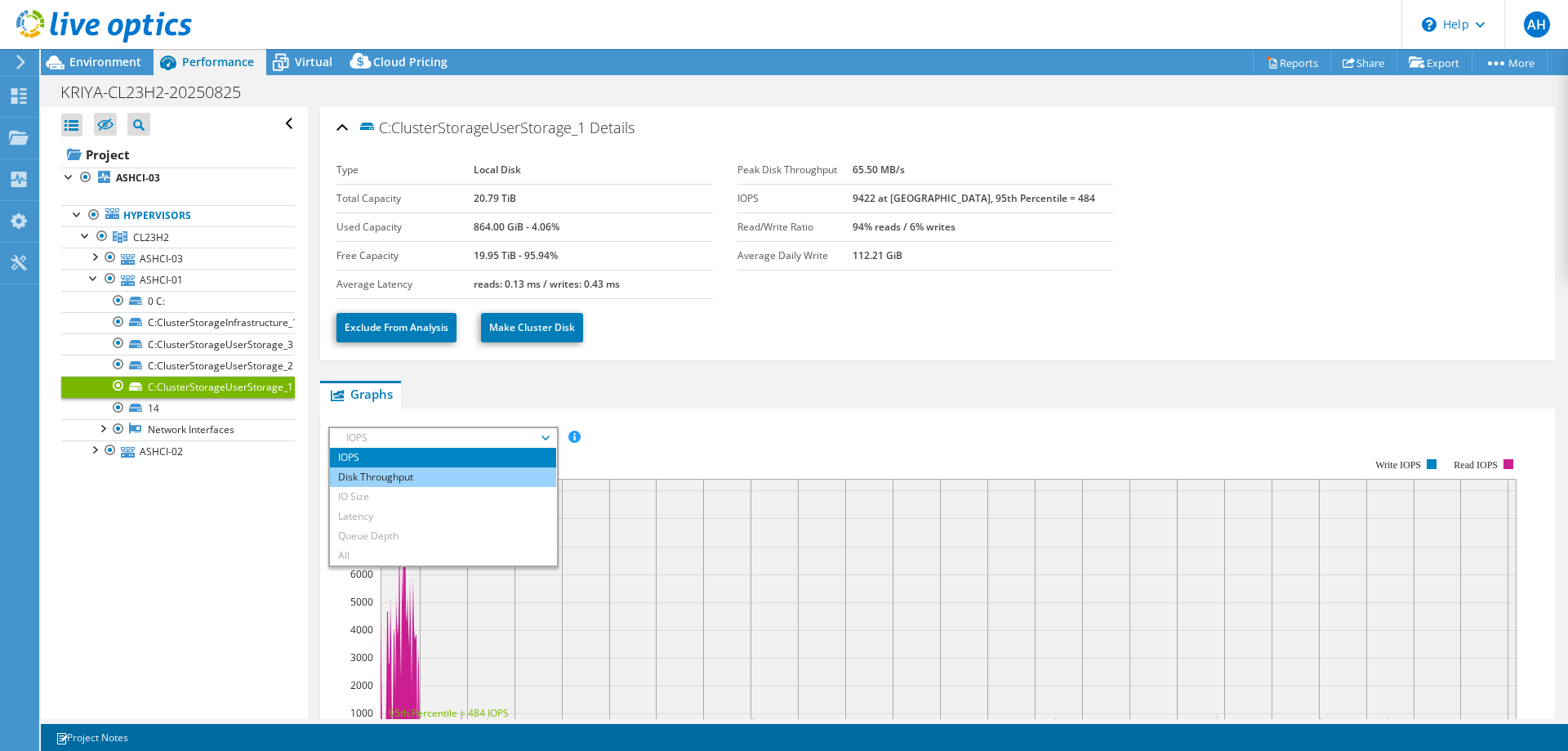
click at [470, 484] on li "Disk Throughput" at bounding box center [443, 477] width 226 height 20
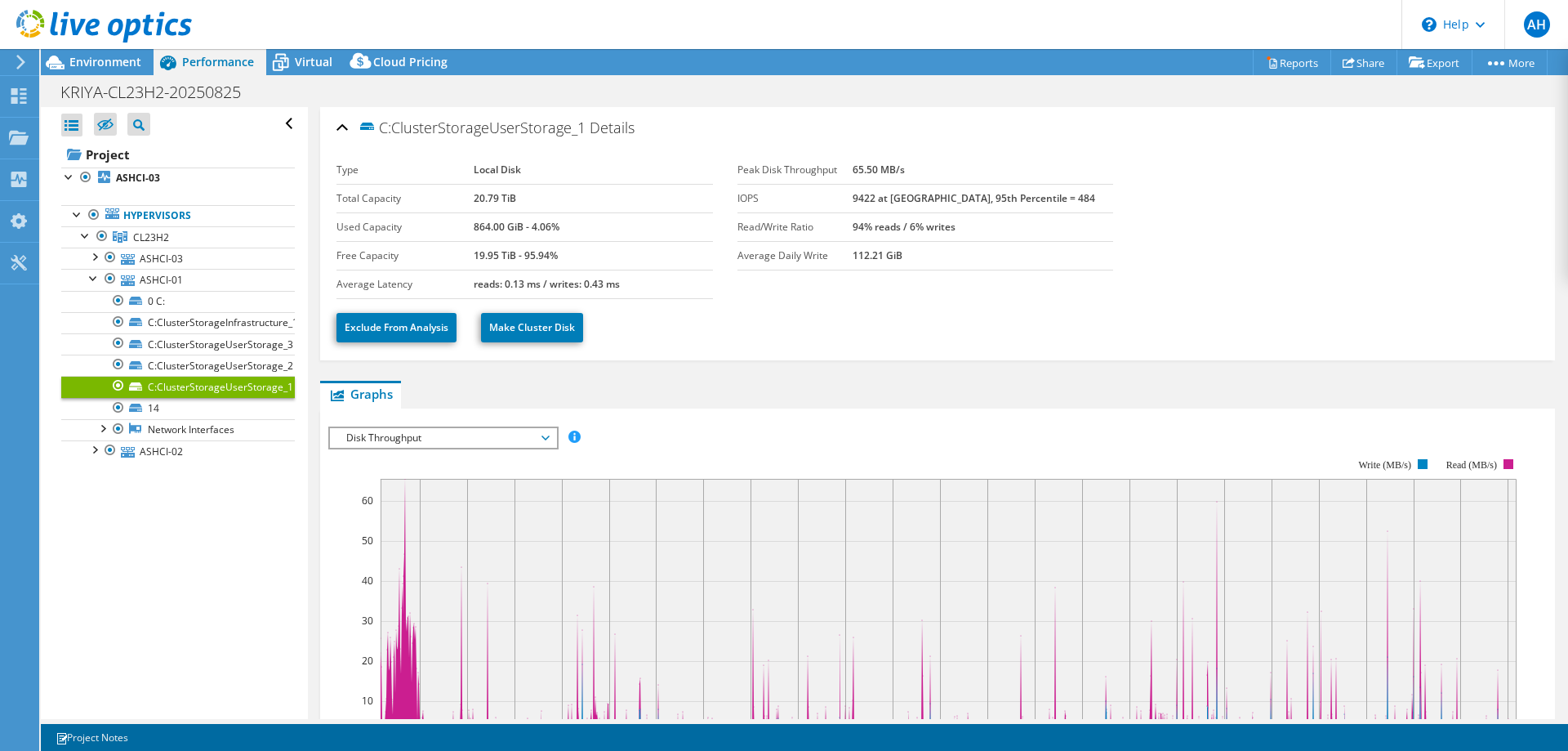
click at [545, 438] on span "Disk Throughput" at bounding box center [443, 439] width 210 height 20
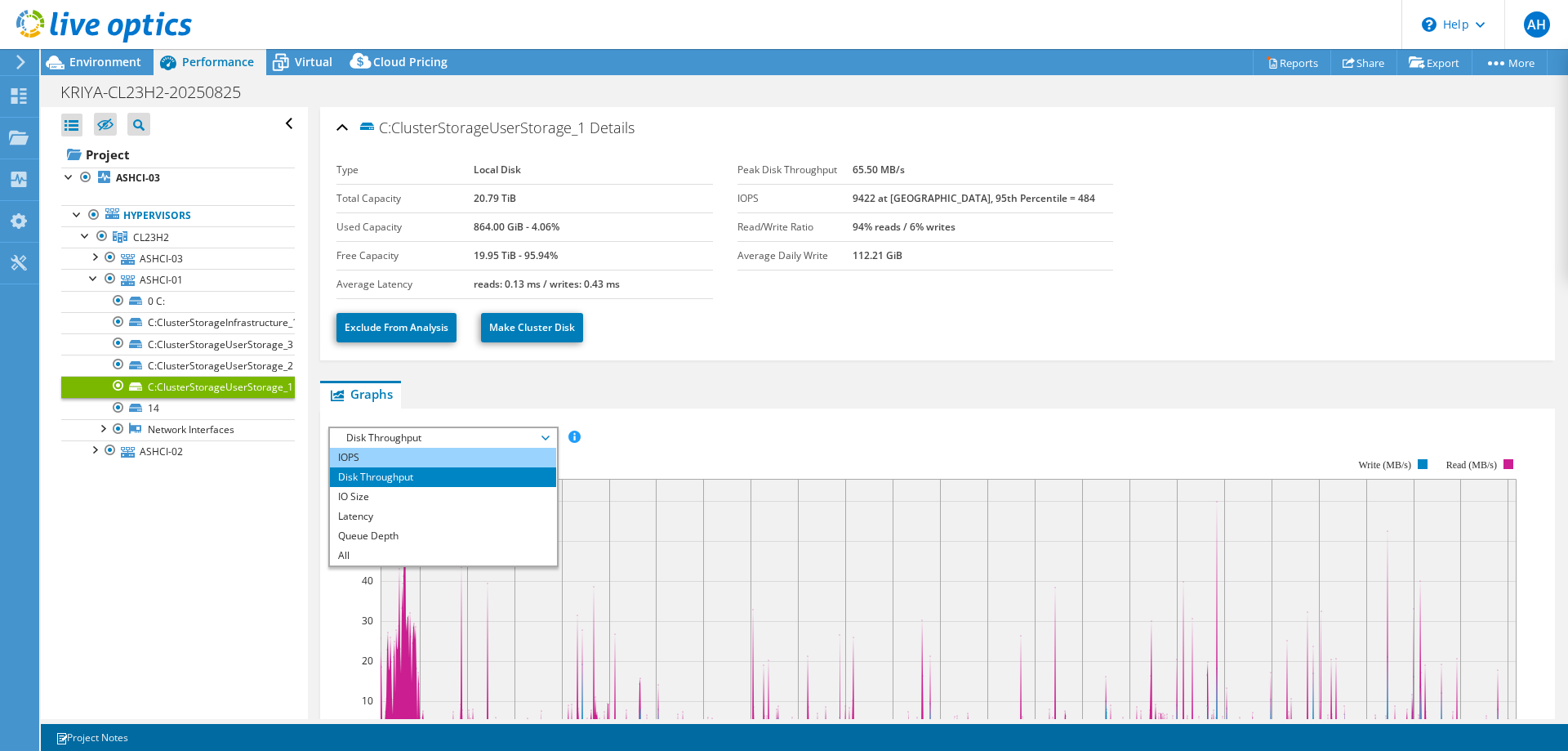
click at [526, 453] on li "IOPS" at bounding box center [443, 457] width 226 height 20
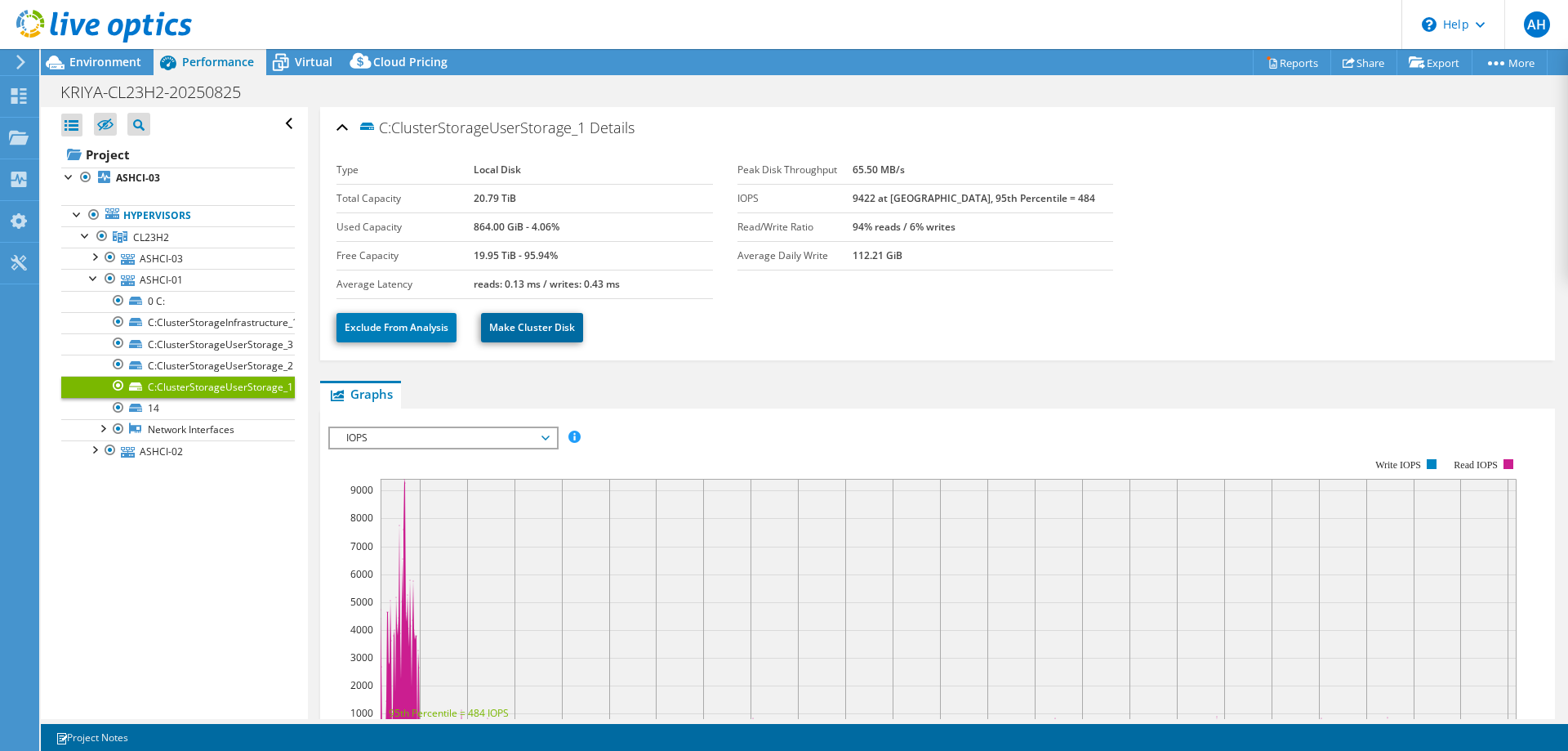
click at [508, 337] on link "Make Cluster Disk" at bounding box center [532, 328] width 102 height 30
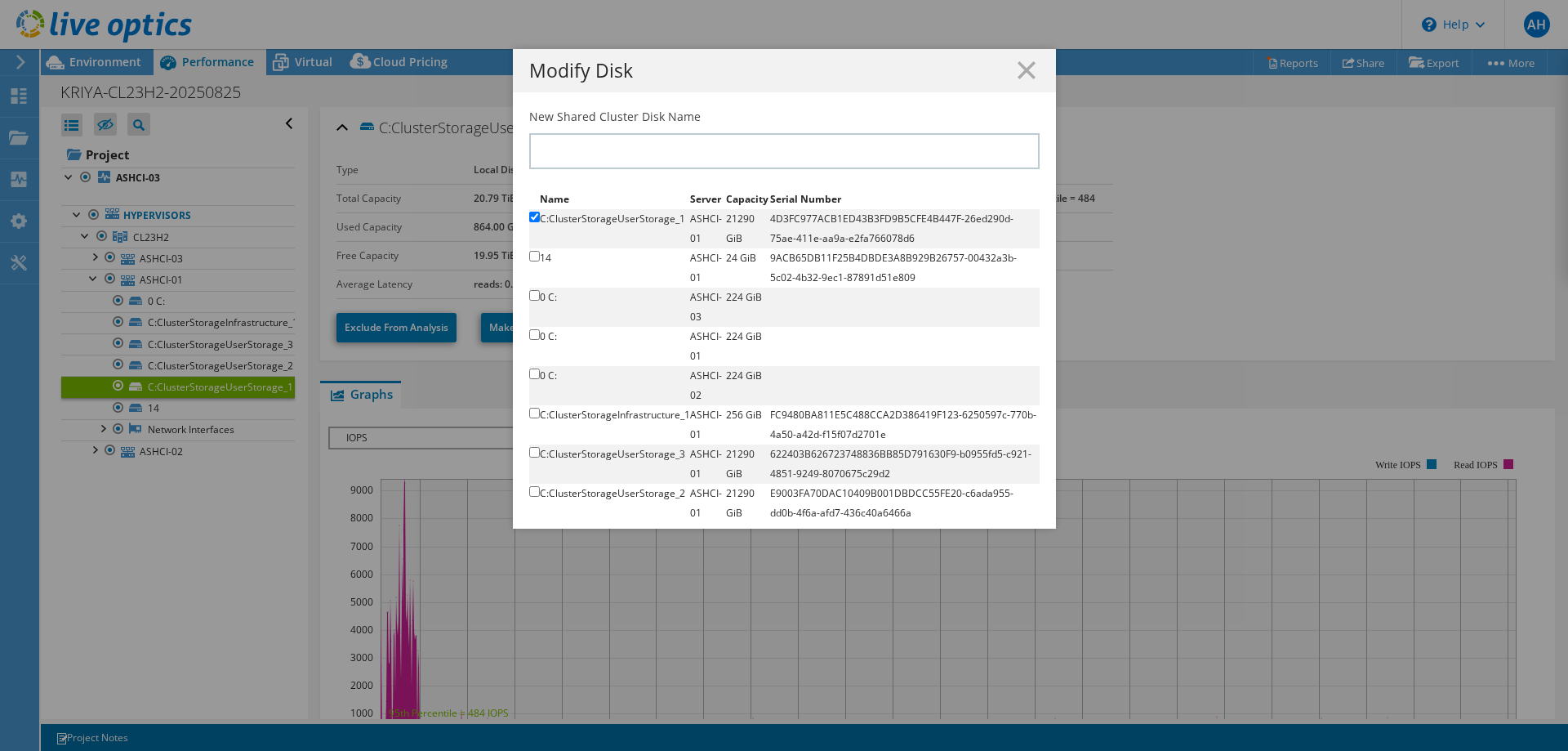
drag, startPoint x: 1031, startPoint y: 68, endPoint x: 979, endPoint y: 219, distance: 159.7
click at [1031, 69] on h1 "Modify Disk" at bounding box center [784, 70] width 510 height 19
click at [1024, 62] on icon at bounding box center [1027, 70] width 18 height 18
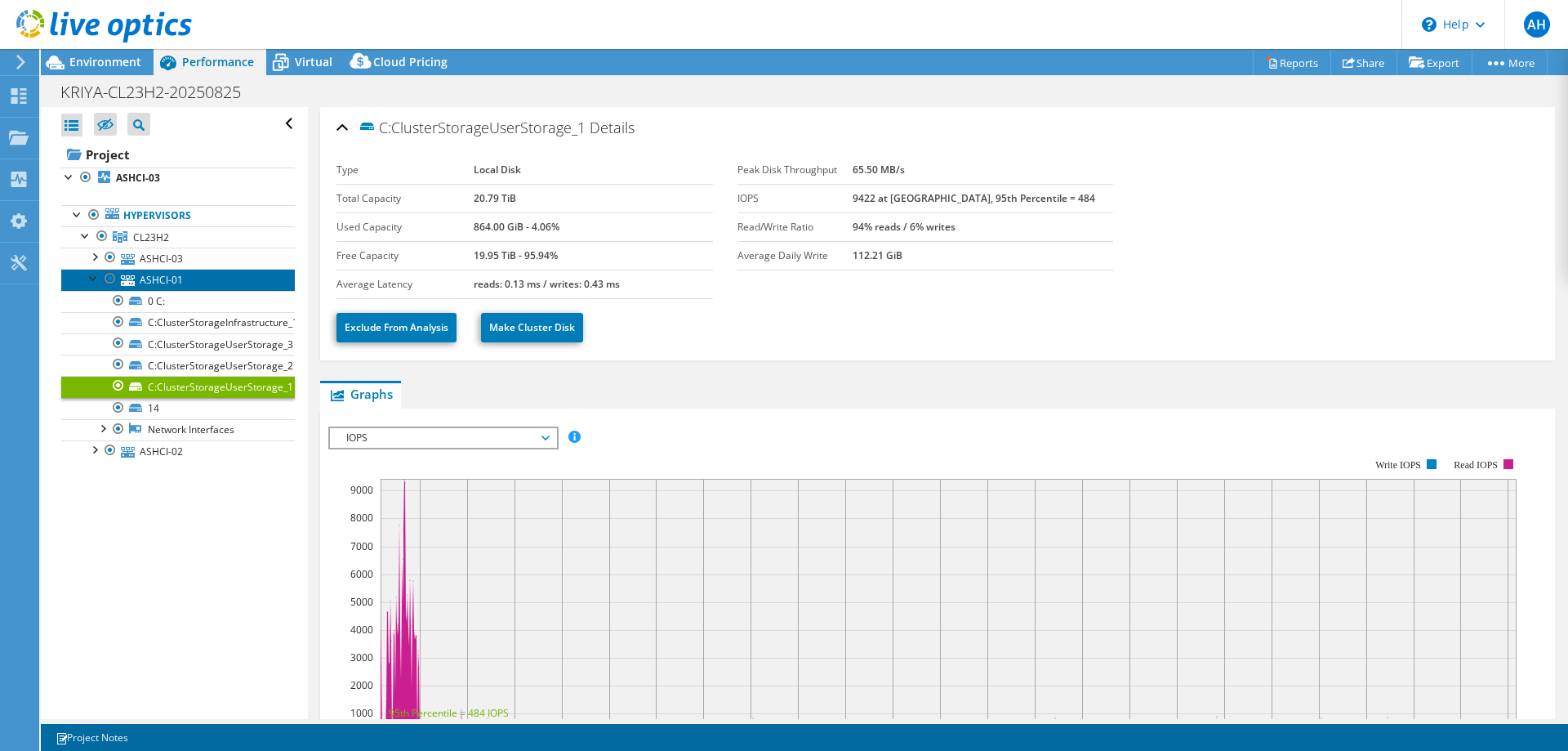
click at [85, 277] on link "ASHCI-01" at bounding box center [178, 280] width 234 height 22
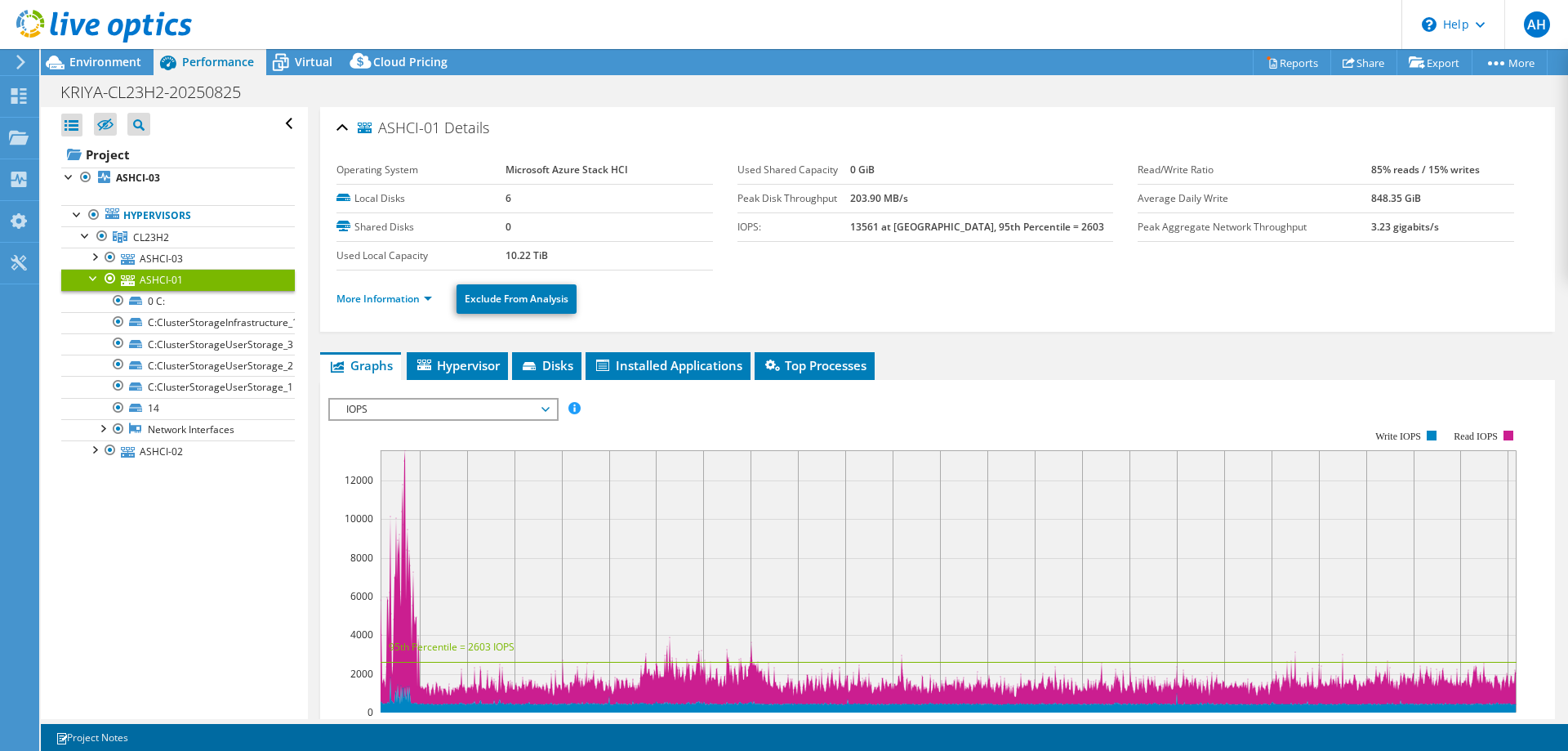
click at [97, 276] on div at bounding box center [94, 277] width 16 height 16
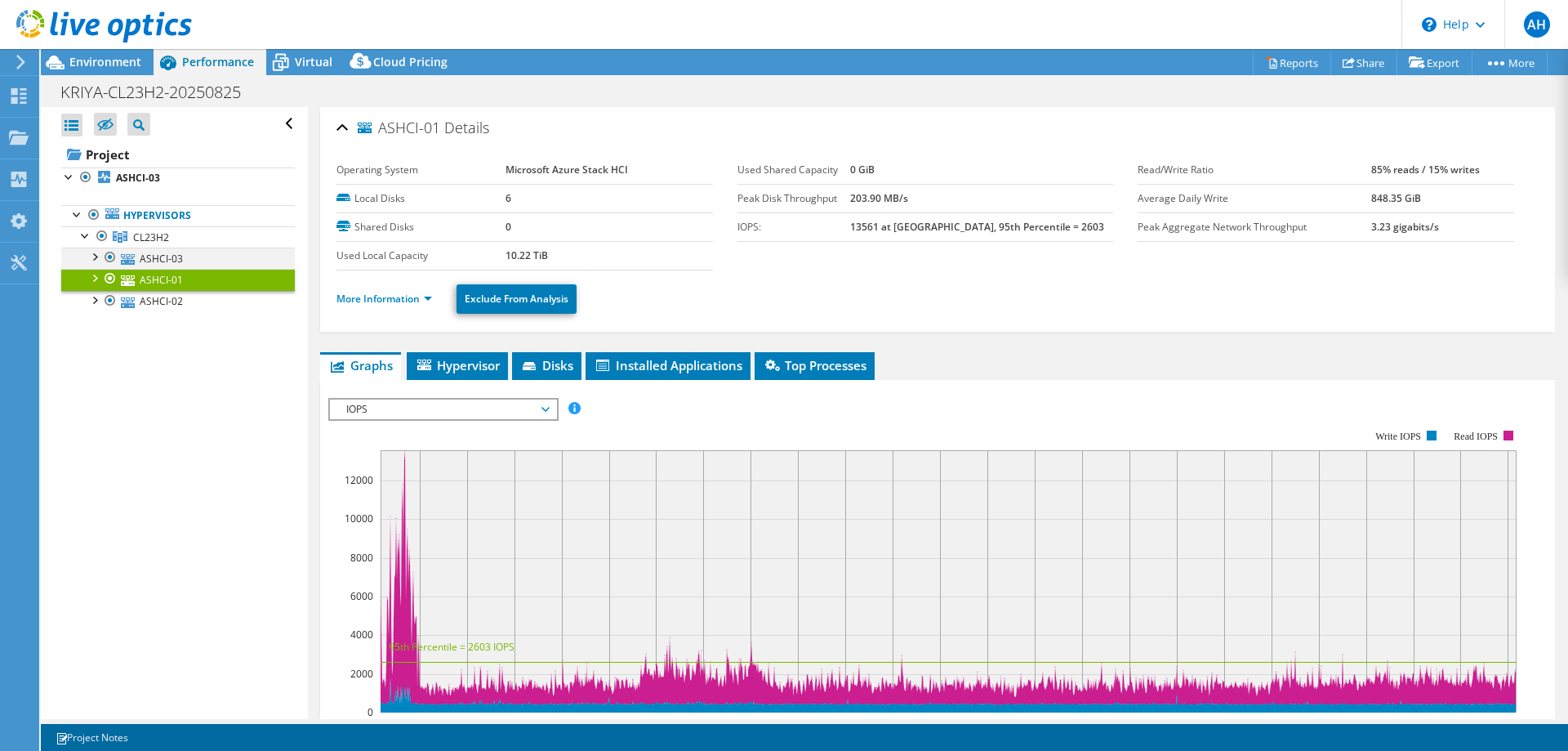
click at [92, 256] on div at bounding box center [94, 256] width 16 height 16
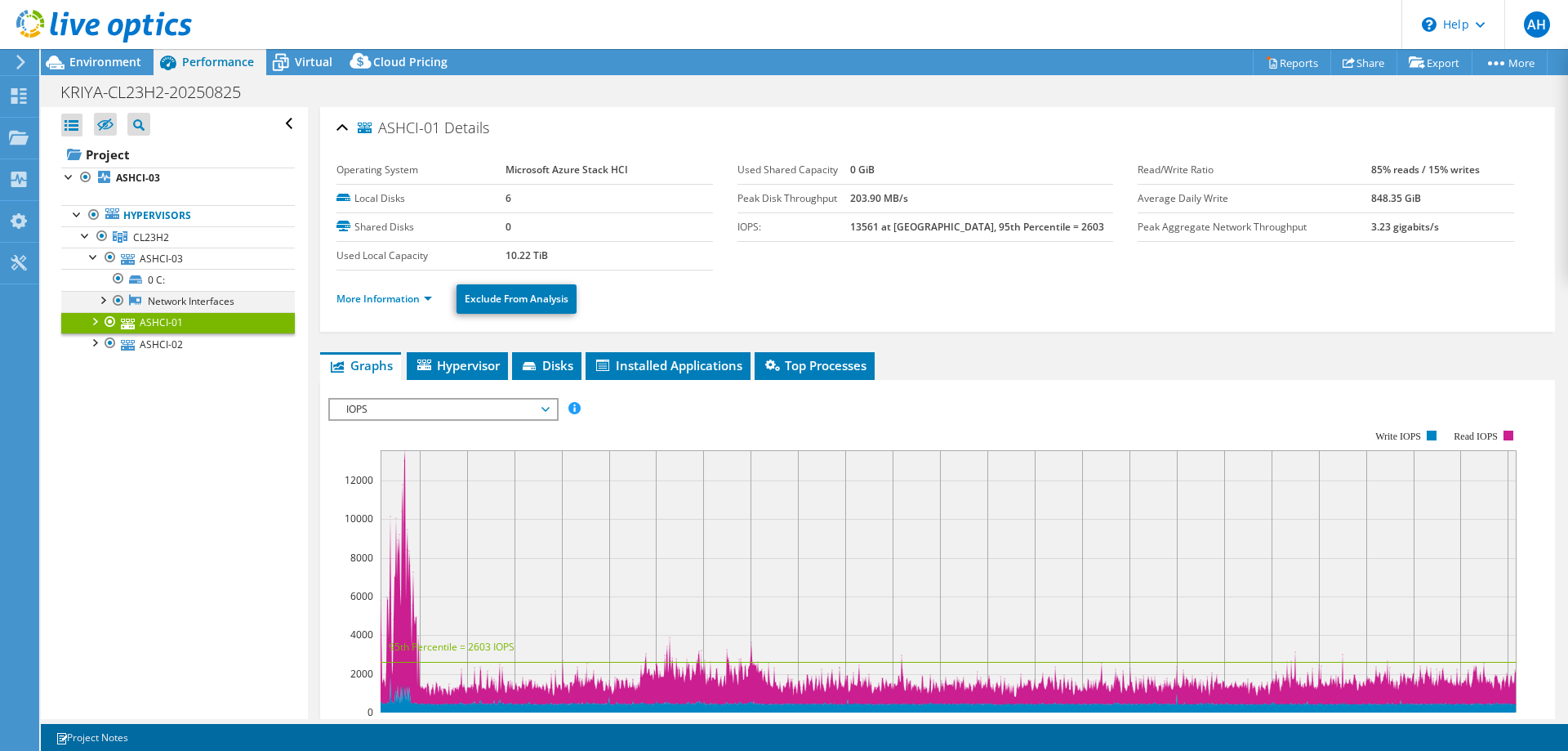
click at [108, 299] on div at bounding box center [102, 299] width 16 height 16
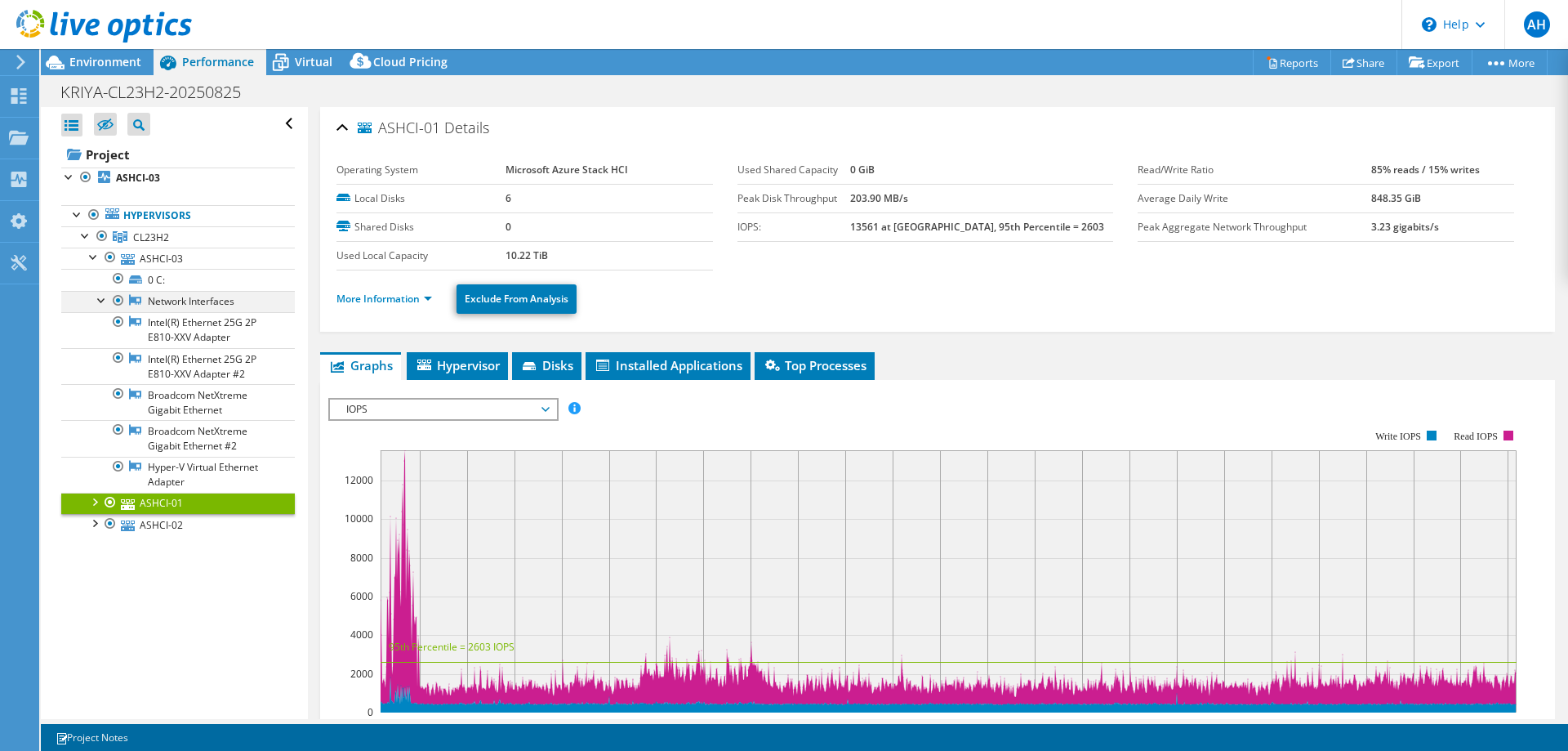
click at [108, 299] on div at bounding box center [102, 299] width 16 height 16
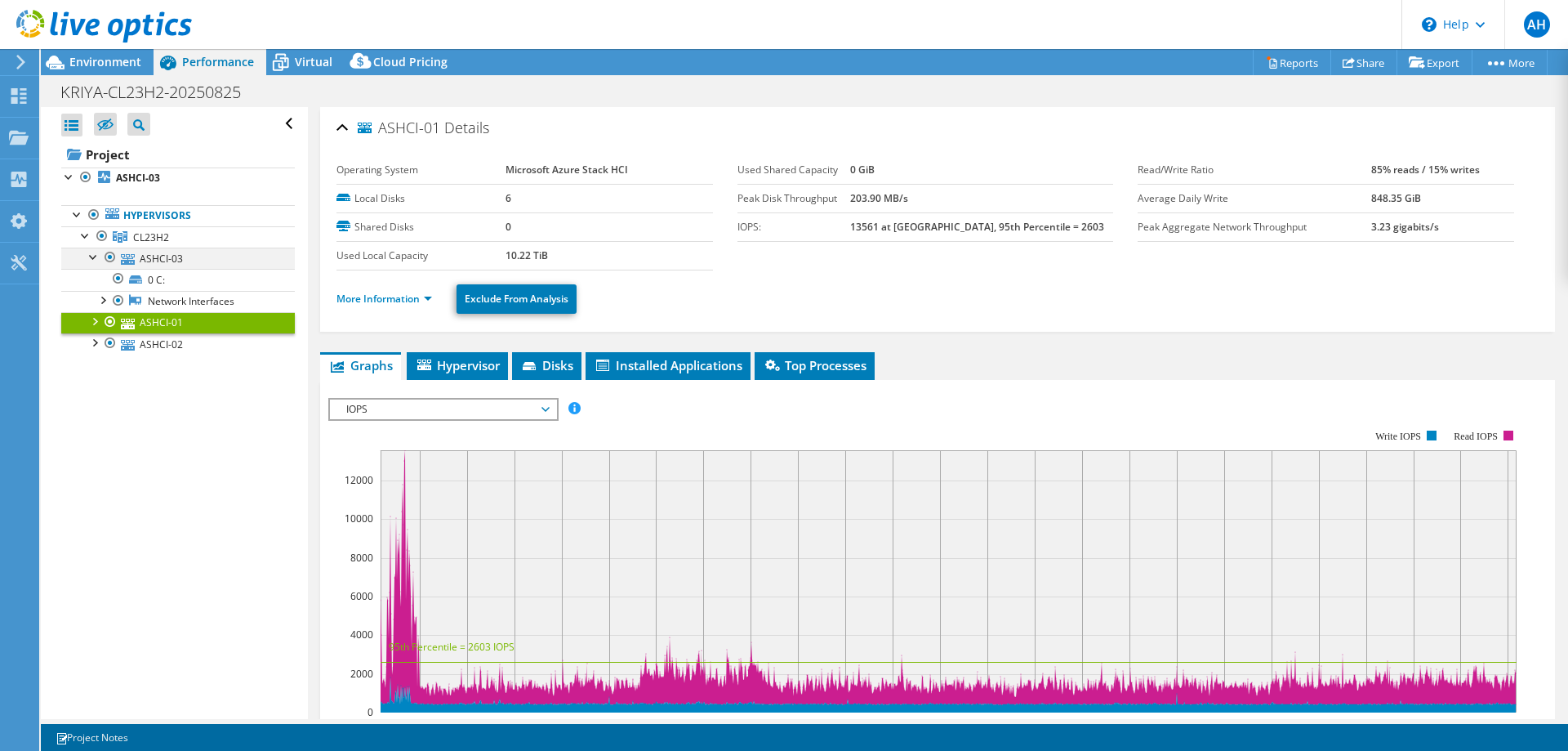
click at [93, 253] on div at bounding box center [94, 256] width 16 height 16
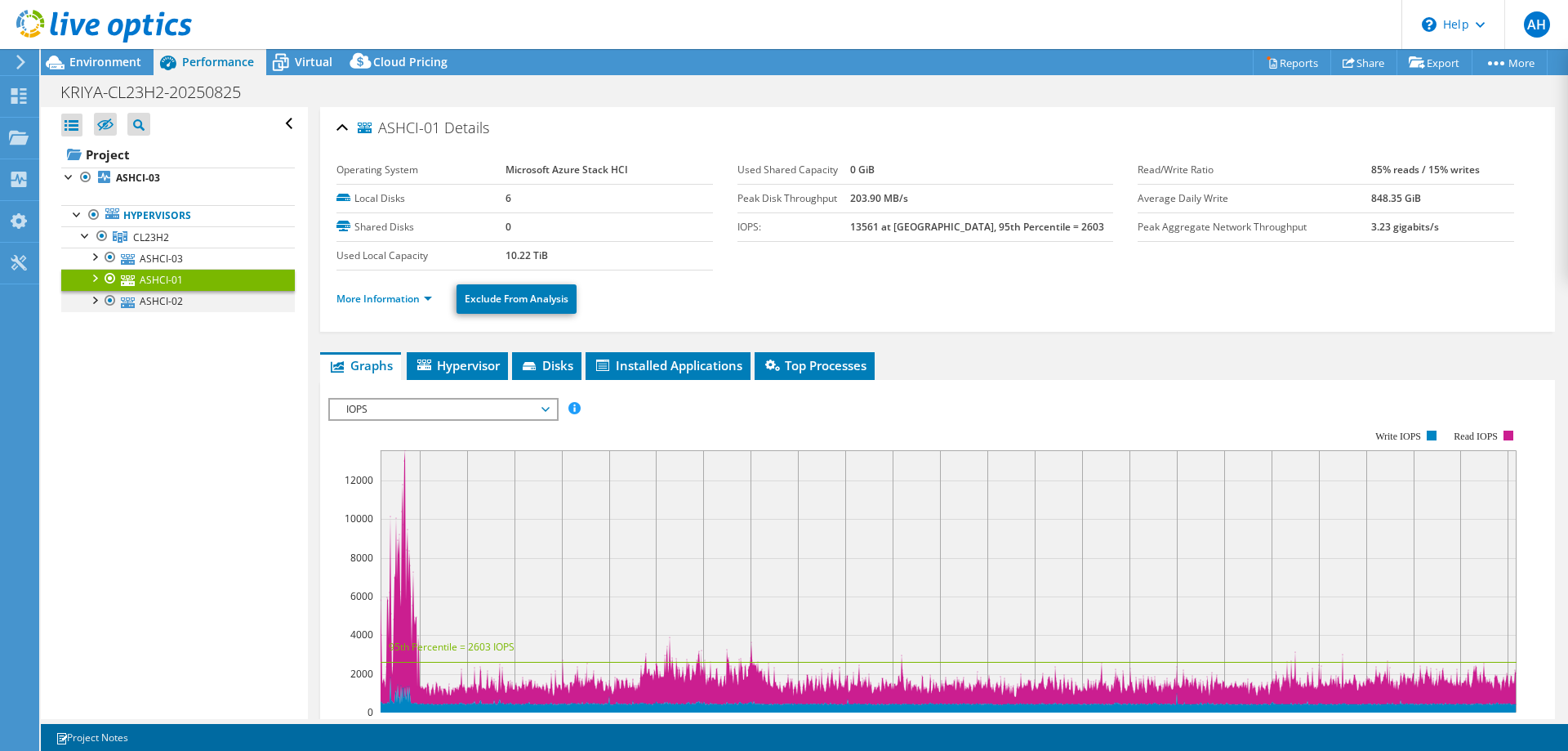
click at [92, 299] on div at bounding box center [94, 299] width 16 height 16
click at [104, 338] on div at bounding box center [102, 341] width 16 height 16
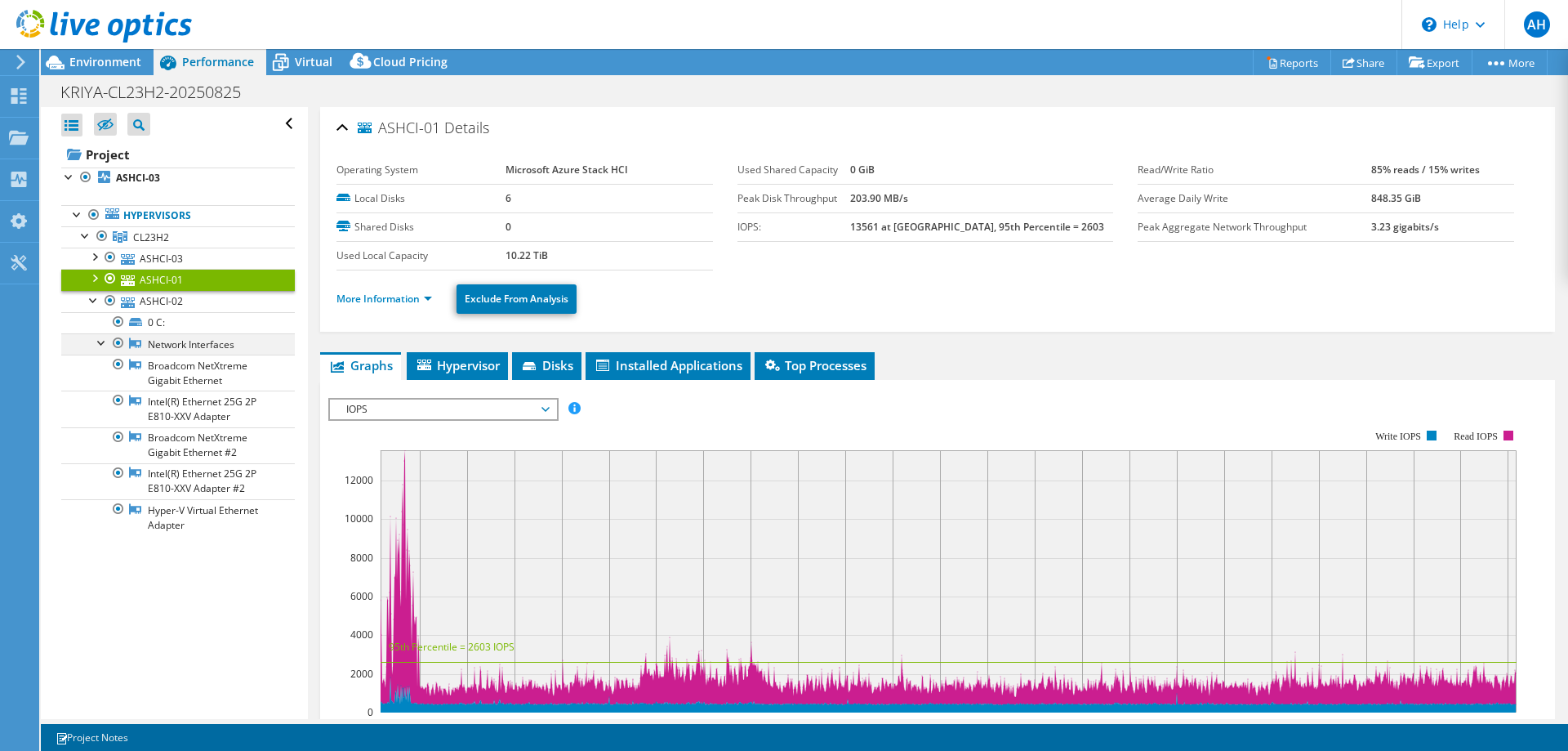
click at [108, 343] on div at bounding box center [102, 341] width 16 height 16
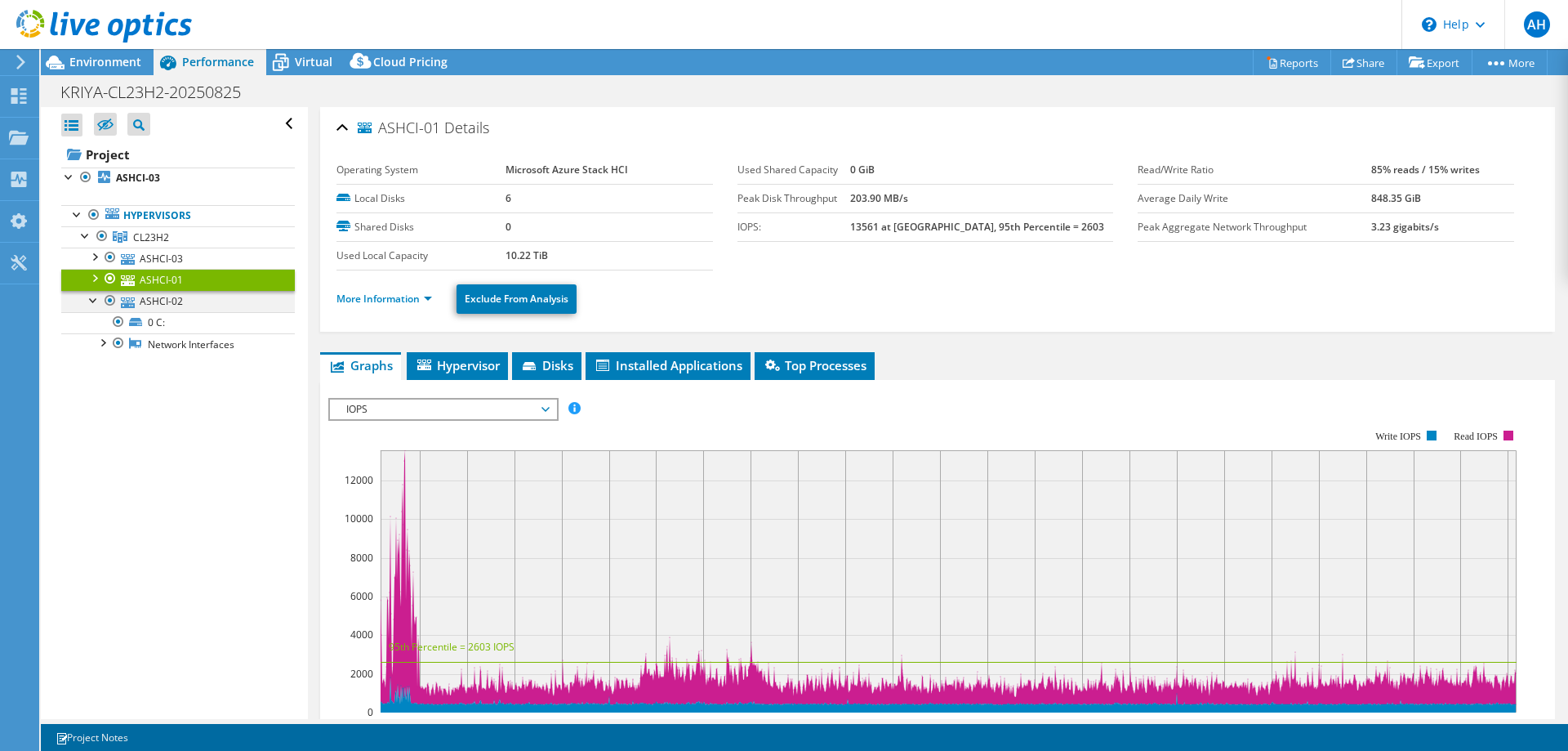
click at [94, 301] on div at bounding box center [94, 299] width 16 height 16
click at [95, 276] on div at bounding box center [94, 277] width 16 height 16
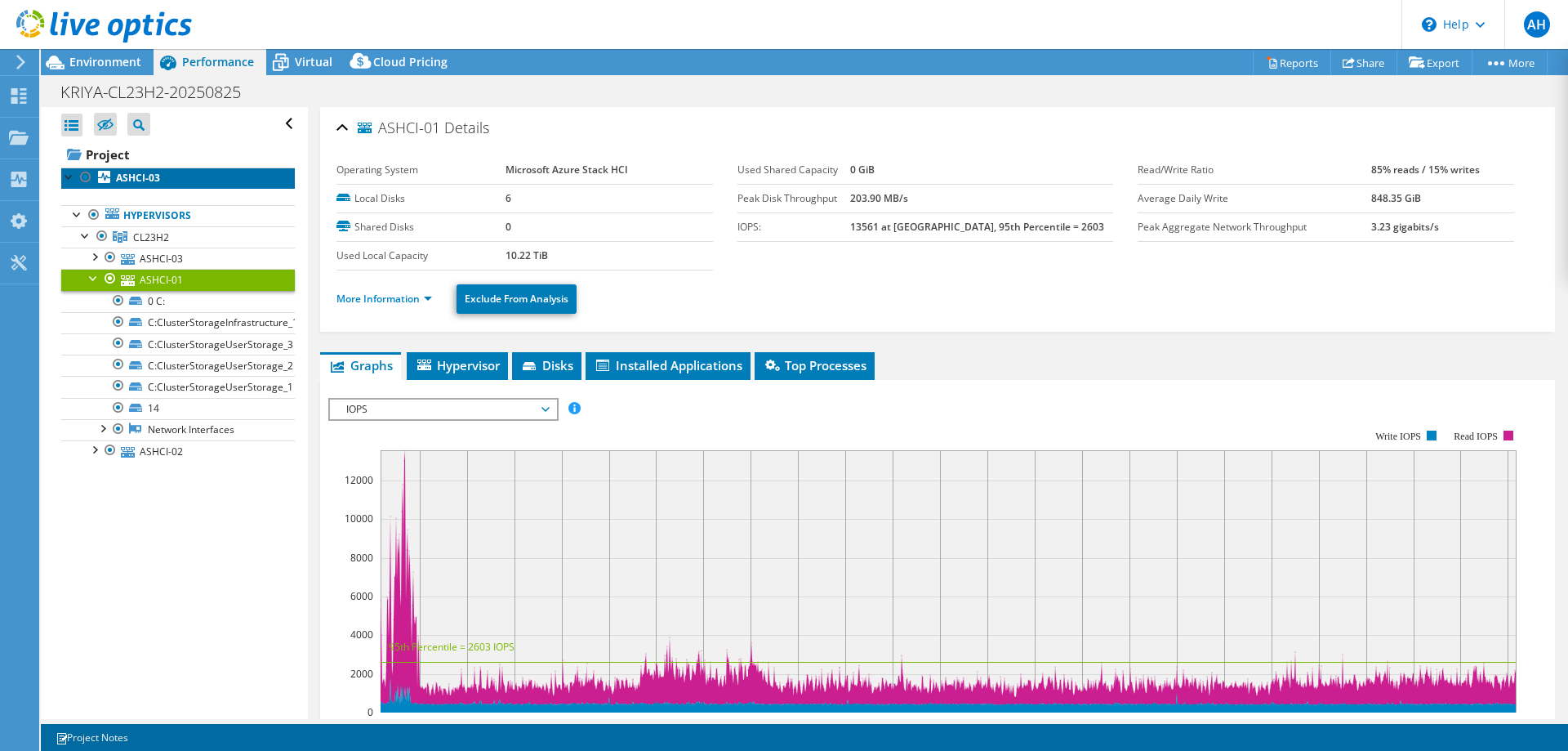
click at [147, 173] on b "ASHCI-03" at bounding box center [138, 177] width 44 height 14
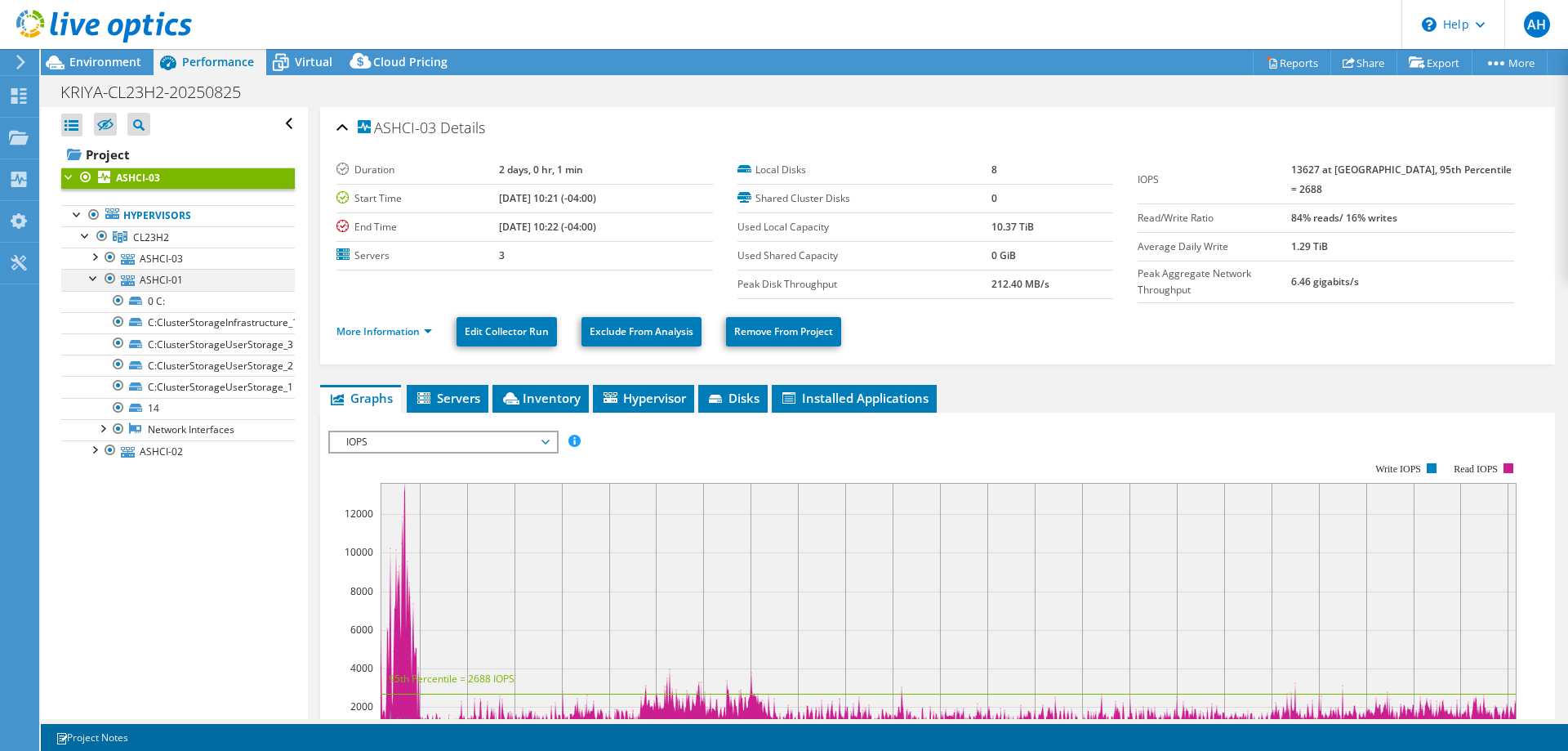
click at [91, 283] on div at bounding box center [94, 277] width 16 height 16
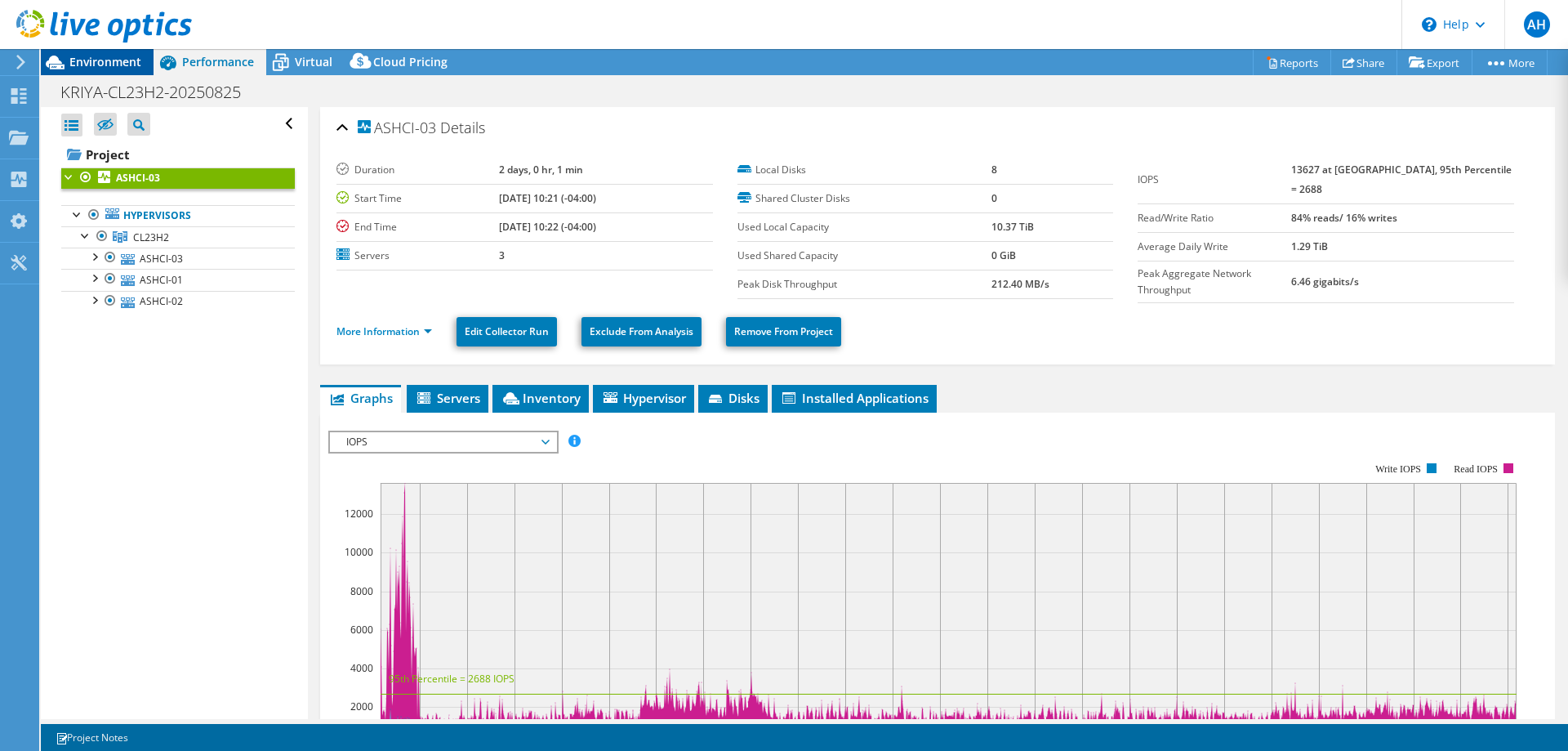
click at [90, 68] on span "Environment" at bounding box center [105, 61] width 72 height 15
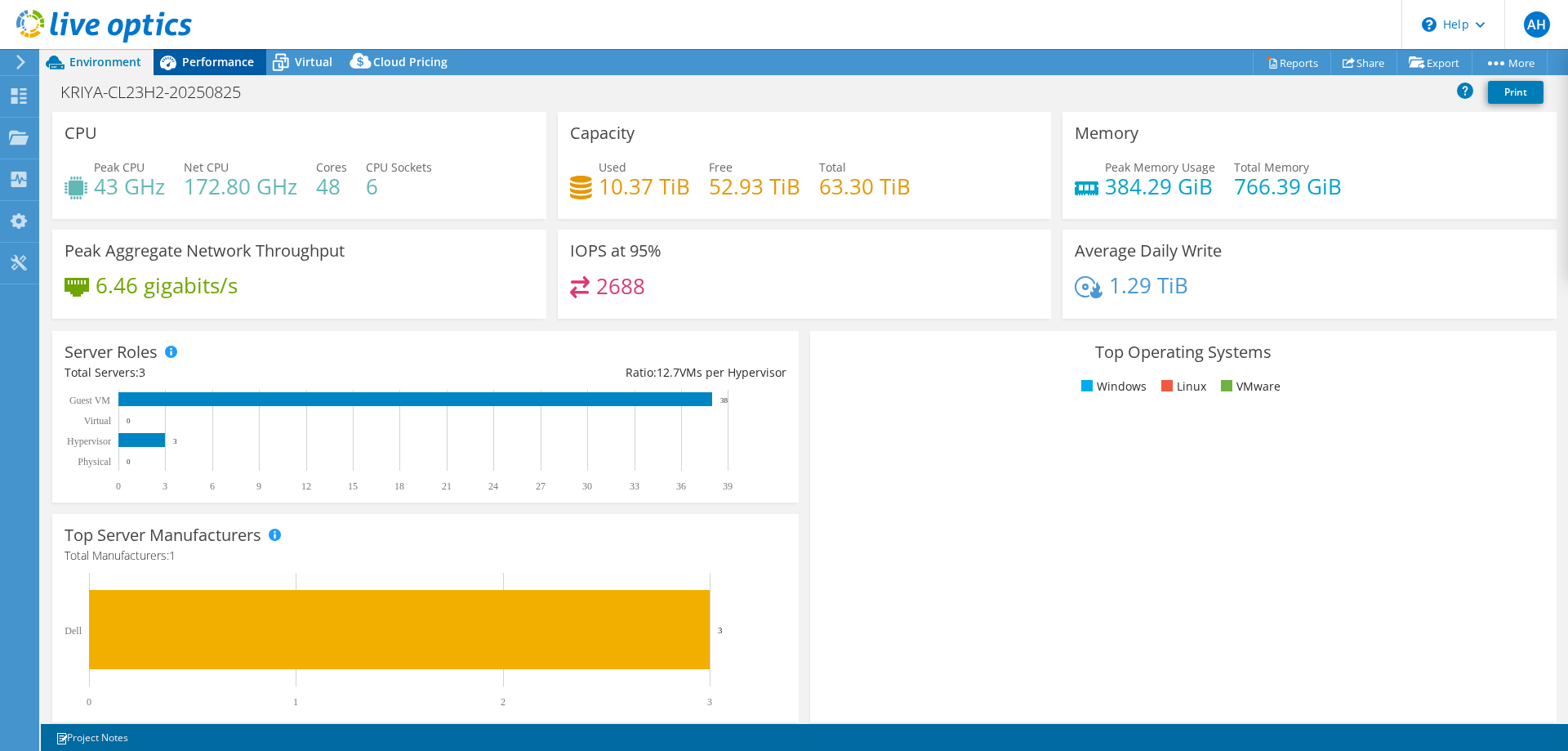
click at [201, 59] on span "Performance" at bounding box center [218, 61] width 72 height 15
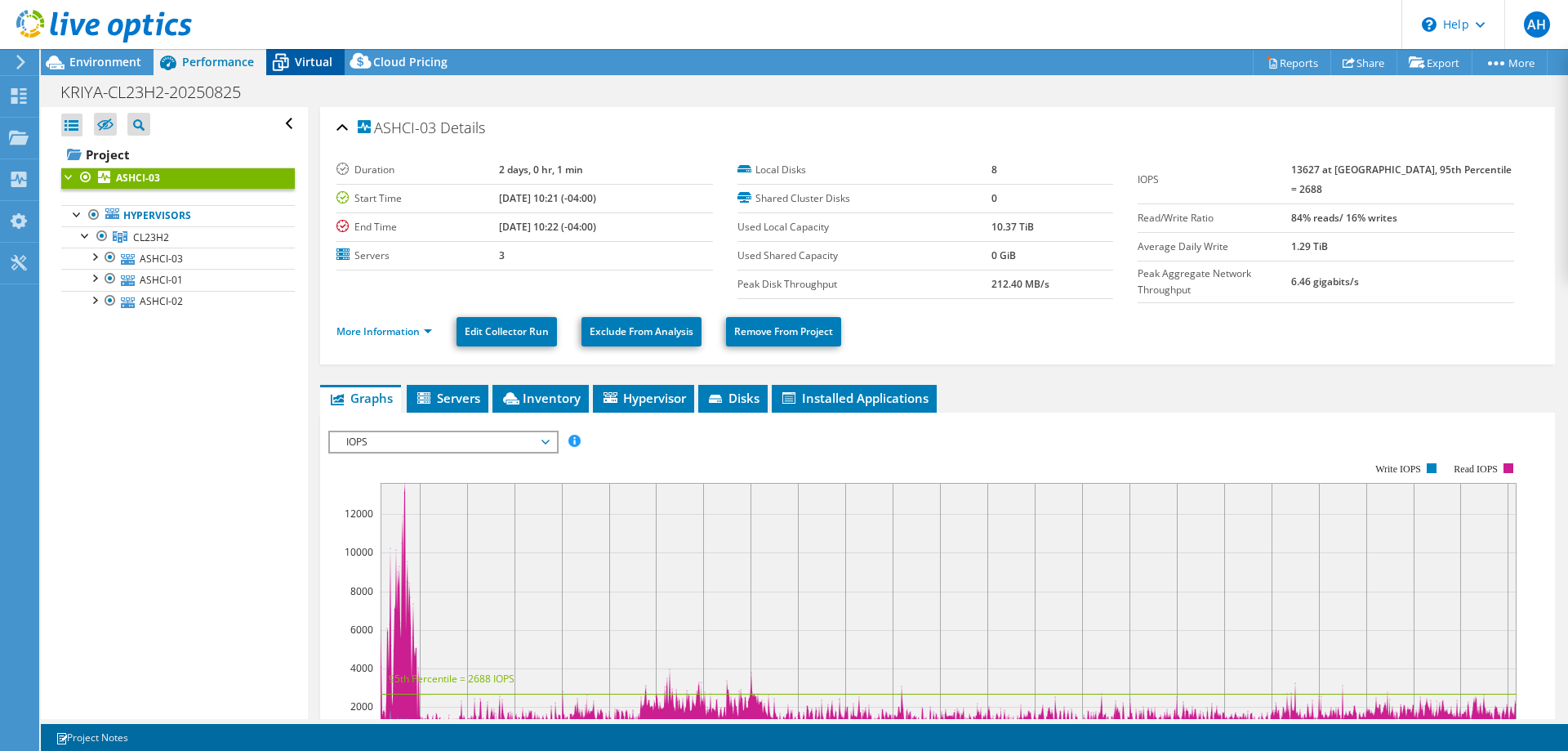
click at [304, 53] on div "Virtual" at bounding box center [305, 61] width 78 height 26
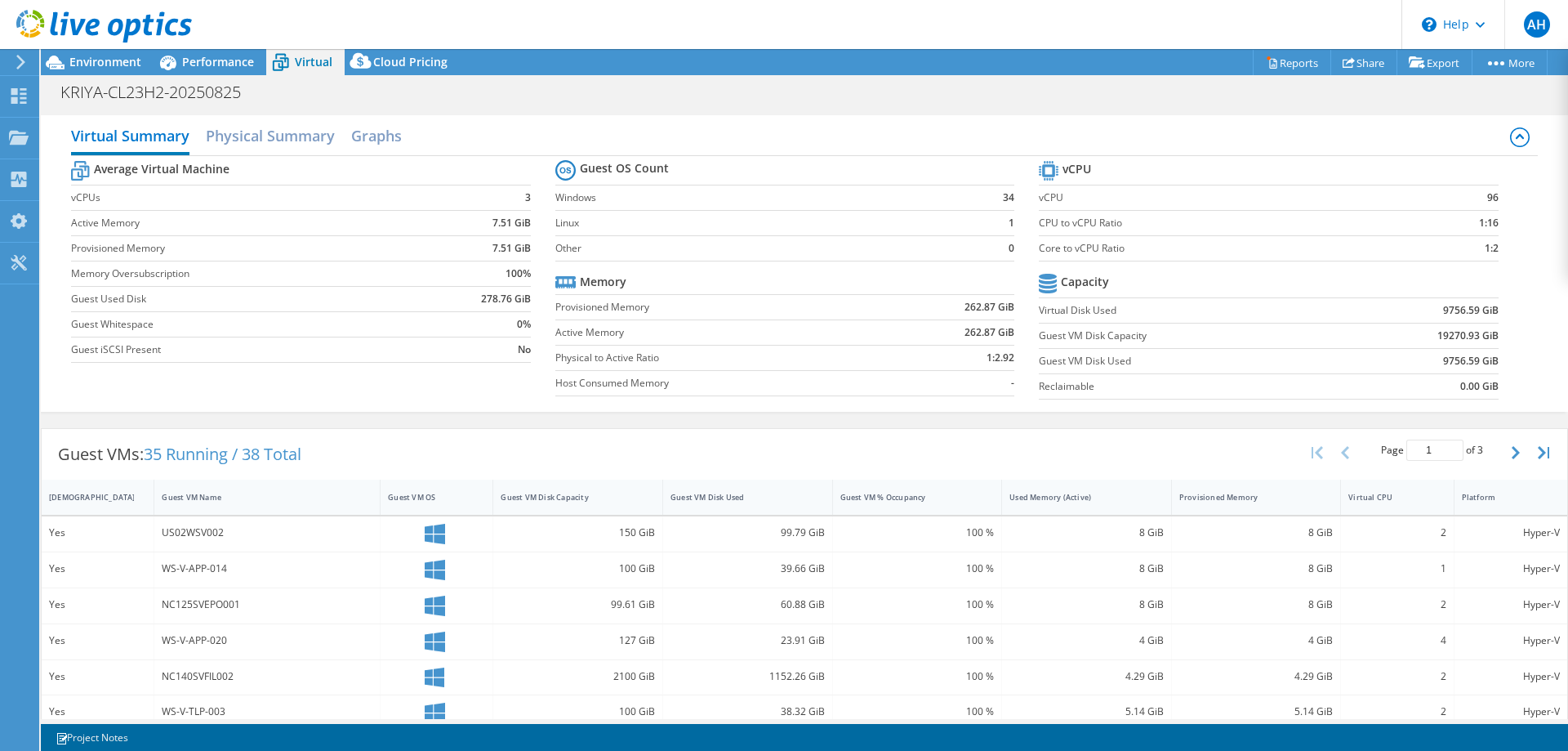
click at [301, 56] on span "Virtual" at bounding box center [314, 61] width 38 height 15
click at [234, 143] on h2 "Physical Summary" at bounding box center [270, 138] width 129 height 36
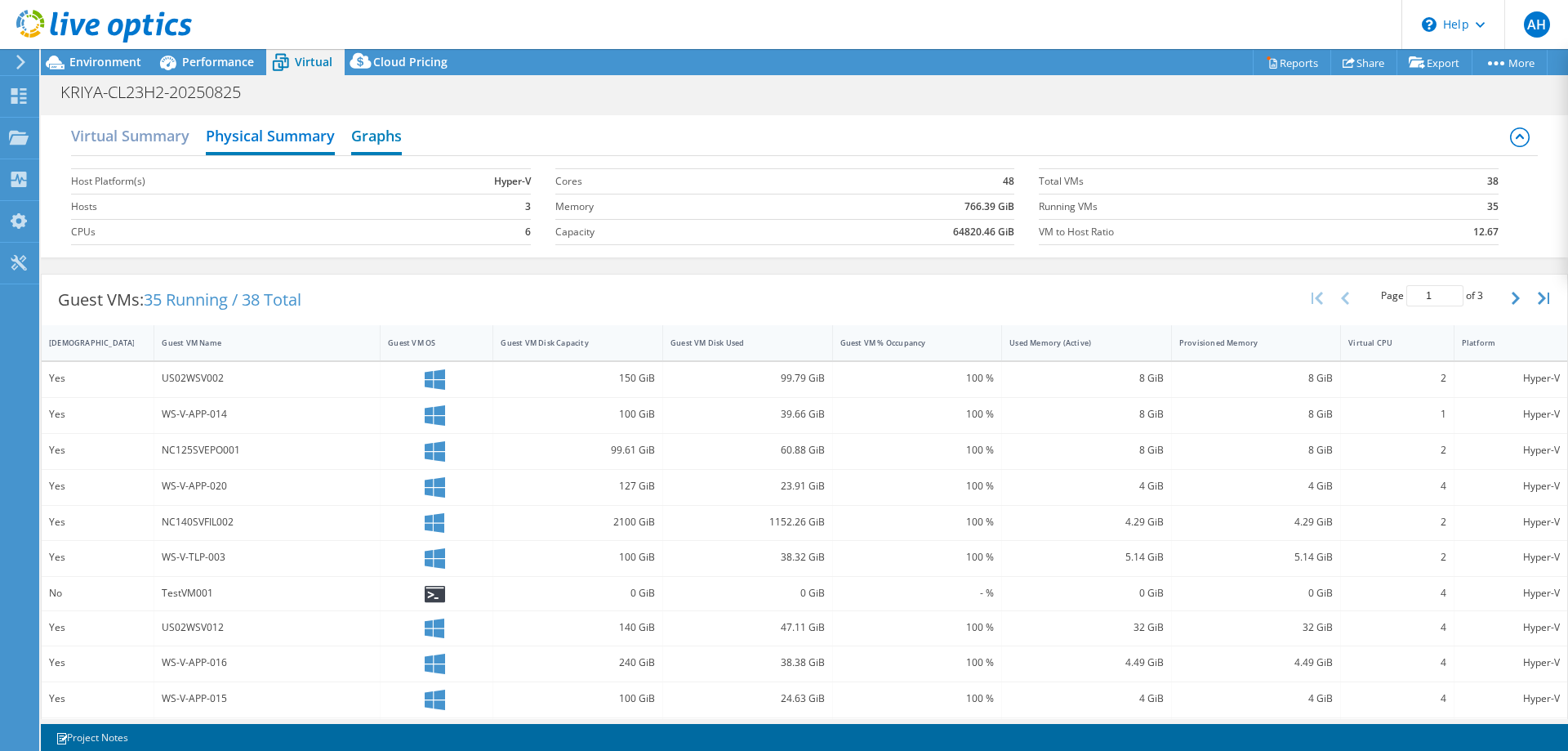
click at [375, 130] on h2 "Graphs" at bounding box center [376, 138] width 50 height 36
